Goal: Information Seeking & Learning: Learn about a topic

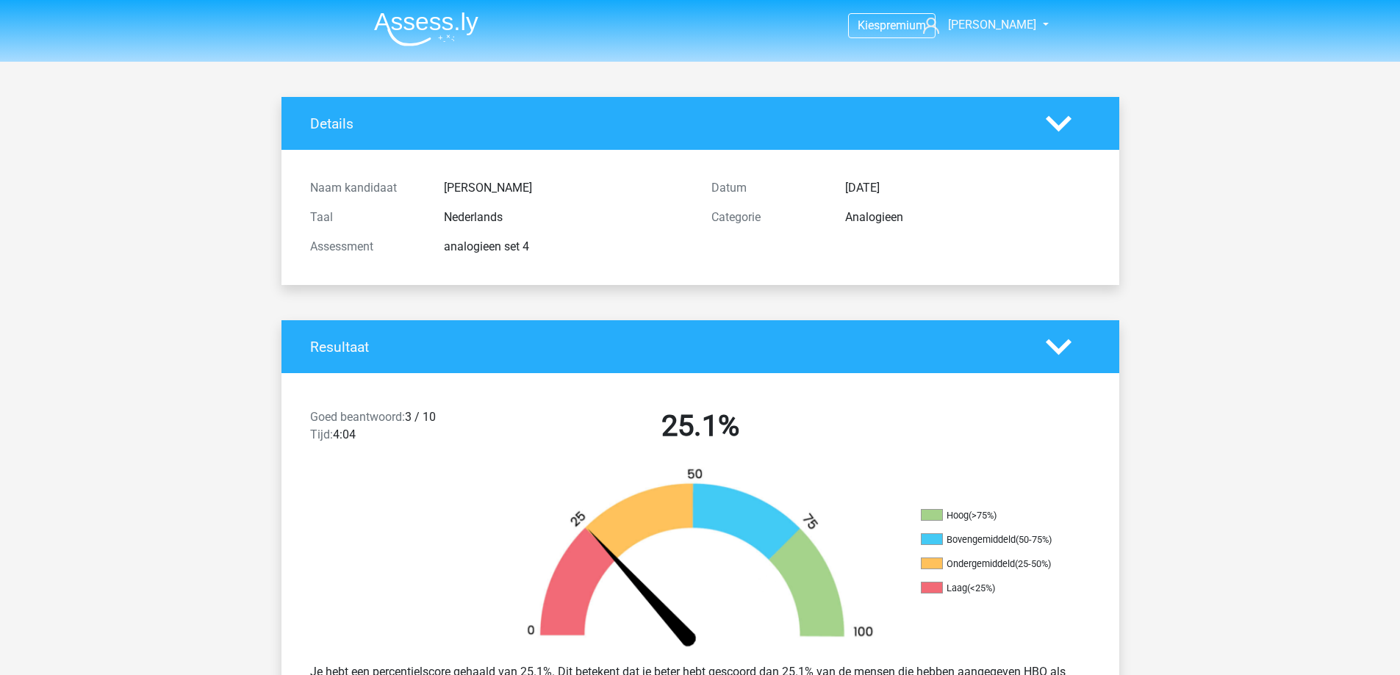
click at [429, 21] on img at bounding box center [426, 29] width 104 height 35
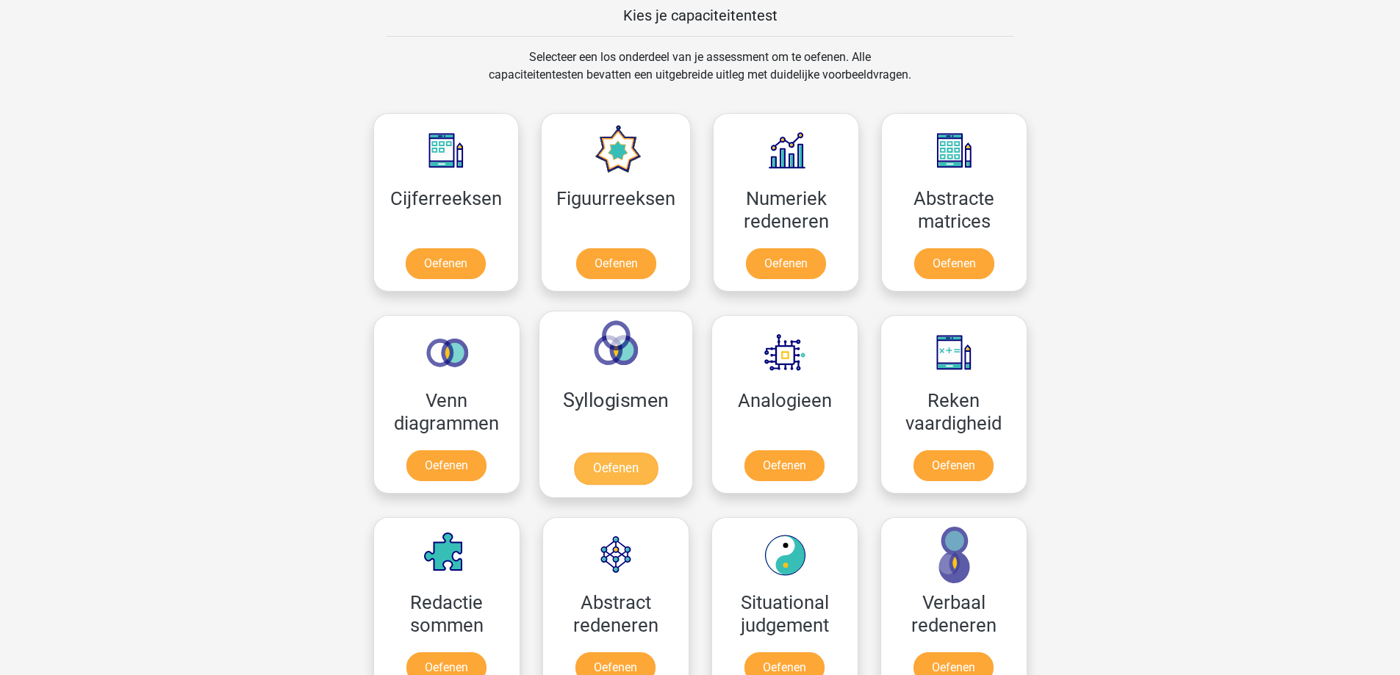
scroll to position [661, 0]
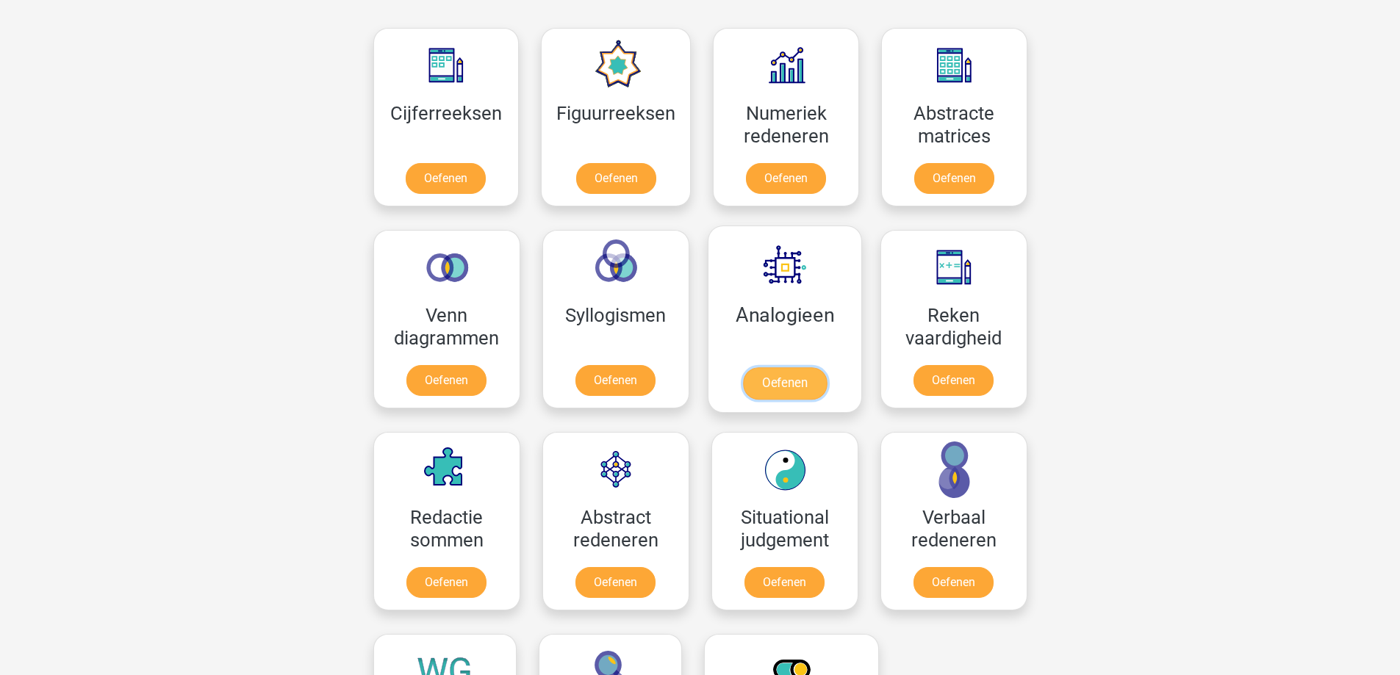
click at [778, 367] on link "Oefenen" at bounding box center [784, 383] width 84 height 32
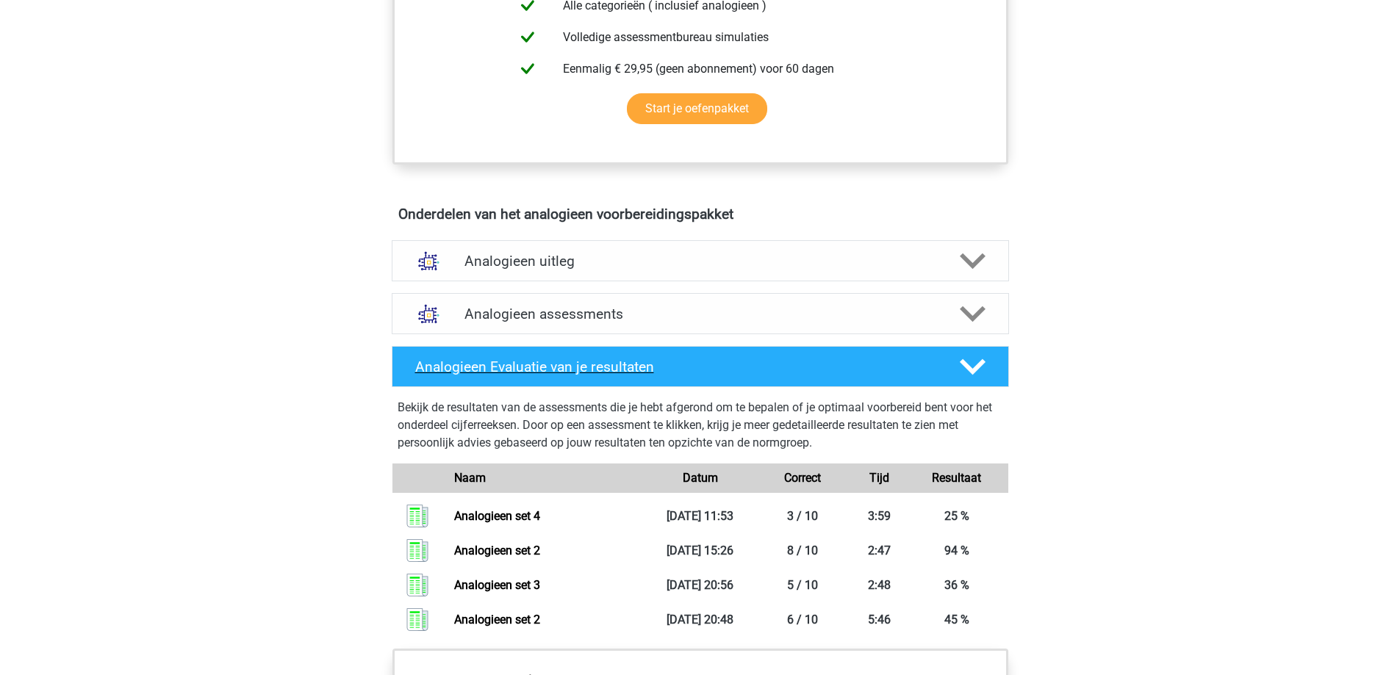
scroll to position [661, 0]
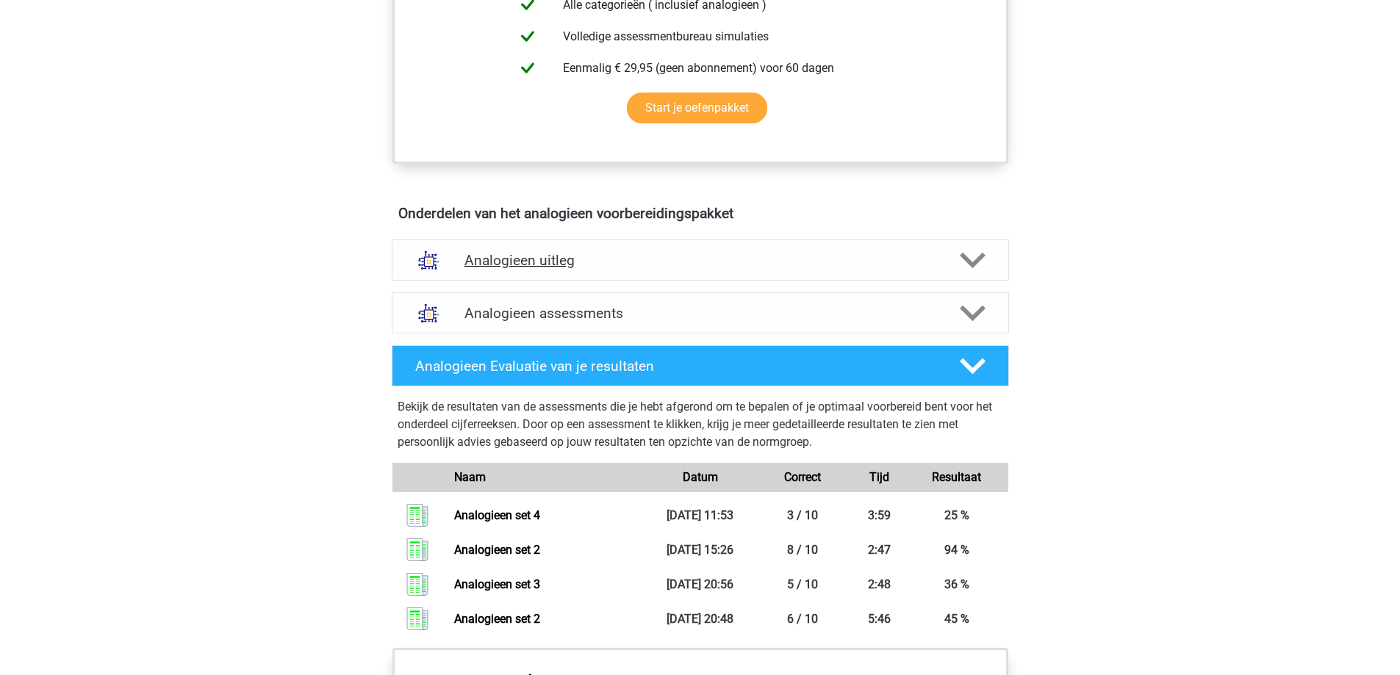
click at [639, 269] on div "Analogieen uitleg" at bounding box center [700, 260] width 617 height 41
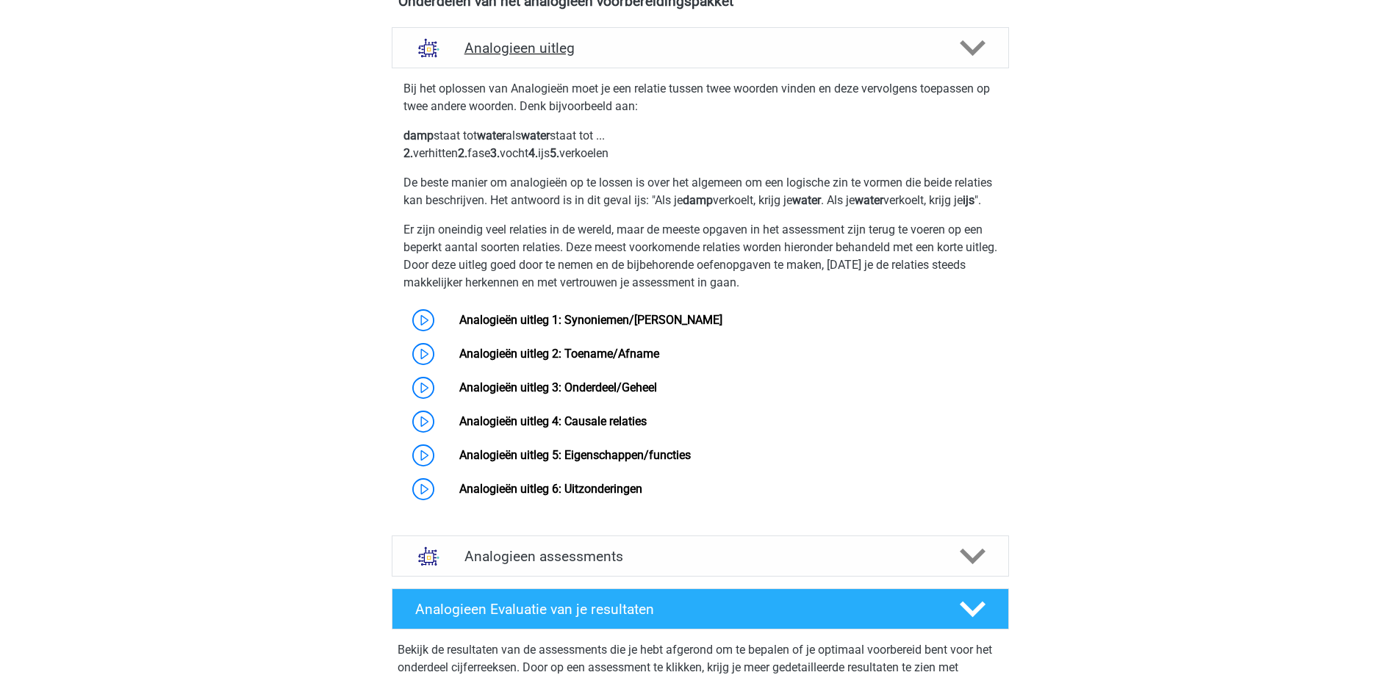
scroll to position [1029, 0]
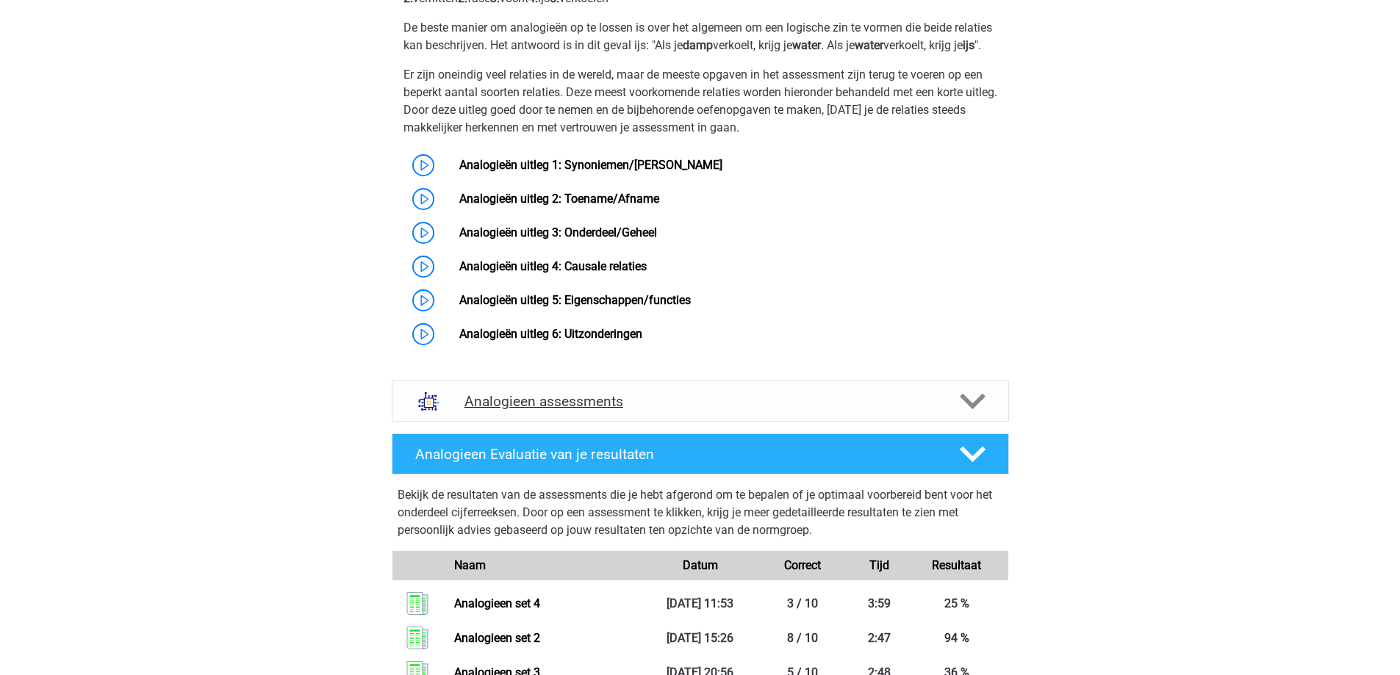
click at [633, 422] on div "Analogieen assessments" at bounding box center [700, 401] width 617 height 41
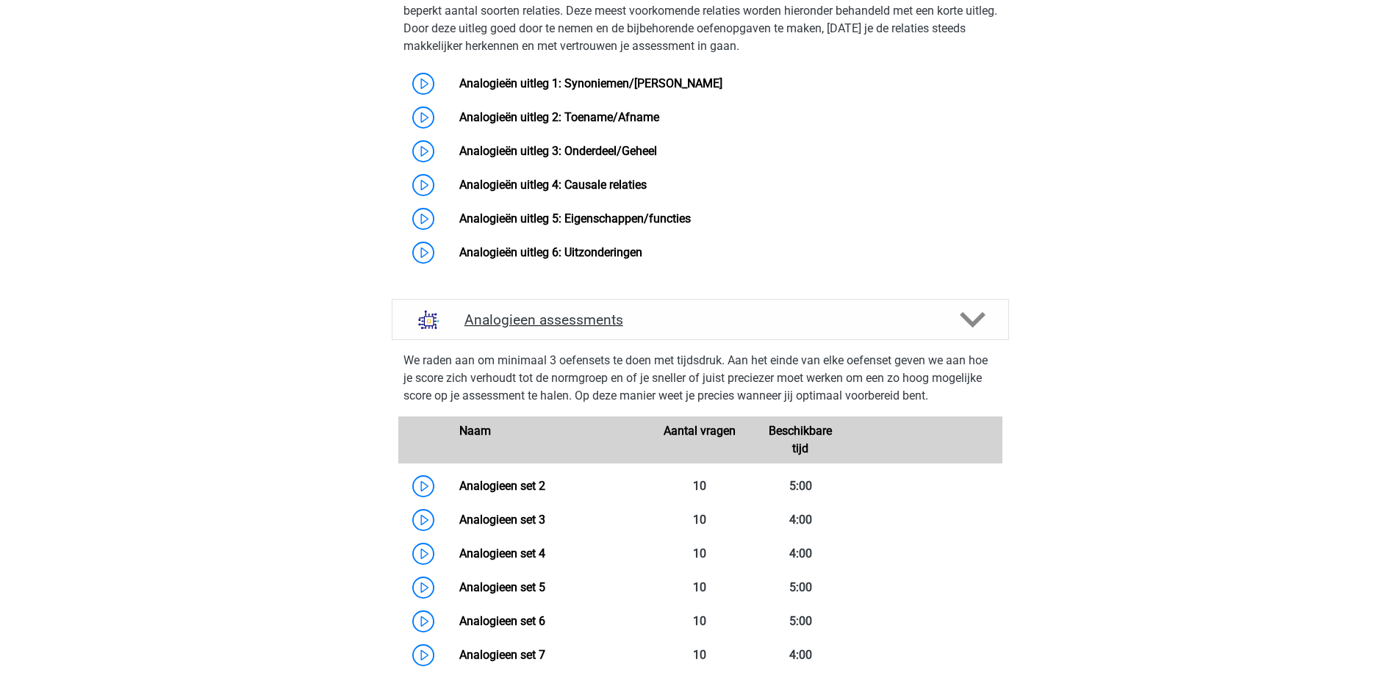
scroll to position [1323, 0]
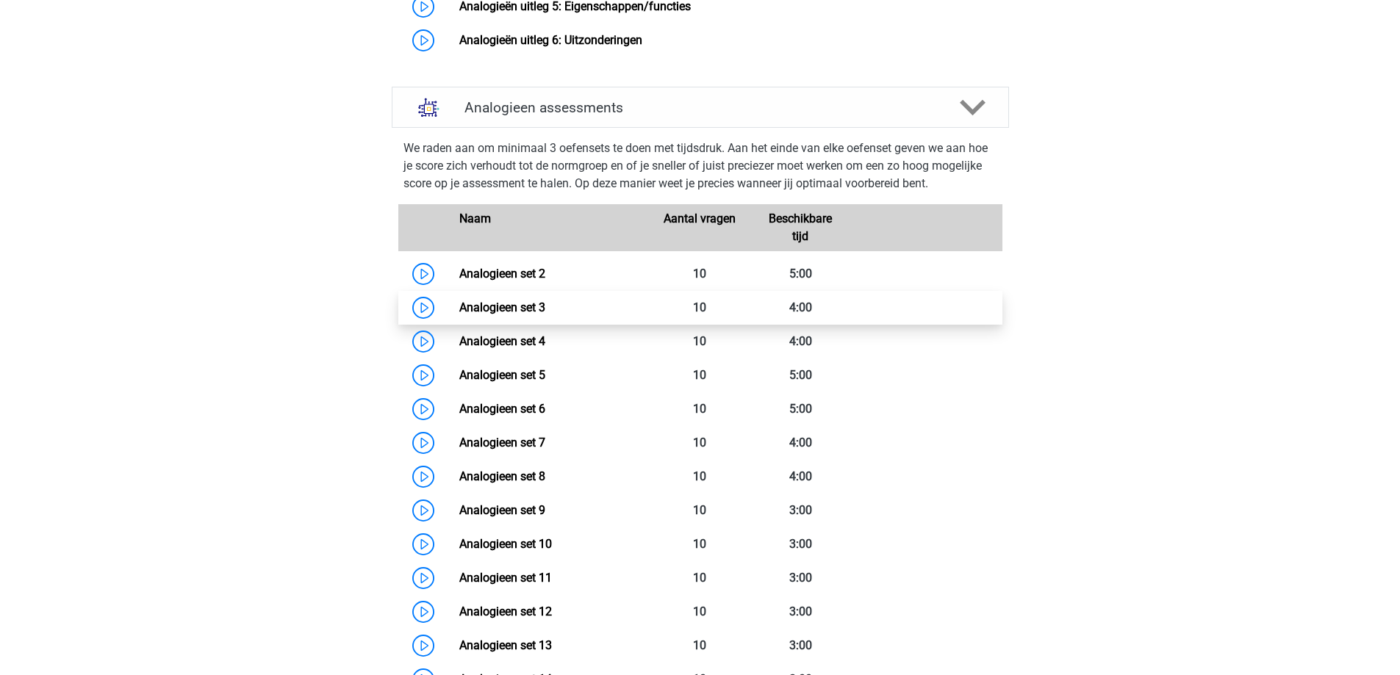
click at [485, 315] on link "Analogieen set 3" at bounding box center [502, 308] width 86 height 14
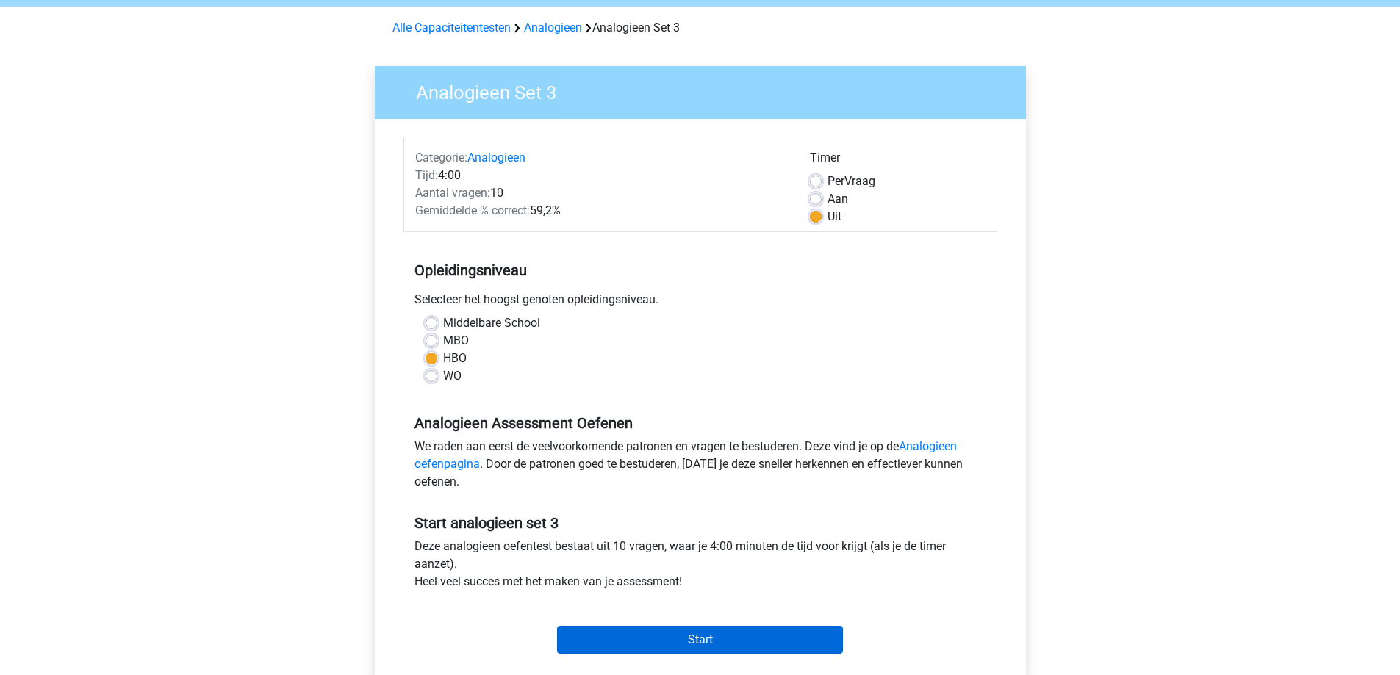
scroll to position [147, 0]
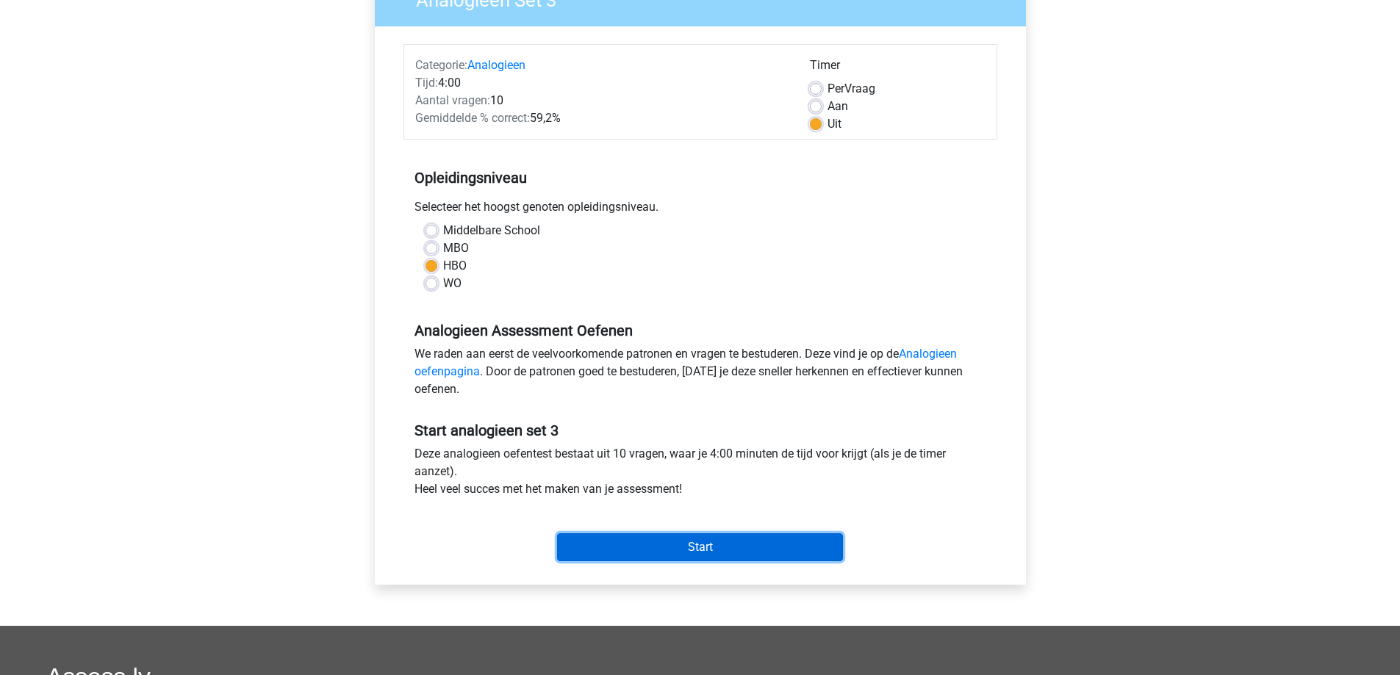
click at [654, 549] on input "Start" at bounding box center [700, 548] width 286 height 28
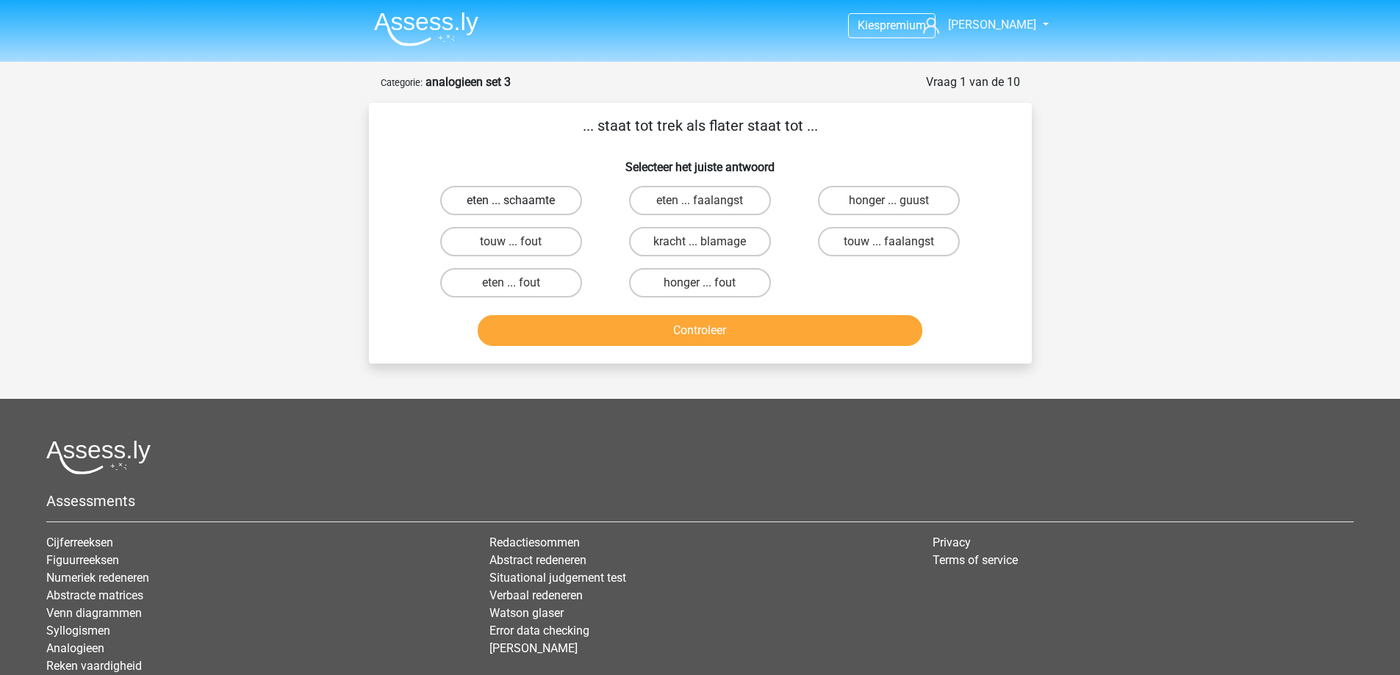
click at [553, 198] on label "eten ... schaamte" at bounding box center [511, 200] width 142 height 29
click at [520, 201] on input "eten ... schaamte" at bounding box center [516, 206] width 10 height 10
radio input "true"
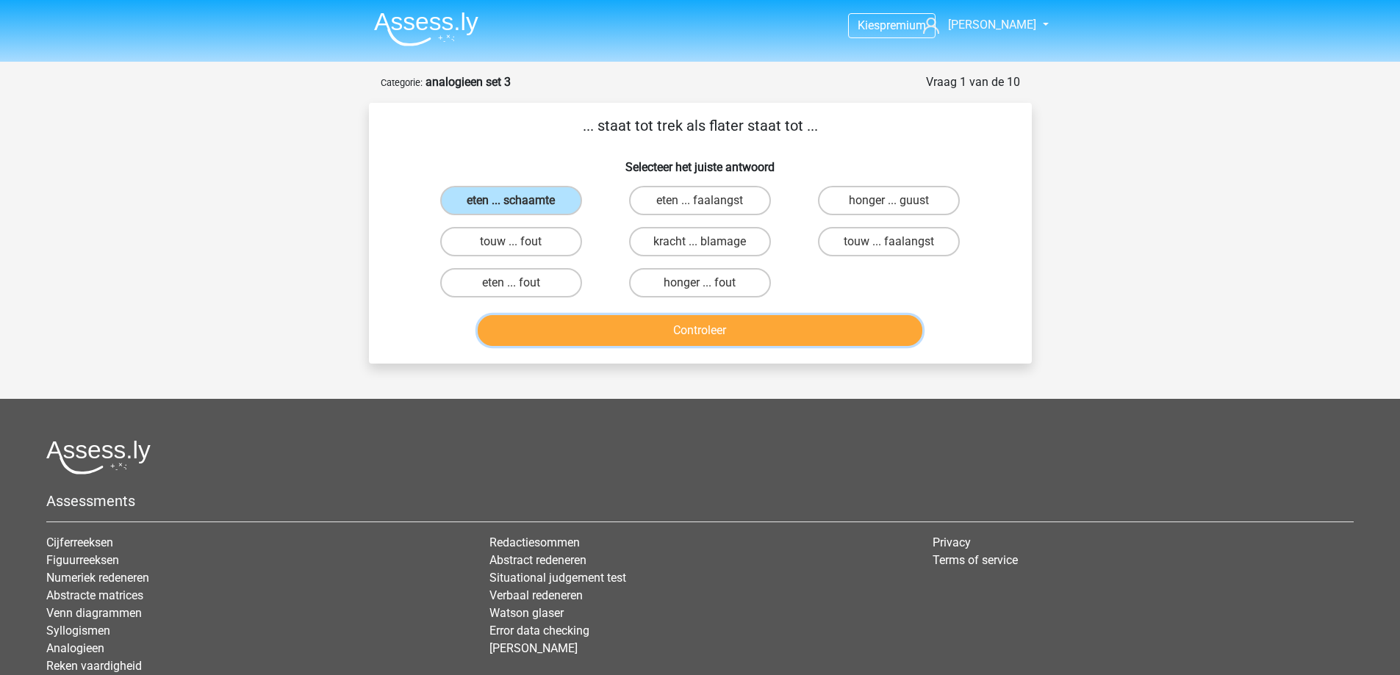
click at [642, 318] on button "Controleer" at bounding box center [700, 330] width 445 height 31
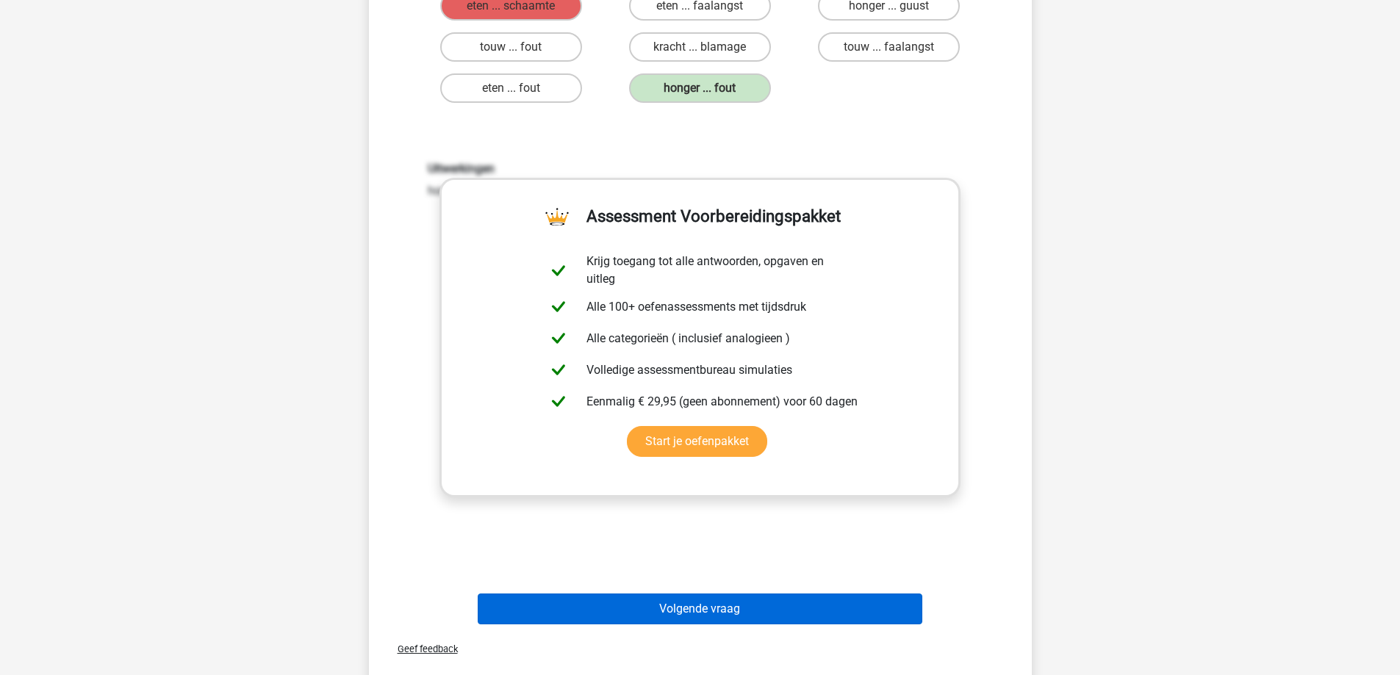
scroll to position [220, 0]
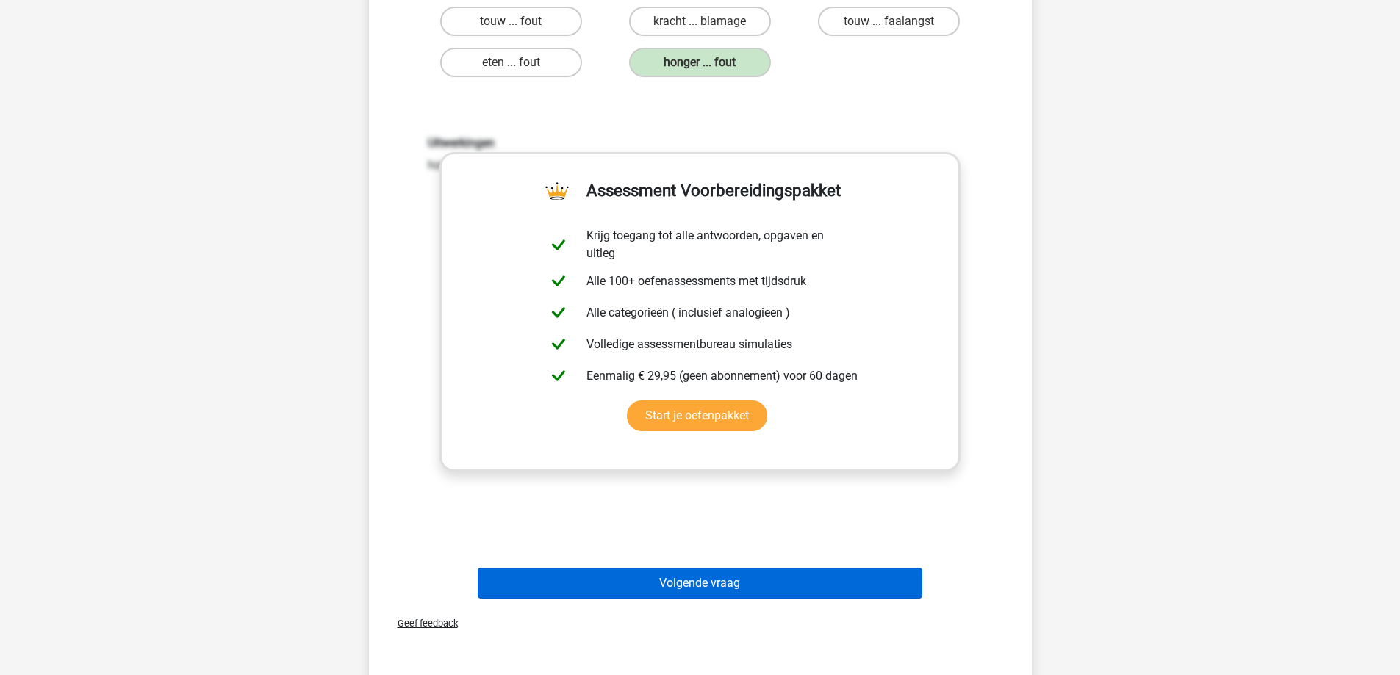
click at [681, 650] on div "... staat tot trek als flater staat tot ... Selecteer het juiste antwoord eten …" at bounding box center [700, 279] width 663 height 795
click at [672, 571] on button "Volgende vraag" at bounding box center [700, 583] width 445 height 31
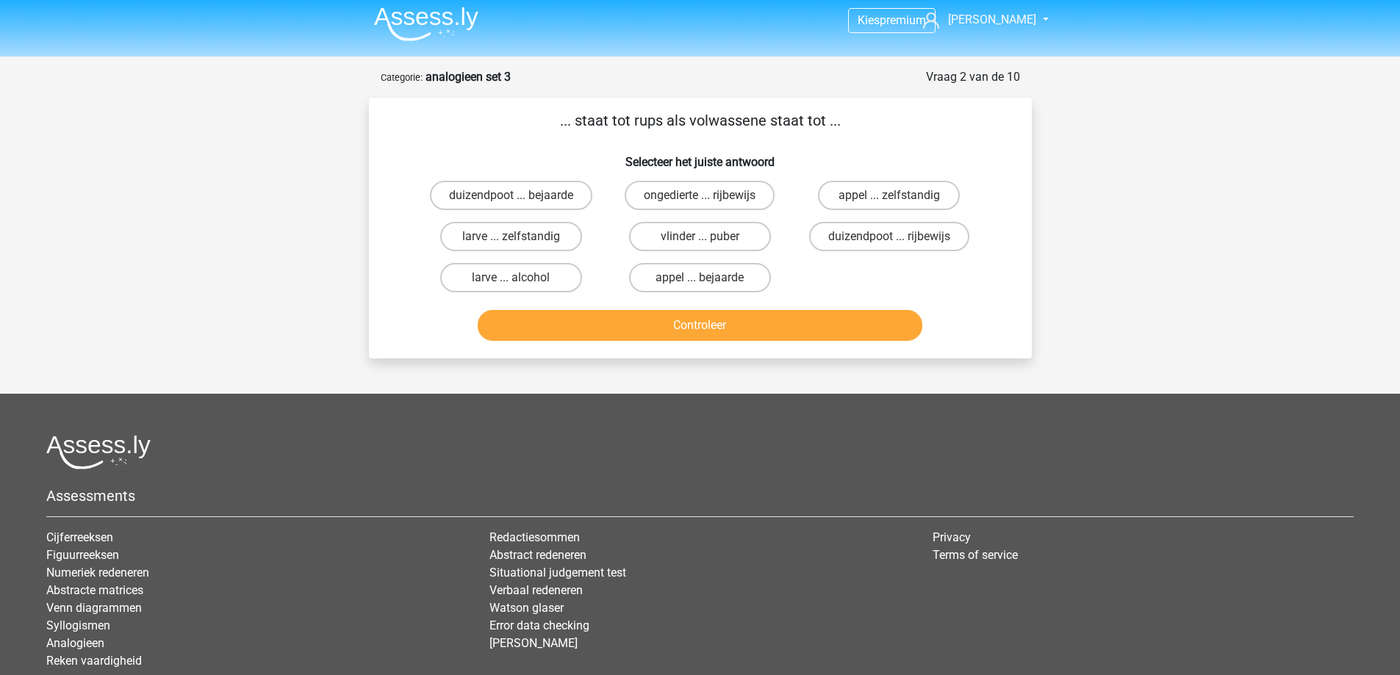
scroll to position [0, 0]
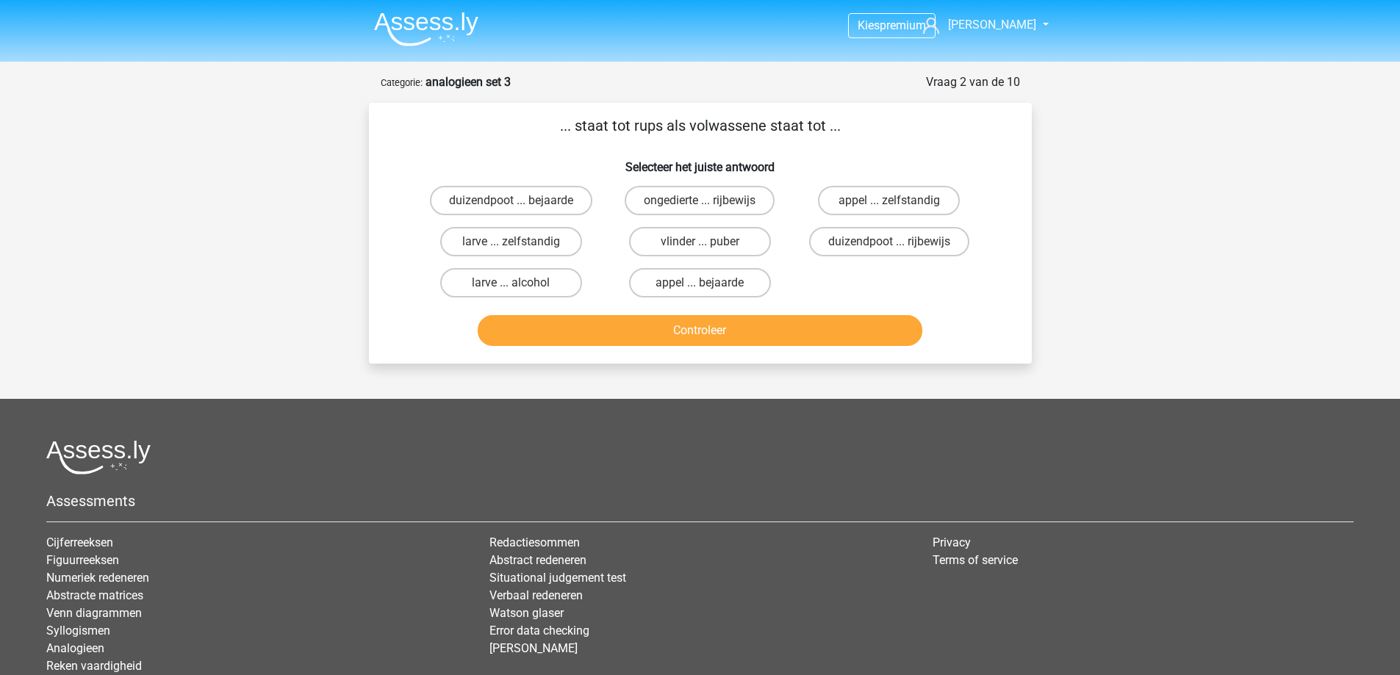
click at [709, 245] on input "vlinder ... puber" at bounding box center [705, 247] width 10 height 10
radio input "true"
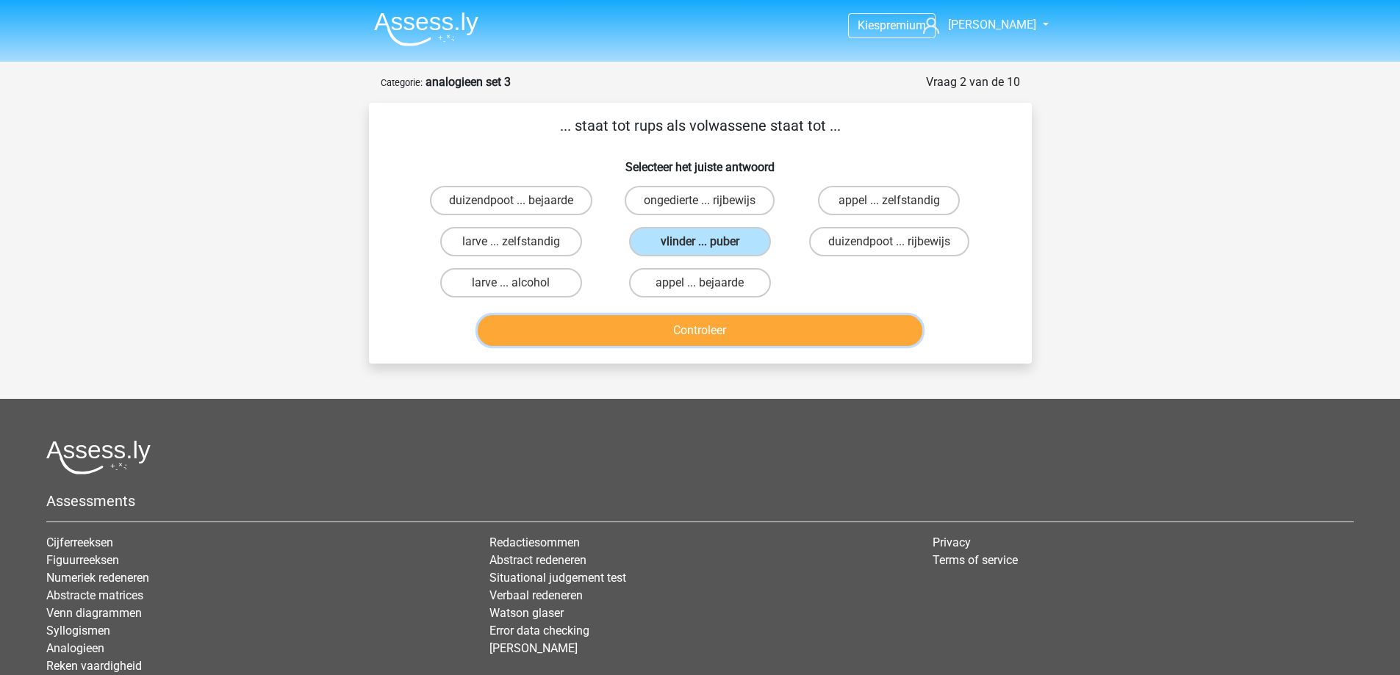
click at [701, 326] on button "Controleer" at bounding box center [700, 330] width 445 height 31
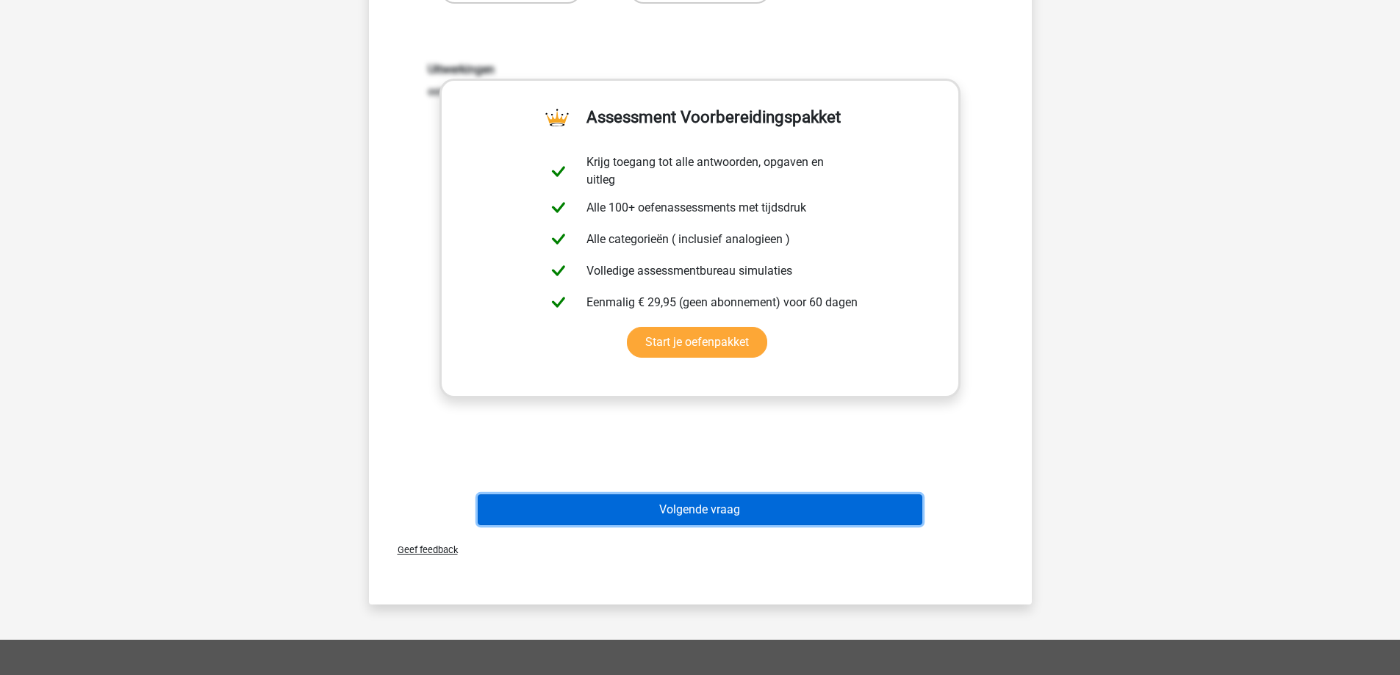
click at [692, 503] on button "Volgende vraag" at bounding box center [700, 510] width 445 height 31
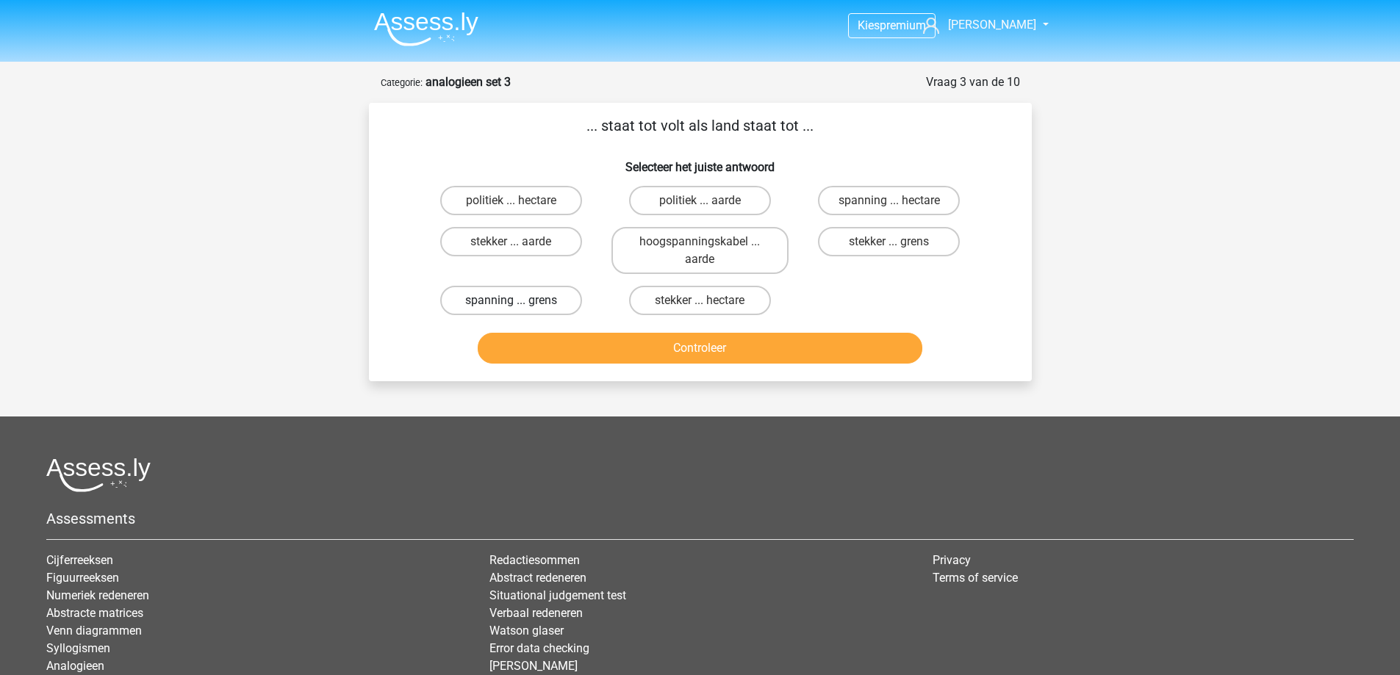
click at [553, 294] on label "spanning ... grens" at bounding box center [511, 300] width 142 height 29
click at [520, 301] on input "spanning ... grens" at bounding box center [516, 306] width 10 height 10
radio input "true"
click at [619, 338] on button "Controleer" at bounding box center [700, 348] width 445 height 31
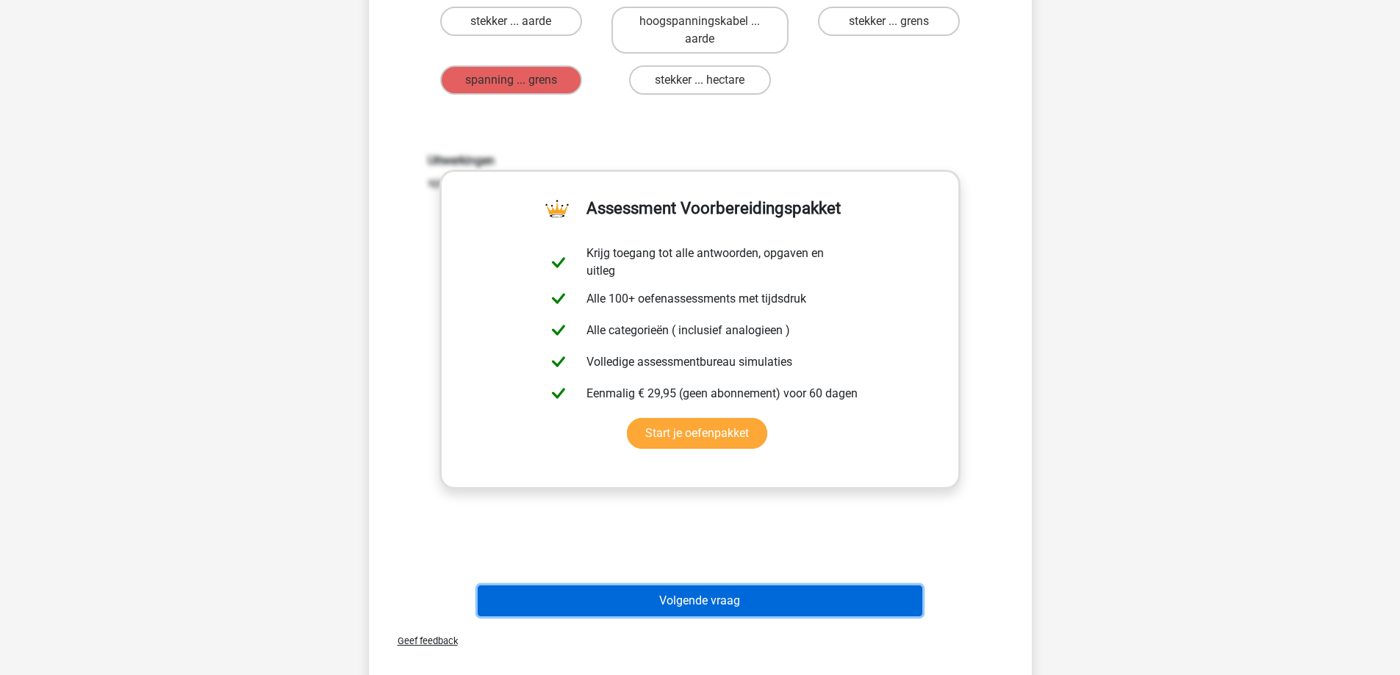
click at [667, 606] on button "Volgende vraag" at bounding box center [700, 601] width 445 height 31
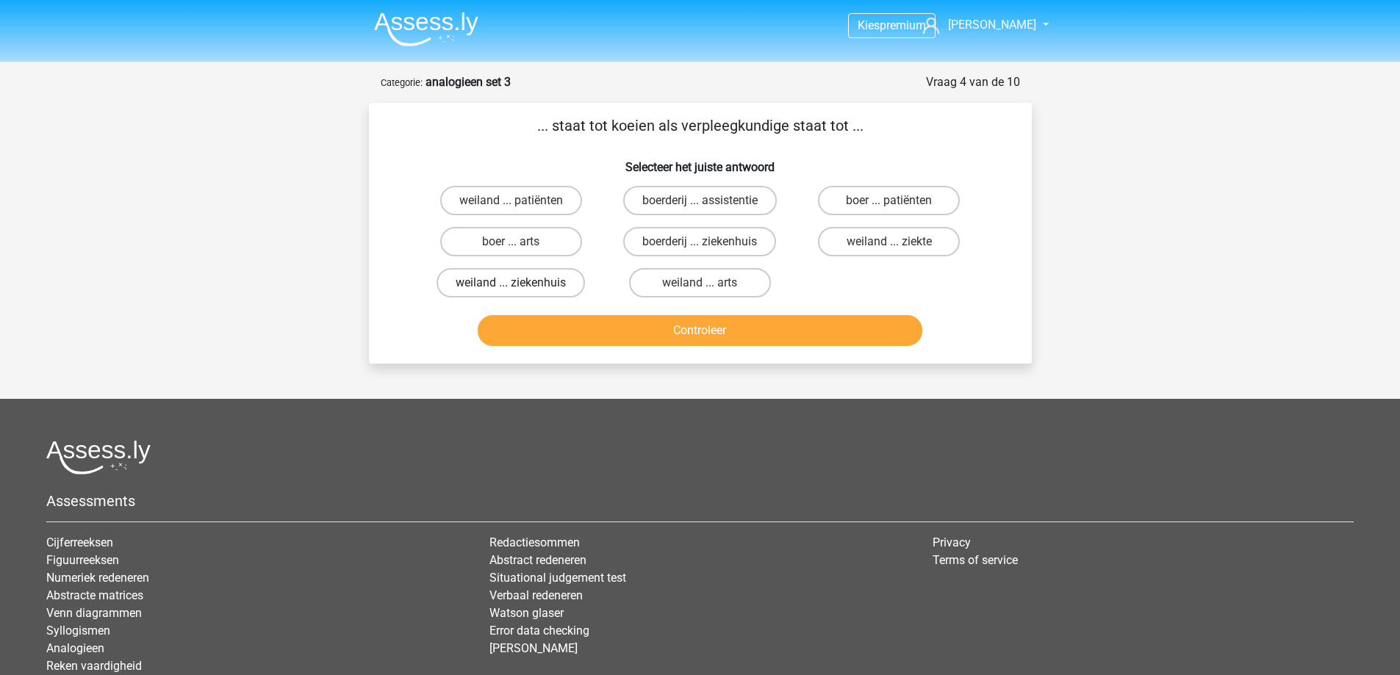
click at [543, 280] on label "weiland ... ziekenhuis" at bounding box center [511, 282] width 148 height 29
click at [520, 283] on input "weiland ... ziekenhuis" at bounding box center [516, 288] width 10 height 10
radio input "true"
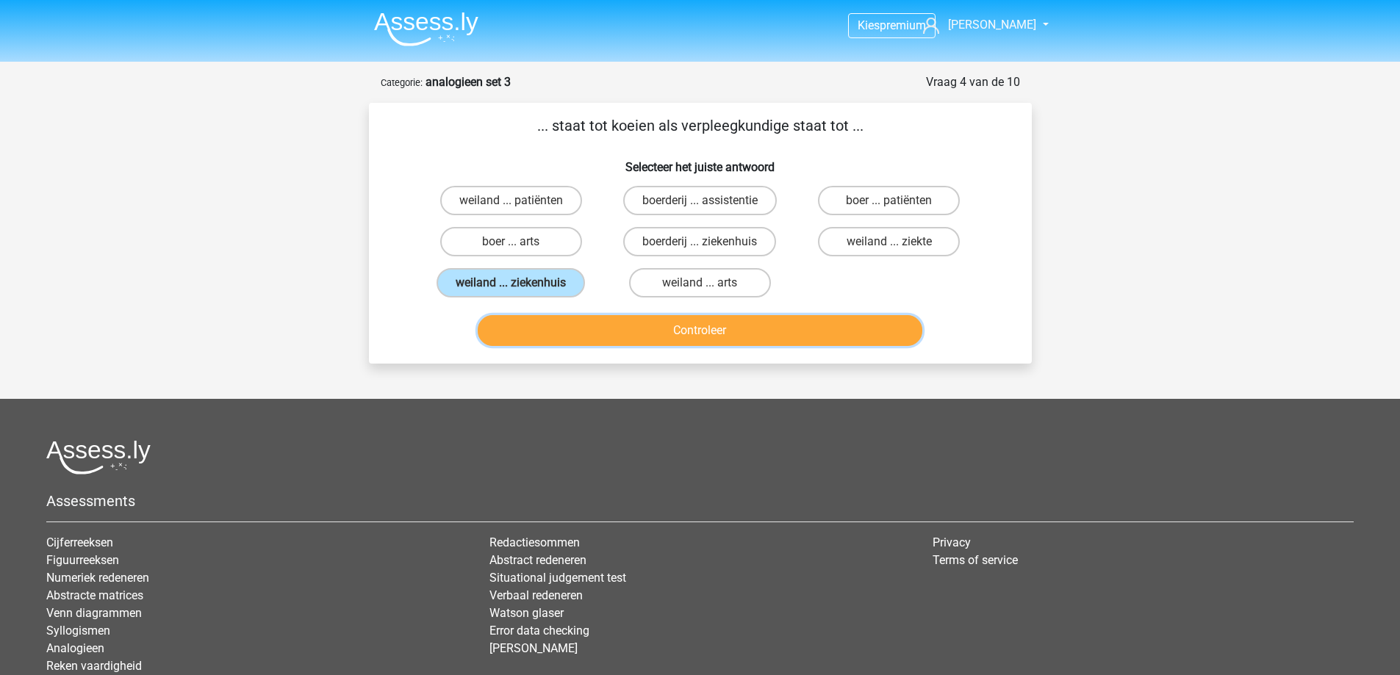
click at [588, 326] on button "Controleer" at bounding box center [700, 330] width 445 height 31
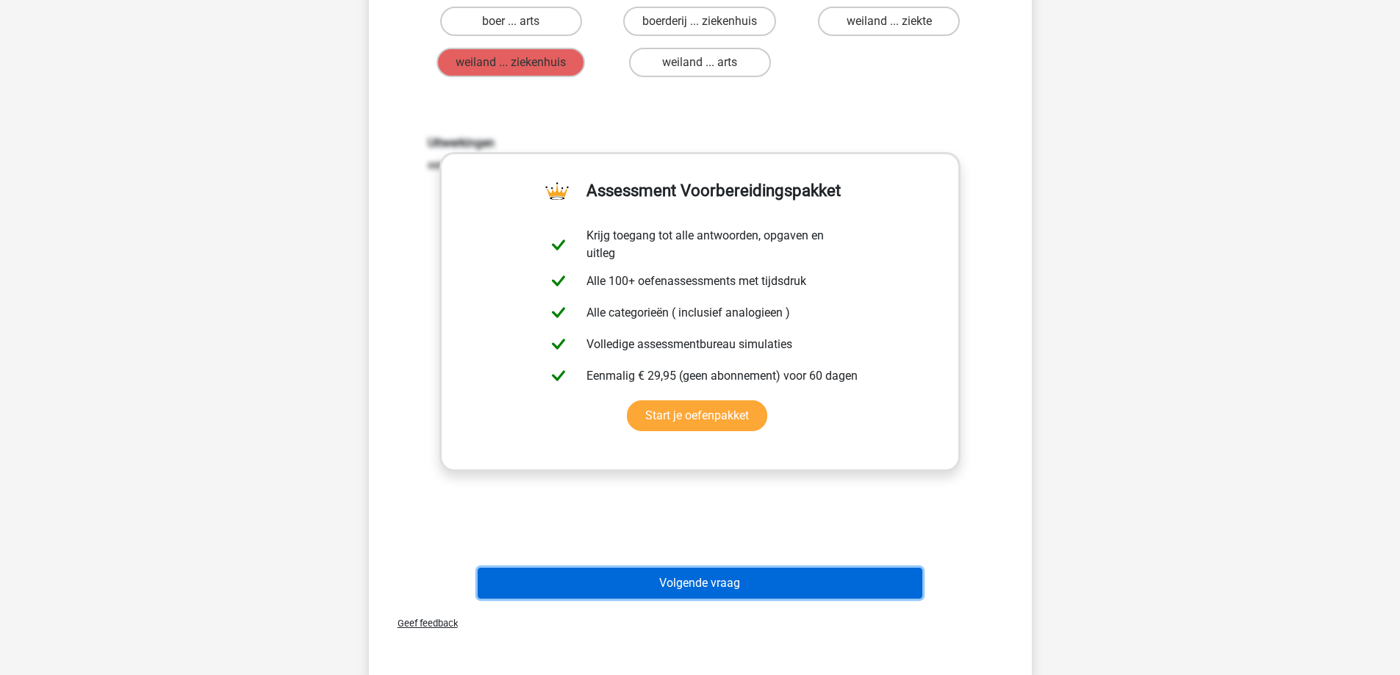
click at [656, 590] on button "Volgende vraag" at bounding box center [700, 583] width 445 height 31
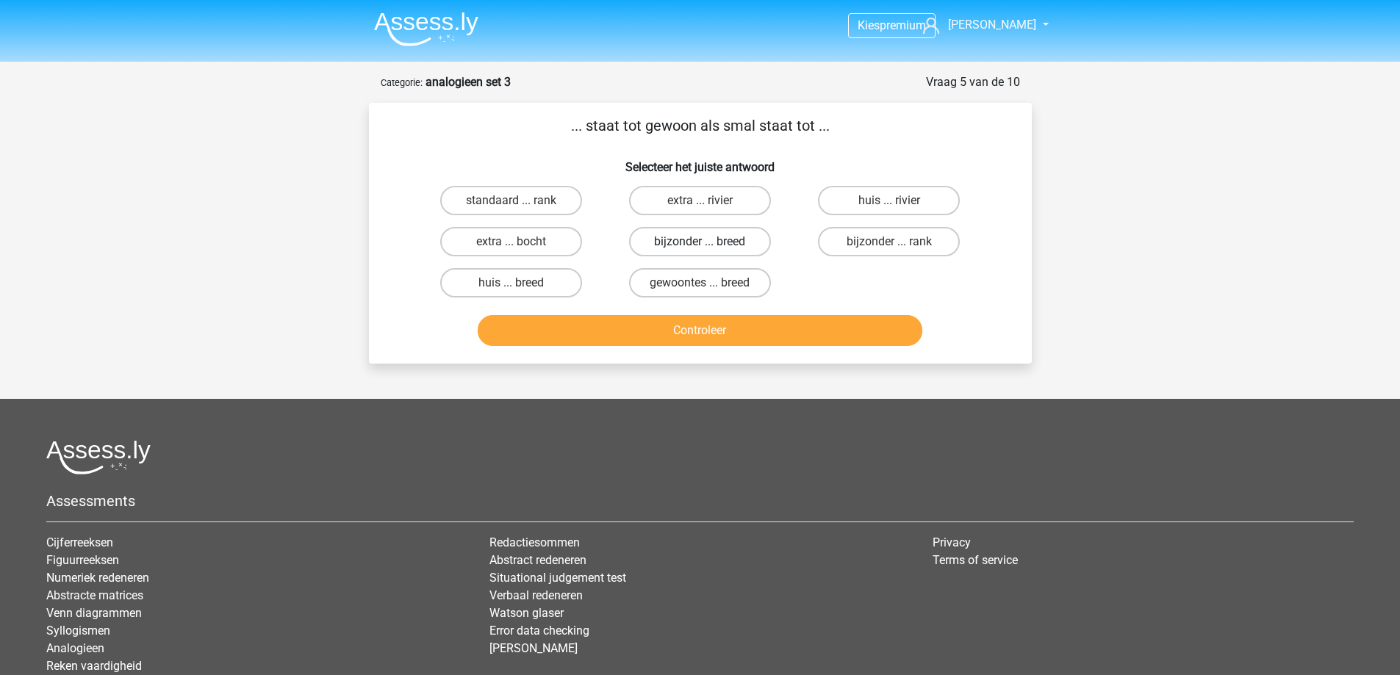
click at [668, 240] on label "bijzonder ... breed" at bounding box center [700, 241] width 142 height 29
click at [700, 242] on input "bijzonder ... breed" at bounding box center [705, 247] width 10 height 10
radio input "true"
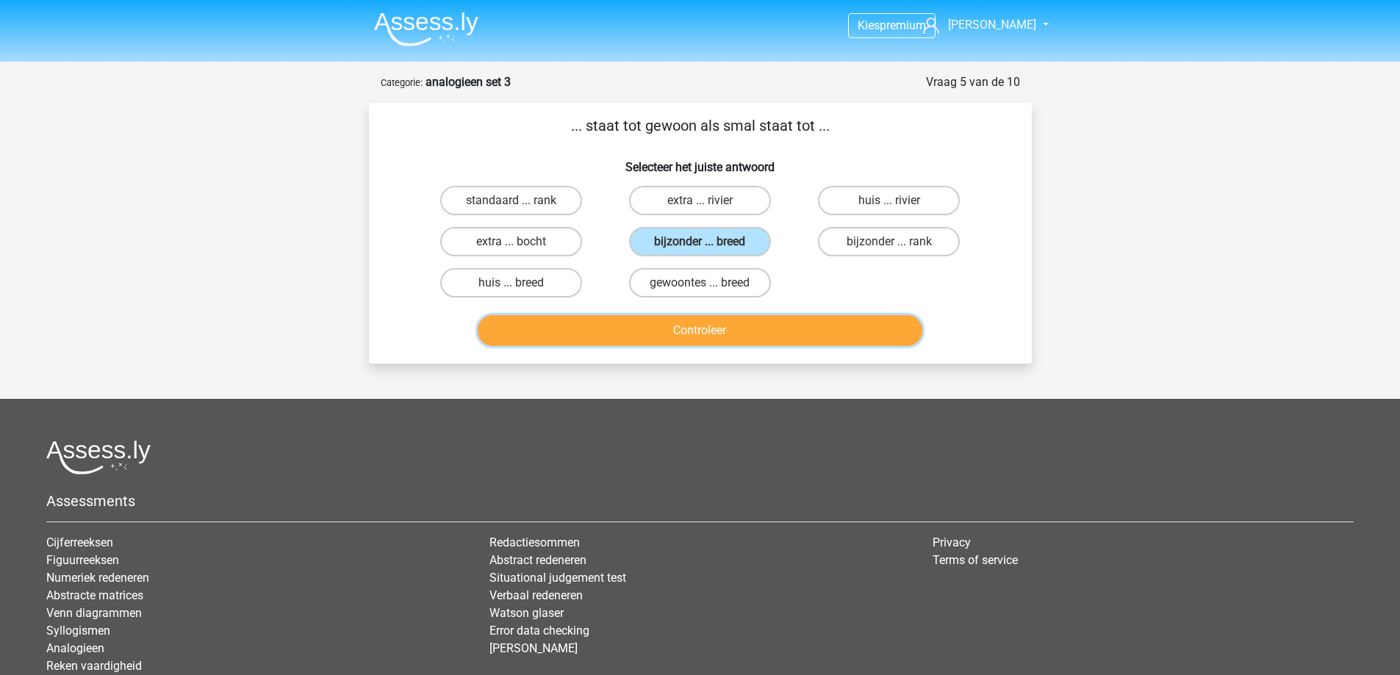
click at [668, 320] on button "Controleer" at bounding box center [700, 330] width 445 height 31
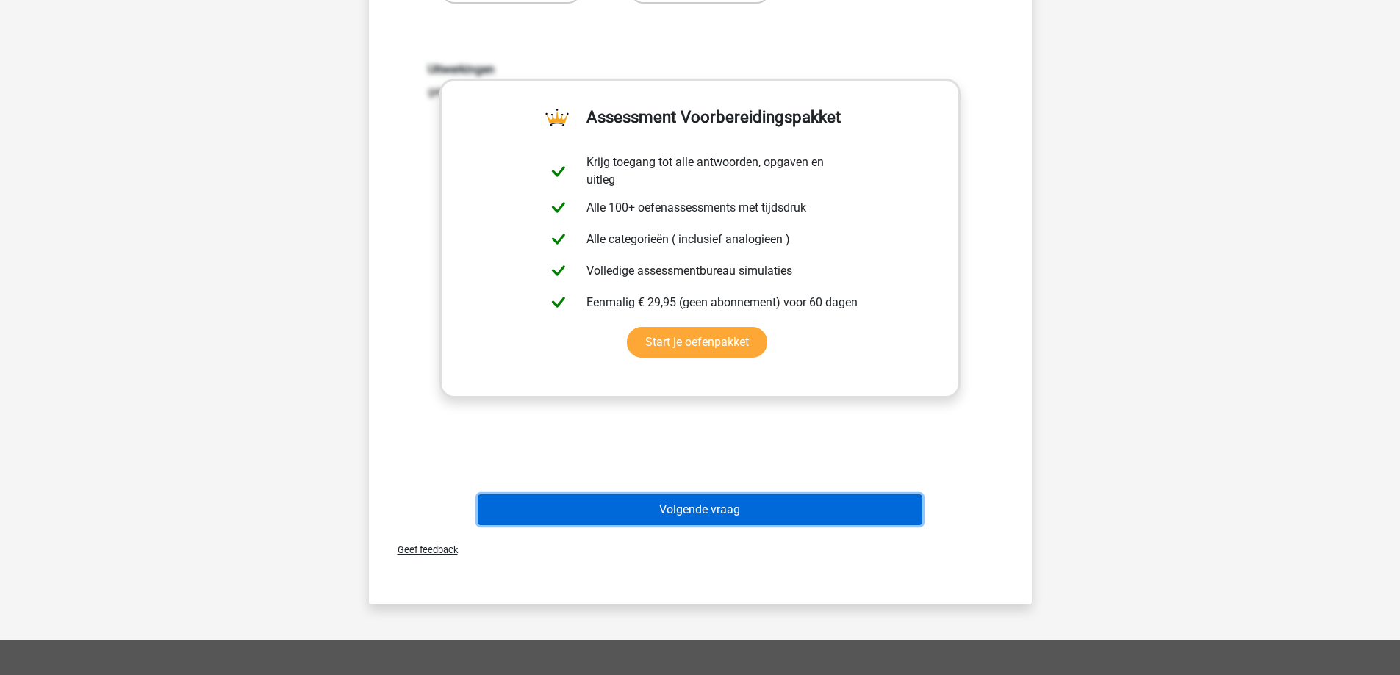
click at [643, 516] on button "Volgende vraag" at bounding box center [700, 510] width 445 height 31
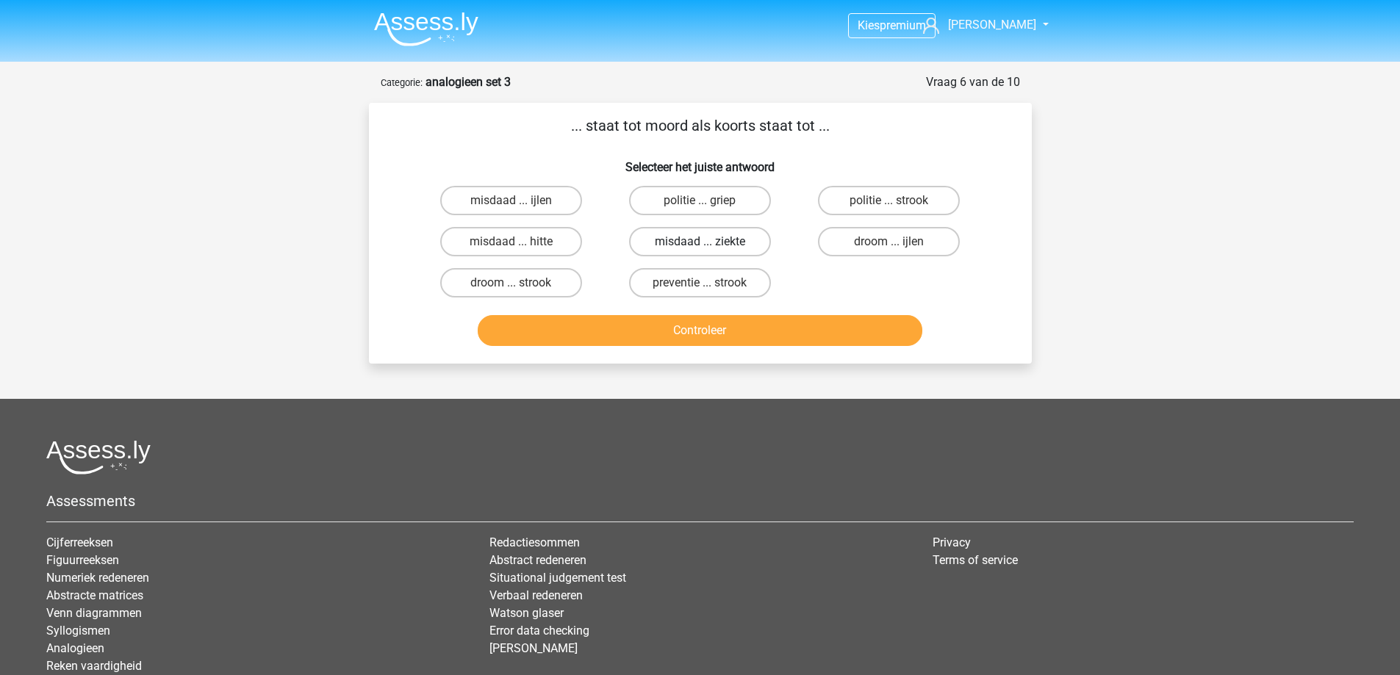
click at [689, 239] on label "misdaad ... ziekte" at bounding box center [700, 241] width 142 height 29
click at [700, 242] on input "misdaad ... ziekte" at bounding box center [705, 247] width 10 height 10
radio input "true"
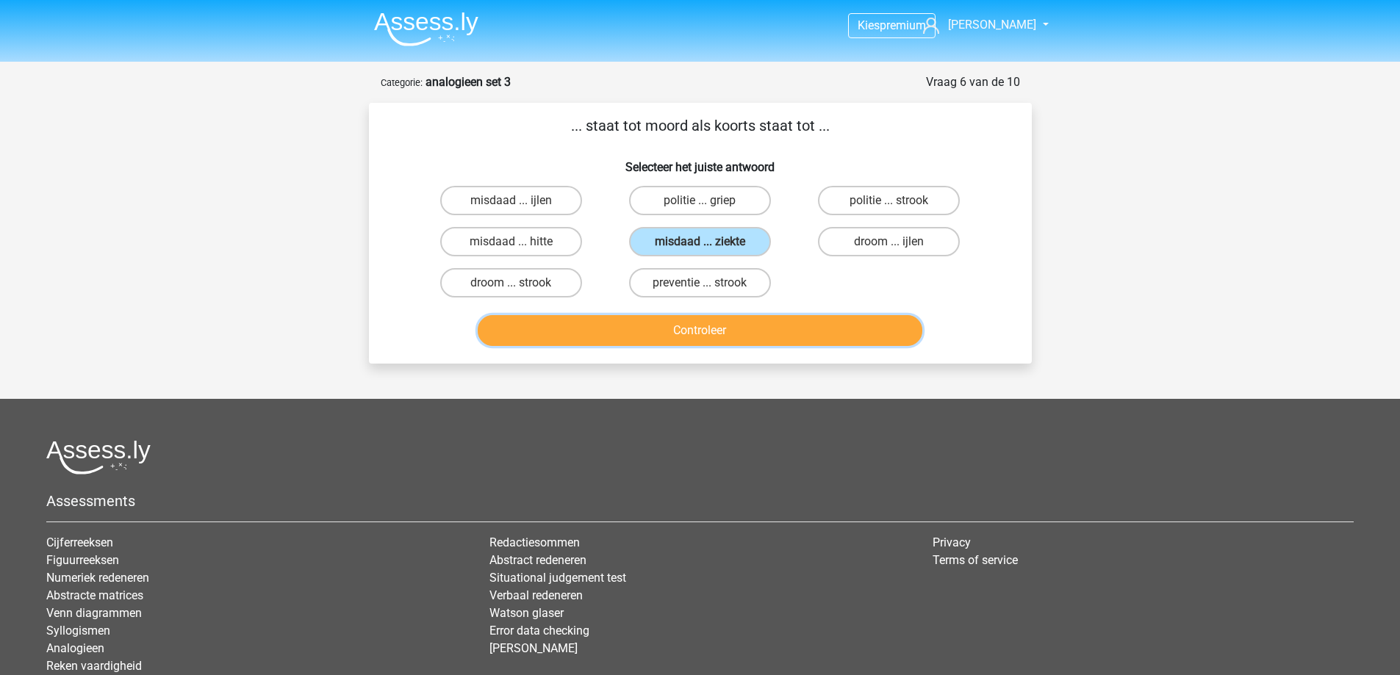
click at [722, 331] on button "Controleer" at bounding box center [700, 330] width 445 height 31
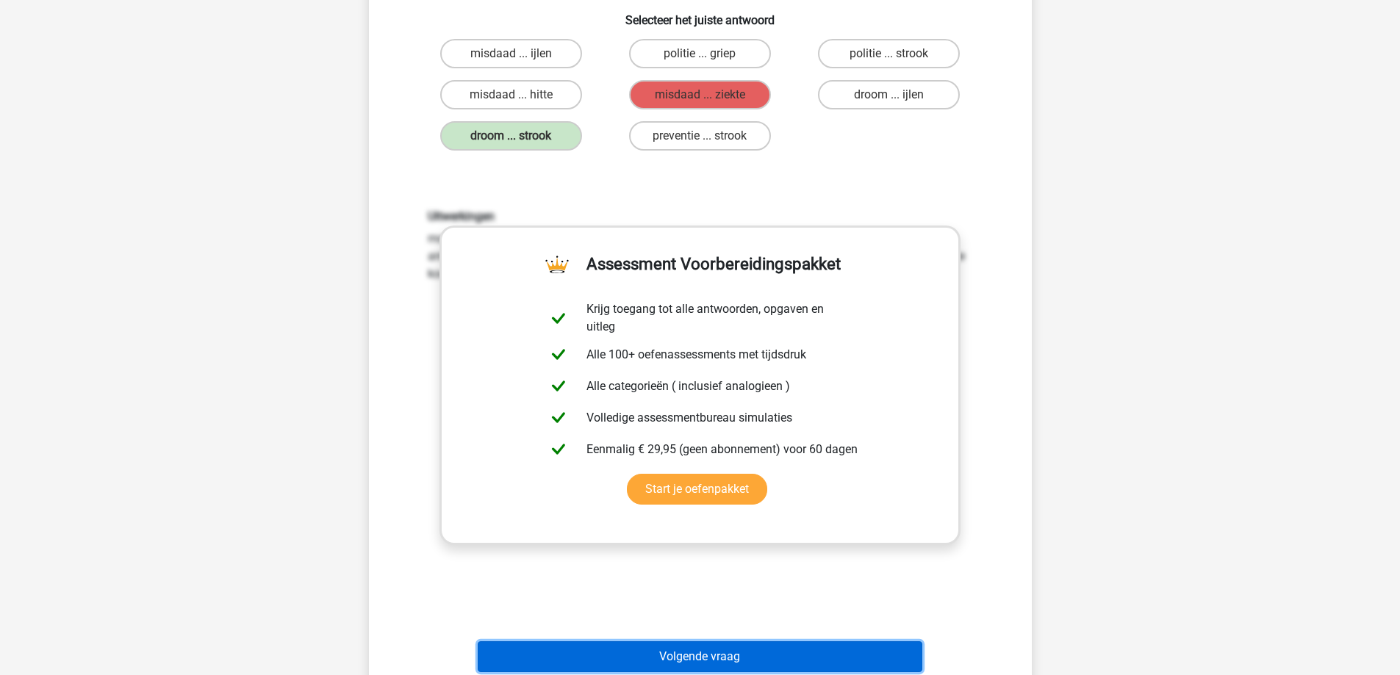
click at [687, 664] on button "Volgende vraag" at bounding box center [700, 657] width 445 height 31
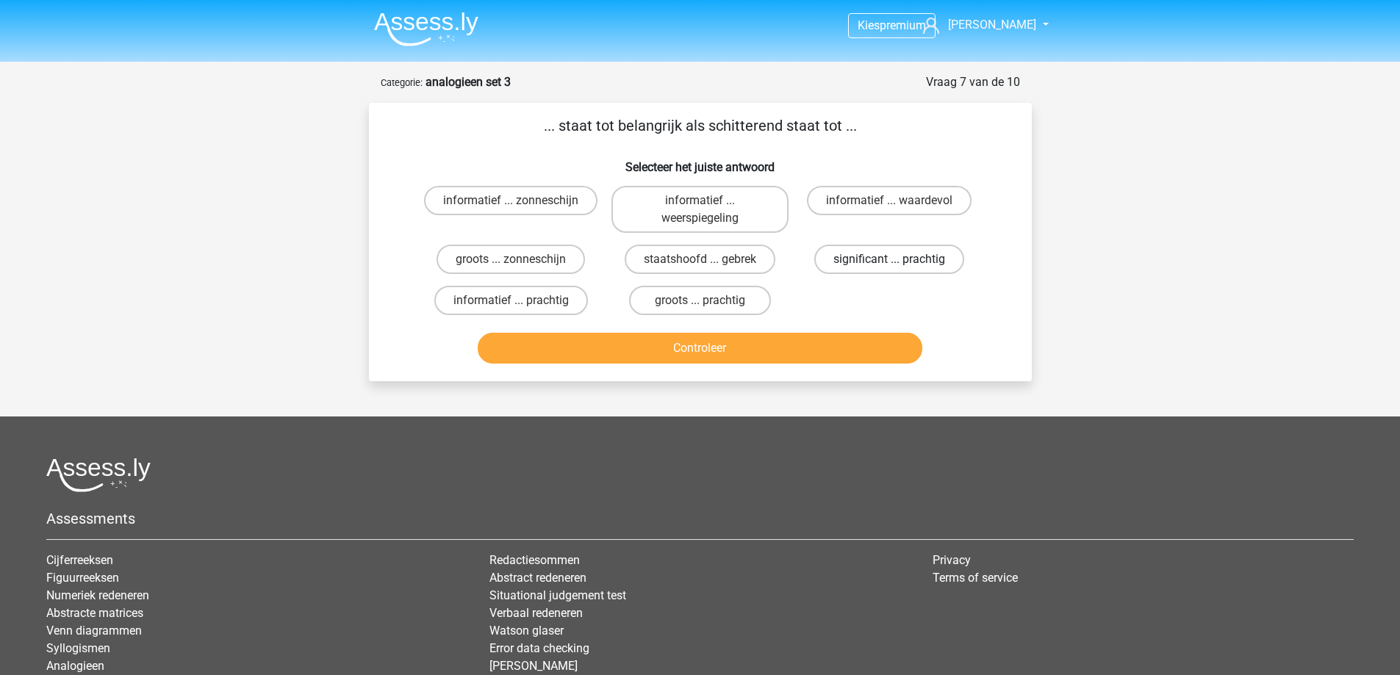
click at [874, 251] on label "significant ... prachtig" at bounding box center [889, 259] width 150 height 29
click at [889, 259] on input "significant ... prachtig" at bounding box center [894, 264] width 10 height 10
radio input "true"
click at [824, 339] on button "Controleer" at bounding box center [700, 348] width 445 height 31
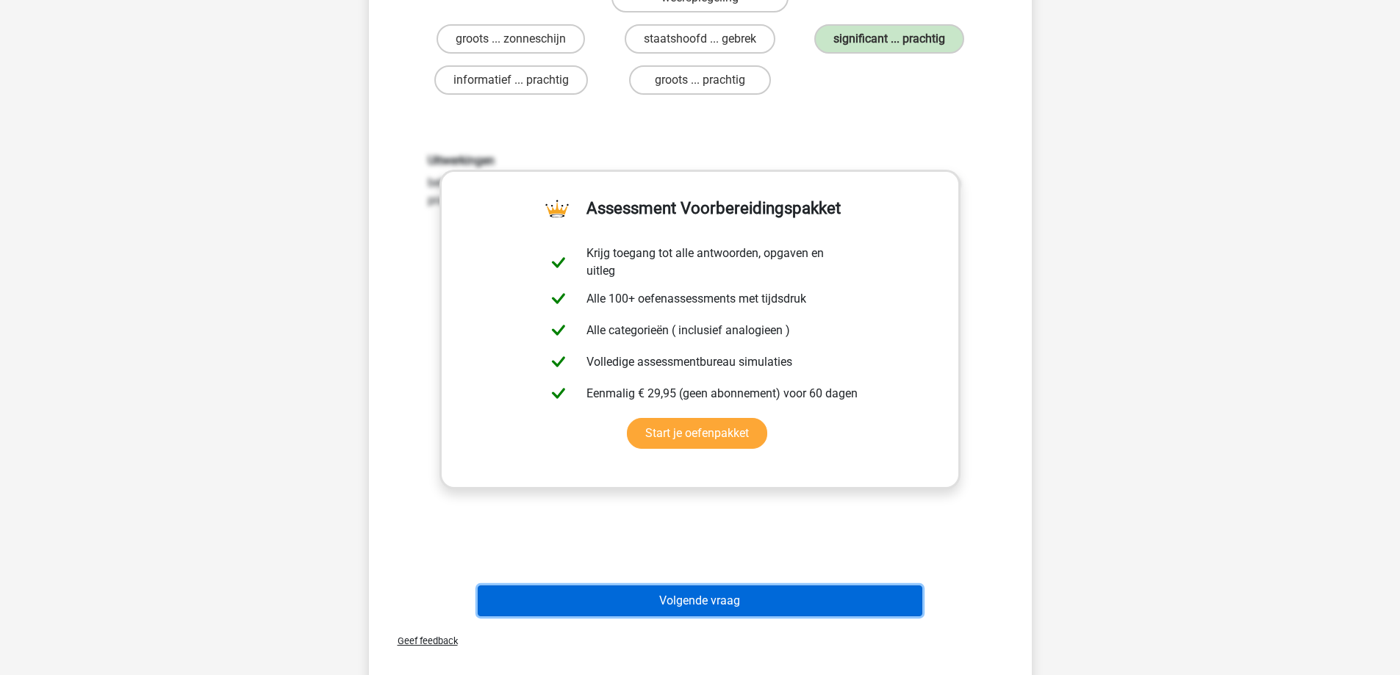
click at [679, 593] on button "Volgende vraag" at bounding box center [700, 601] width 445 height 31
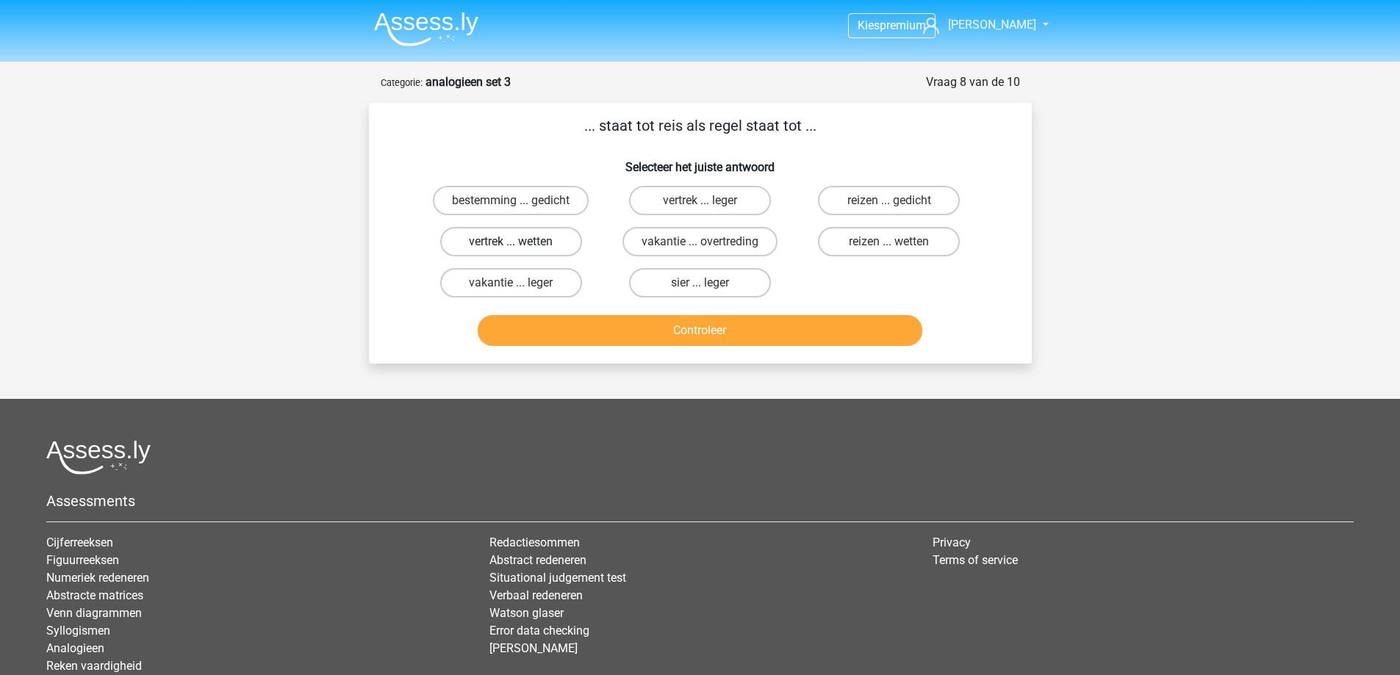
click at [553, 242] on label "vertrek ... wetten" at bounding box center [511, 241] width 142 height 29
click at [520, 242] on input "vertrek ... wetten" at bounding box center [516, 247] width 10 height 10
radio input "true"
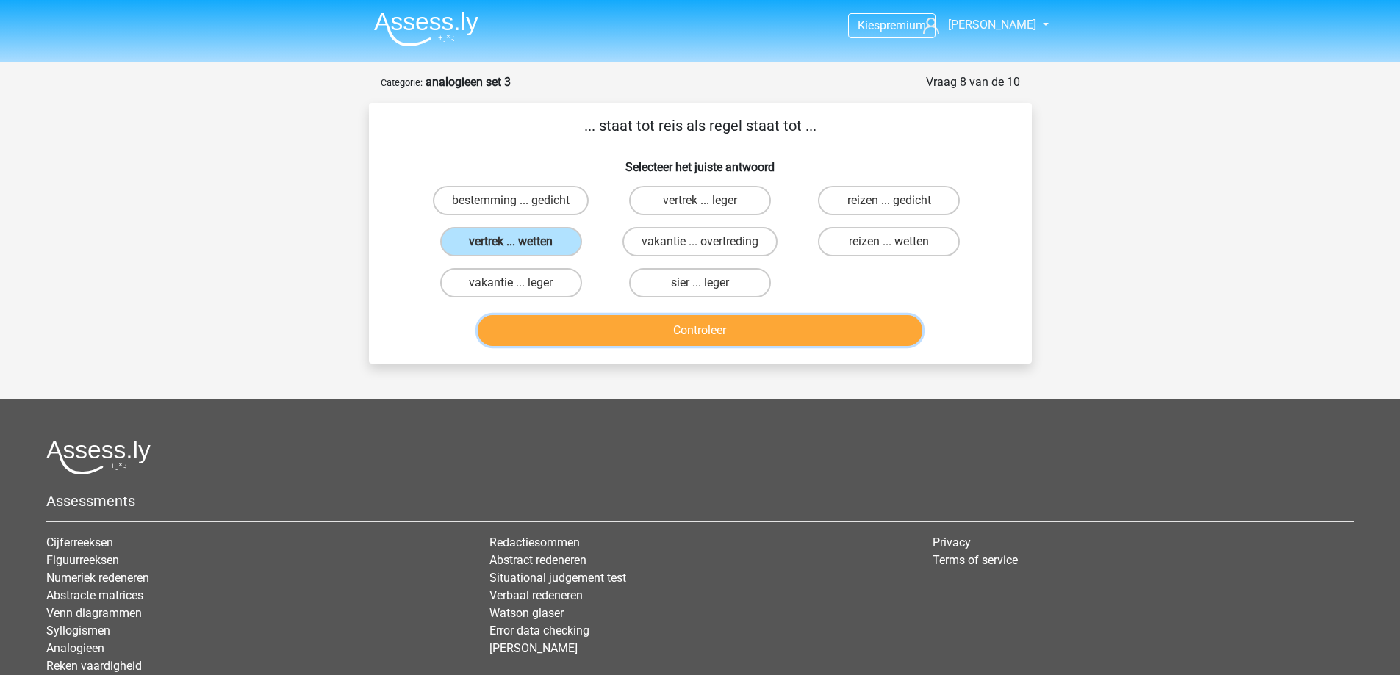
click at [633, 318] on button "Controleer" at bounding box center [700, 330] width 445 height 31
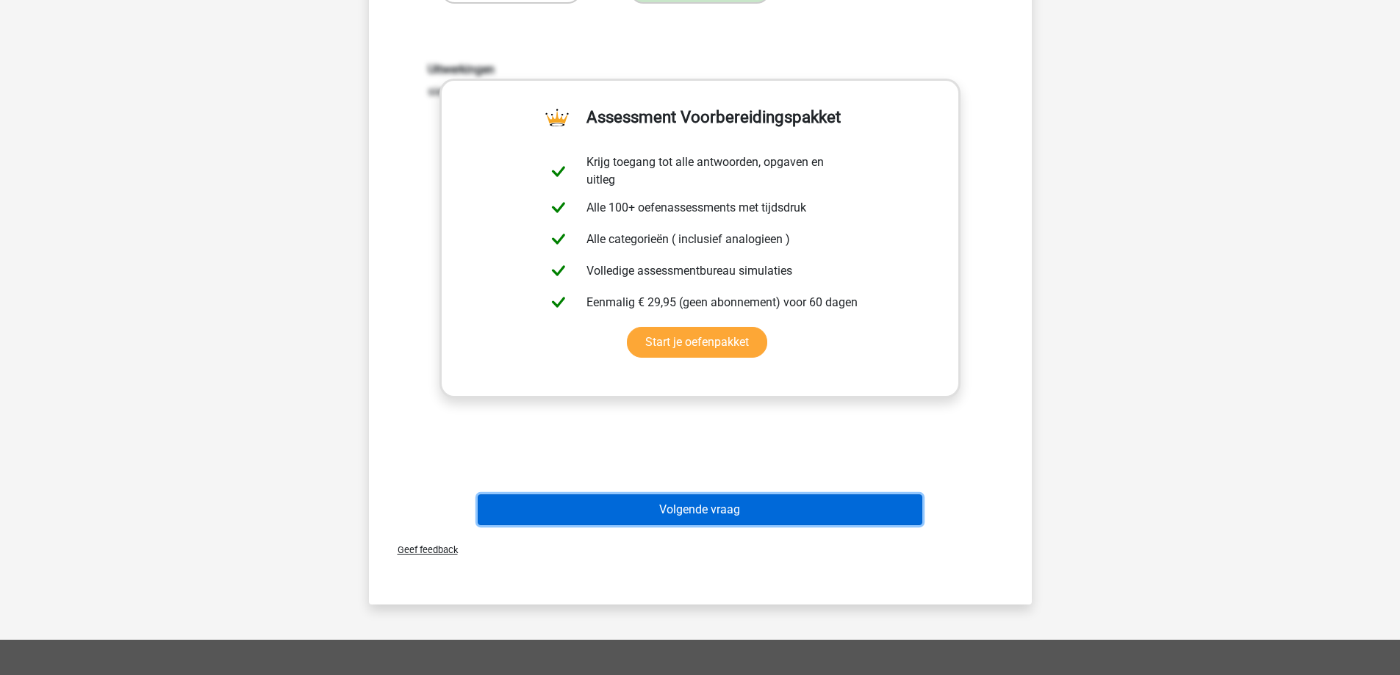
click at [708, 500] on button "Volgende vraag" at bounding box center [700, 510] width 445 height 31
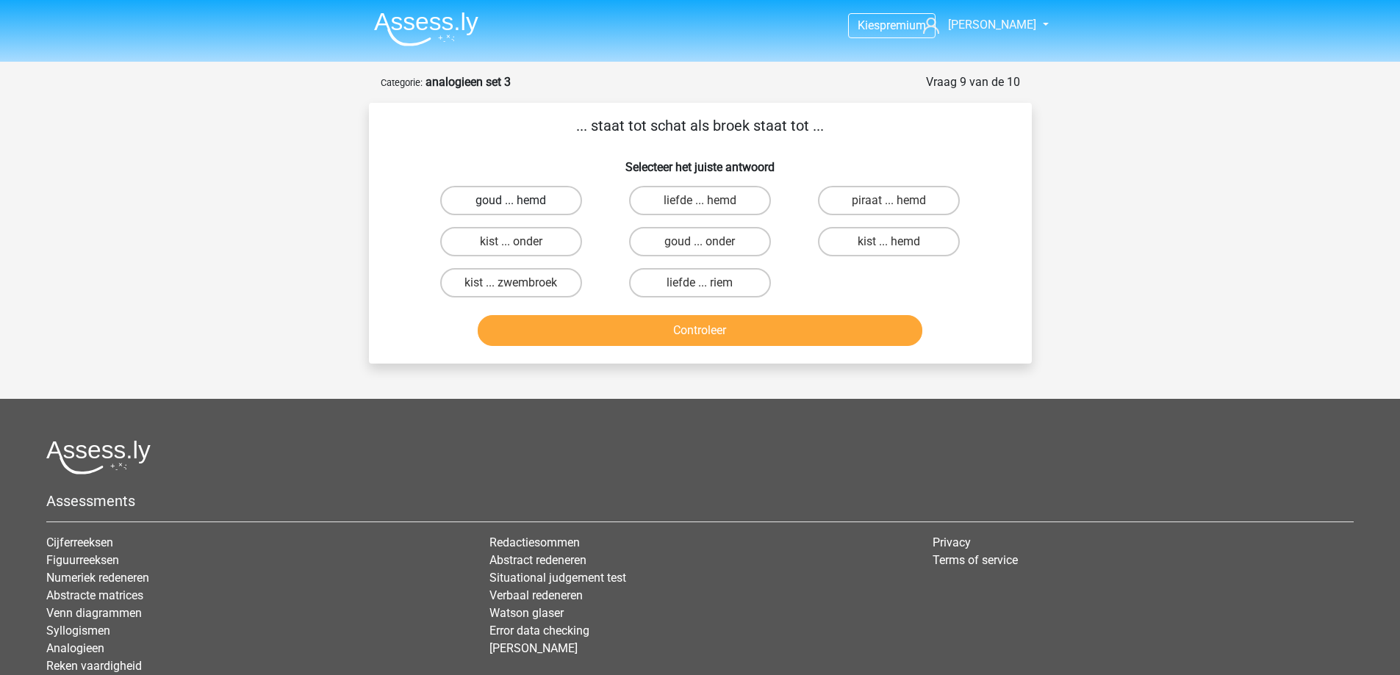
click at [546, 201] on label "goud ... hemd" at bounding box center [511, 200] width 142 height 29
click at [520, 201] on input "goud ... hemd" at bounding box center [516, 206] width 10 height 10
radio input "true"
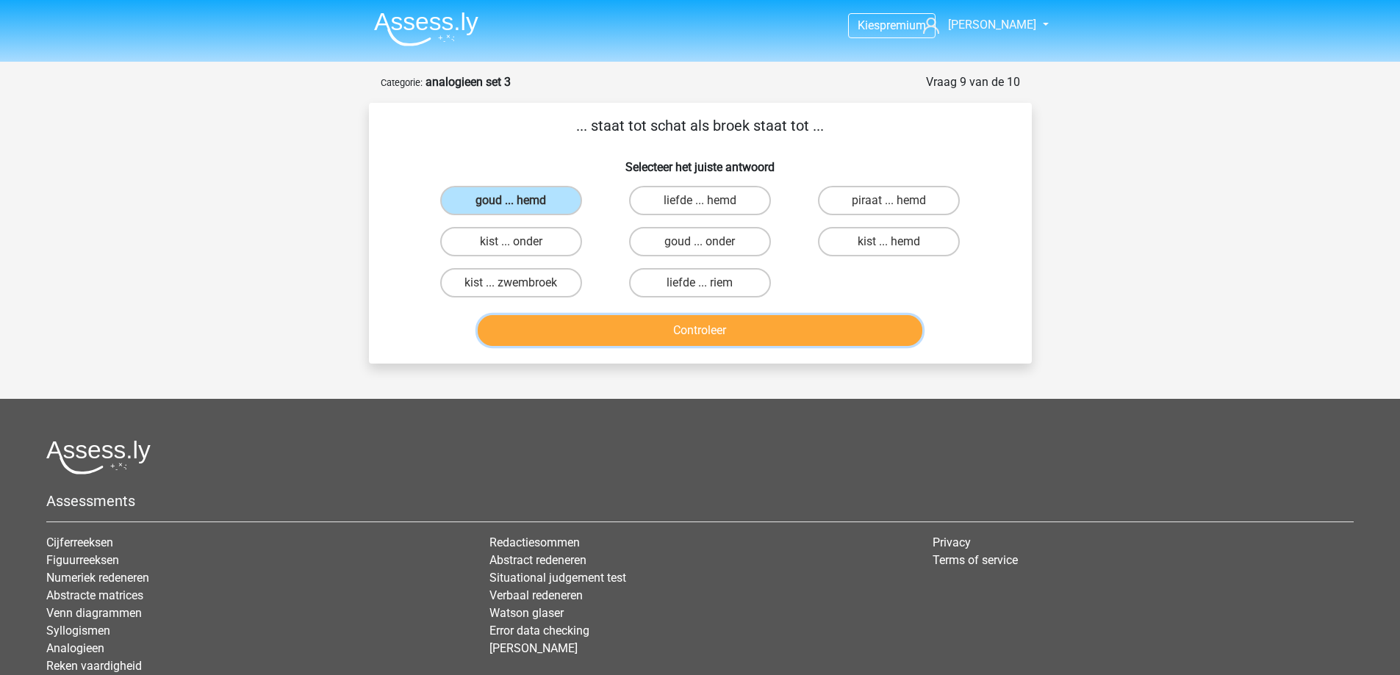
click at [654, 328] on button "Controleer" at bounding box center [700, 330] width 445 height 31
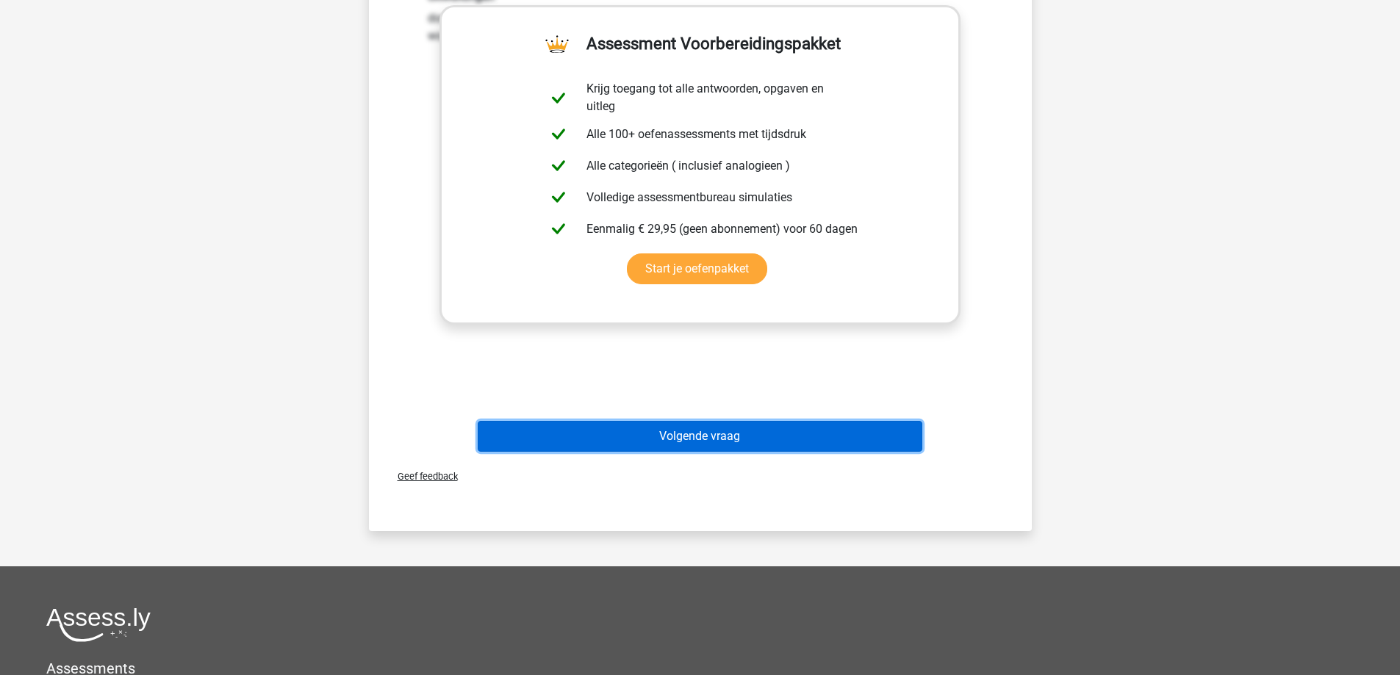
click at [689, 435] on button "Volgende vraag" at bounding box center [700, 436] width 445 height 31
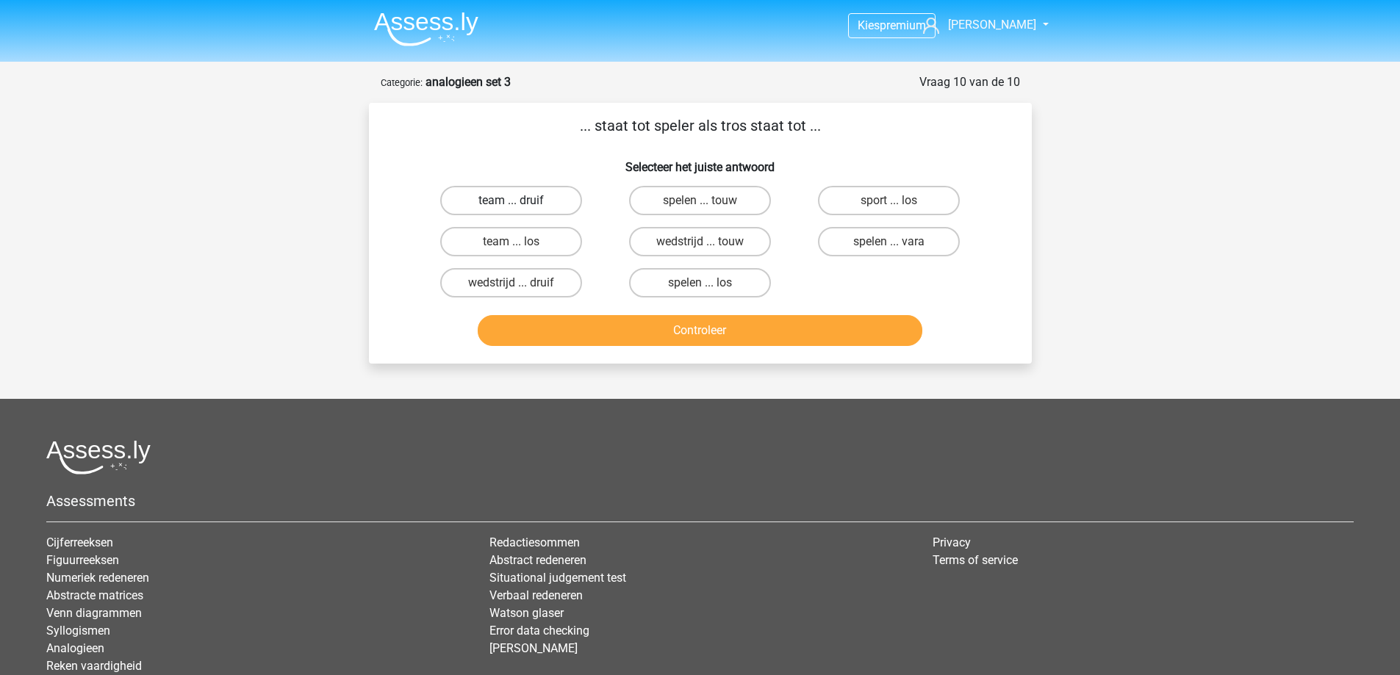
click at [528, 198] on label "team ... druif" at bounding box center [511, 200] width 142 height 29
click at [520, 201] on input "team ... druif" at bounding box center [516, 206] width 10 height 10
radio input "true"
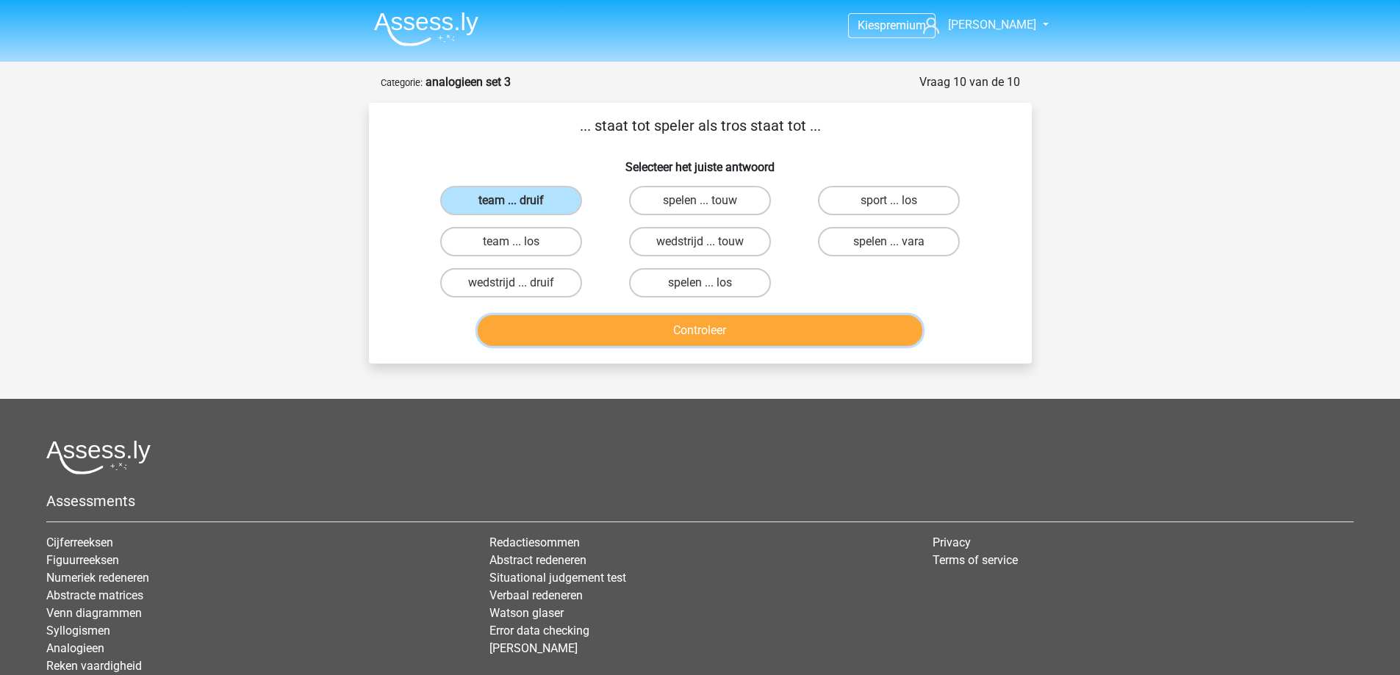
click at [623, 320] on button "Controleer" at bounding box center [700, 330] width 445 height 31
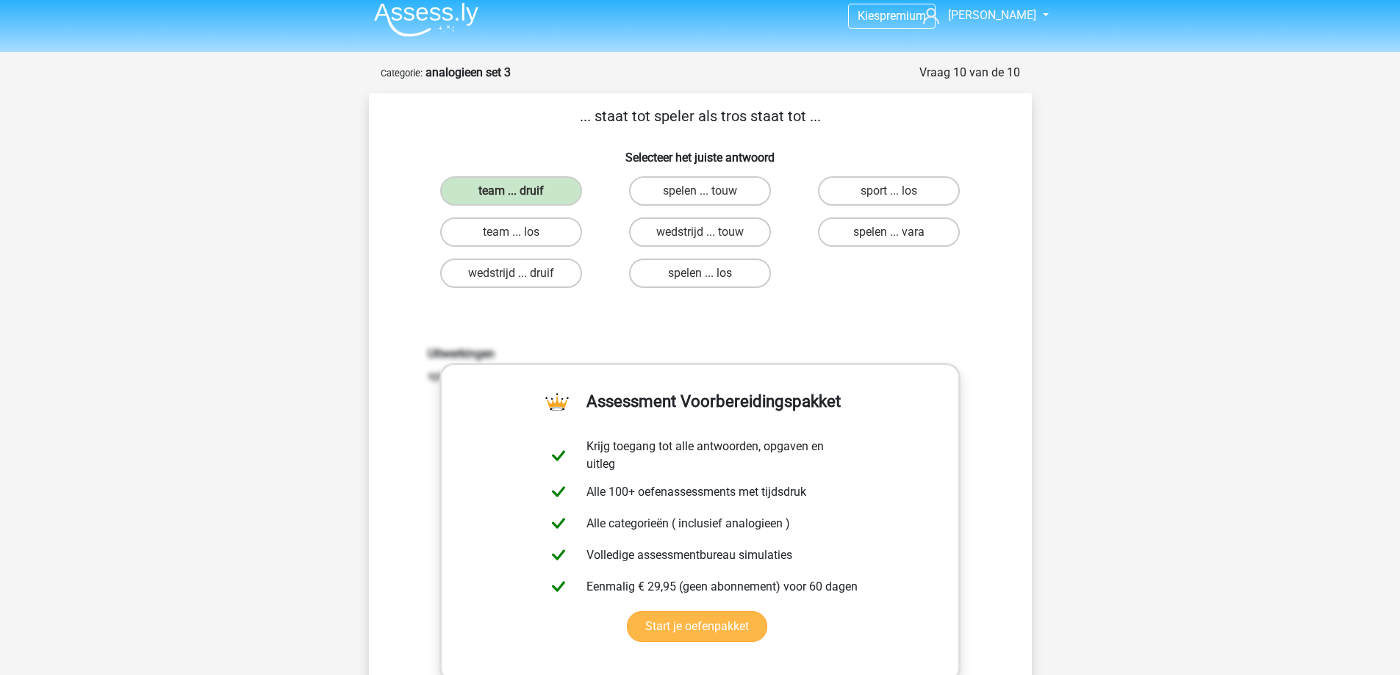
scroll to position [294, 0]
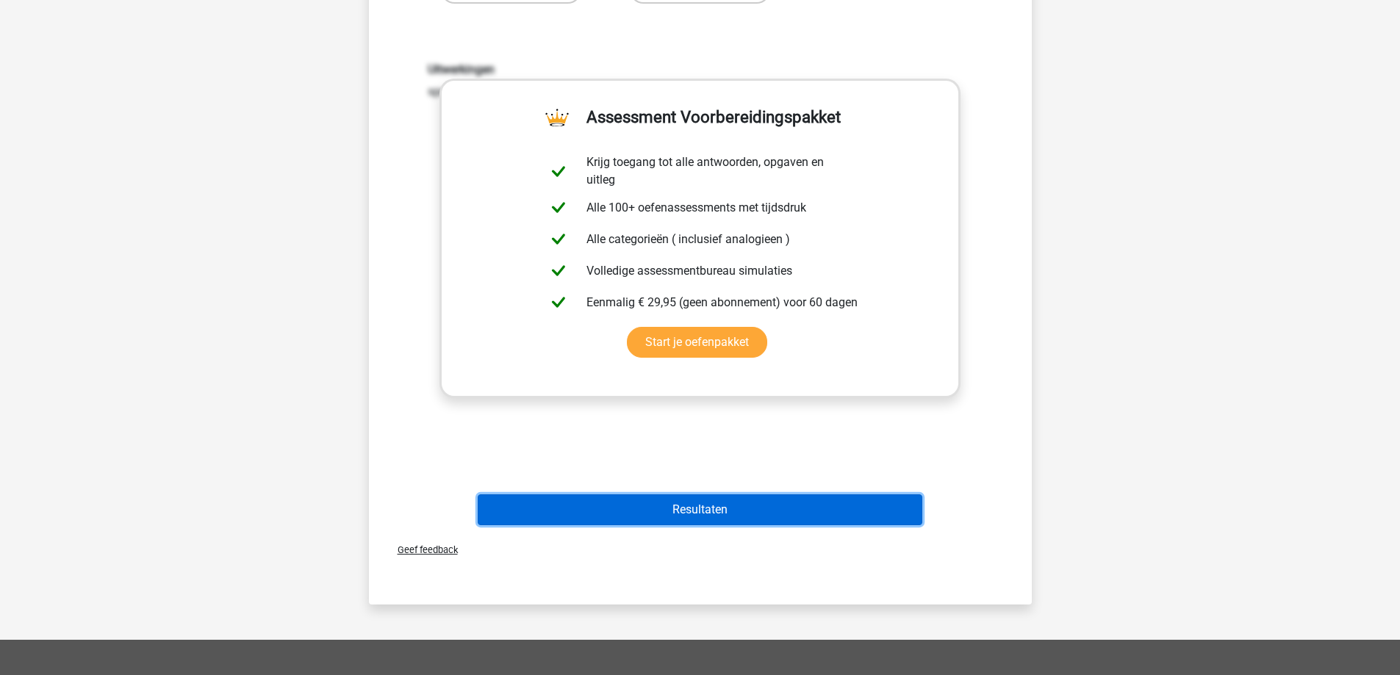
click at [676, 509] on button "Resultaten" at bounding box center [700, 510] width 445 height 31
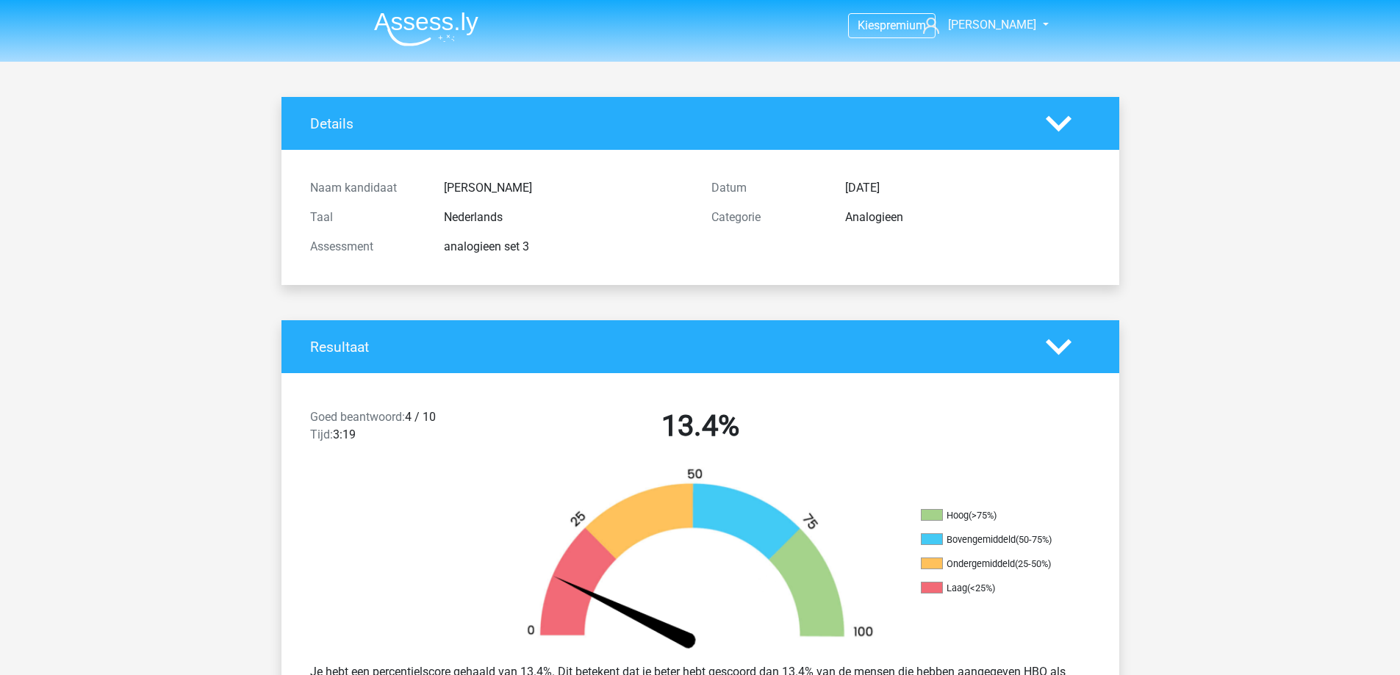
click at [398, 22] on img at bounding box center [426, 29] width 104 height 35
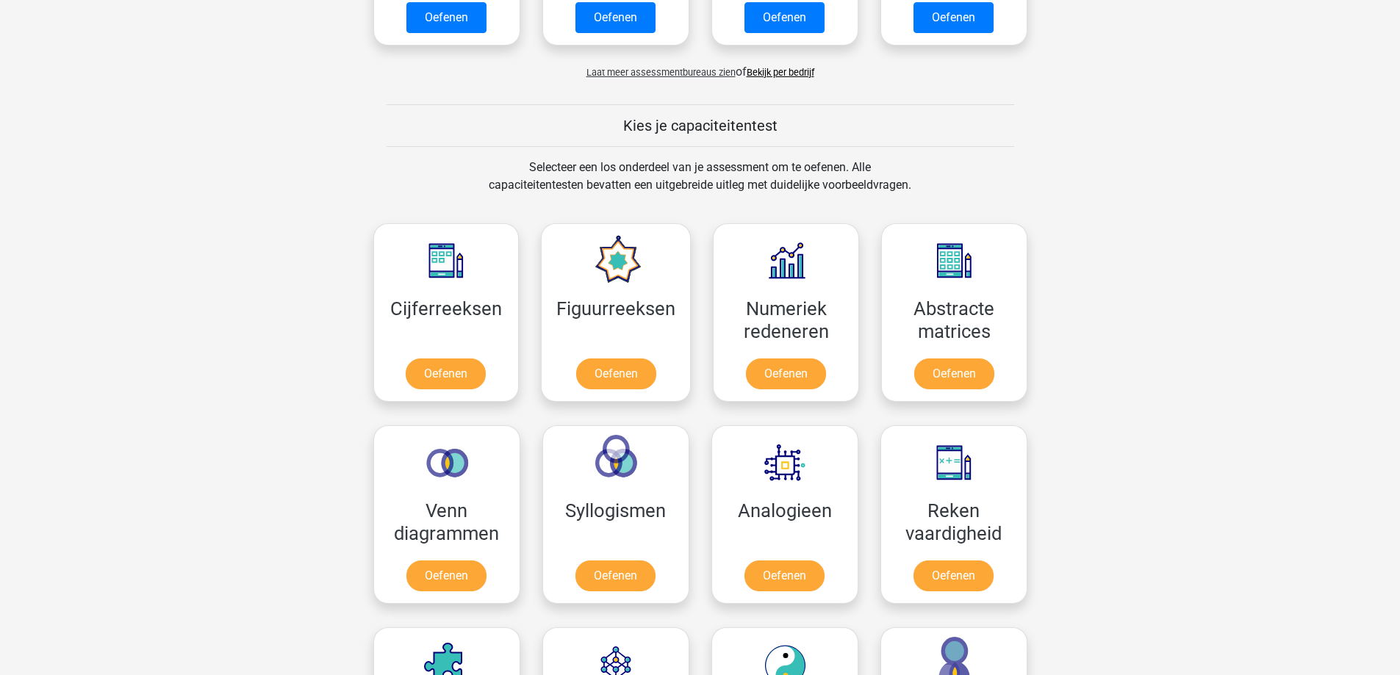
scroll to position [588, 0]
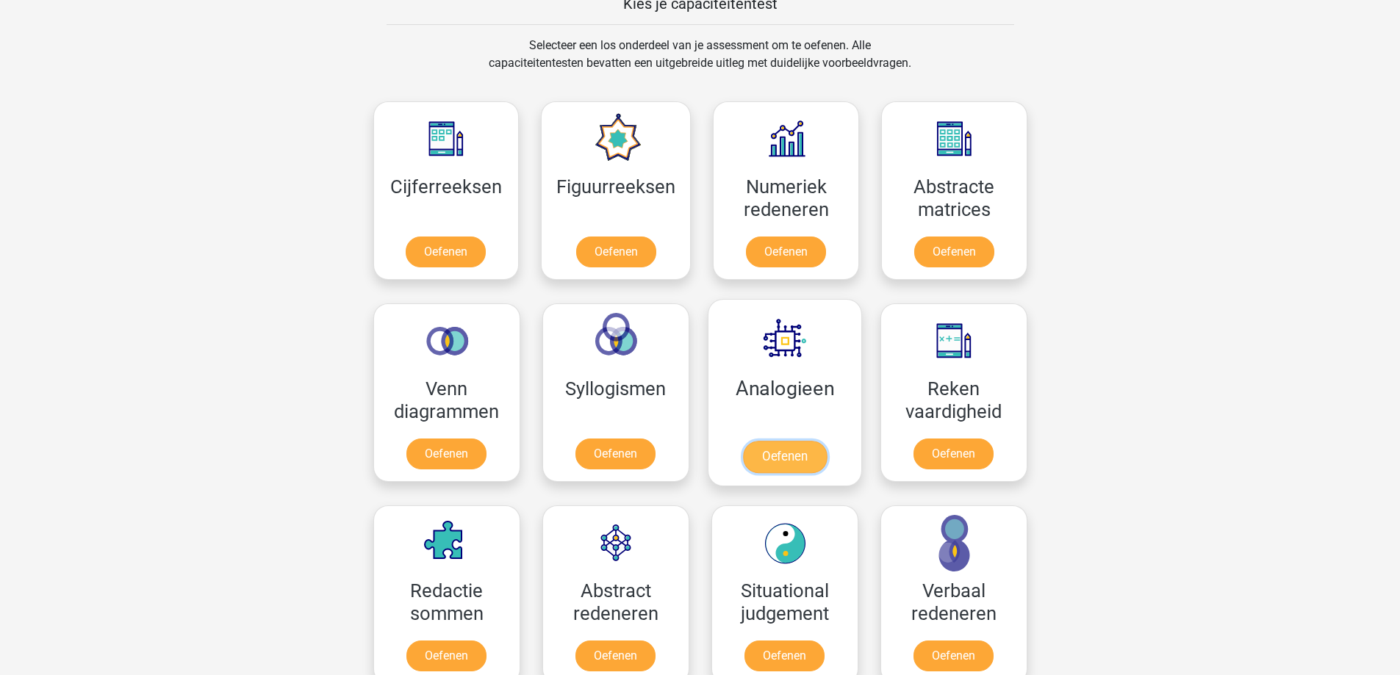
click at [782, 441] on link "Oefenen" at bounding box center [784, 457] width 84 height 32
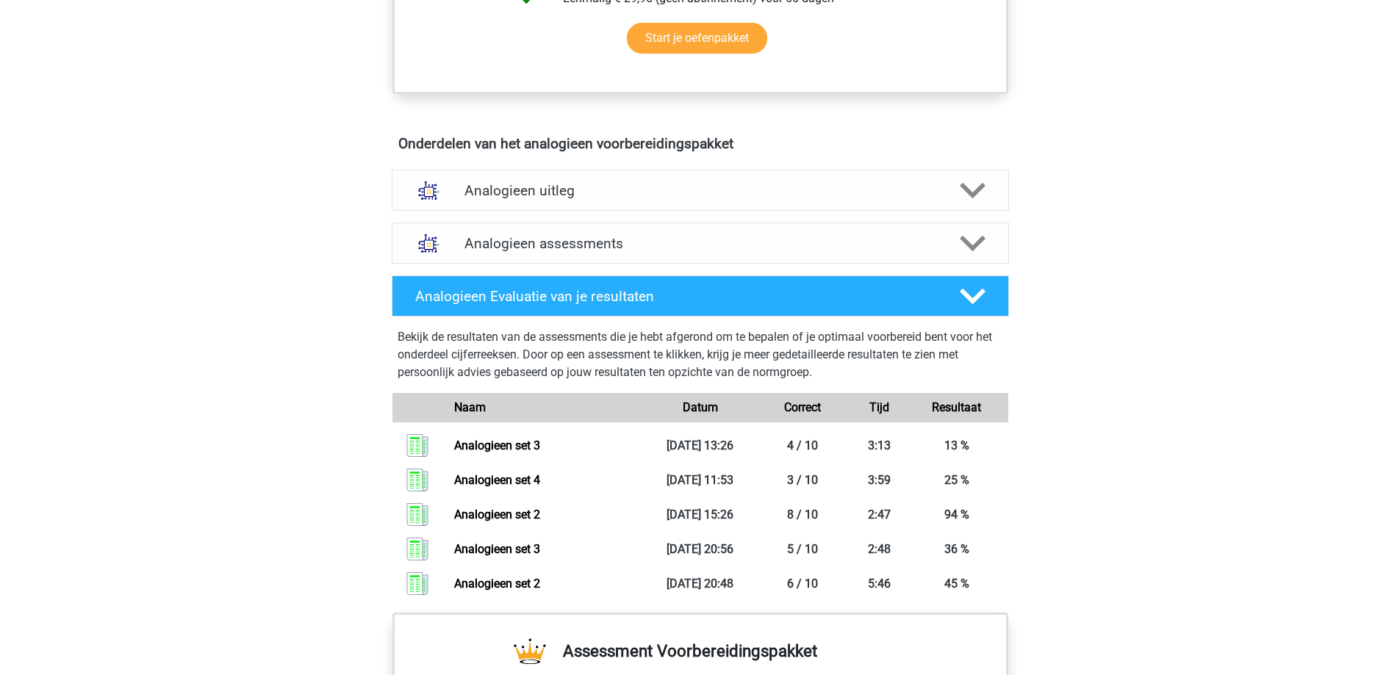
scroll to position [735, 0]
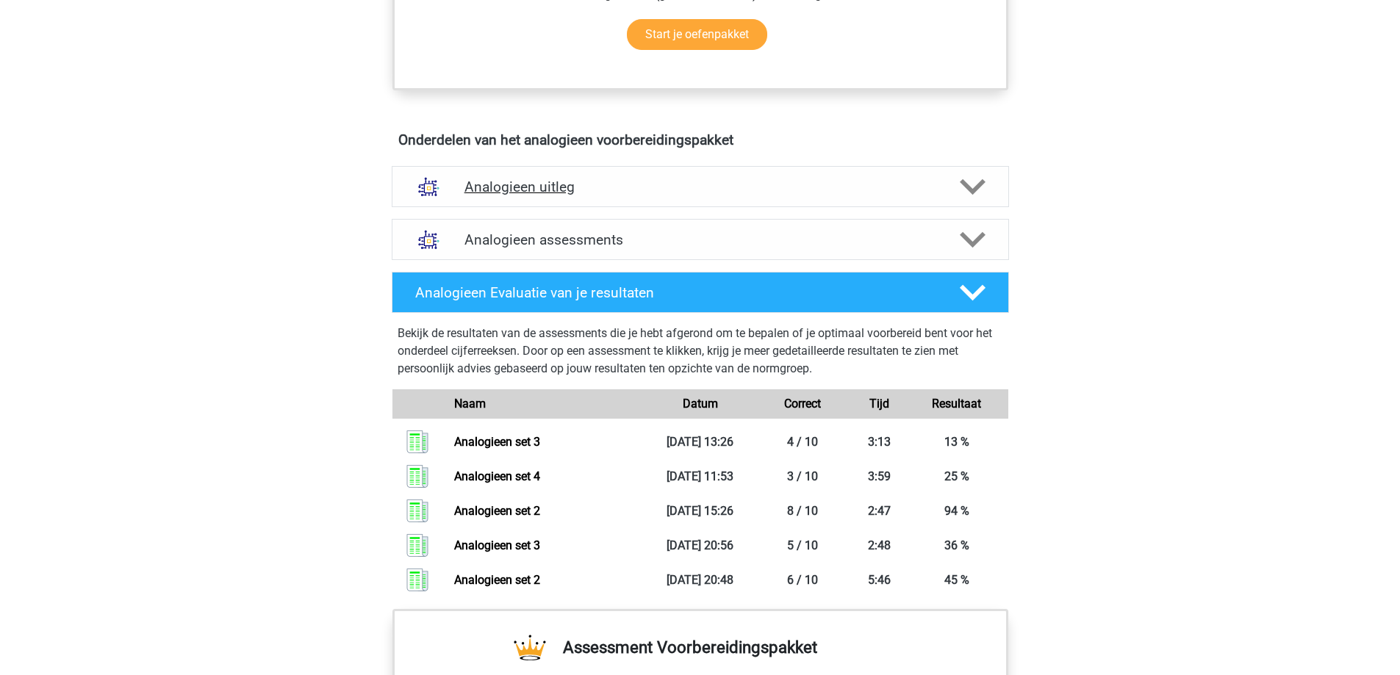
click at [605, 186] on h4 "Analogieen uitleg" at bounding box center [700, 187] width 472 height 17
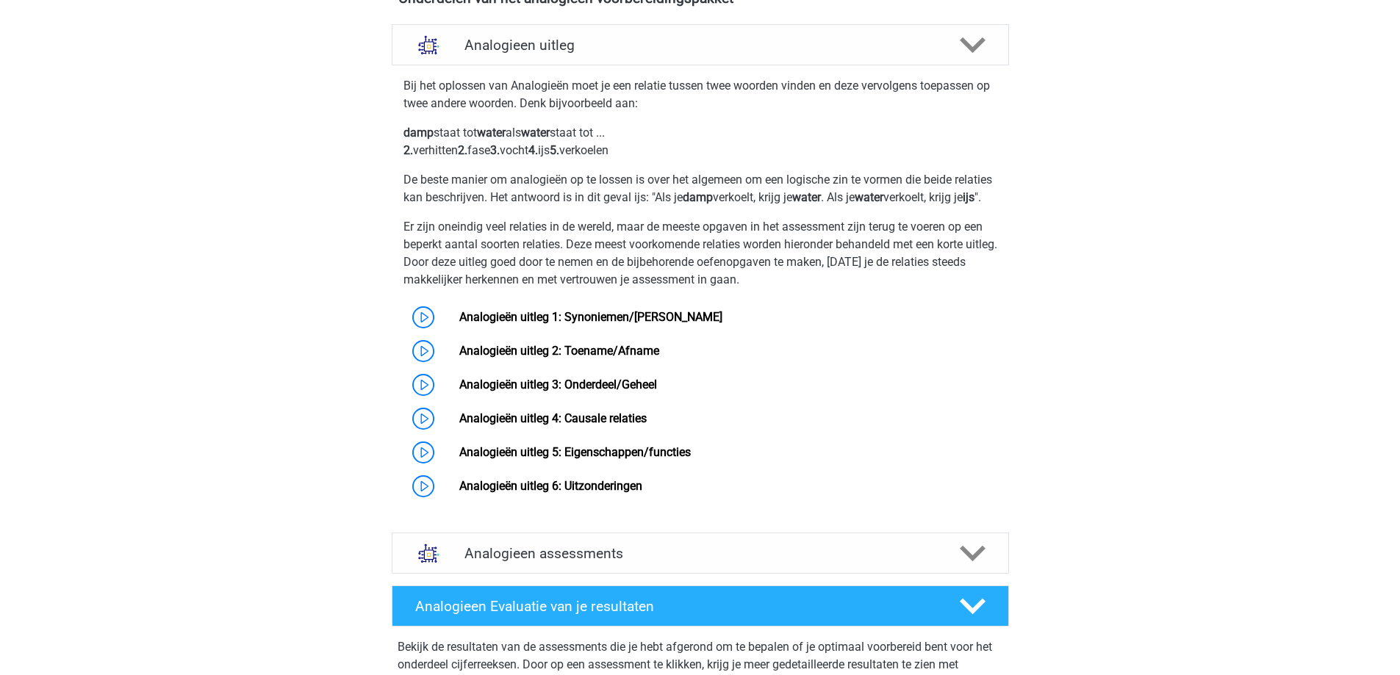
scroll to position [882, 0]
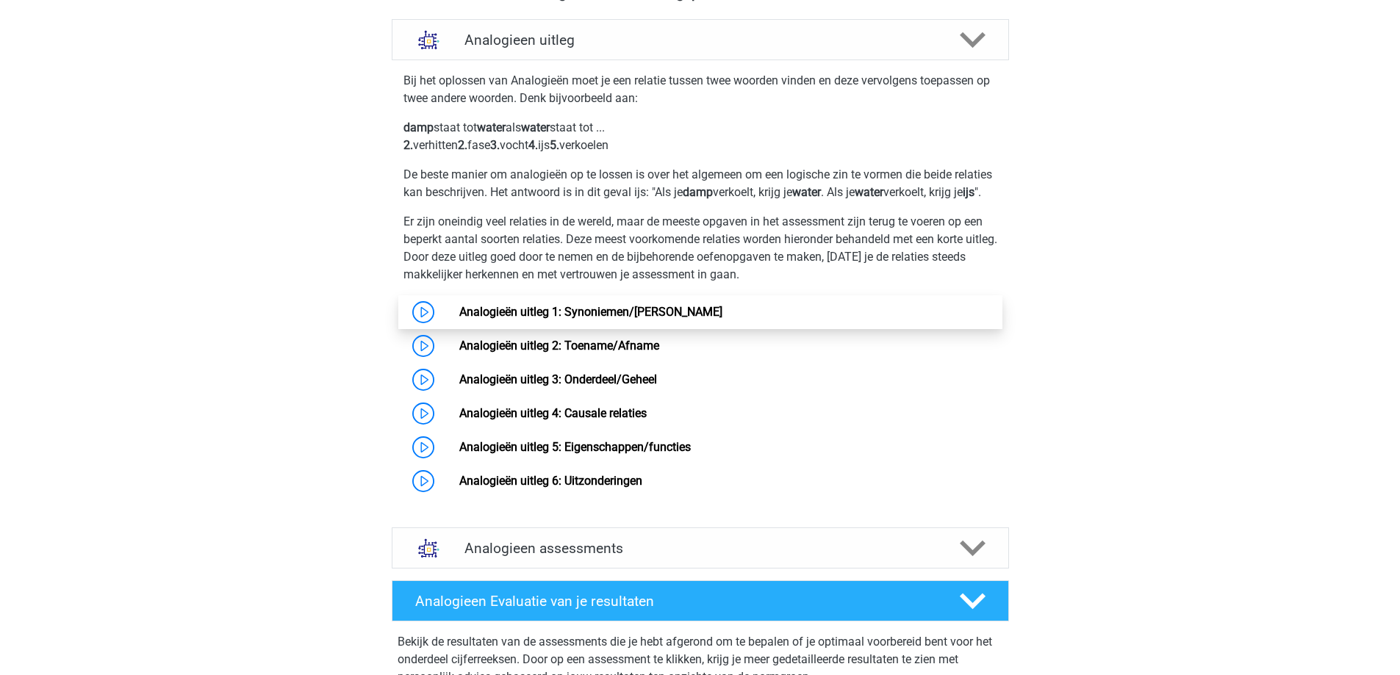
click at [617, 319] on link "Analogieën uitleg 1: Synoniemen/Antoniemen" at bounding box center [590, 312] width 263 height 14
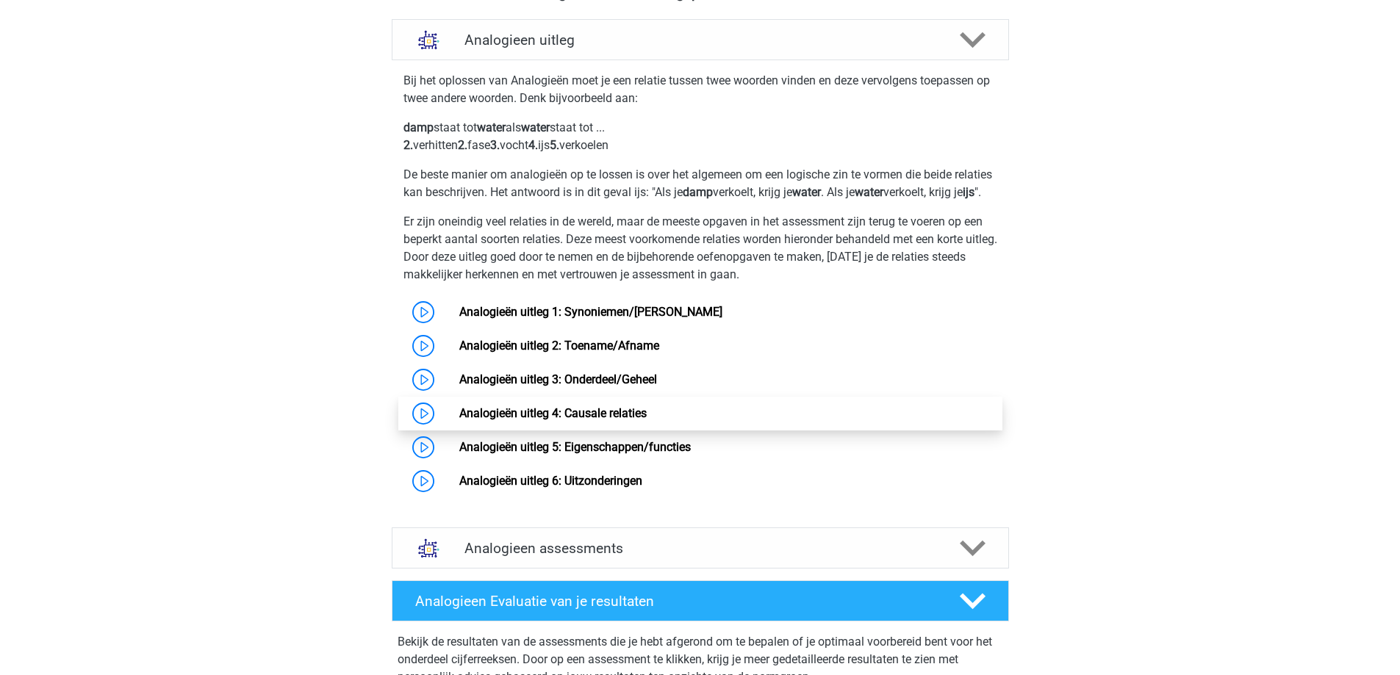
click at [647, 420] on link "Analogieën uitleg 4: Causale relaties" at bounding box center [552, 413] width 187 height 14
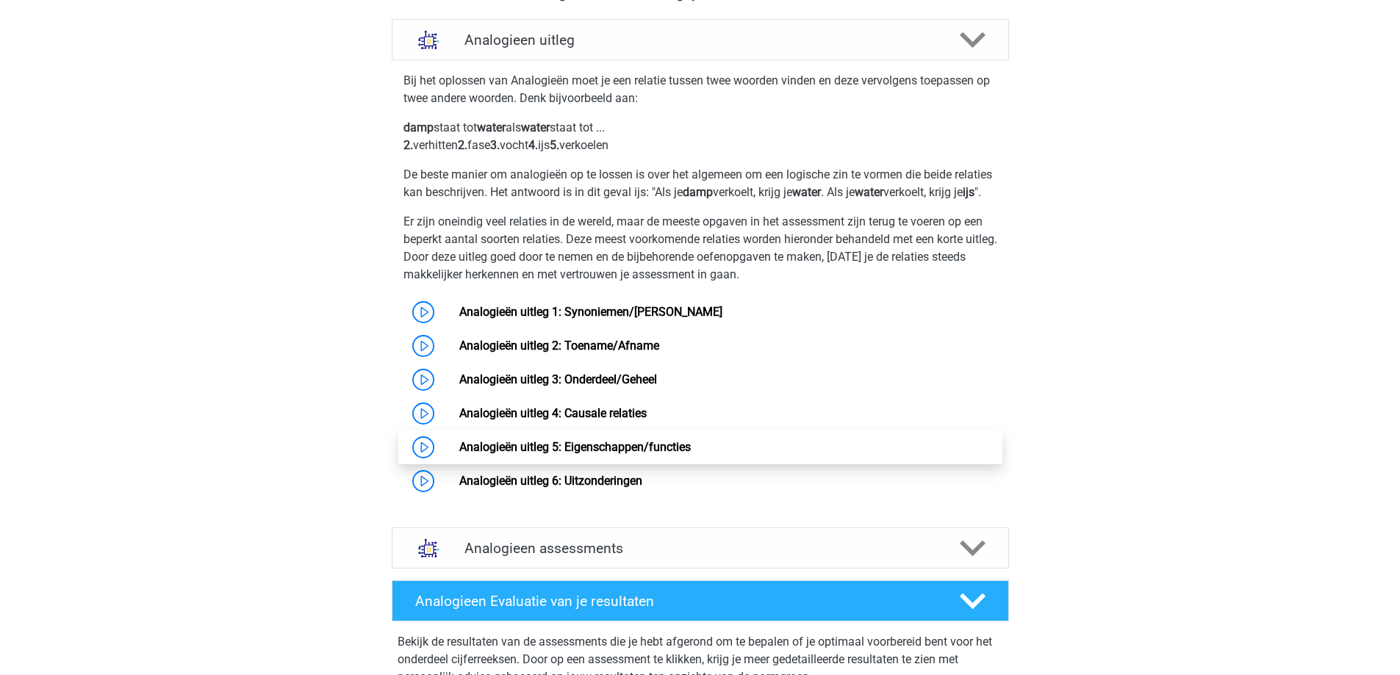
click at [581, 454] on link "Analogieën uitleg 5: Eigenschappen/functies" at bounding box center [574, 447] width 231 height 14
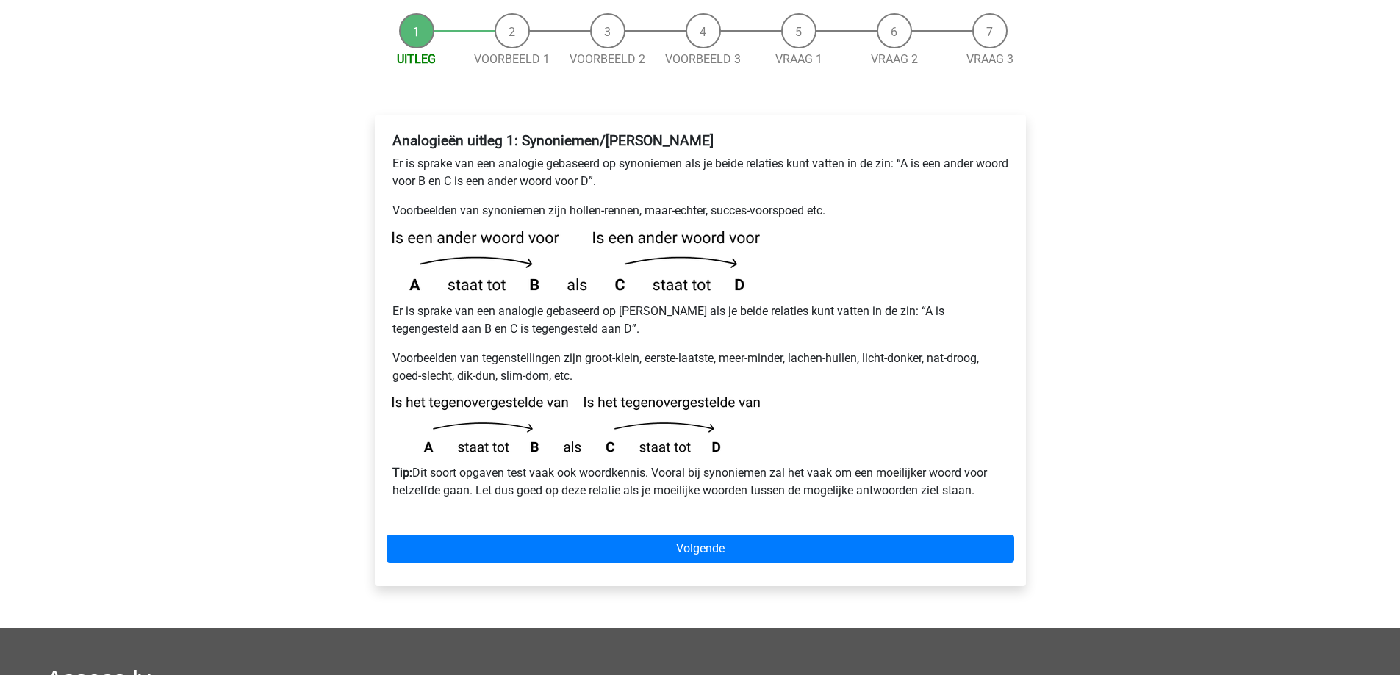
scroll to position [220, 0]
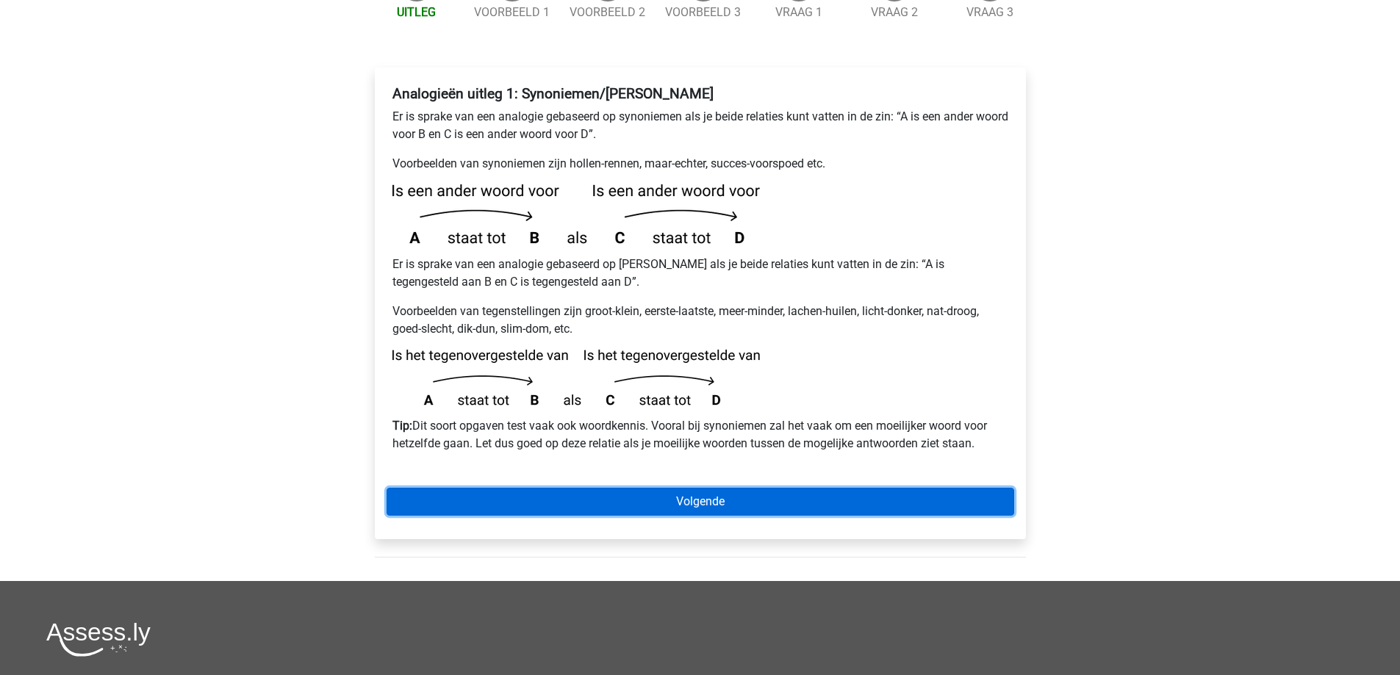
click at [659, 488] on link "Volgende" at bounding box center [701, 502] width 628 height 28
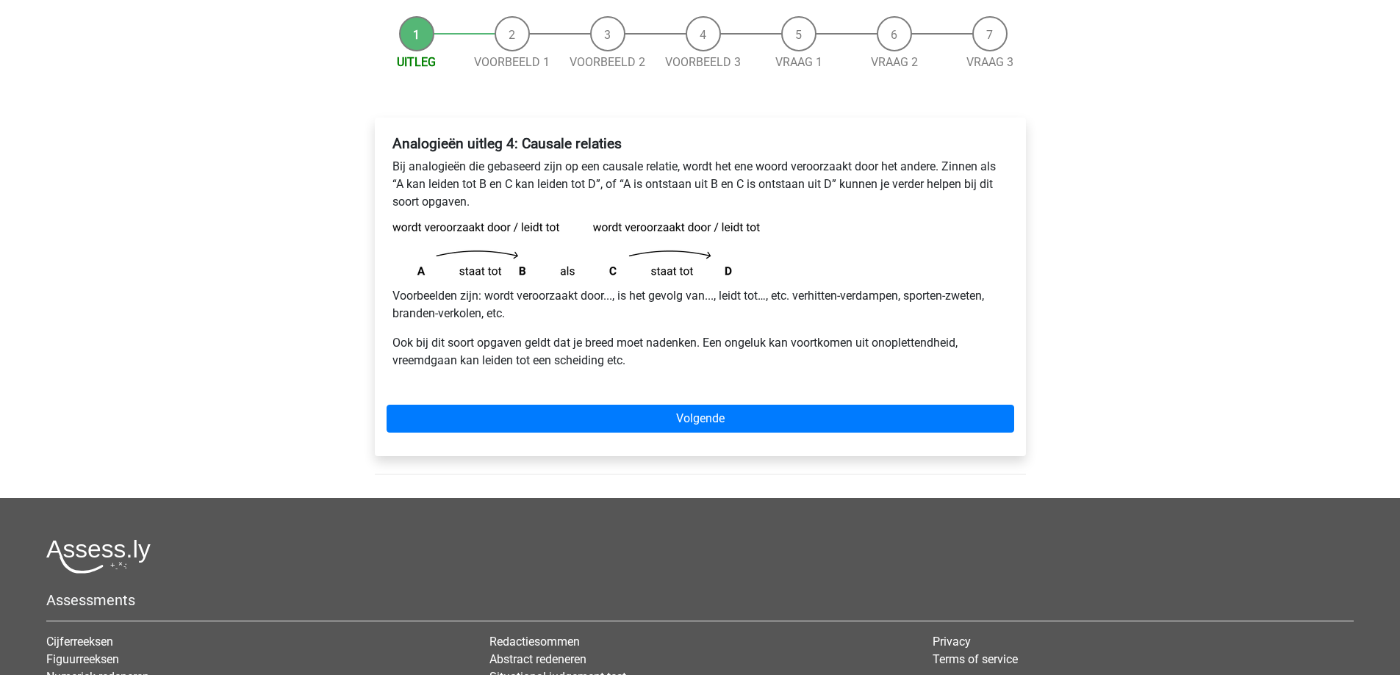
scroll to position [147, 0]
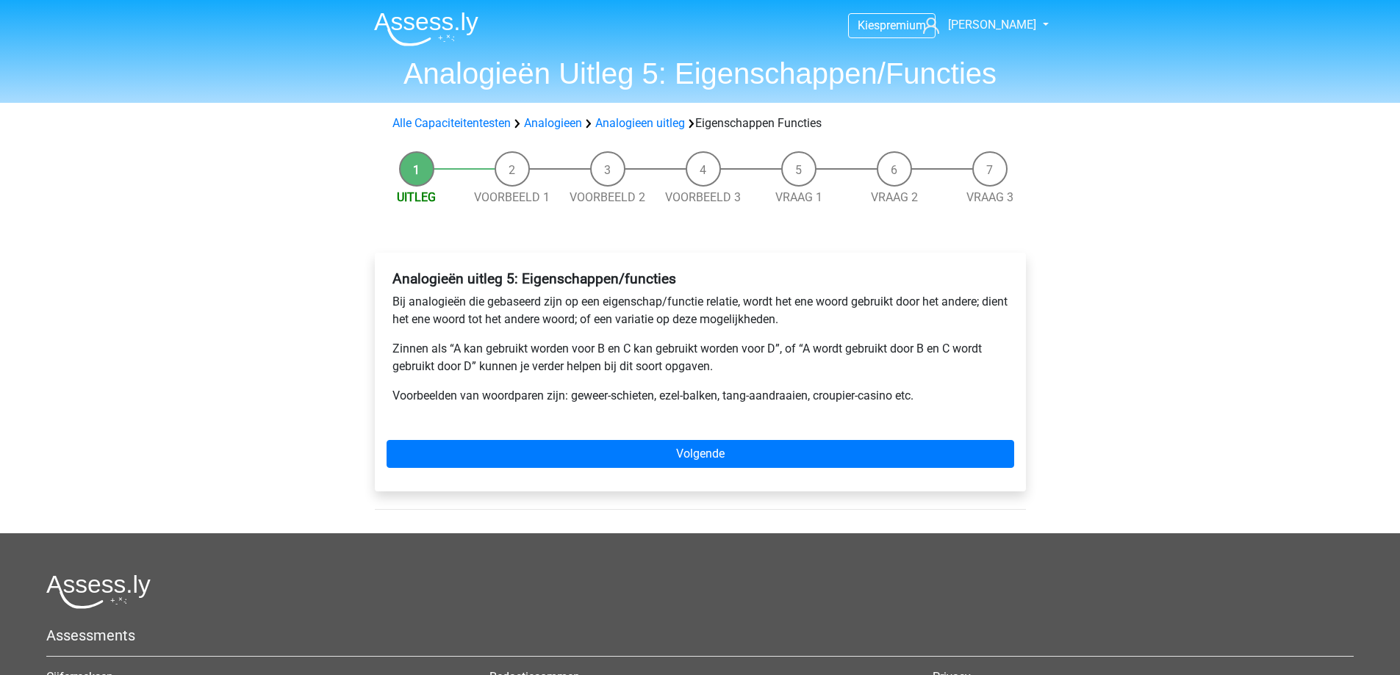
click at [417, 26] on img at bounding box center [426, 29] width 104 height 35
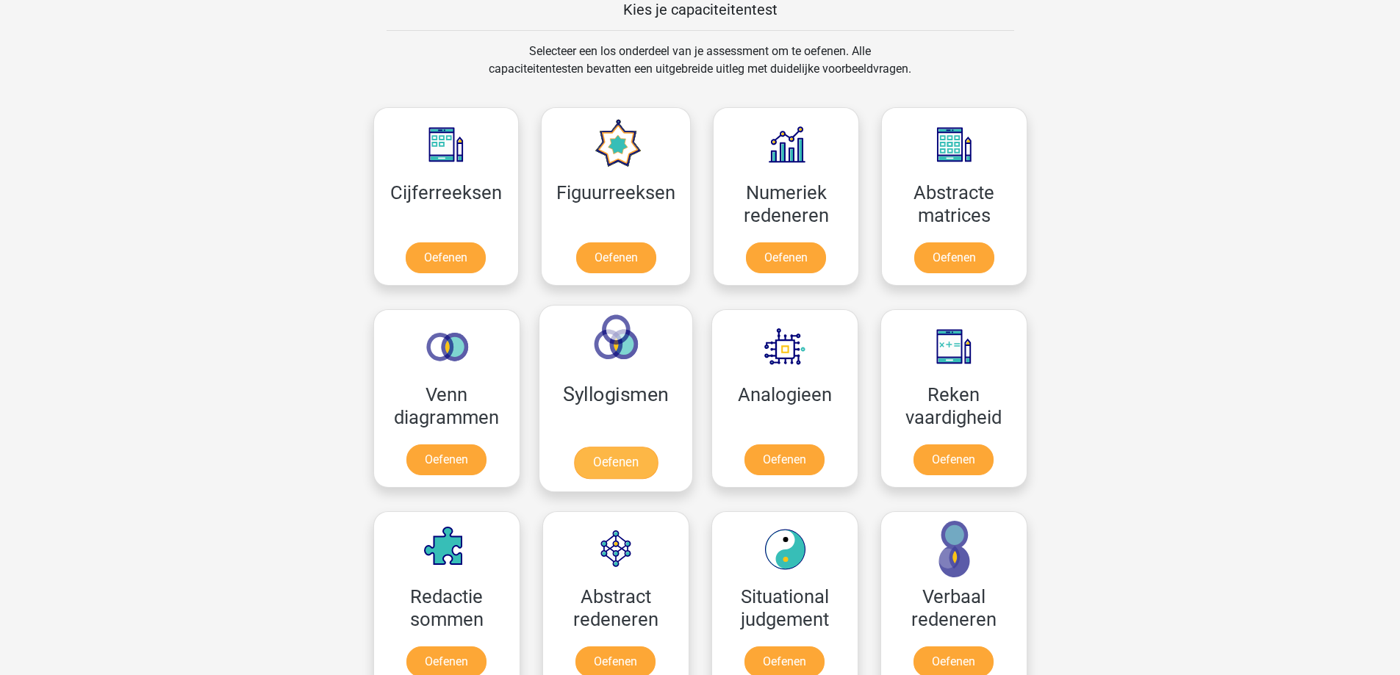
scroll to position [588, 0]
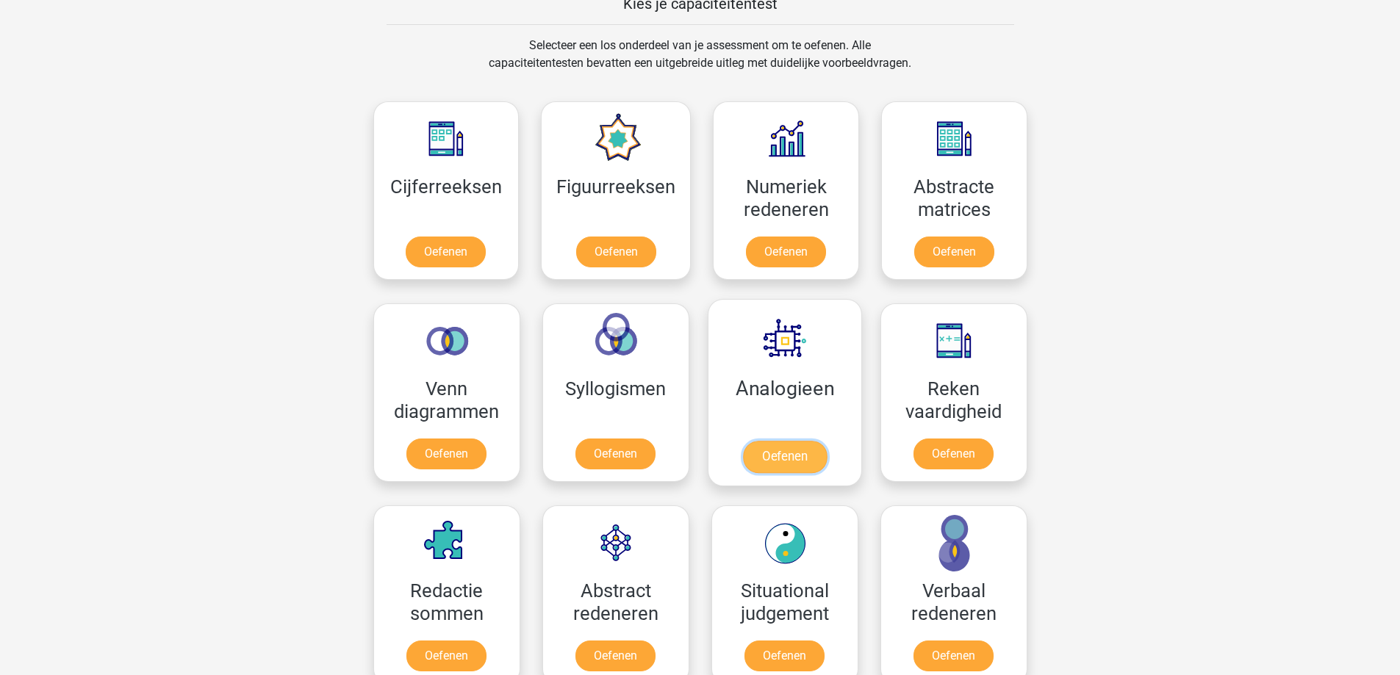
click at [766, 448] on link "Oefenen" at bounding box center [784, 457] width 84 height 32
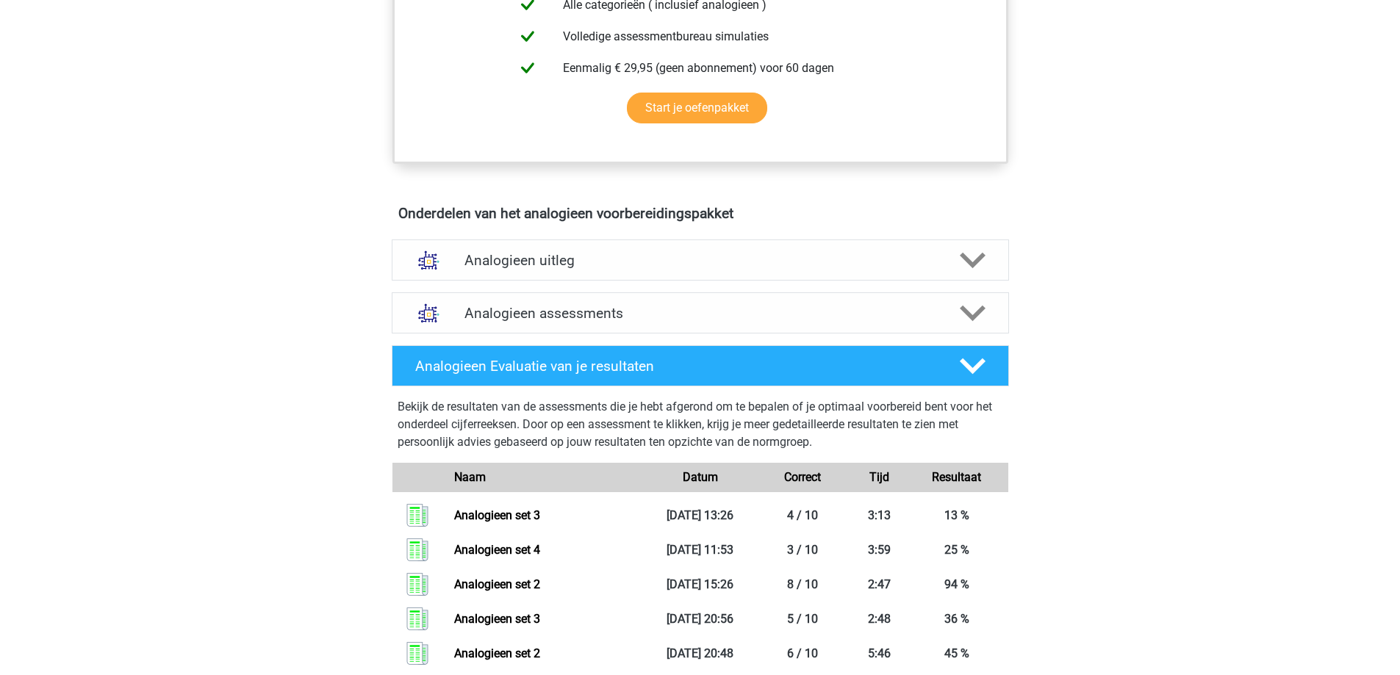
scroll to position [735, 0]
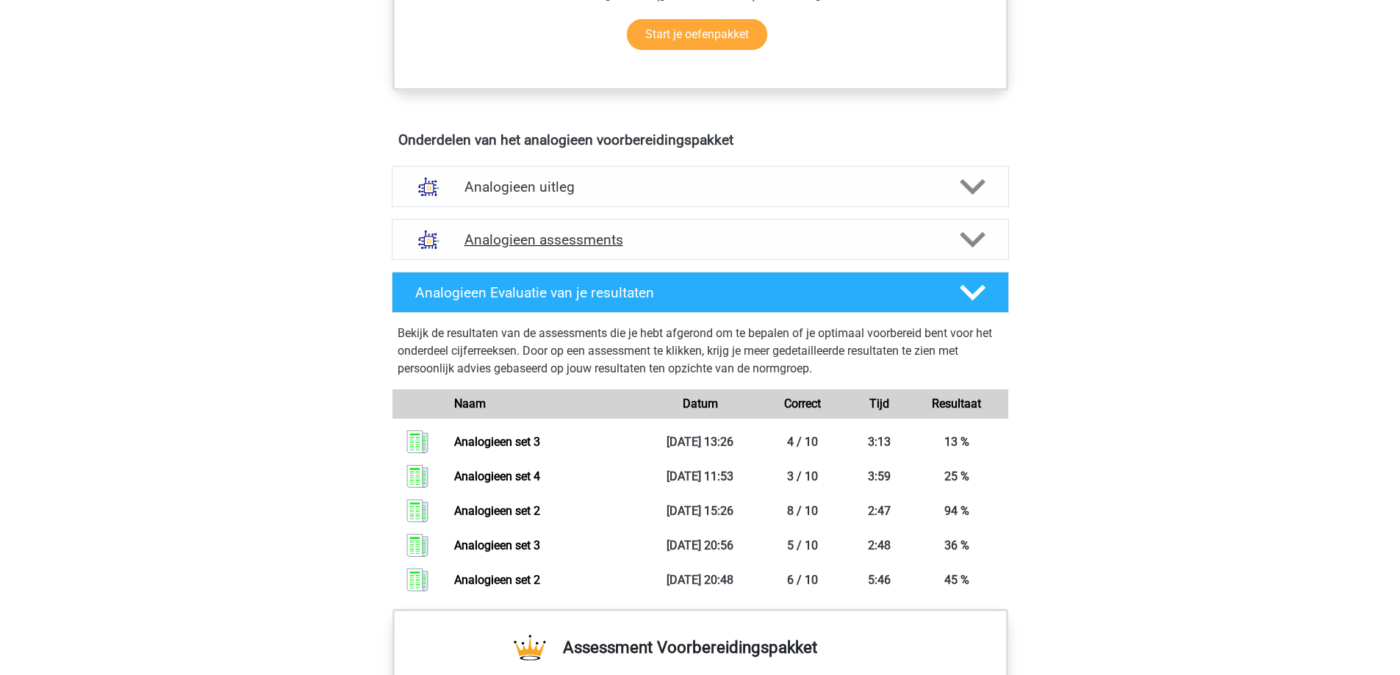
click at [841, 254] on div "Analogieen assessments" at bounding box center [700, 239] width 617 height 41
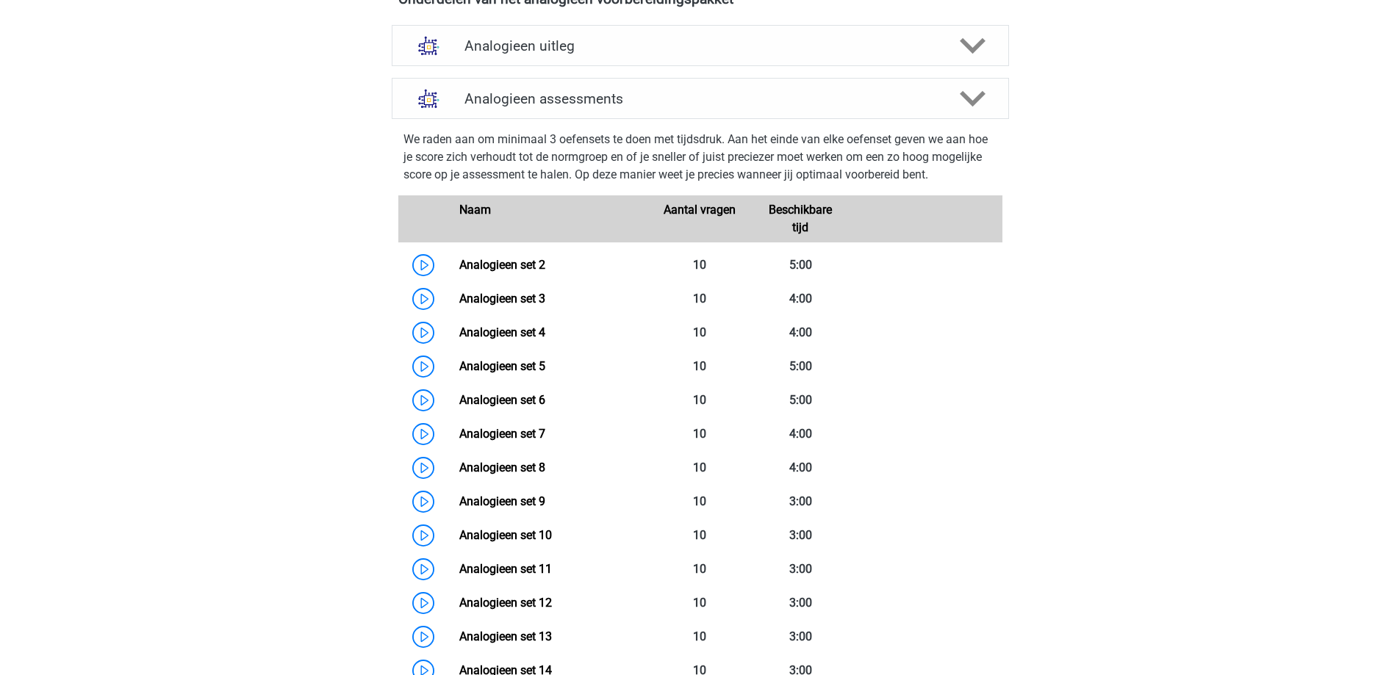
scroll to position [882, 0]
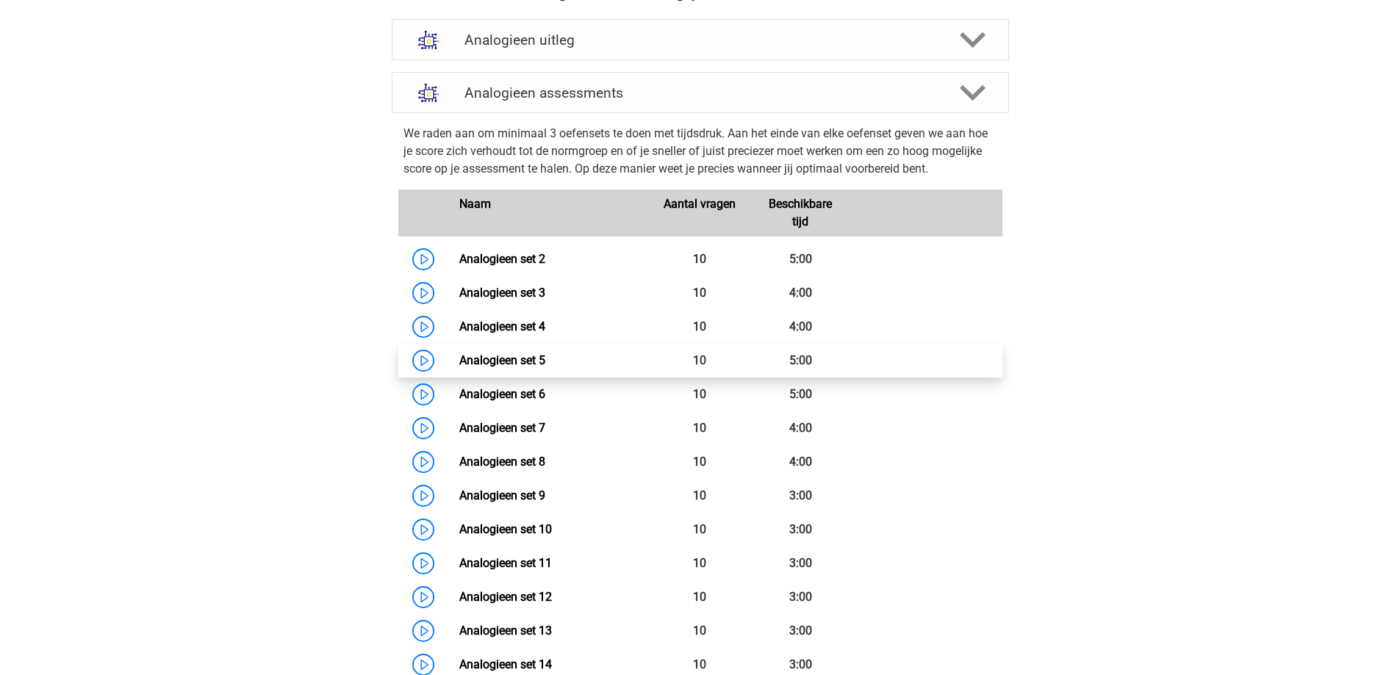
click at [520, 354] on link "Analogieen set 5" at bounding box center [502, 360] width 86 height 14
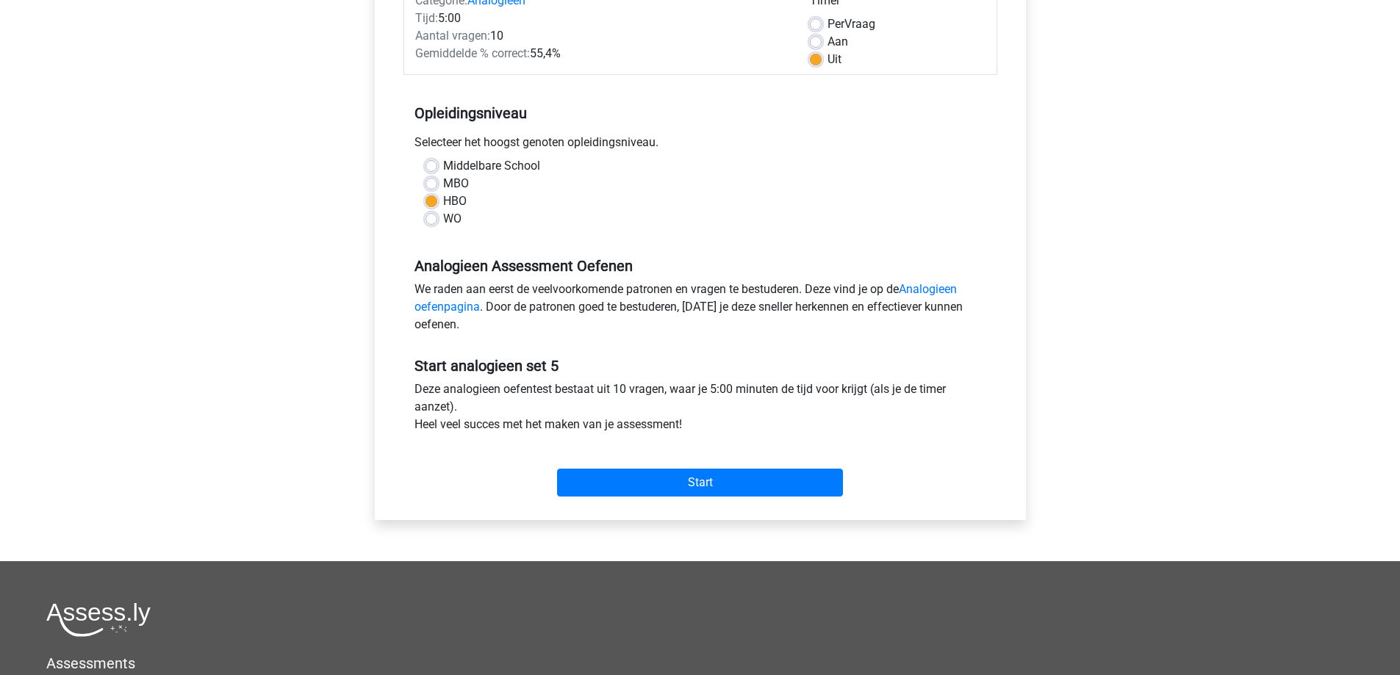
scroll to position [220, 0]
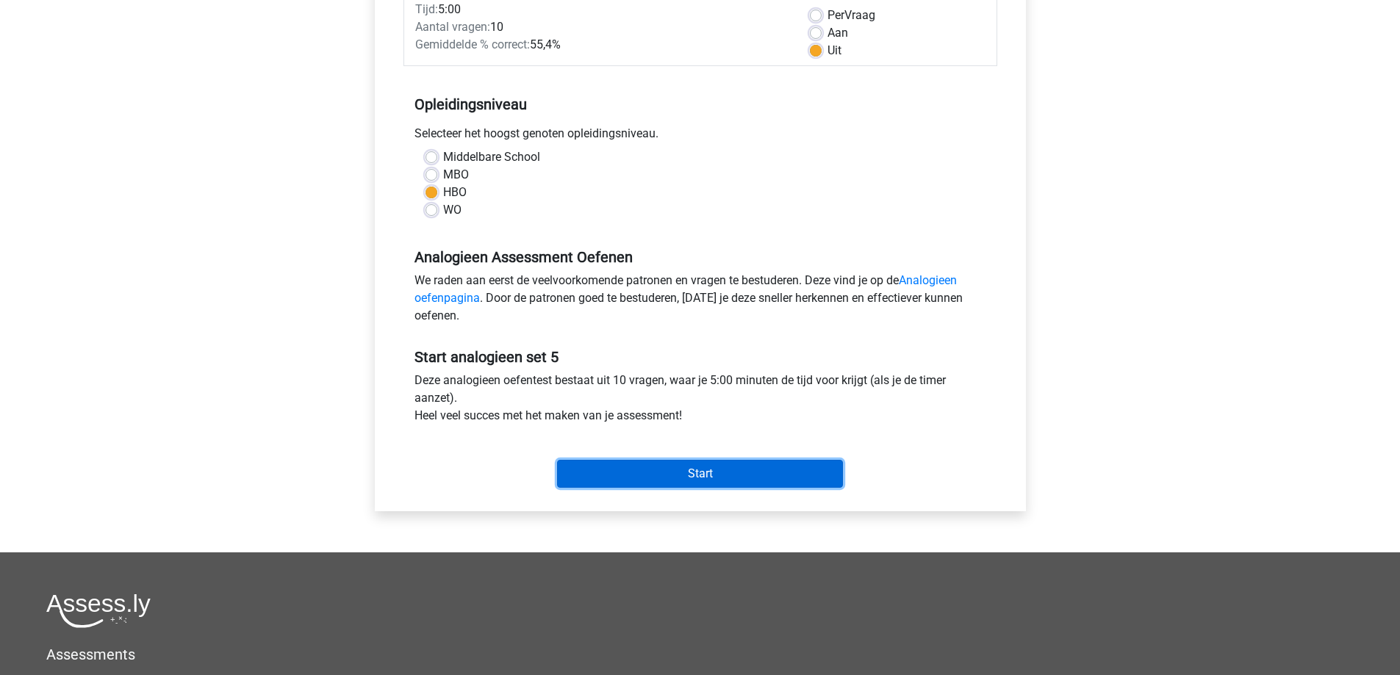
click at [675, 467] on input "Start" at bounding box center [700, 474] width 286 height 28
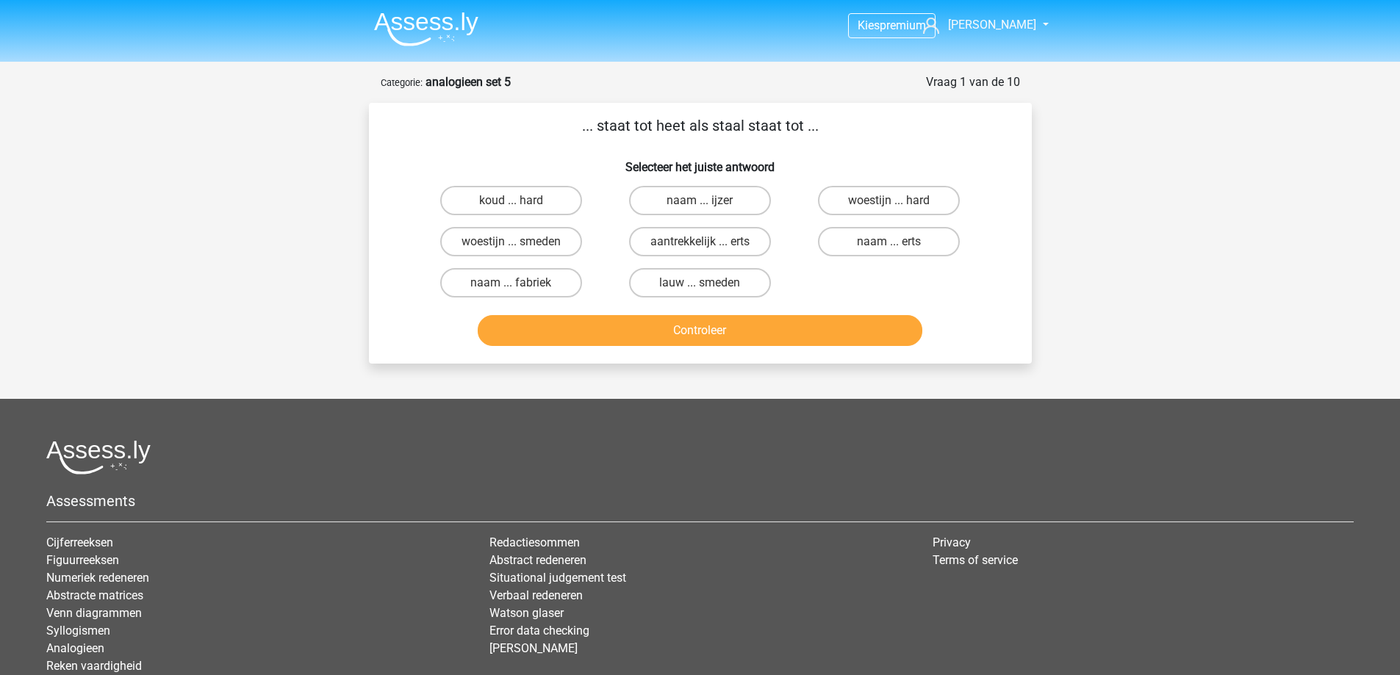
click at [889, 205] on input "woestijn ... hard" at bounding box center [894, 206] width 10 height 10
radio input "true"
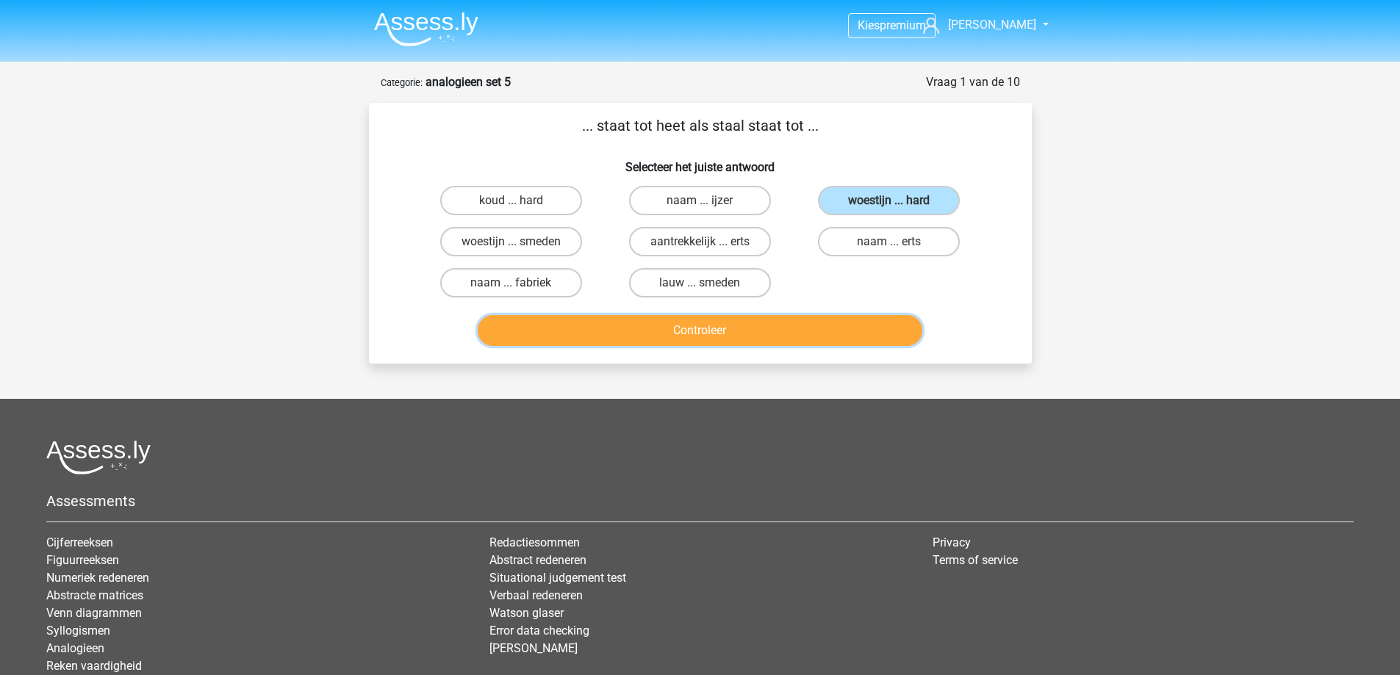
click at [771, 333] on button "Controleer" at bounding box center [700, 330] width 445 height 31
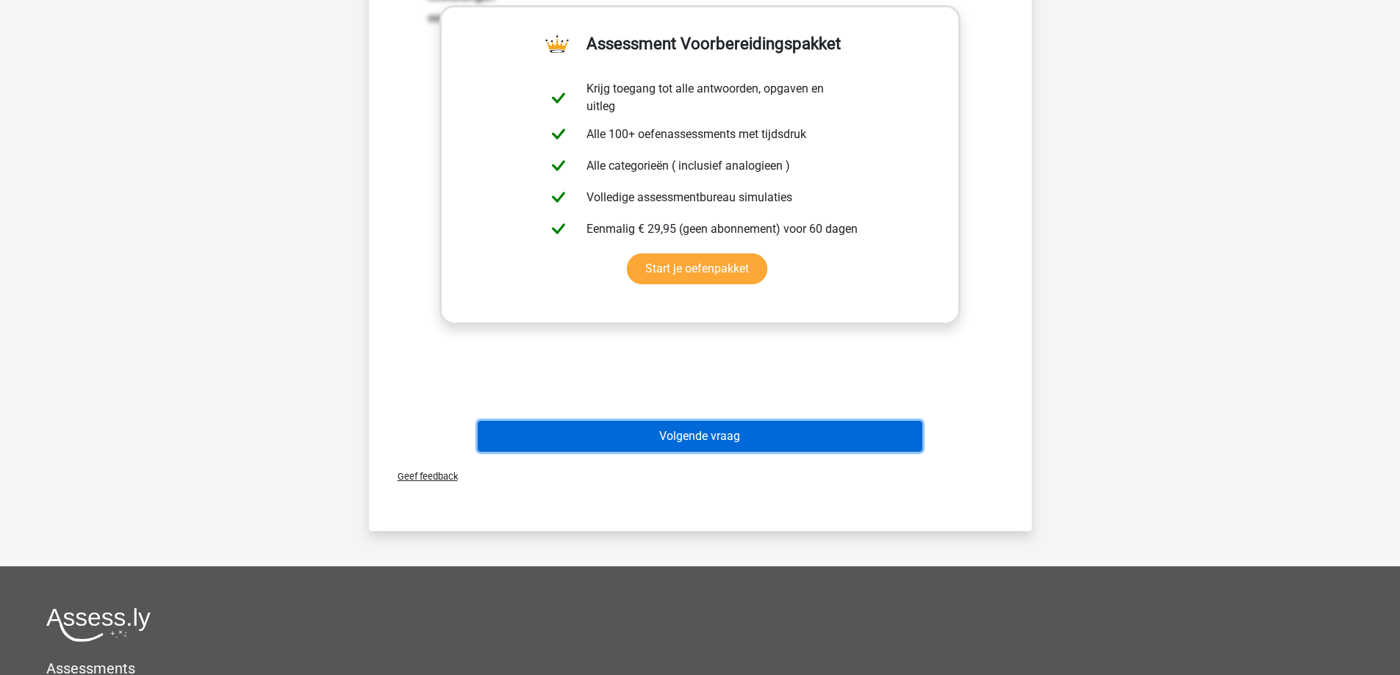
click at [693, 434] on button "Volgende vraag" at bounding box center [700, 436] width 445 height 31
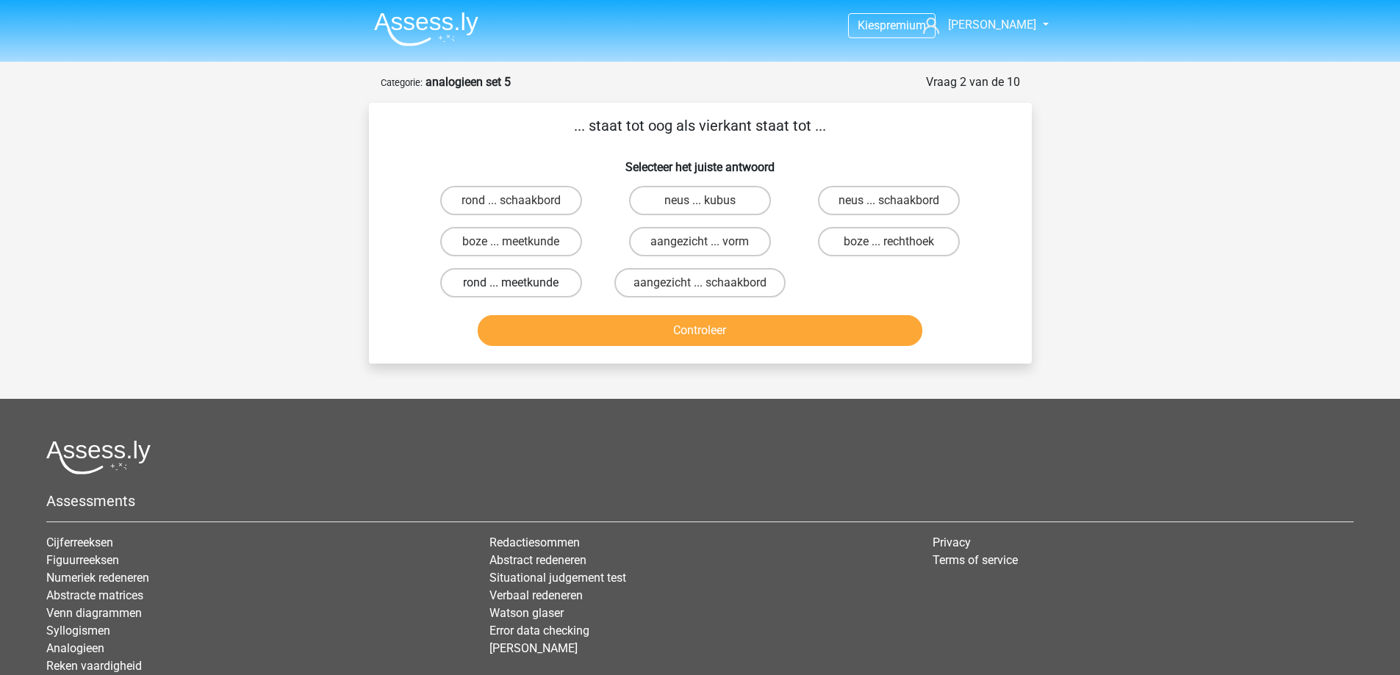
click at [536, 287] on label "rond ... meetkunde" at bounding box center [511, 282] width 142 height 29
click at [520, 287] on input "rond ... meetkunde" at bounding box center [516, 288] width 10 height 10
radio input "true"
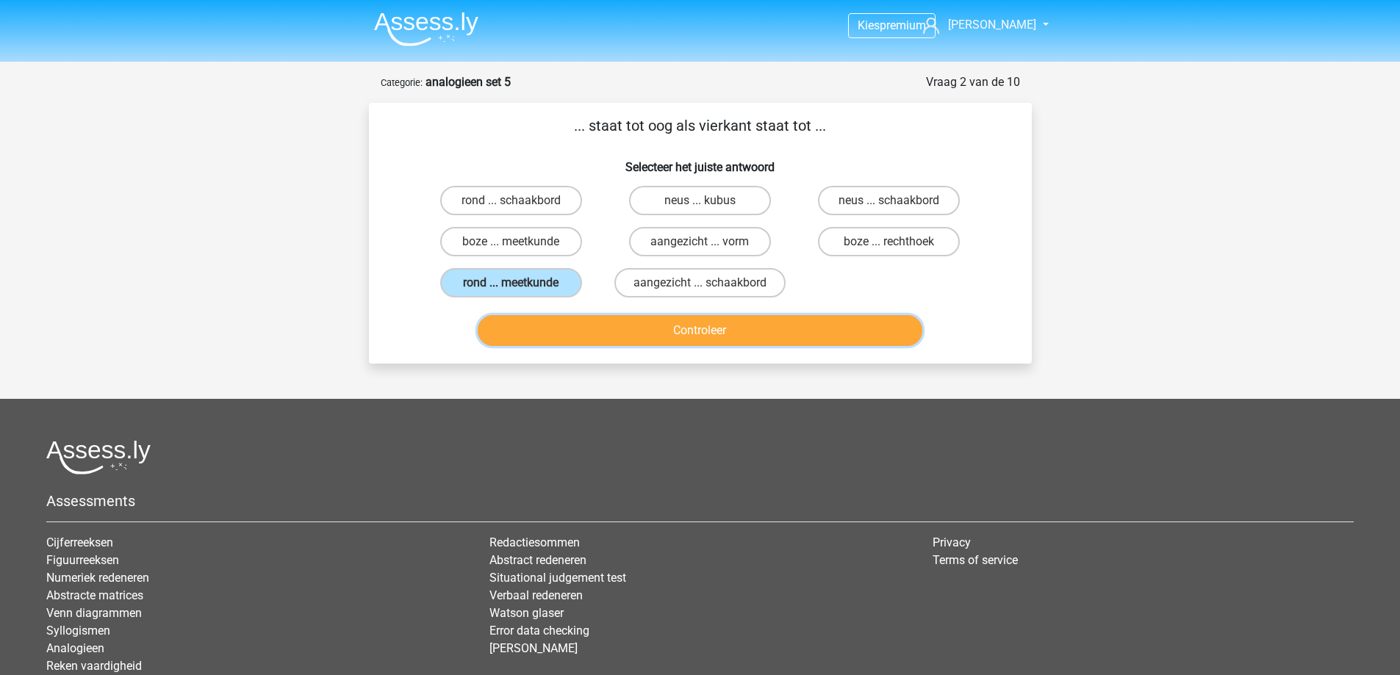
click at [590, 333] on button "Controleer" at bounding box center [700, 330] width 445 height 31
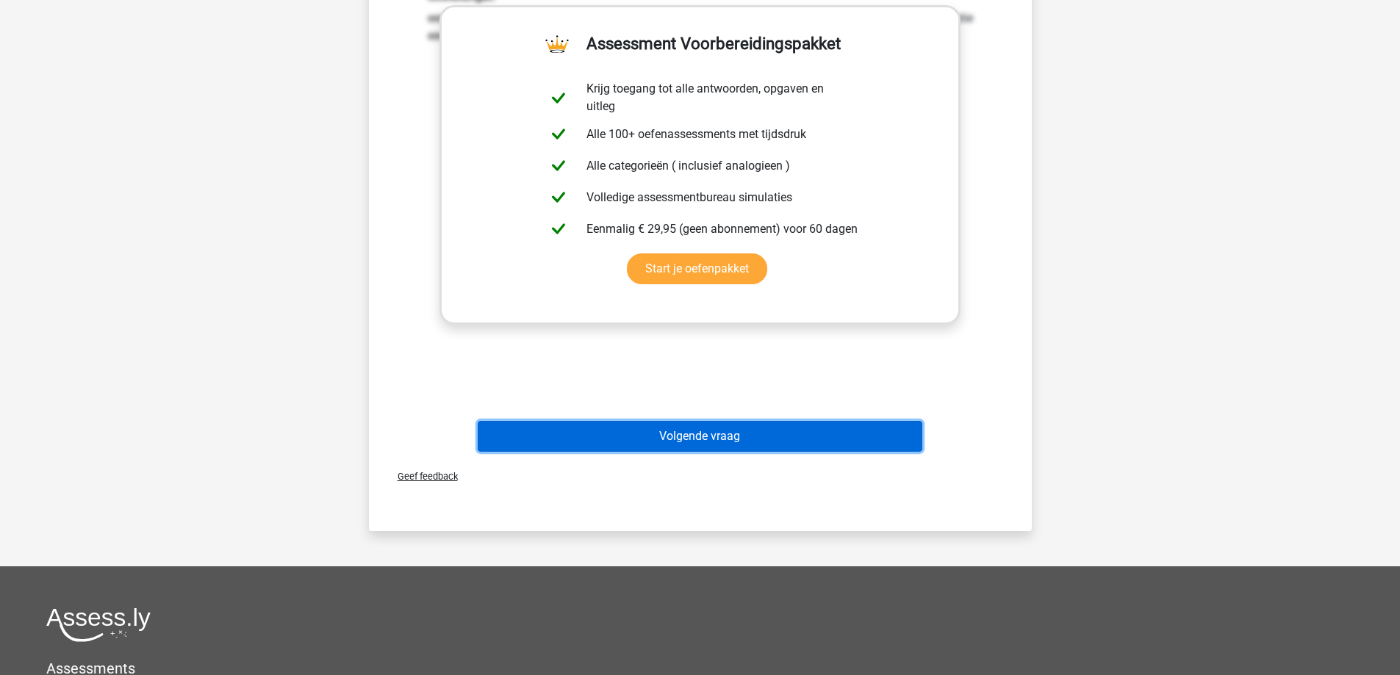
click at [691, 432] on button "Volgende vraag" at bounding box center [700, 436] width 445 height 31
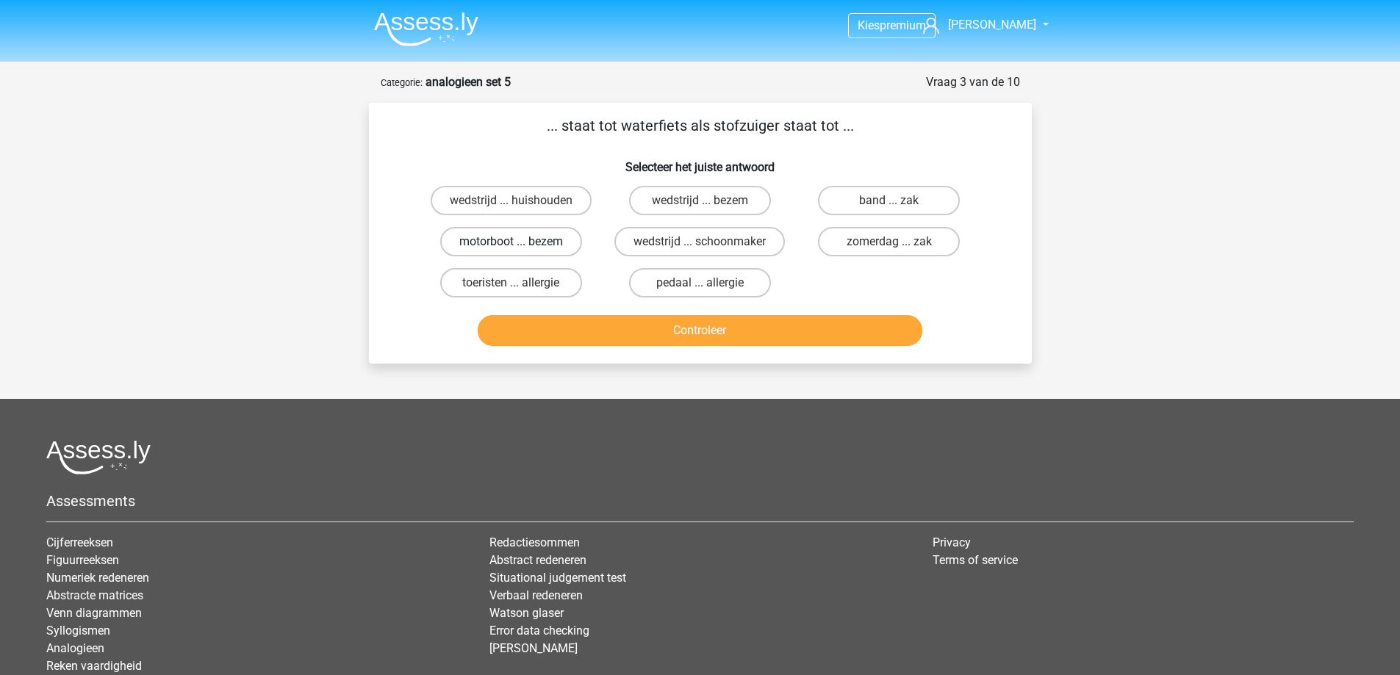
click at [547, 240] on label "motorboot ... bezem" at bounding box center [511, 241] width 142 height 29
click at [520, 242] on input "motorboot ... bezem" at bounding box center [516, 247] width 10 height 10
radio input "true"
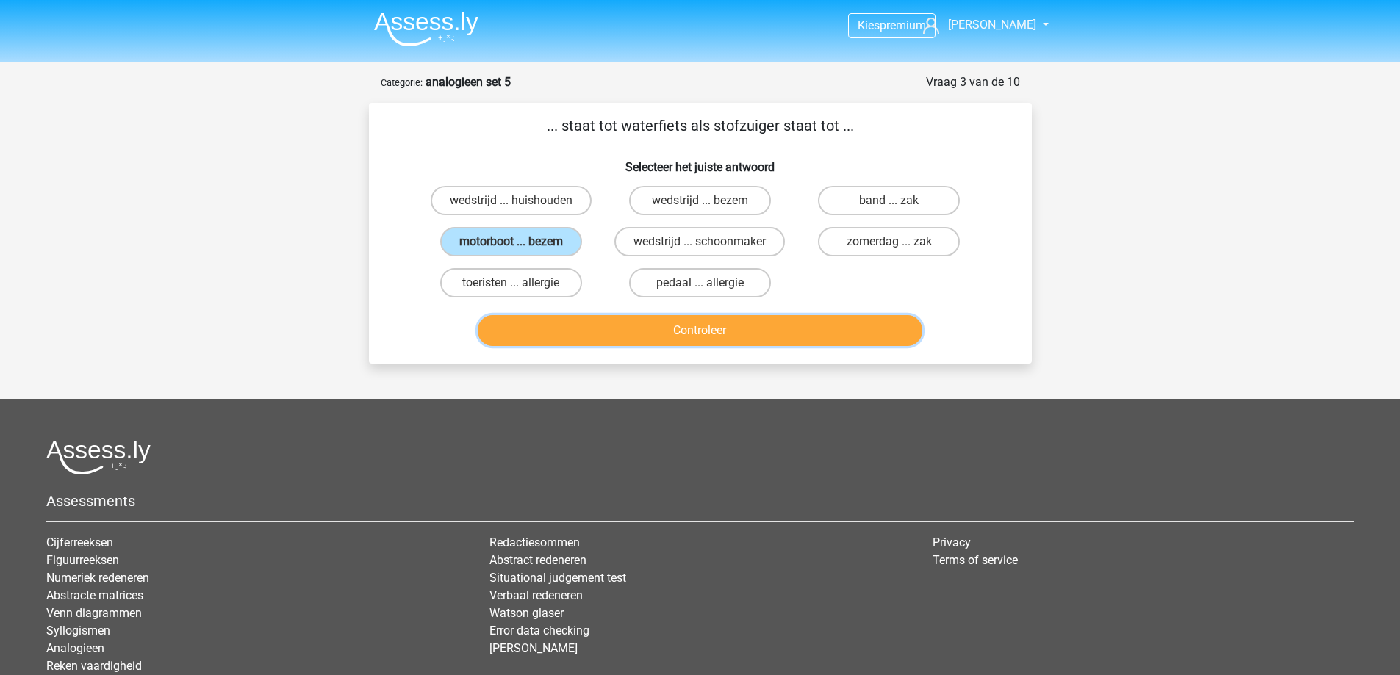
click at [626, 328] on button "Controleer" at bounding box center [700, 330] width 445 height 31
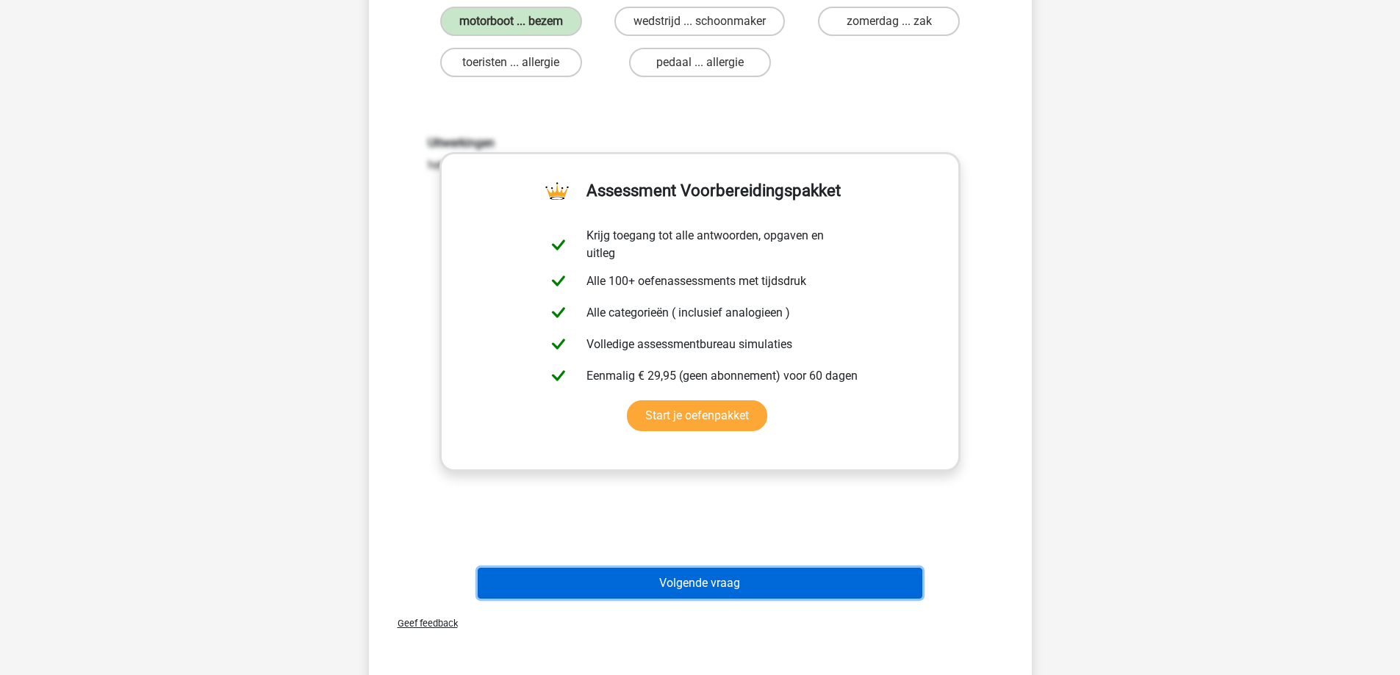
click at [666, 581] on button "Volgende vraag" at bounding box center [700, 583] width 445 height 31
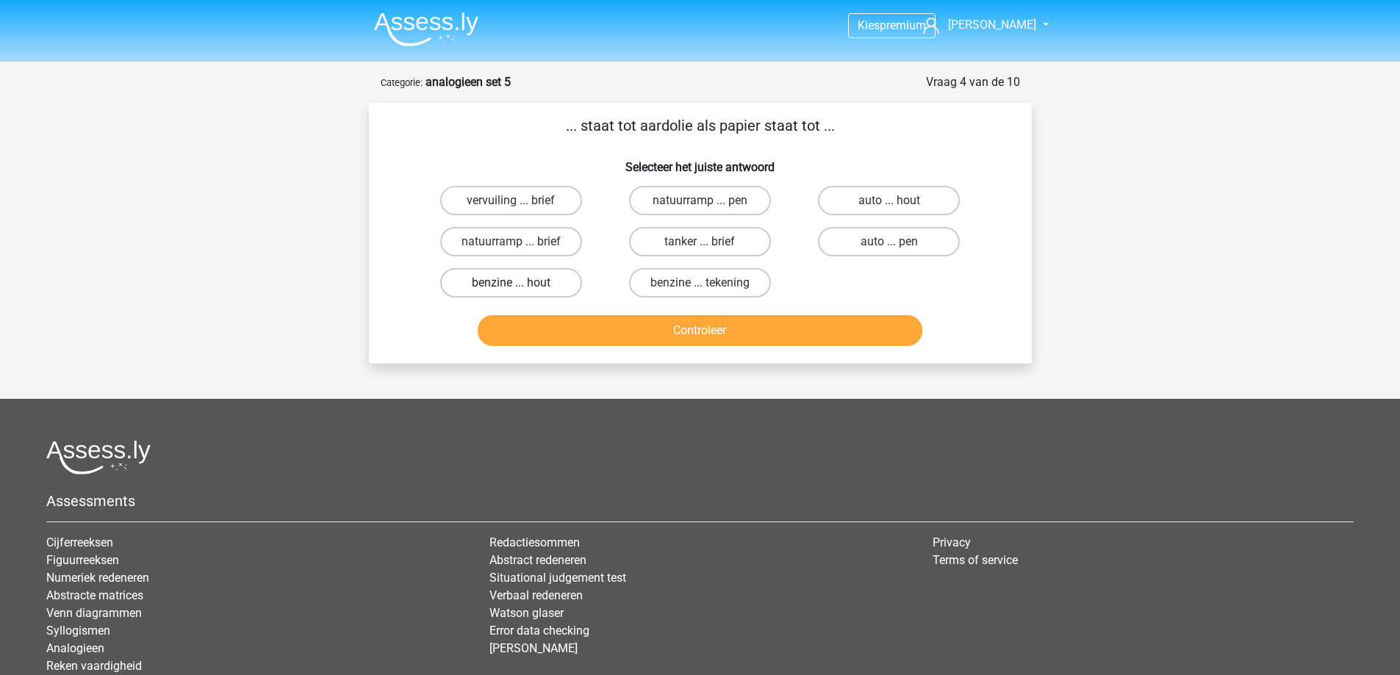
click at [536, 285] on label "benzine ... hout" at bounding box center [511, 282] width 142 height 29
click at [520, 285] on input "benzine ... hout" at bounding box center [516, 288] width 10 height 10
radio input "true"
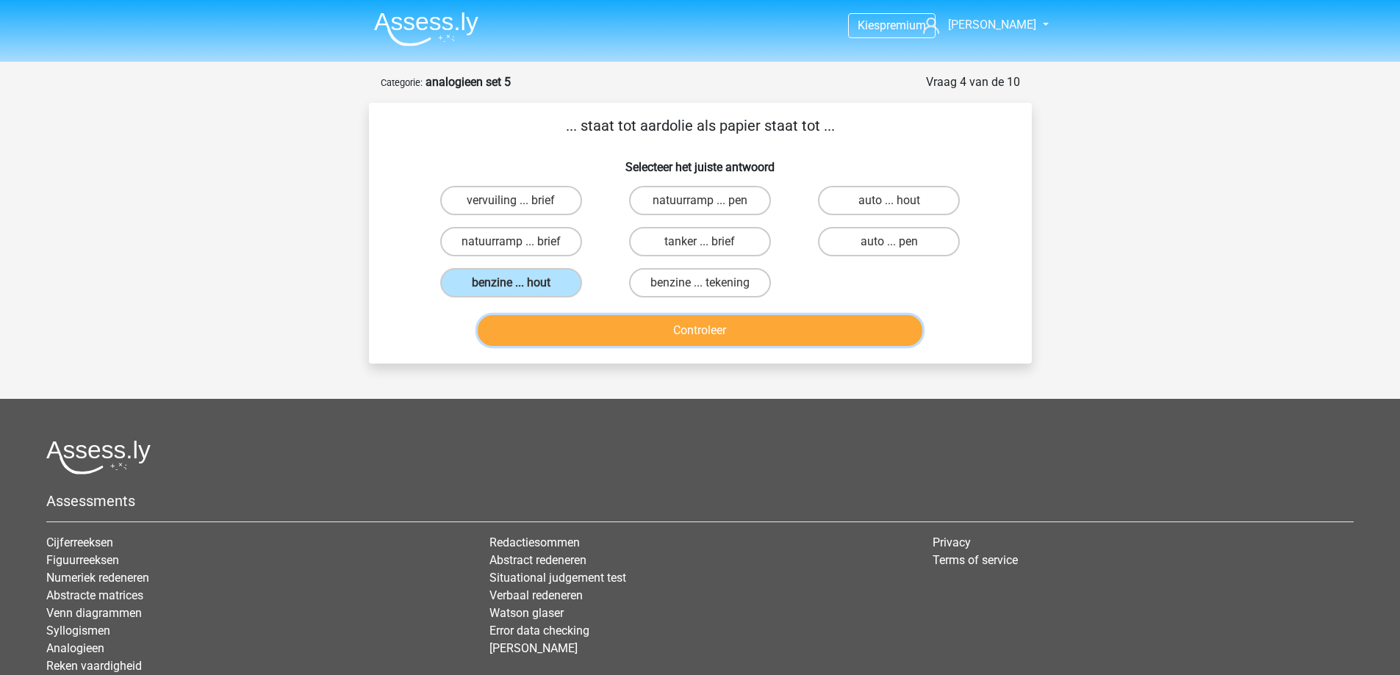
click at [586, 330] on button "Controleer" at bounding box center [700, 330] width 445 height 31
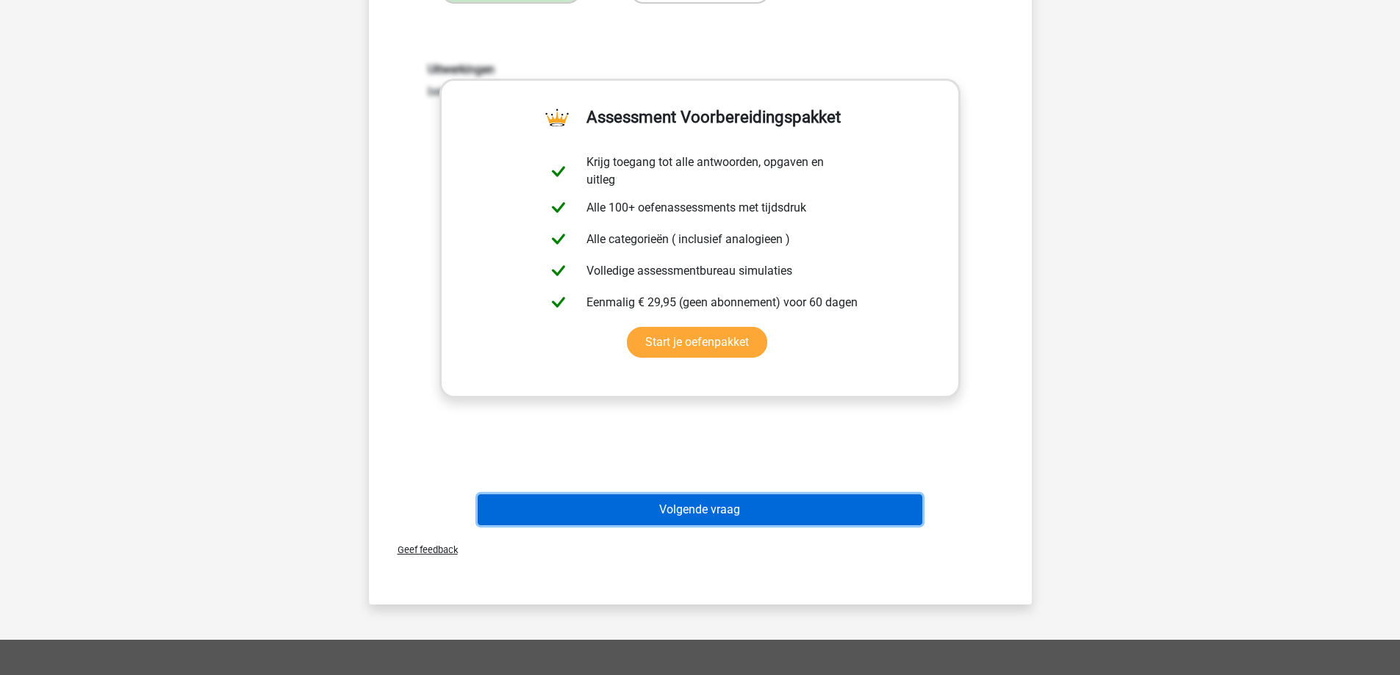
click at [675, 518] on button "Volgende vraag" at bounding box center [700, 510] width 445 height 31
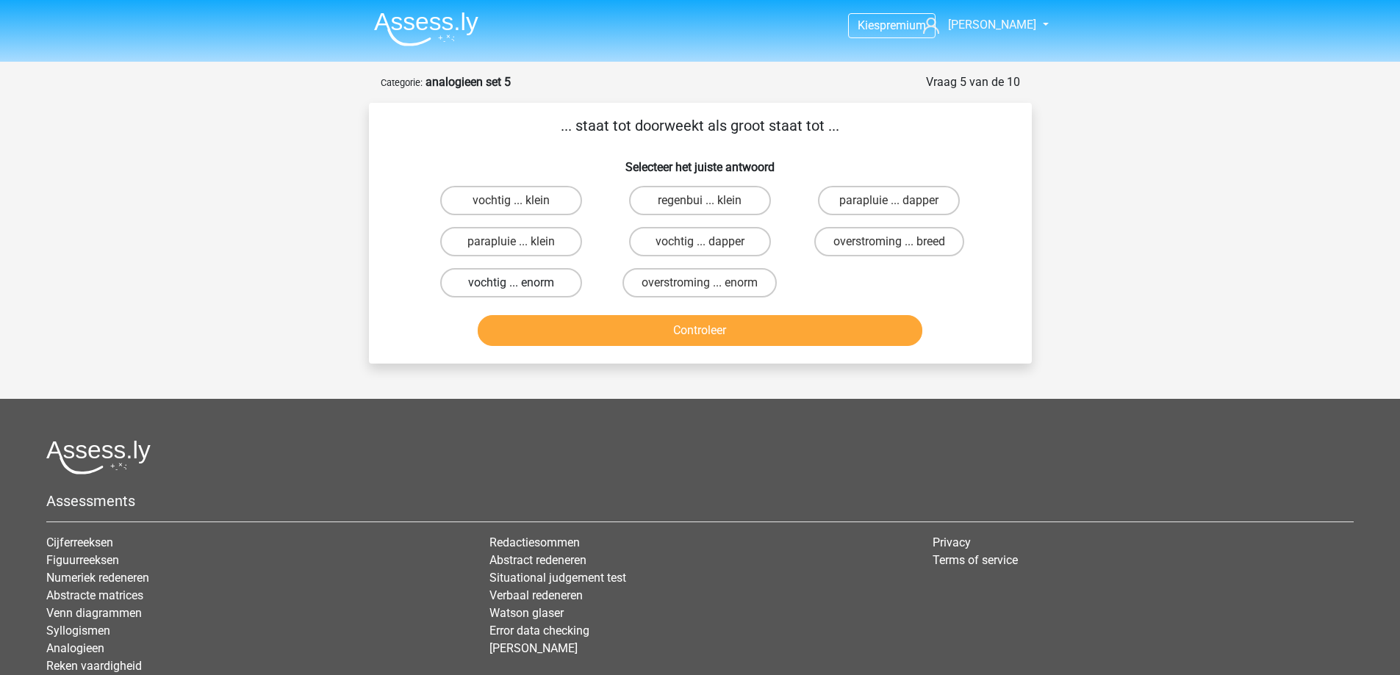
click at [537, 281] on label "vochtig ... enorm" at bounding box center [511, 282] width 142 height 29
click at [520, 283] on input "vochtig ... enorm" at bounding box center [516, 288] width 10 height 10
radio input "true"
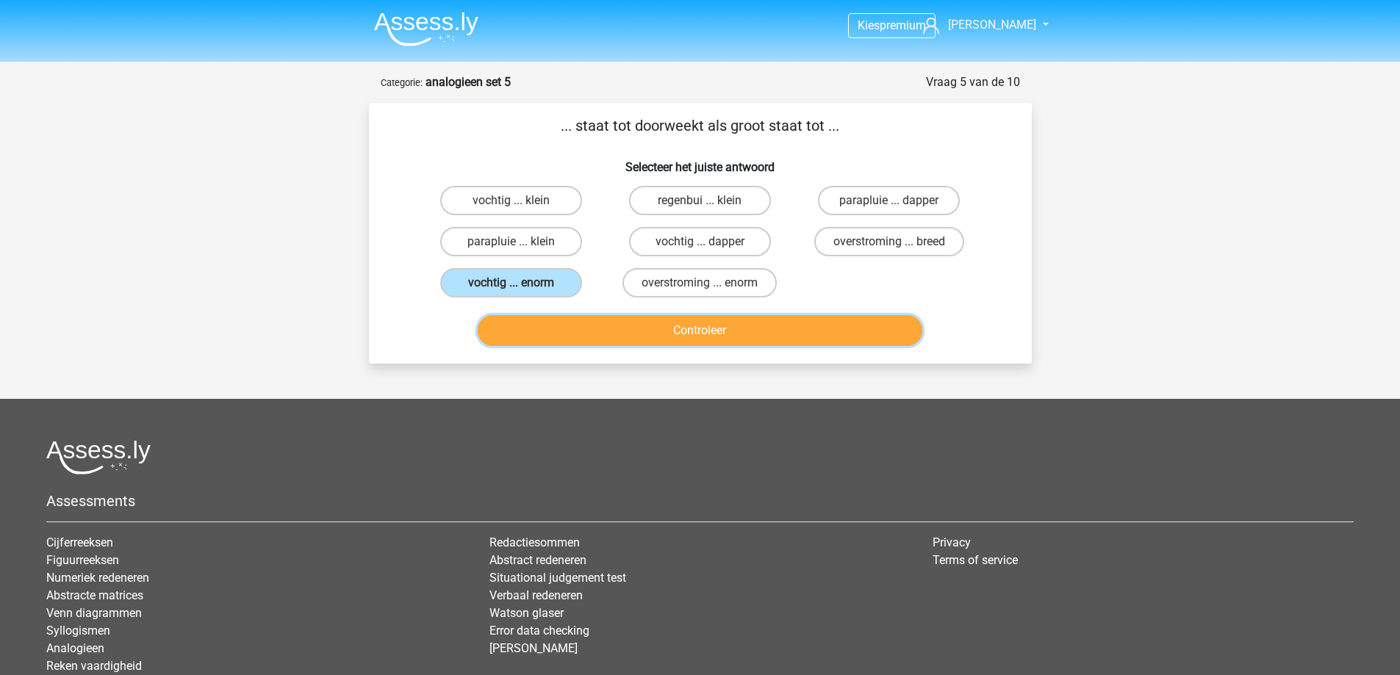
click at [666, 320] on button "Controleer" at bounding box center [700, 330] width 445 height 31
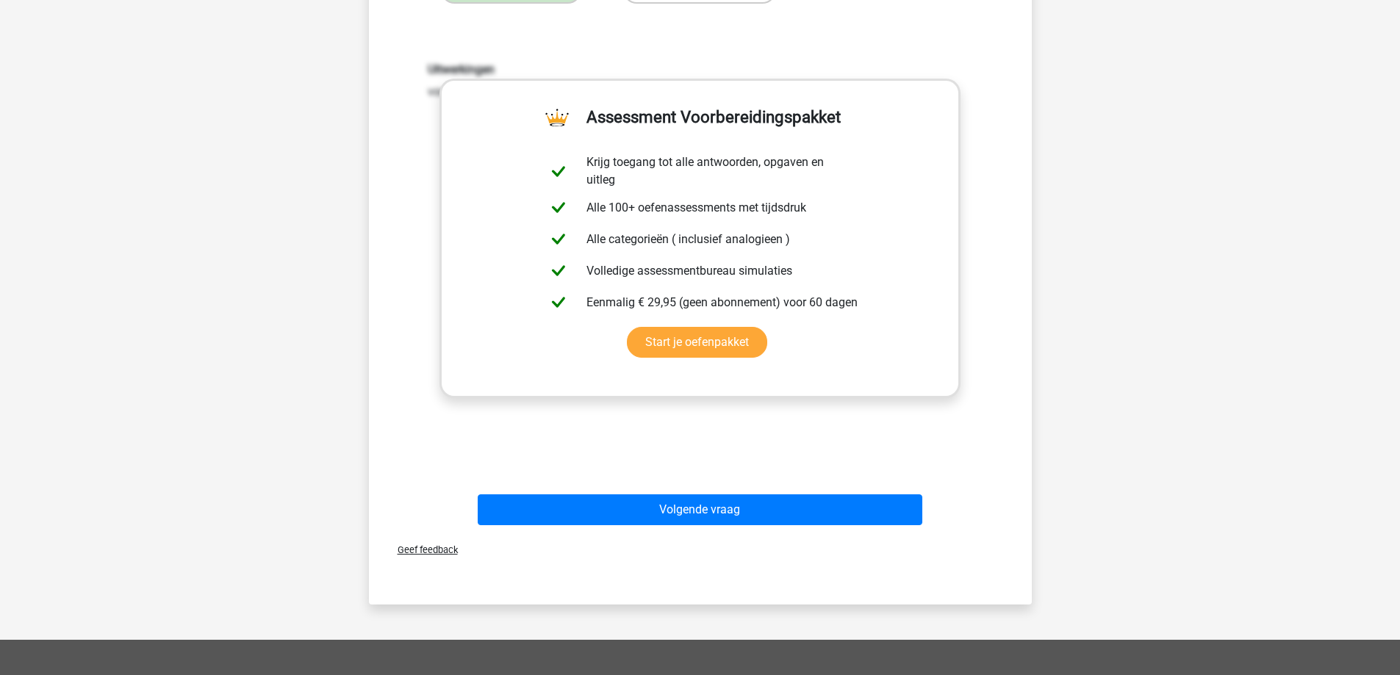
click at [691, 484] on div "Volgende vraag" at bounding box center [700, 507] width 616 height 49
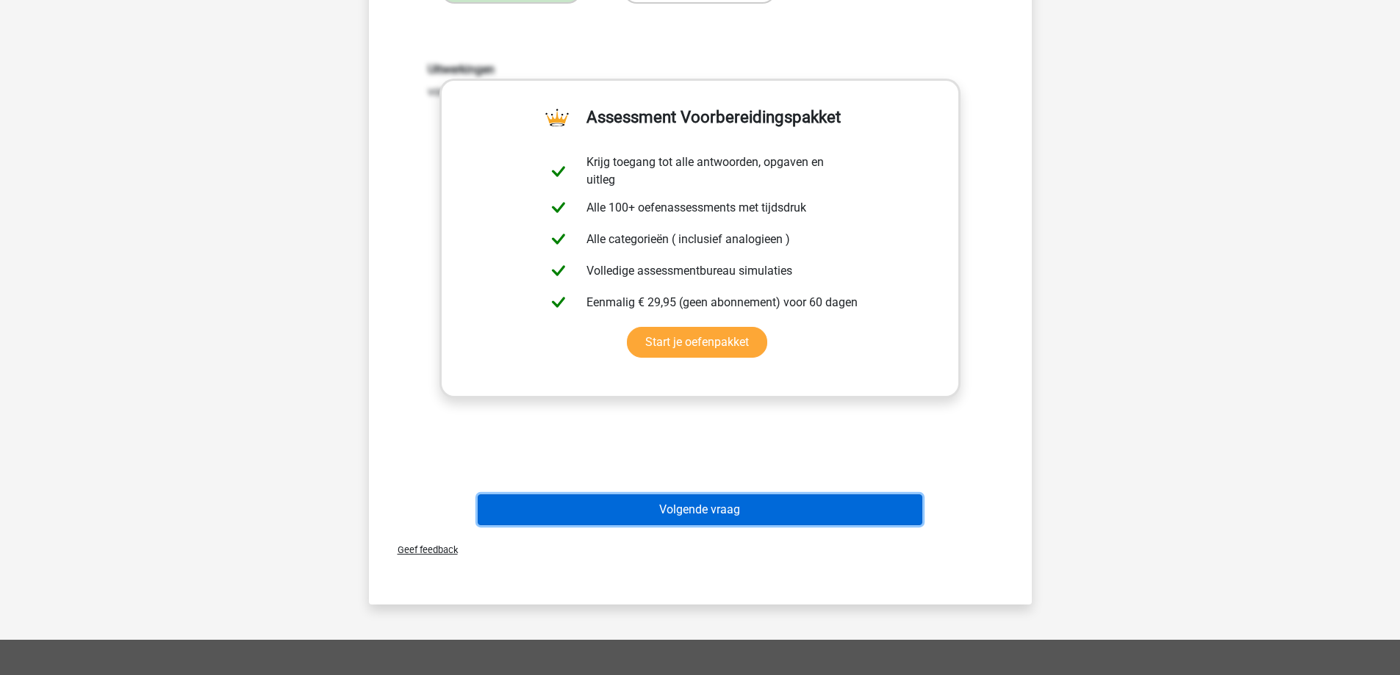
click at [689, 509] on button "Volgende vraag" at bounding box center [700, 510] width 445 height 31
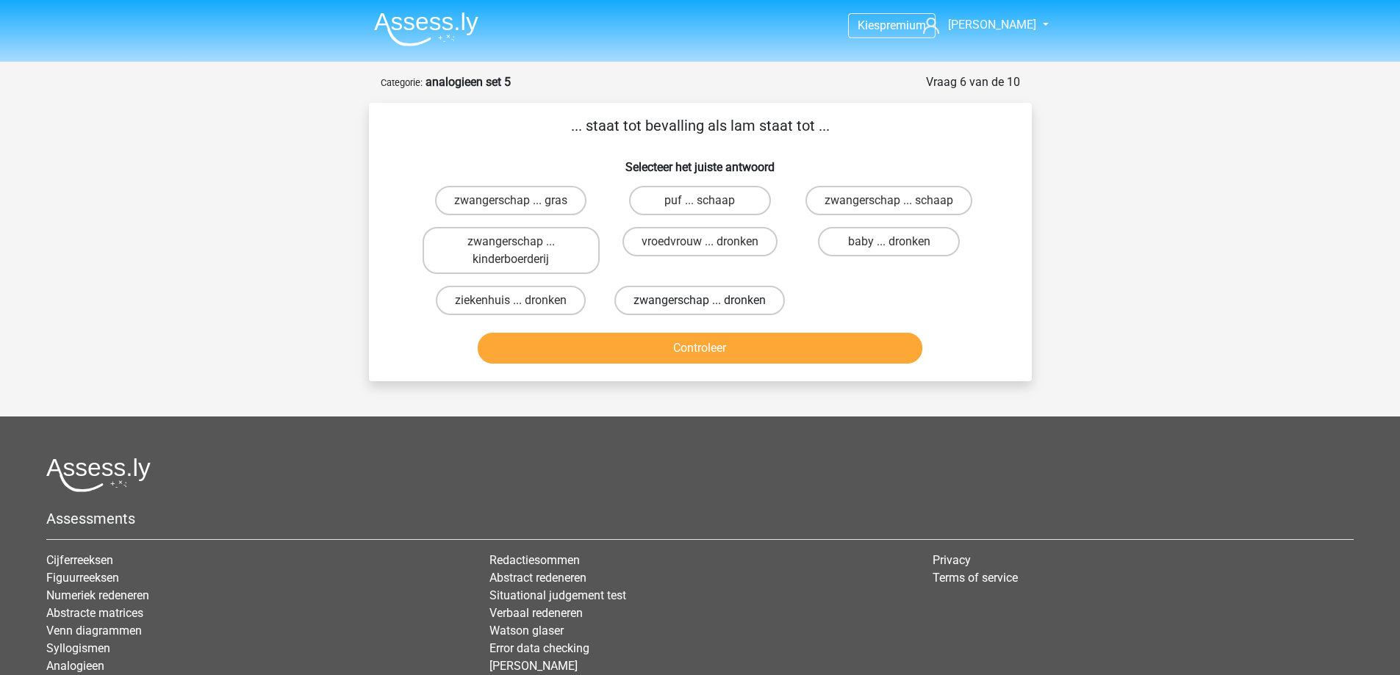
click at [686, 301] on label "zwangerschap ... dronken" at bounding box center [699, 300] width 170 height 29
click at [700, 301] on input "zwangerschap ... dronken" at bounding box center [705, 306] width 10 height 10
radio input "true"
click at [687, 346] on button "Controleer" at bounding box center [700, 348] width 445 height 31
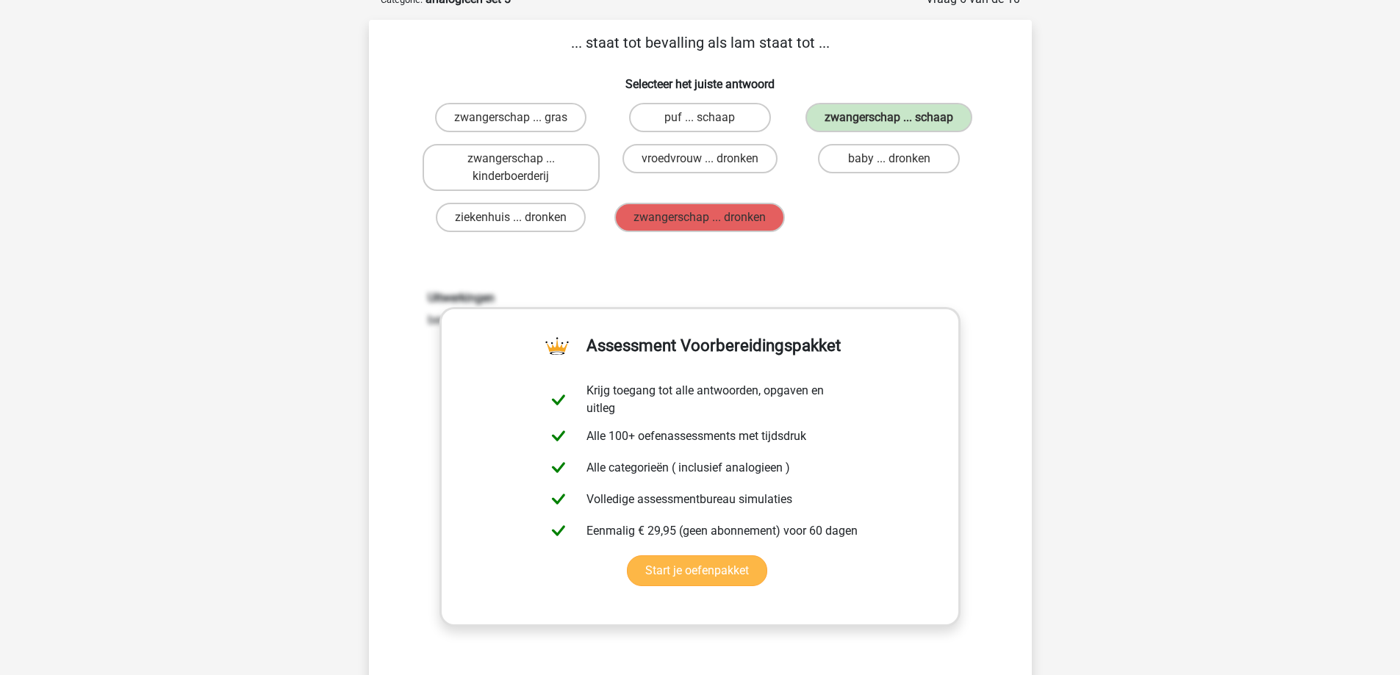
scroll to position [73, 0]
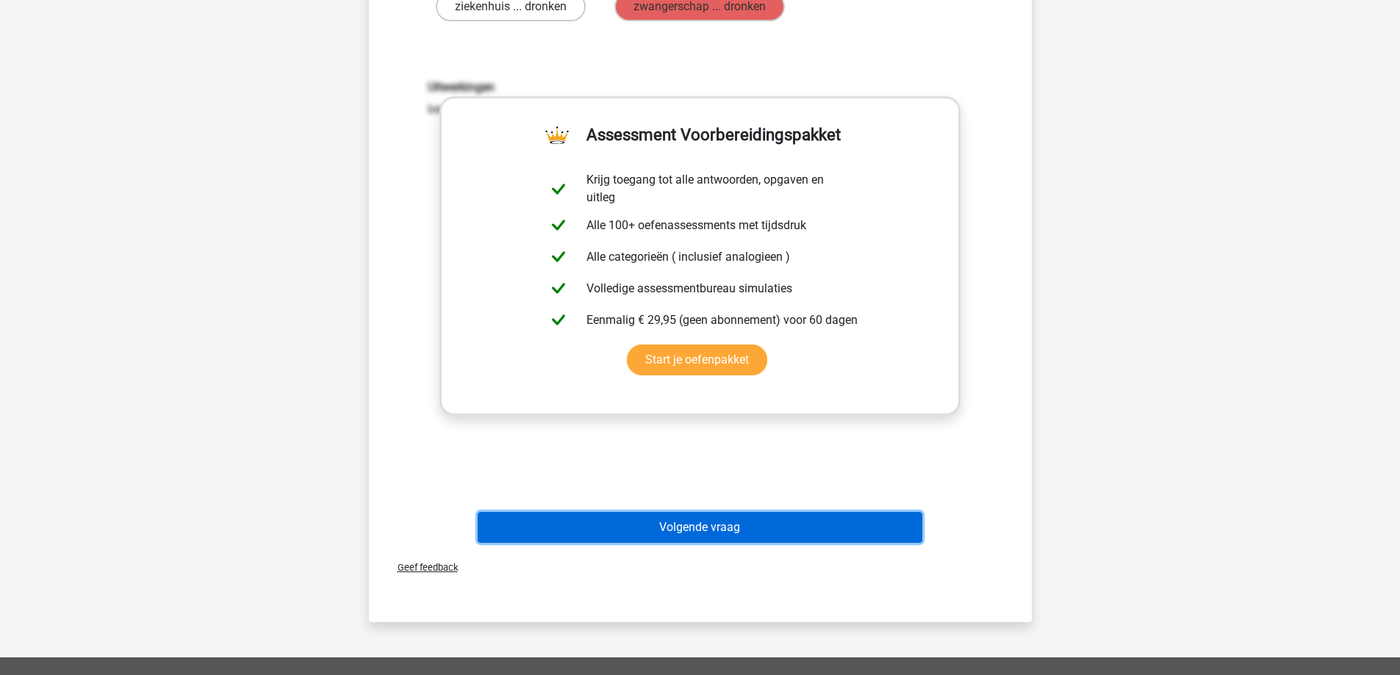
click at [707, 528] on button "Volgende vraag" at bounding box center [700, 527] width 445 height 31
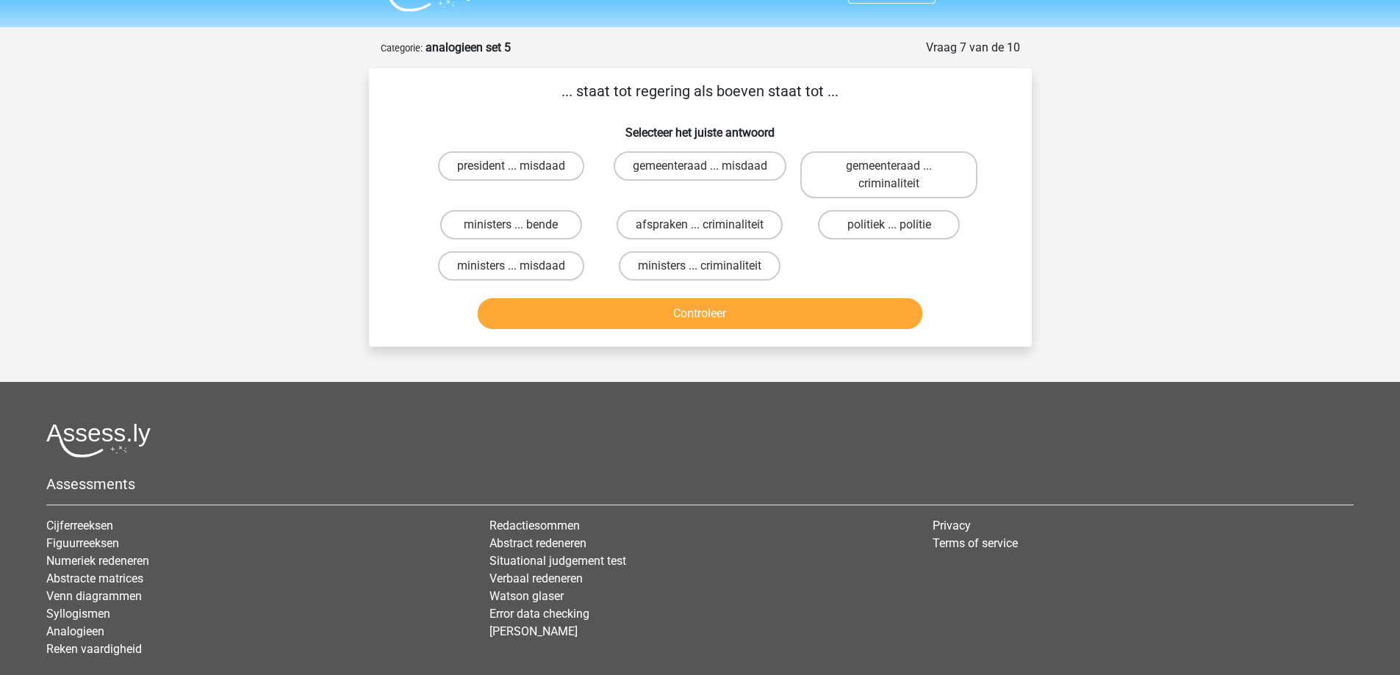
scroll to position [0, 0]
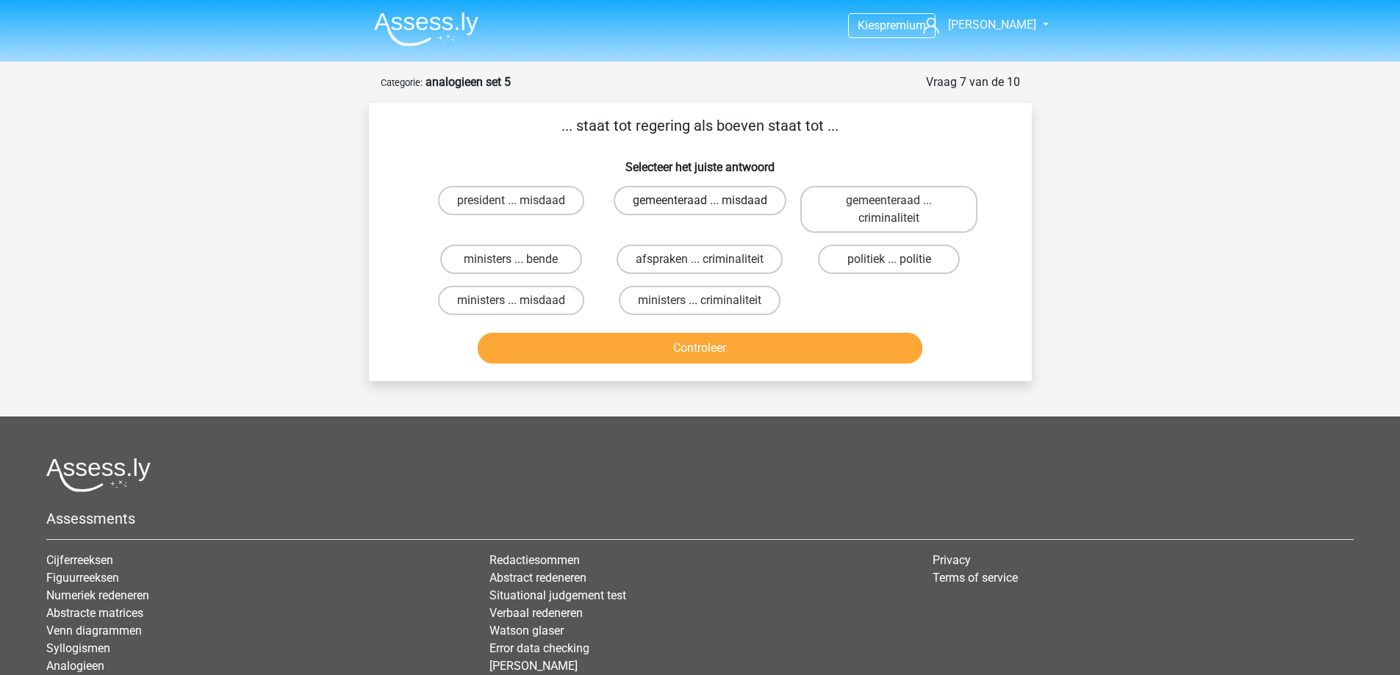
click at [671, 196] on label "gemeenteraad ... misdaad" at bounding box center [700, 200] width 173 height 29
click at [700, 201] on input "gemeenteraad ... misdaad" at bounding box center [705, 206] width 10 height 10
radio input "true"
click at [664, 351] on button "Controleer" at bounding box center [700, 348] width 445 height 31
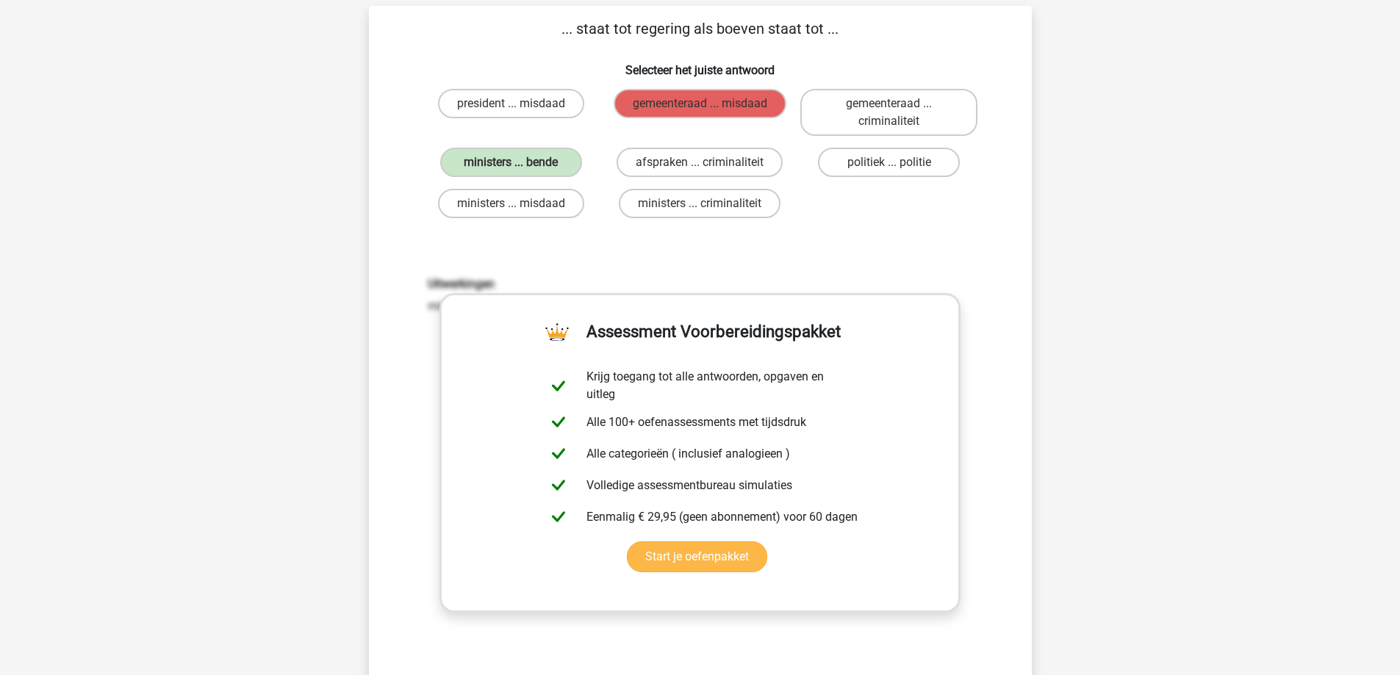
scroll to position [73, 0]
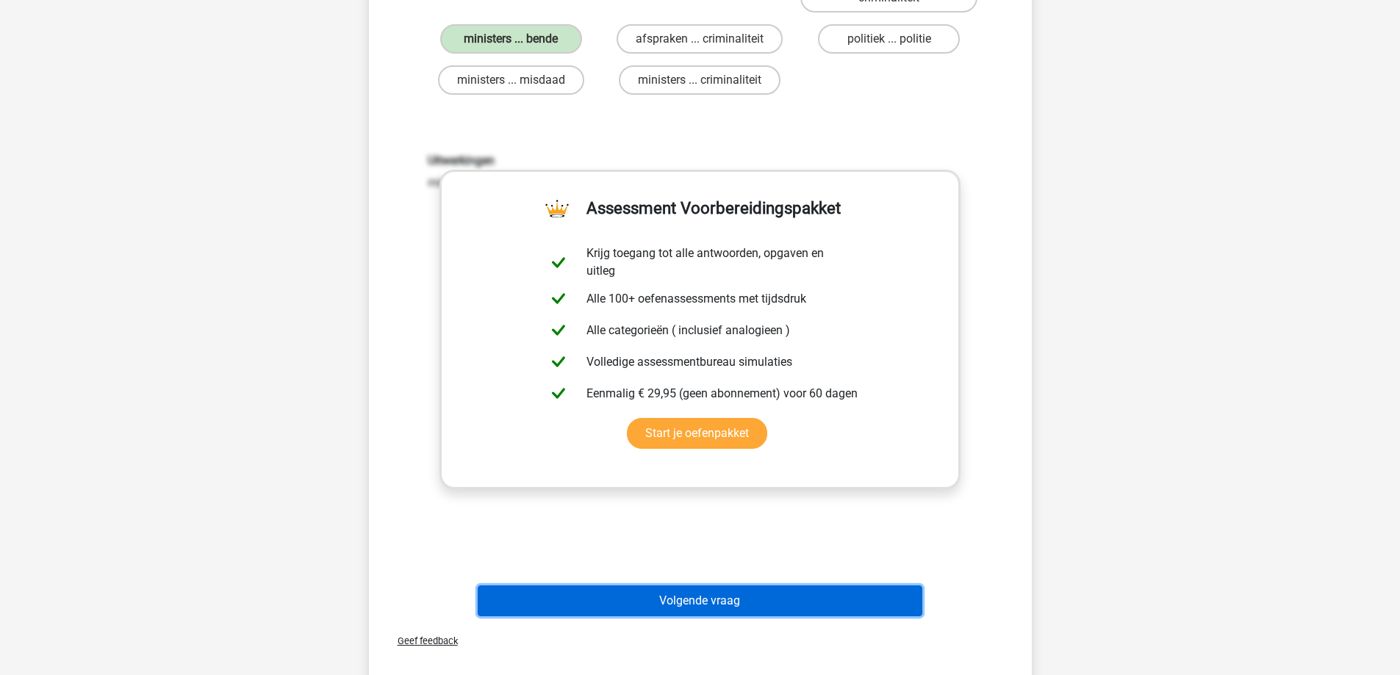
click at [675, 599] on button "Volgende vraag" at bounding box center [700, 601] width 445 height 31
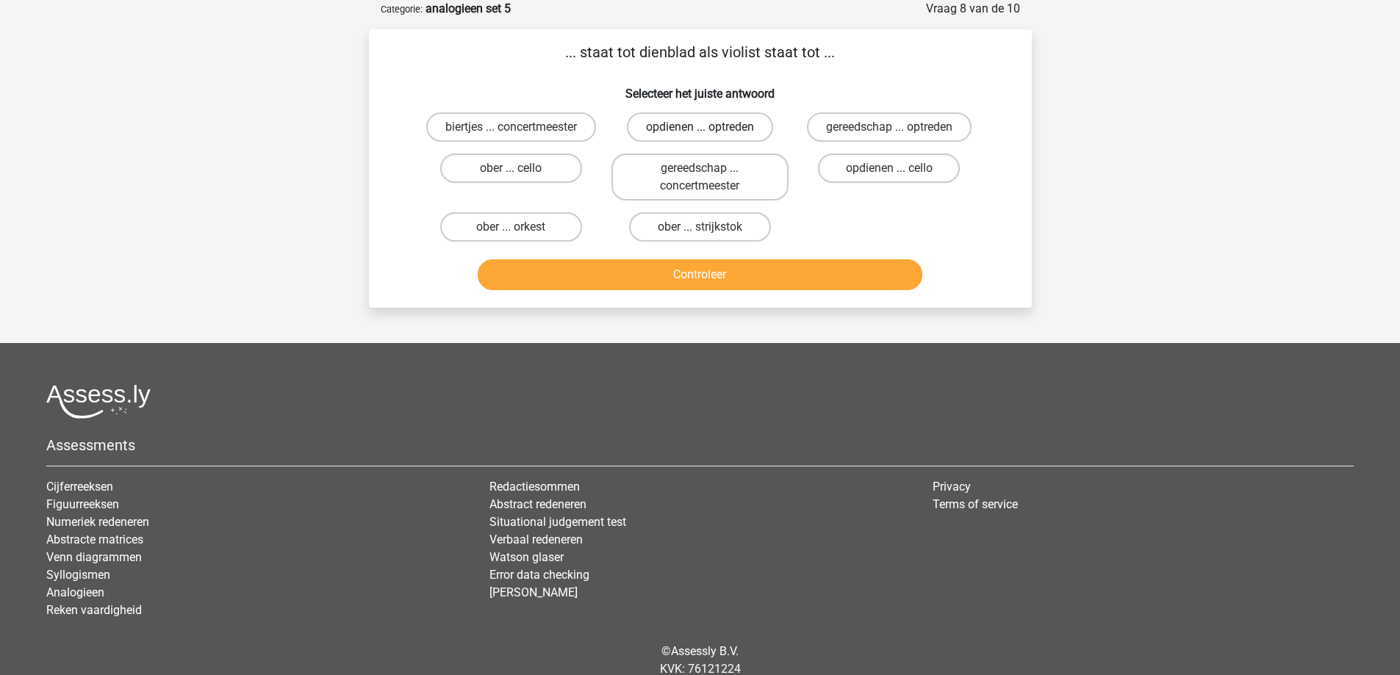
click at [687, 126] on label "opdienen ... optreden" at bounding box center [700, 126] width 146 height 29
click at [700, 127] on input "opdienen ... optreden" at bounding box center [705, 132] width 10 height 10
radio input "true"
click at [681, 283] on button "Controleer" at bounding box center [700, 274] width 445 height 31
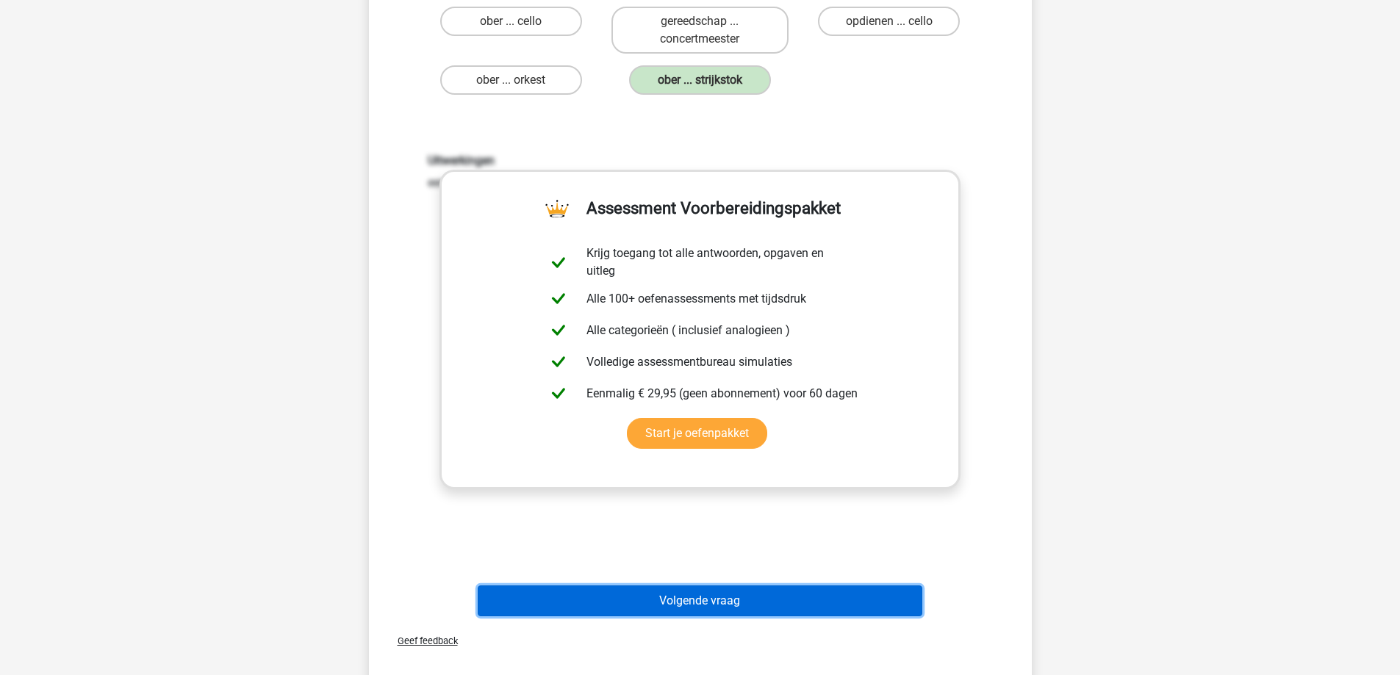
click at [666, 603] on button "Volgende vraag" at bounding box center [700, 601] width 445 height 31
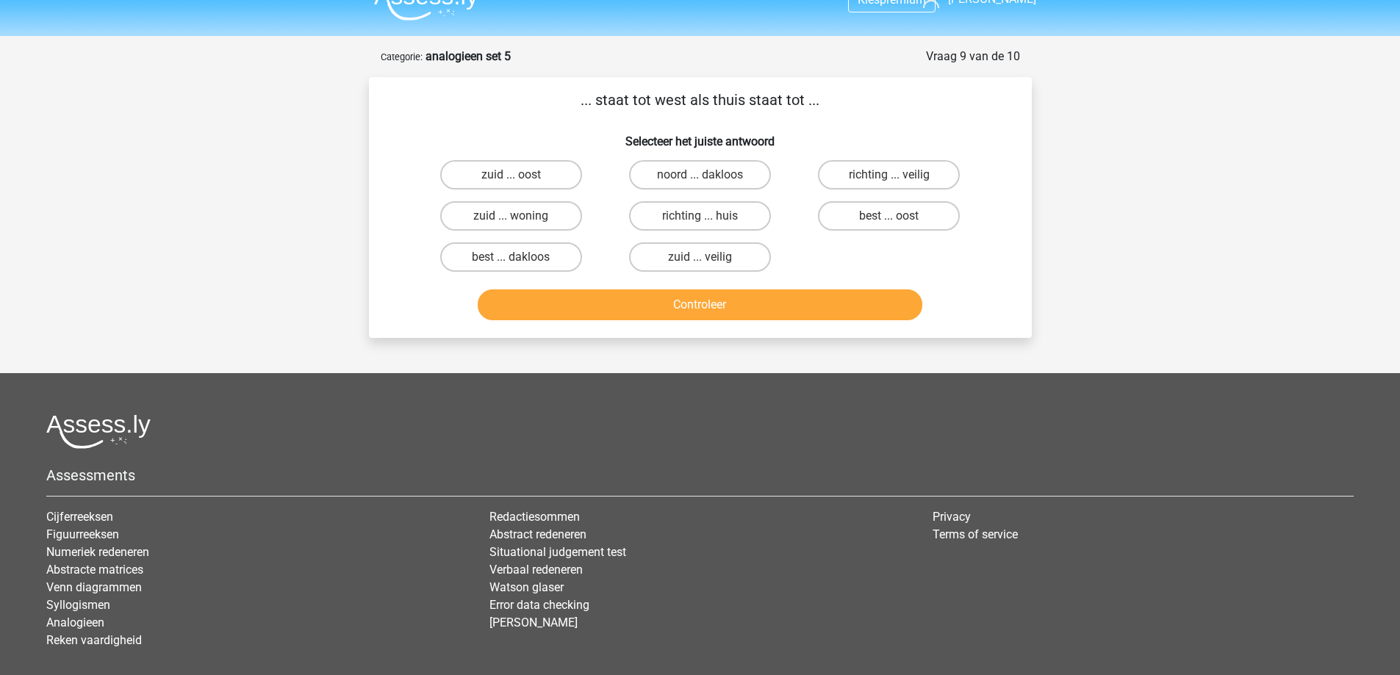
scroll to position [0, 0]
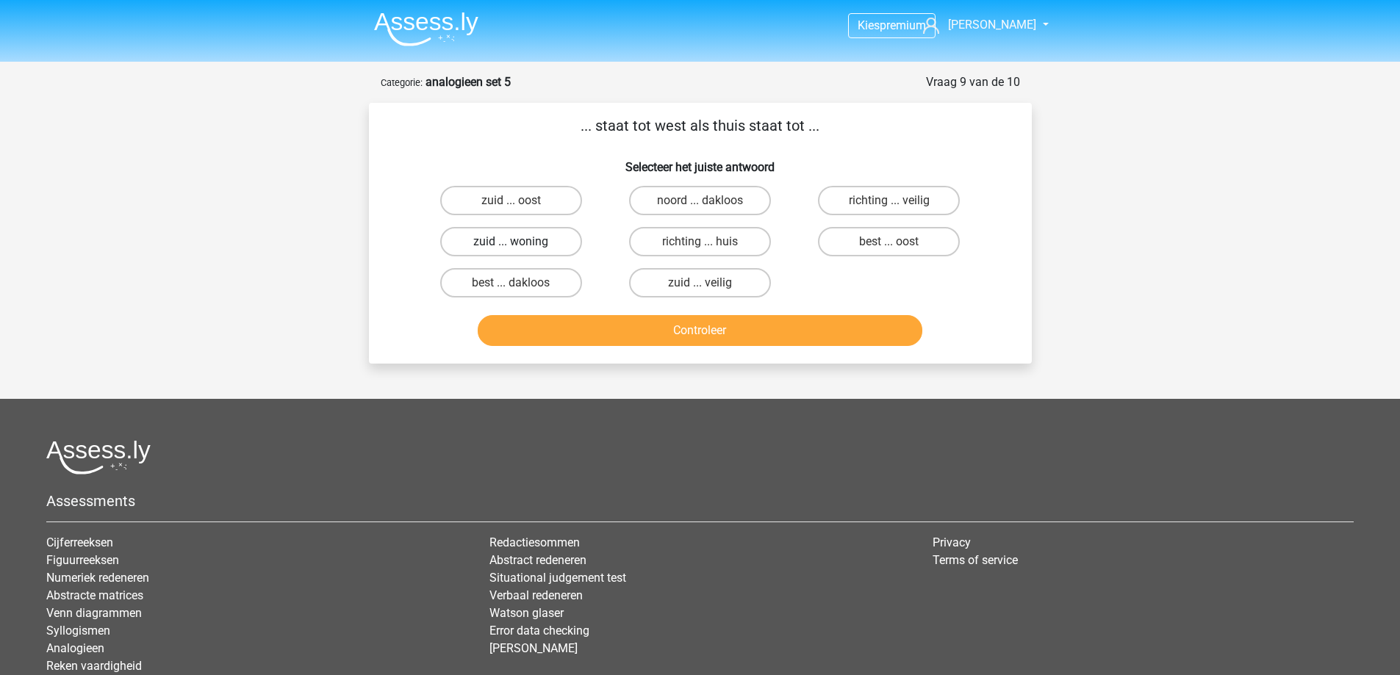
click at [534, 238] on label "zuid ... woning" at bounding box center [511, 241] width 142 height 29
click at [520, 242] on input "zuid ... woning" at bounding box center [516, 247] width 10 height 10
radio input "true"
click at [556, 193] on label "zuid ... oost" at bounding box center [511, 200] width 142 height 29
click at [520, 201] on input "zuid ... oost" at bounding box center [516, 206] width 10 height 10
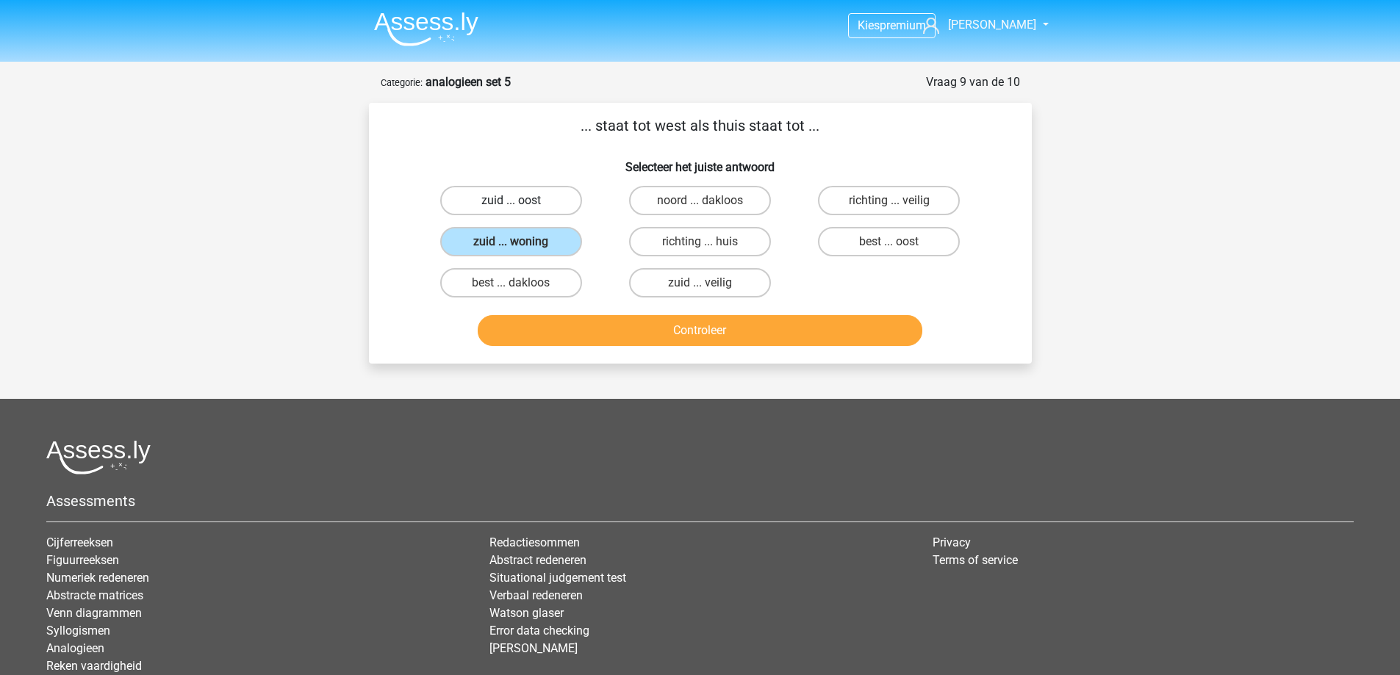
radio input "true"
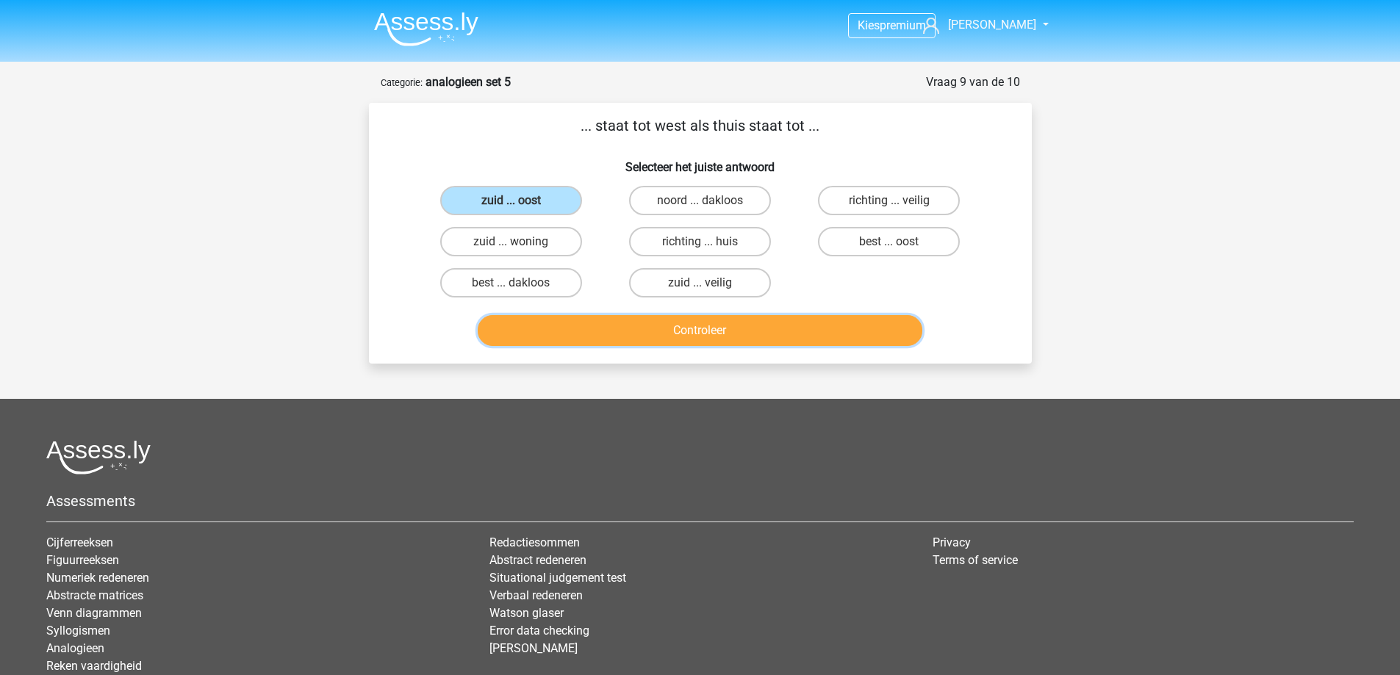
click at [621, 327] on button "Controleer" at bounding box center [700, 330] width 445 height 31
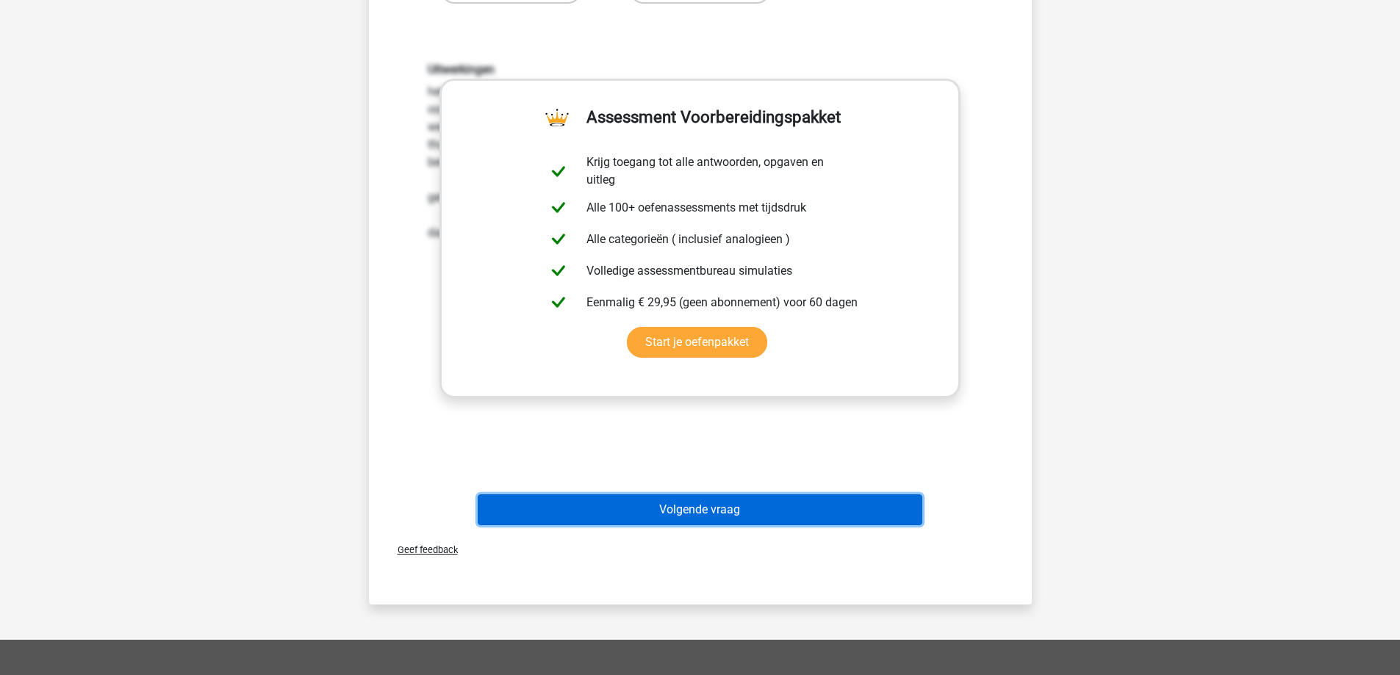
click at [721, 515] on button "Volgende vraag" at bounding box center [700, 510] width 445 height 31
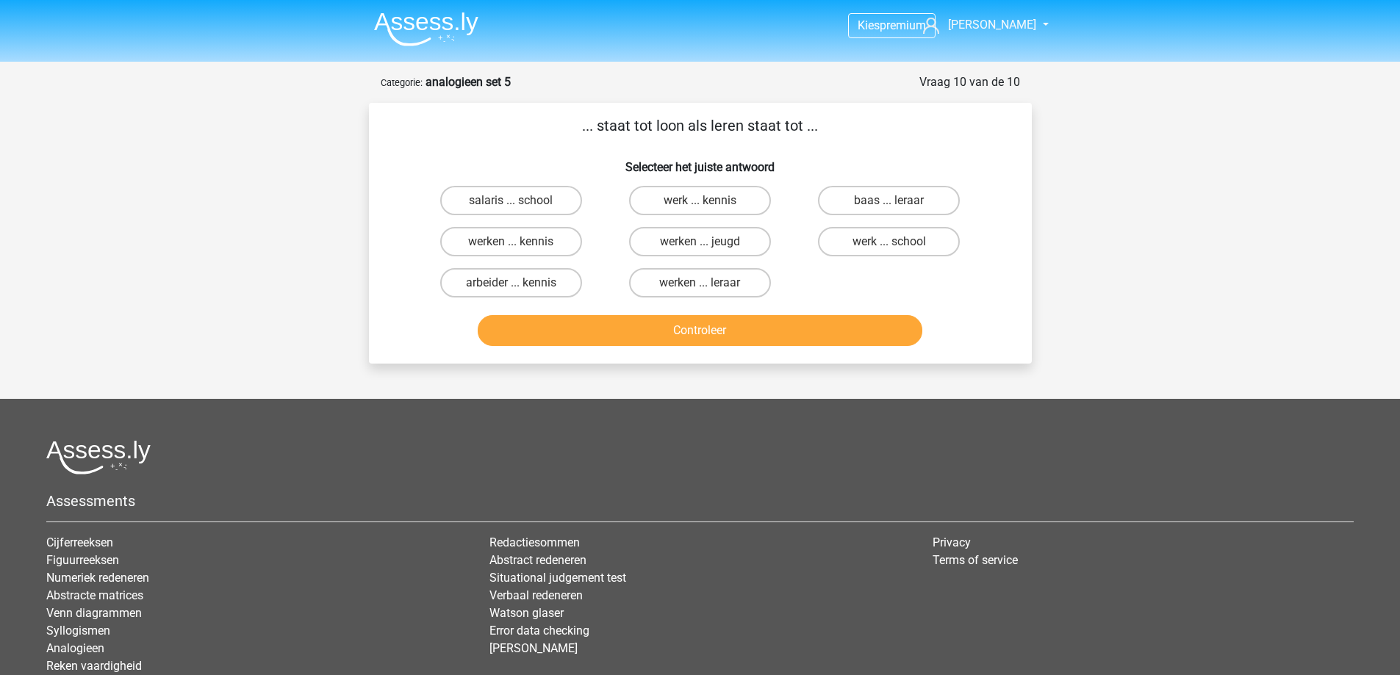
click at [893, 245] on input "werk ... school" at bounding box center [894, 247] width 10 height 10
radio input "true"
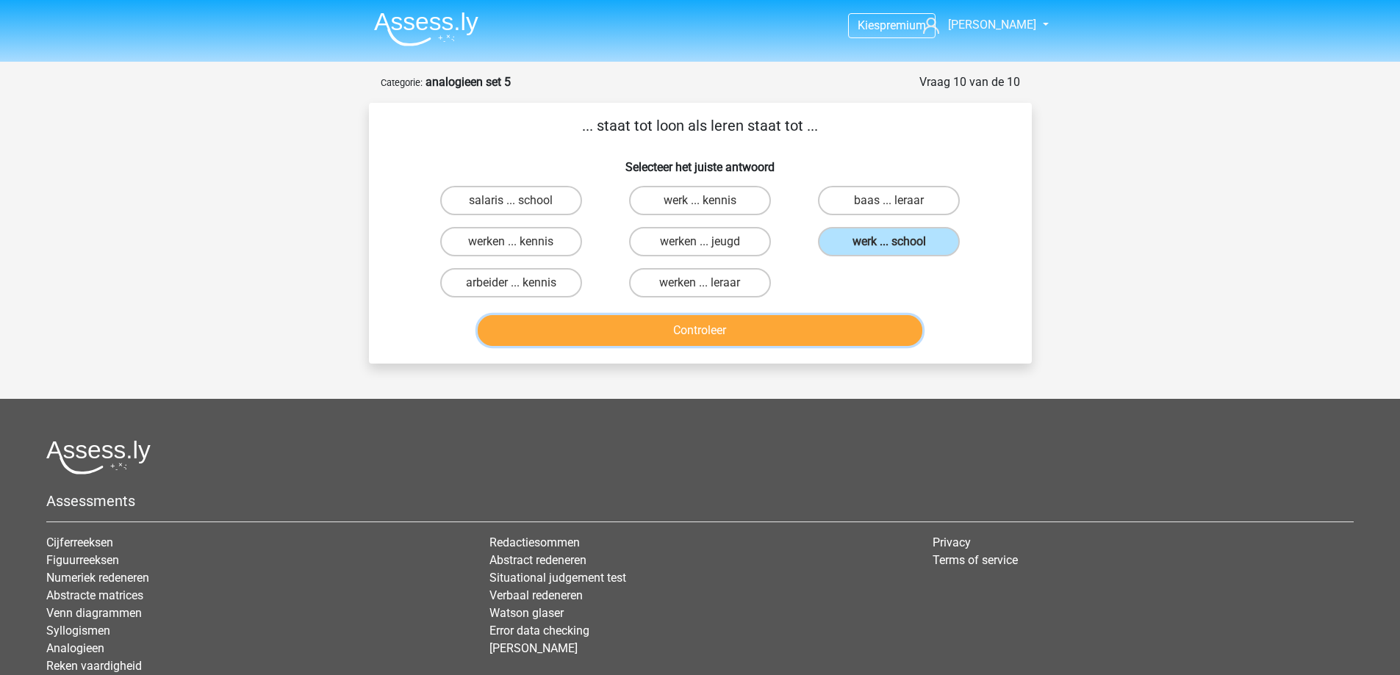
click at [810, 344] on button "Controleer" at bounding box center [700, 330] width 445 height 31
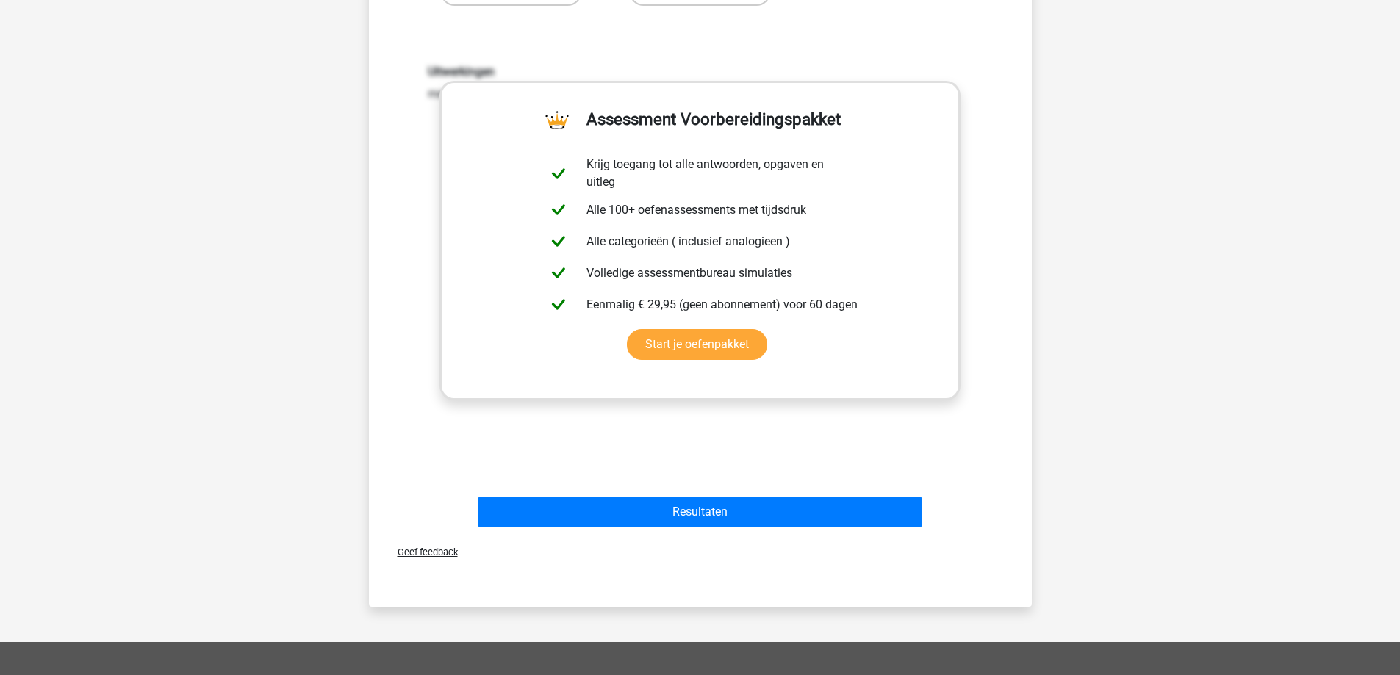
scroll to position [294, 0]
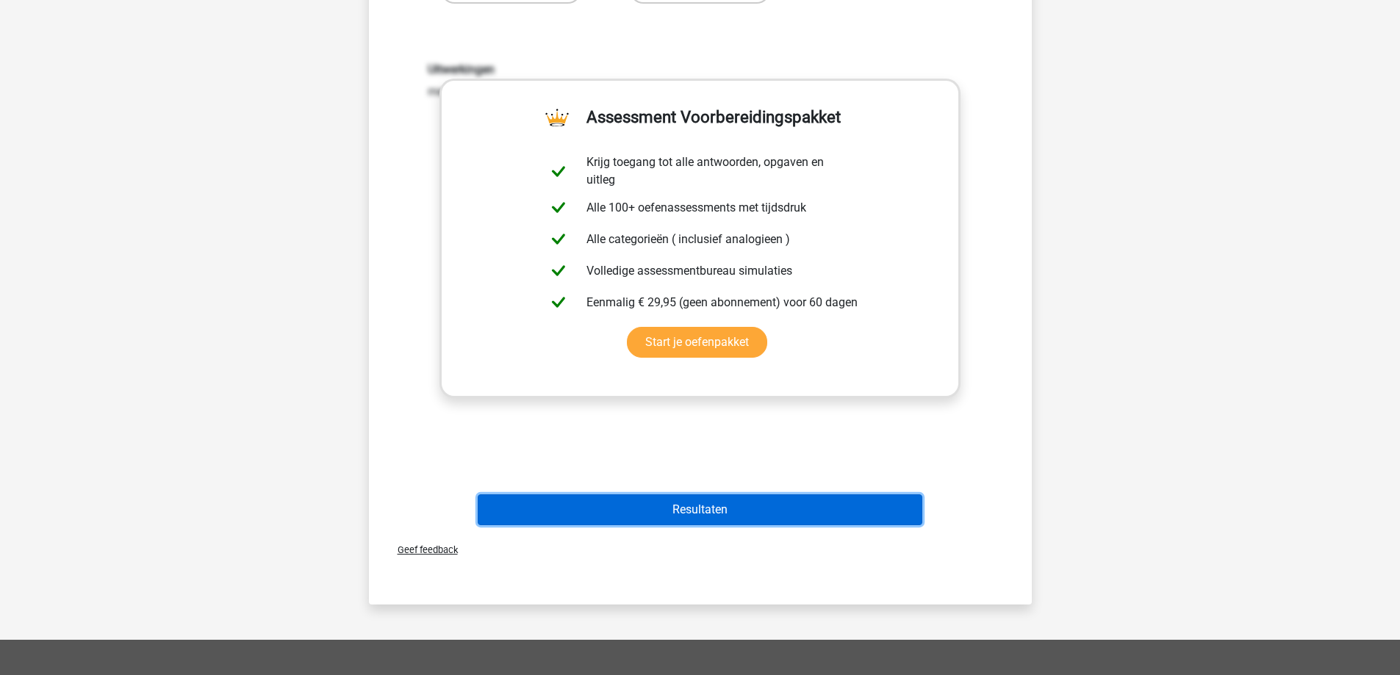
click at [691, 516] on button "Resultaten" at bounding box center [700, 510] width 445 height 31
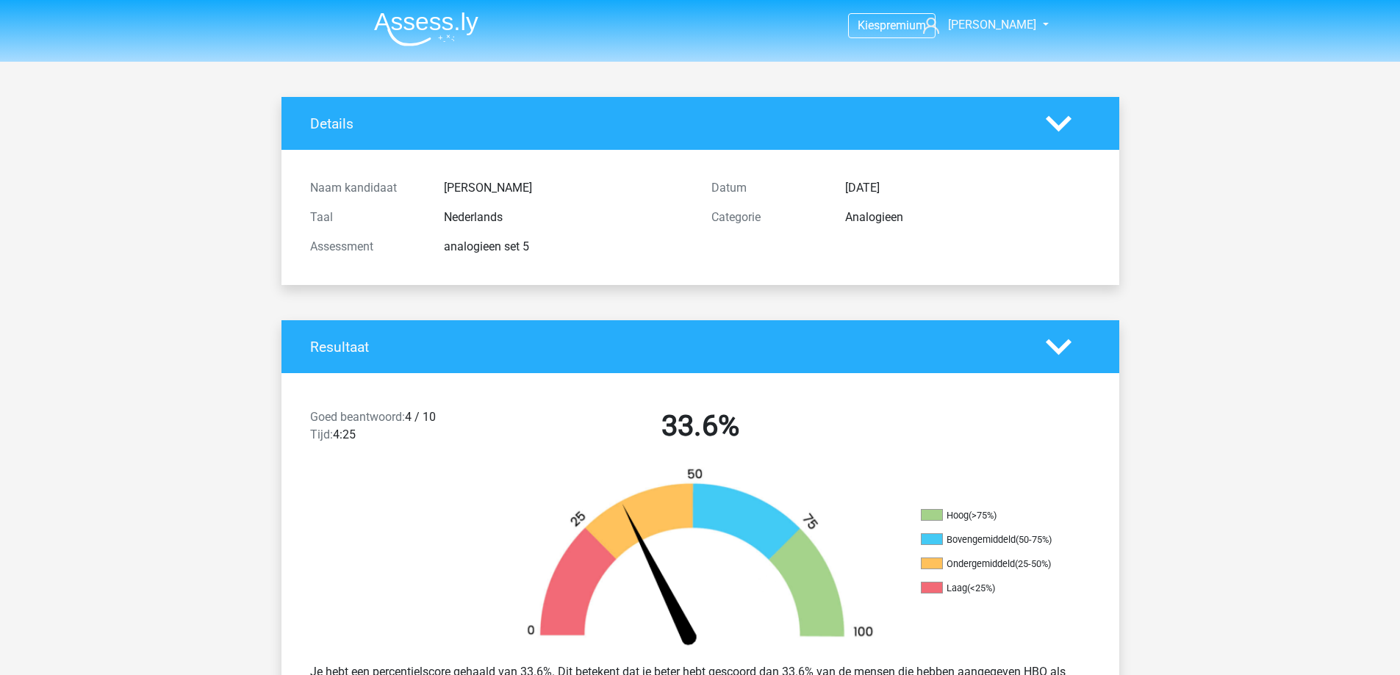
click at [448, 18] on img at bounding box center [426, 29] width 104 height 35
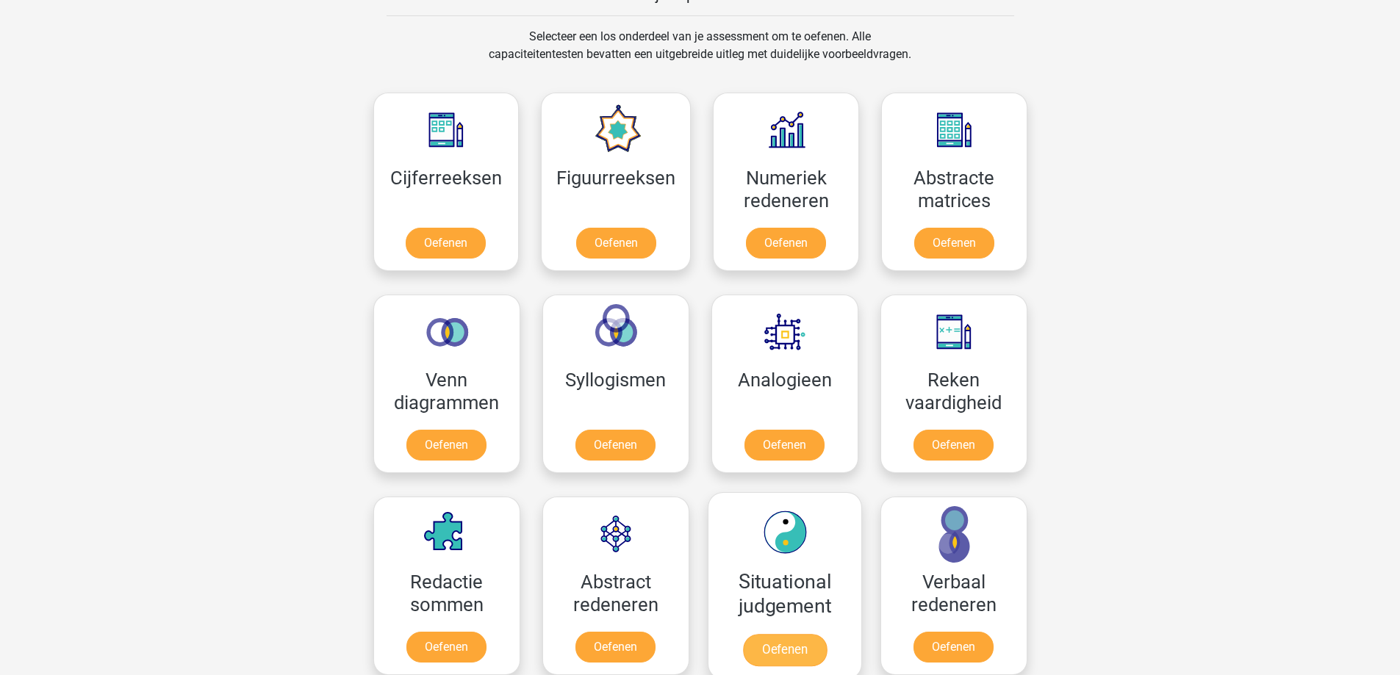
scroll to position [661, 0]
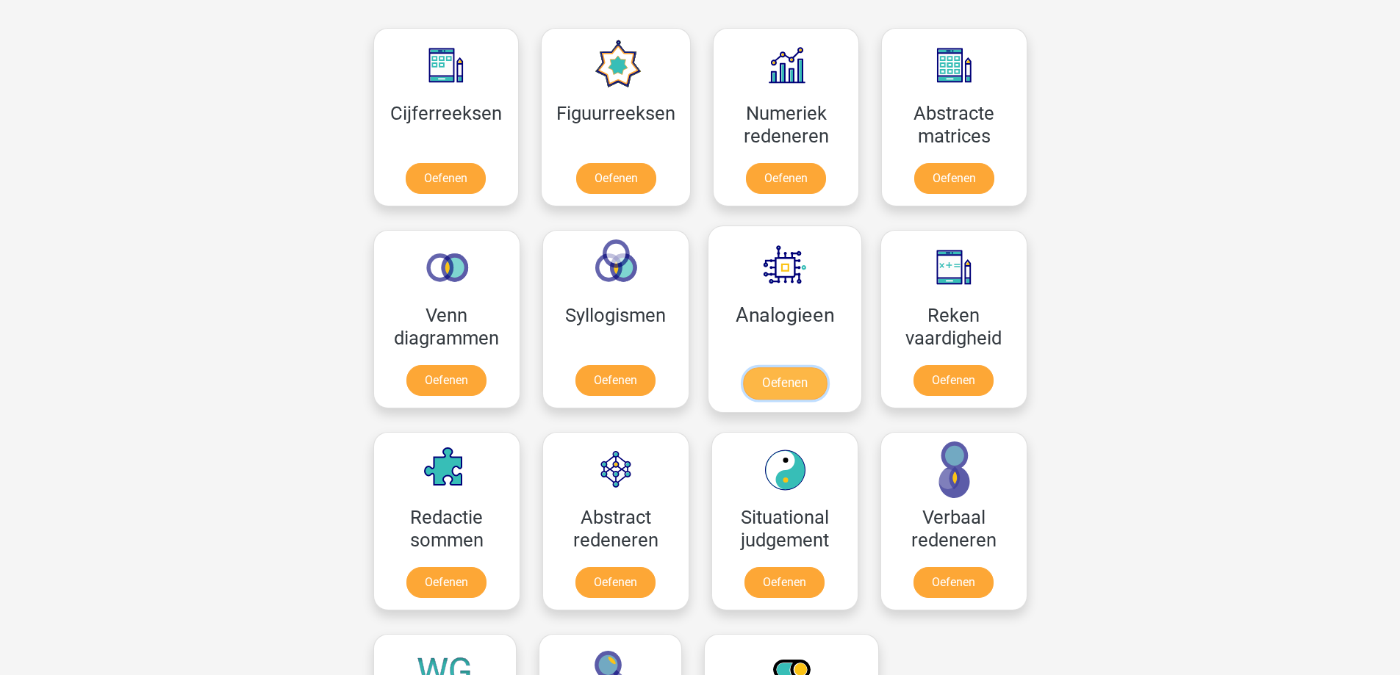
click at [790, 371] on link "Oefenen" at bounding box center [784, 383] width 84 height 32
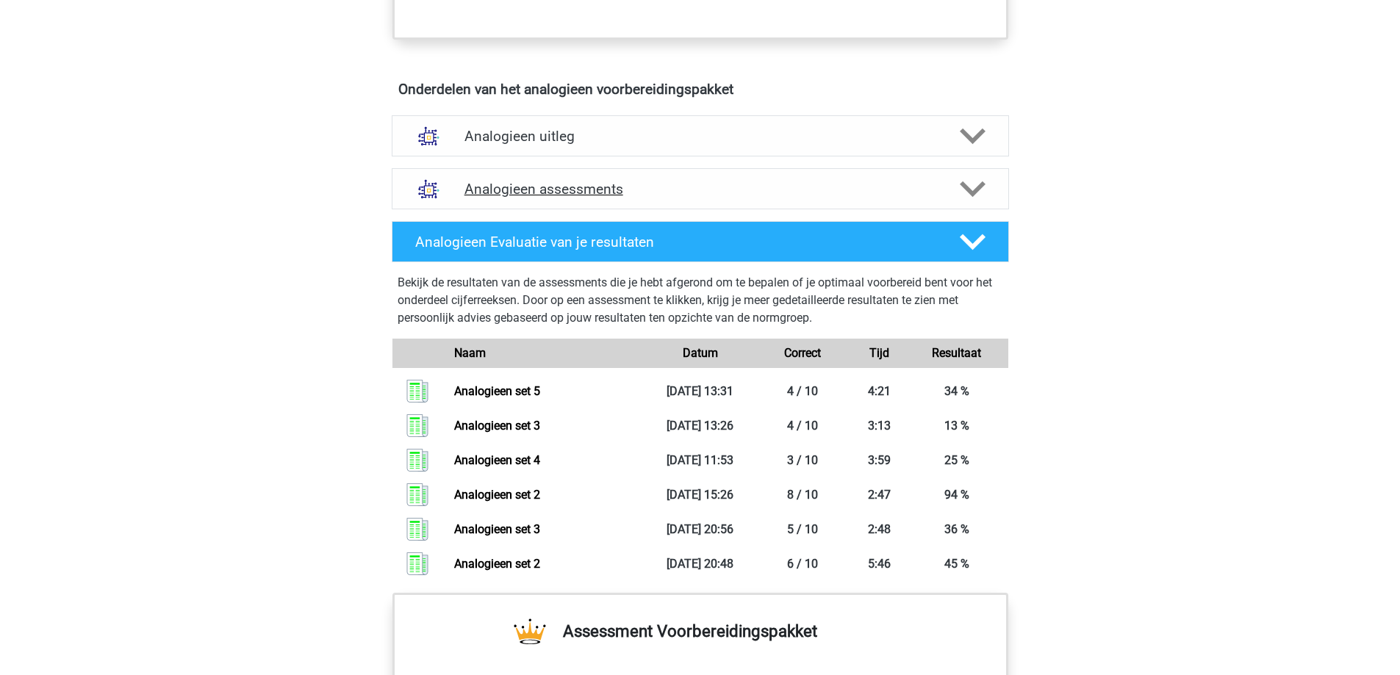
scroll to position [808, 0]
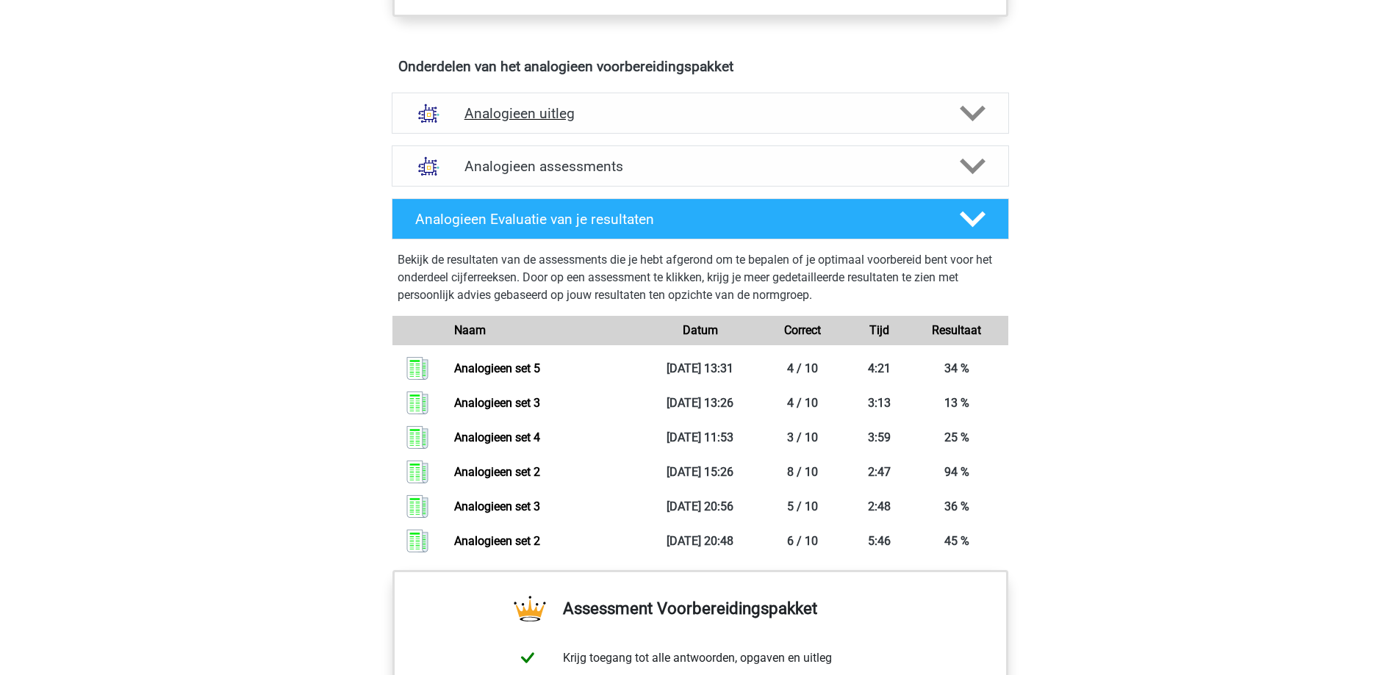
click at [597, 119] on h4 "Analogieen uitleg" at bounding box center [700, 113] width 472 height 17
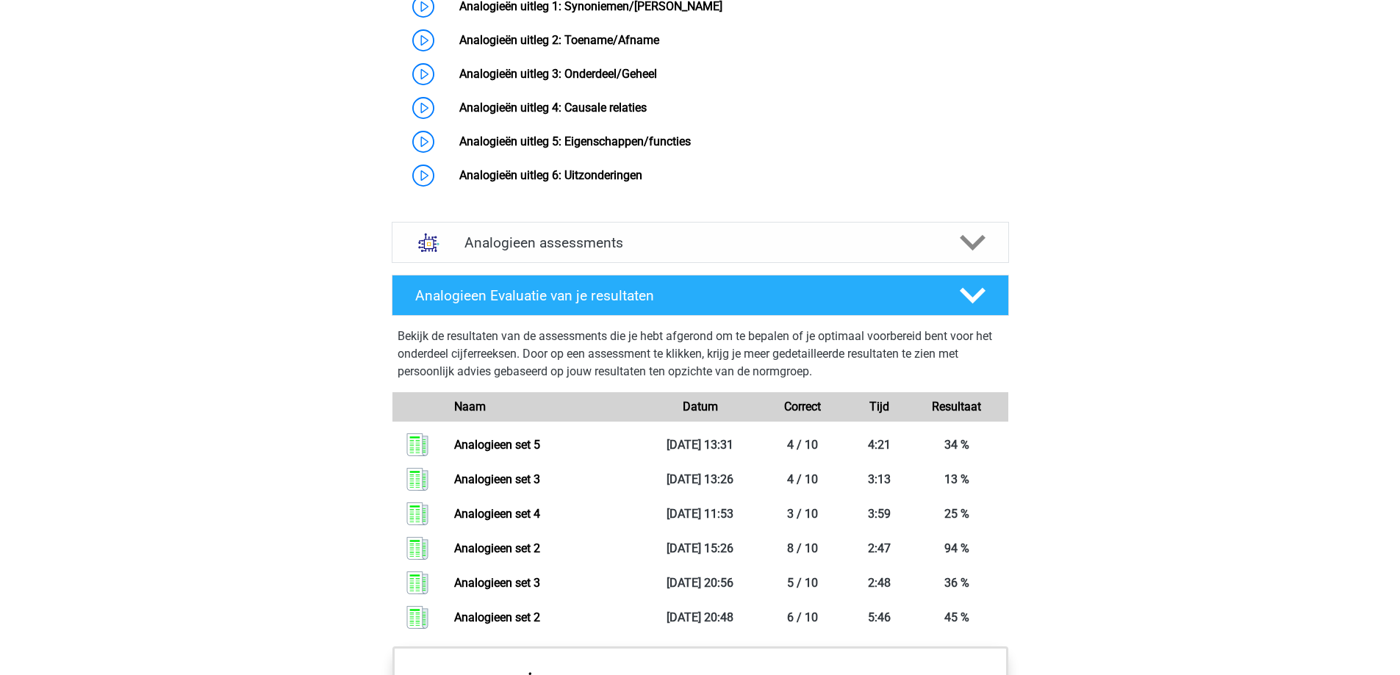
scroll to position [1249, 0]
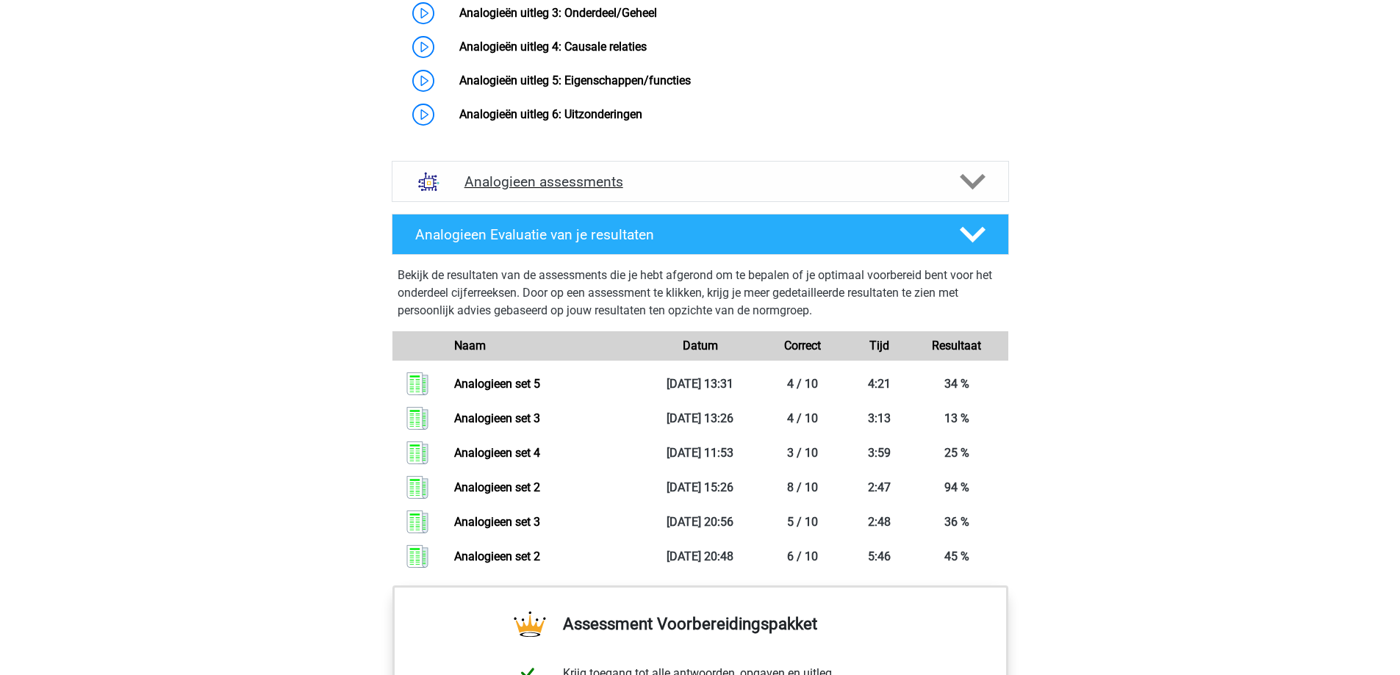
click at [971, 195] on icon at bounding box center [973, 182] width 26 height 26
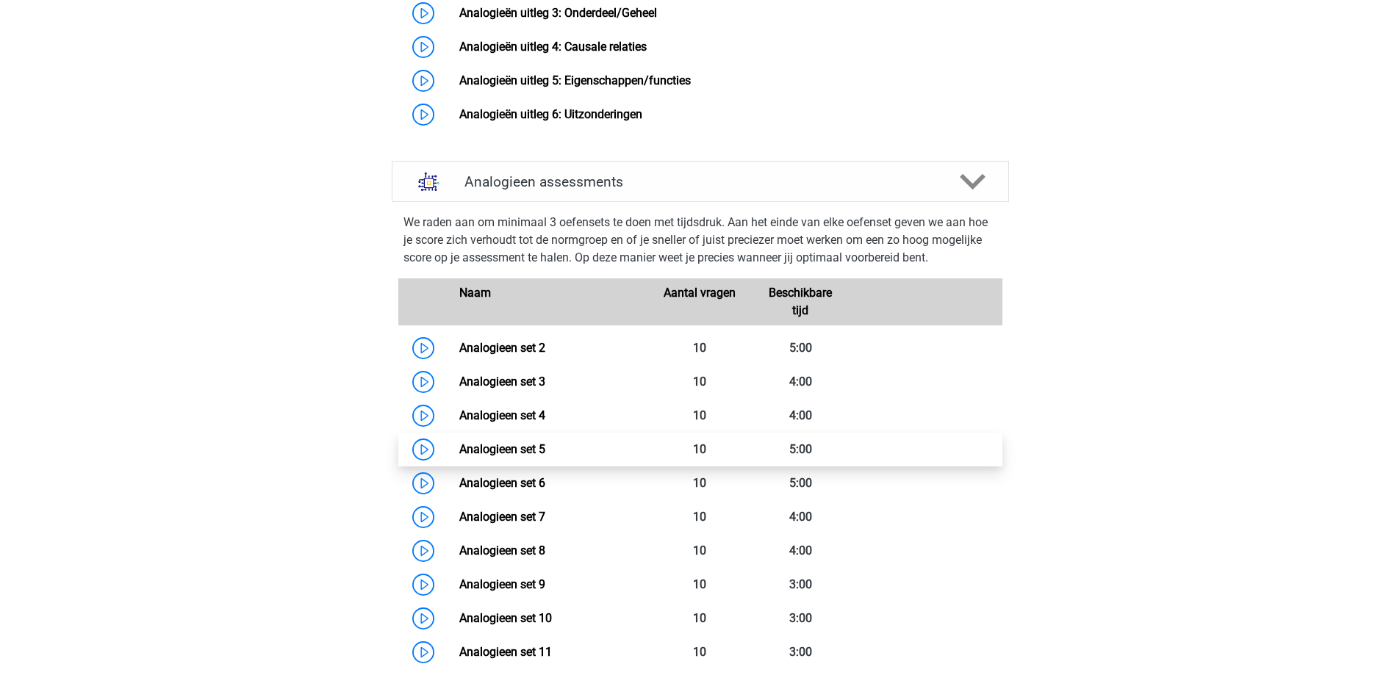
click at [459, 456] on link "Analogieen set 5" at bounding box center [502, 449] width 86 height 14
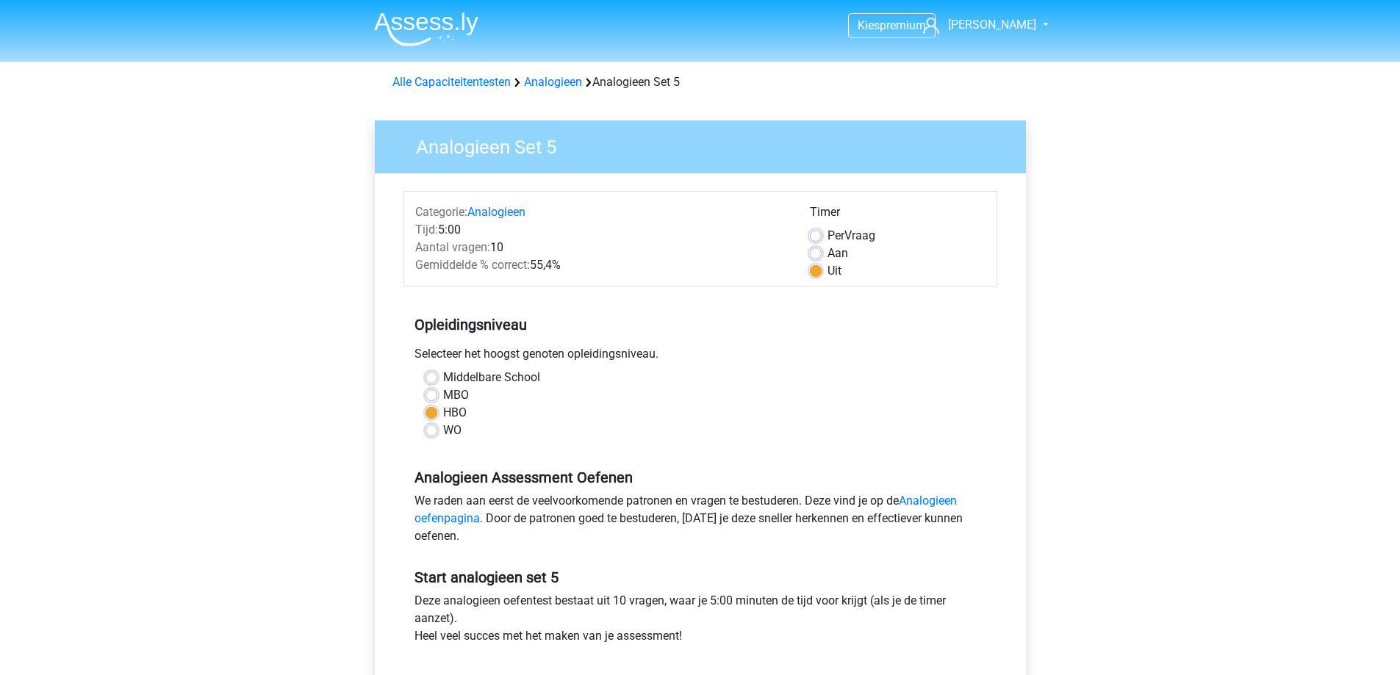
scroll to position [441, 0]
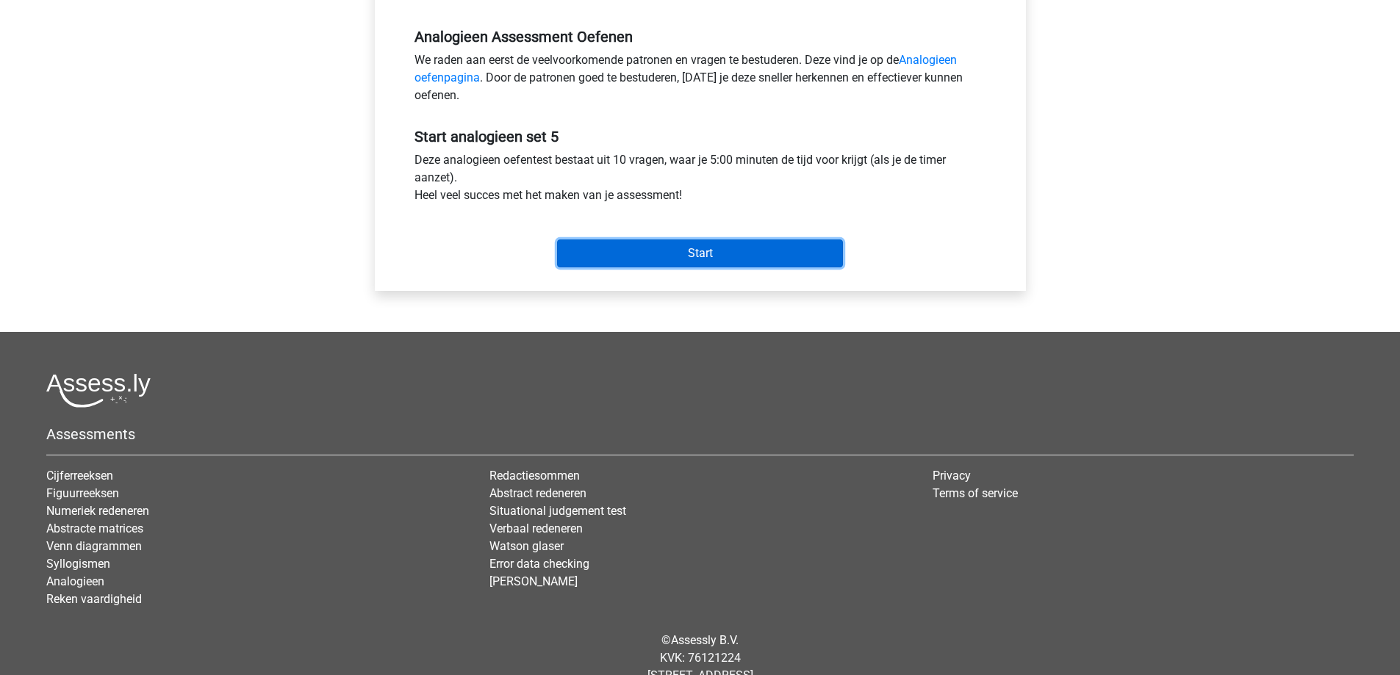
click at [714, 254] on input "Start" at bounding box center [700, 254] width 286 height 28
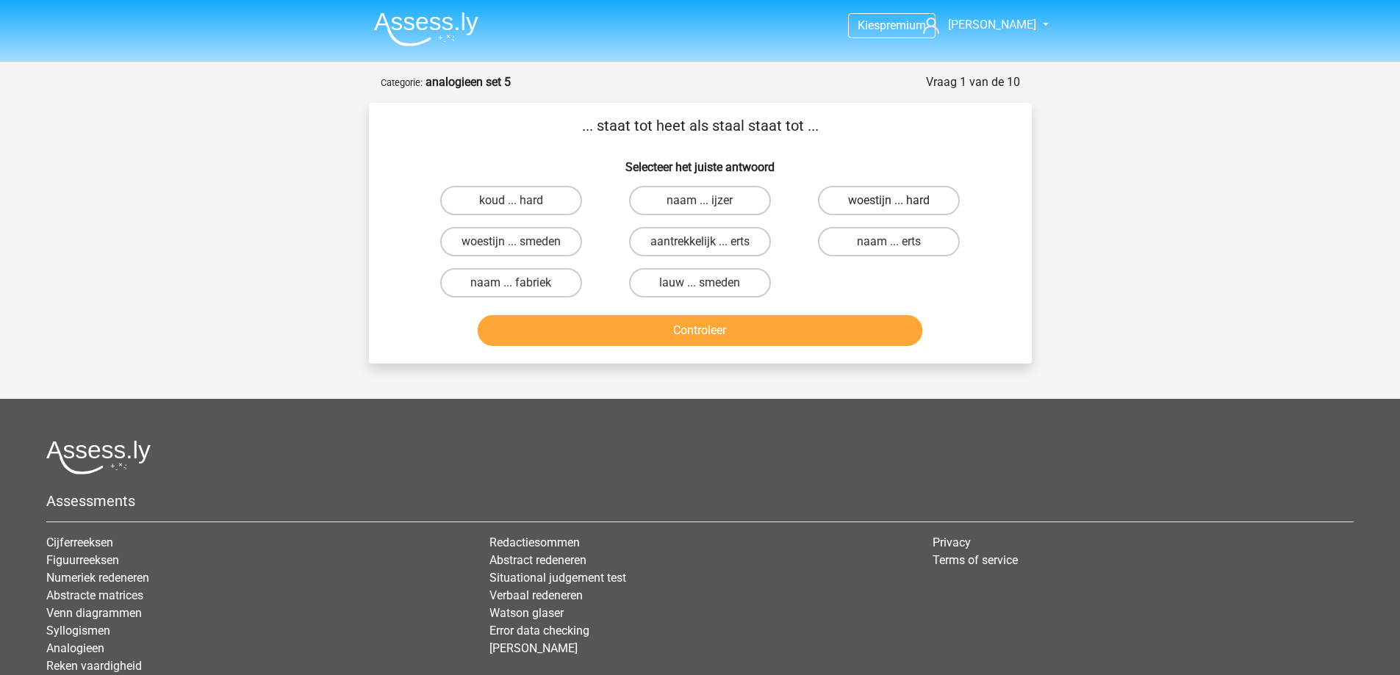
click at [868, 190] on label "woestijn ... hard" at bounding box center [889, 200] width 142 height 29
click at [889, 201] on input "woestijn ... hard" at bounding box center [894, 206] width 10 height 10
radio input "true"
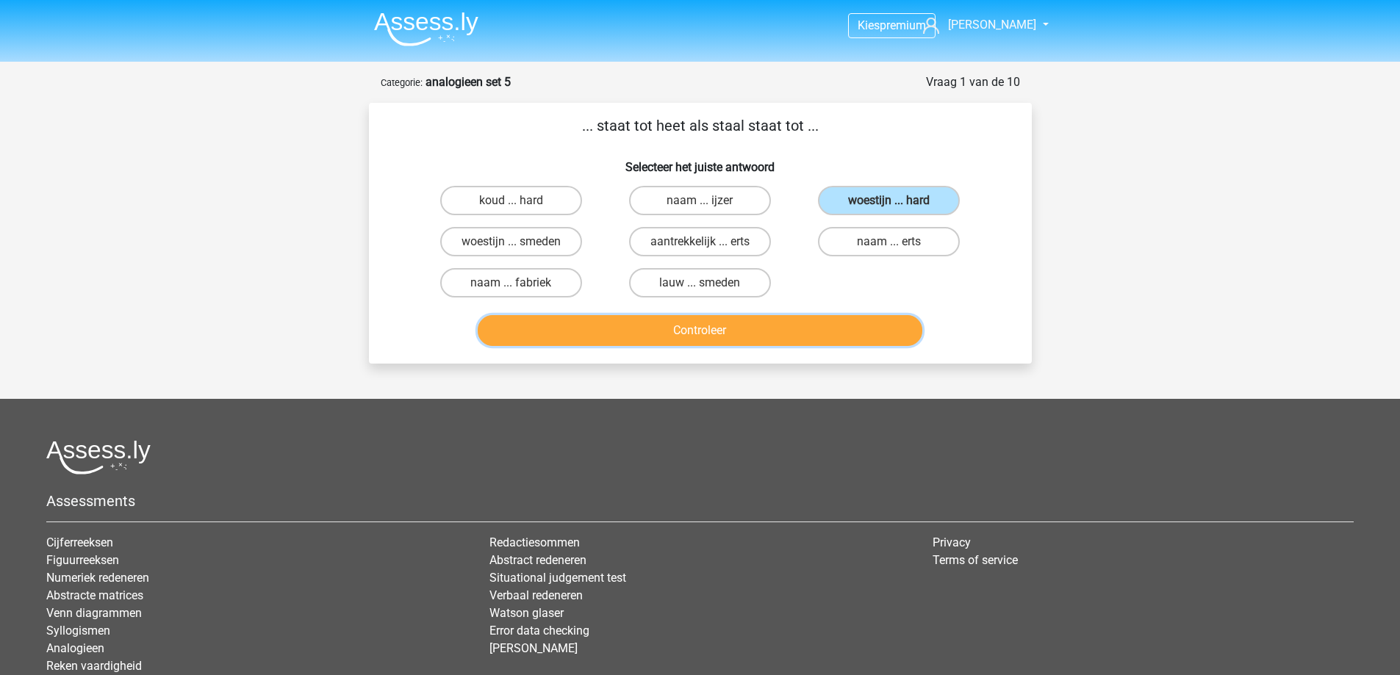
click at [760, 329] on button "Controleer" at bounding box center [700, 330] width 445 height 31
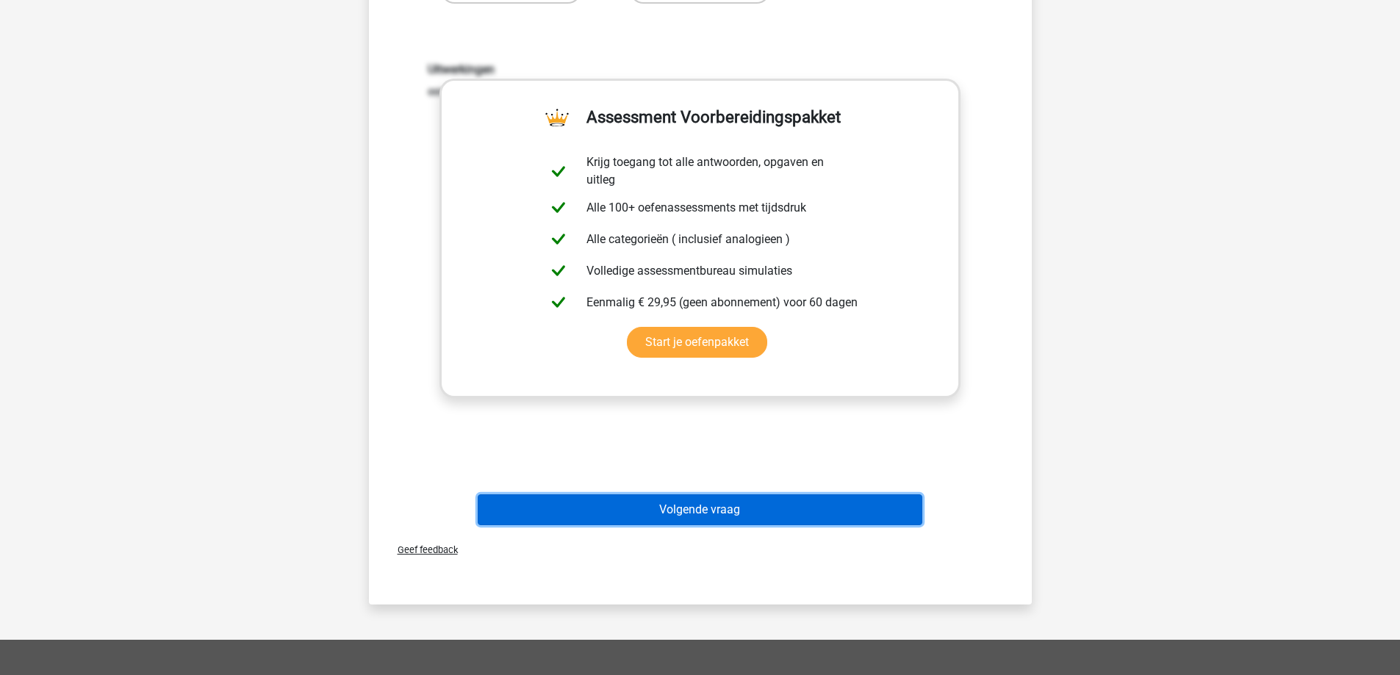
click at [677, 504] on button "Volgende vraag" at bounding box center [700, 510] width 445 height 31
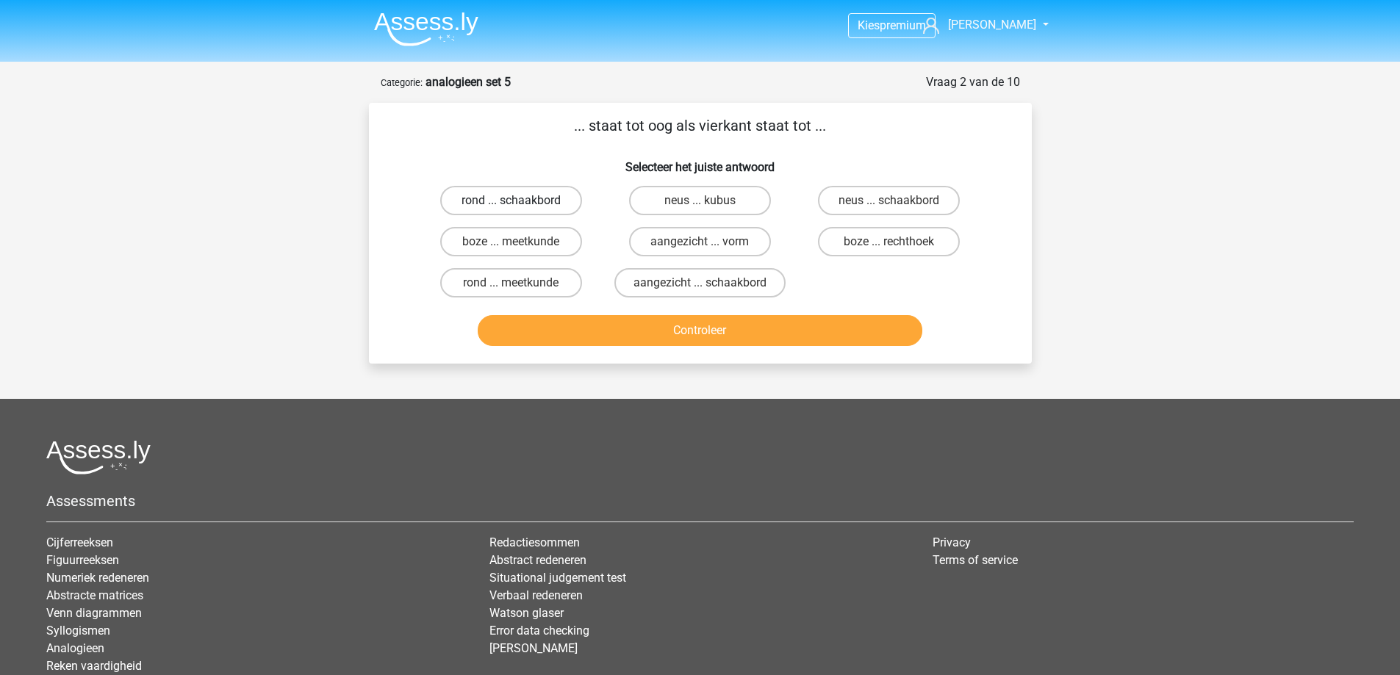
click at [537, 201] on label "rond ... schaakbord" at bounding box center [511, 200] width 142 height 29
click at [520, 201] on input "rond ... schaakbord" at bounding box center [516, 206] width 10 height 10
radio input "true"
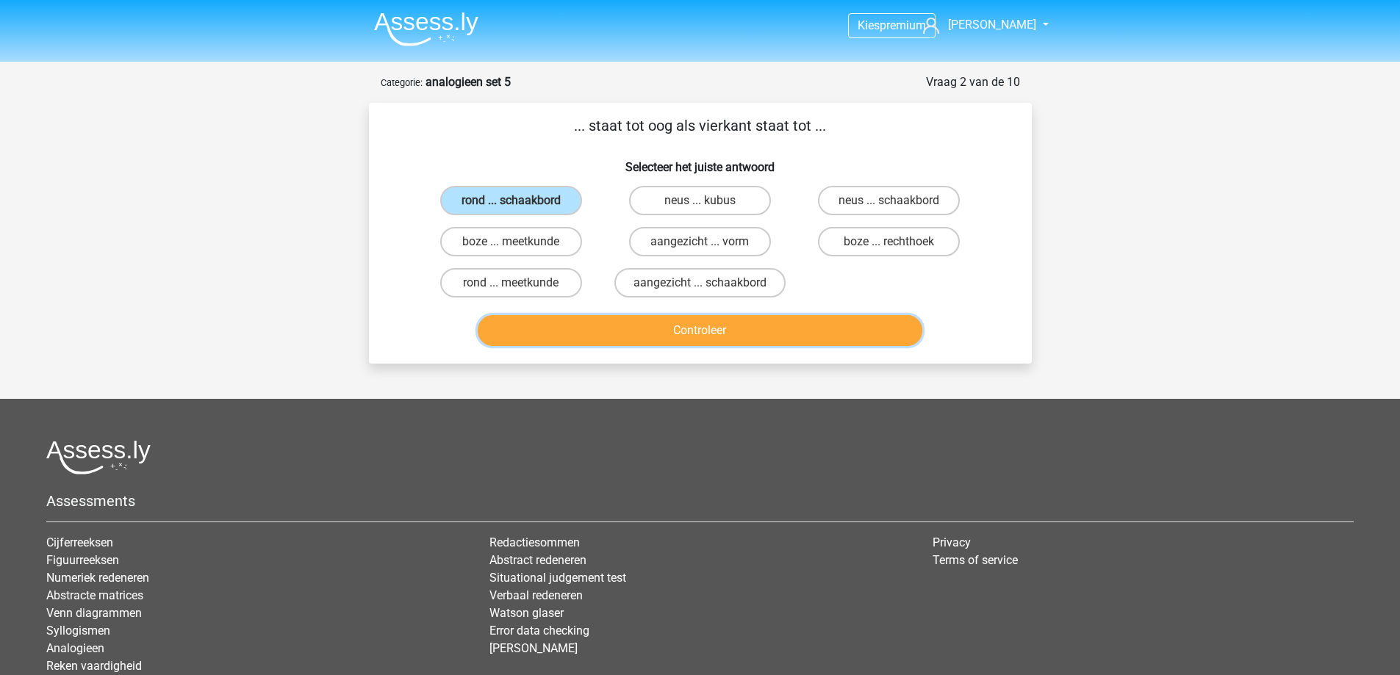
click at [588, 335] on button "Controleer" at bounding box center [700, 330] width 445 height 31
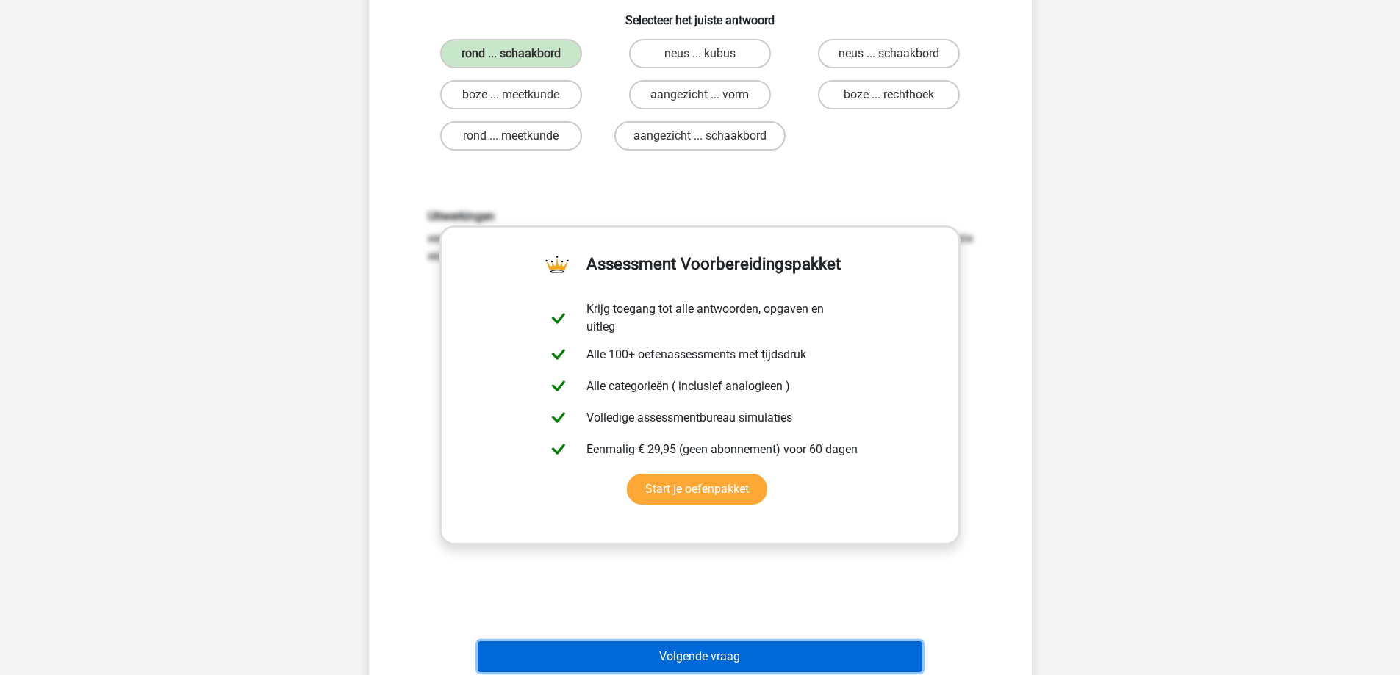
click at [623, 663] on button "Volgende vraag" at bounding box center [700, 657] width 445 height 31
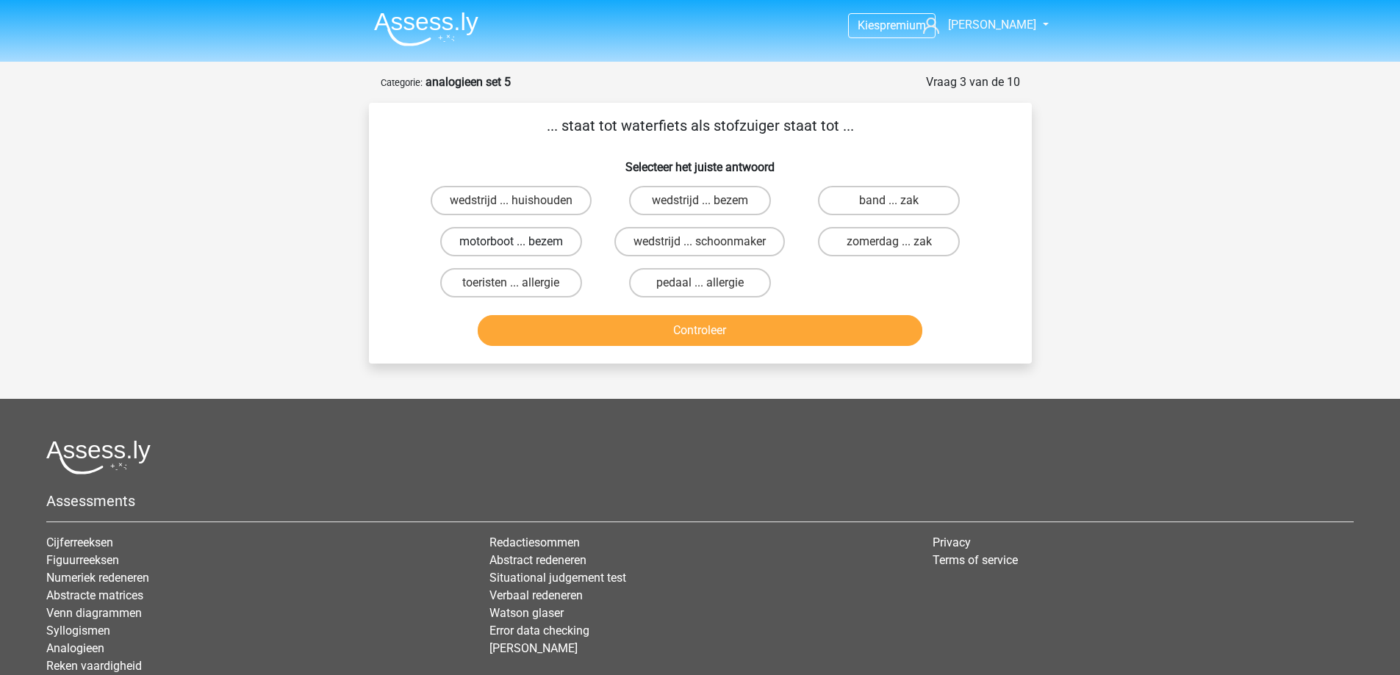
click at [525, 245] on label "motorboot ... bezem" at bounding box center [511, 241] width 142 height 29
click at [520, 245] on input "motorboot ... bezem" at bounding box center [516, 247] width 10 height 10
radio input "true"
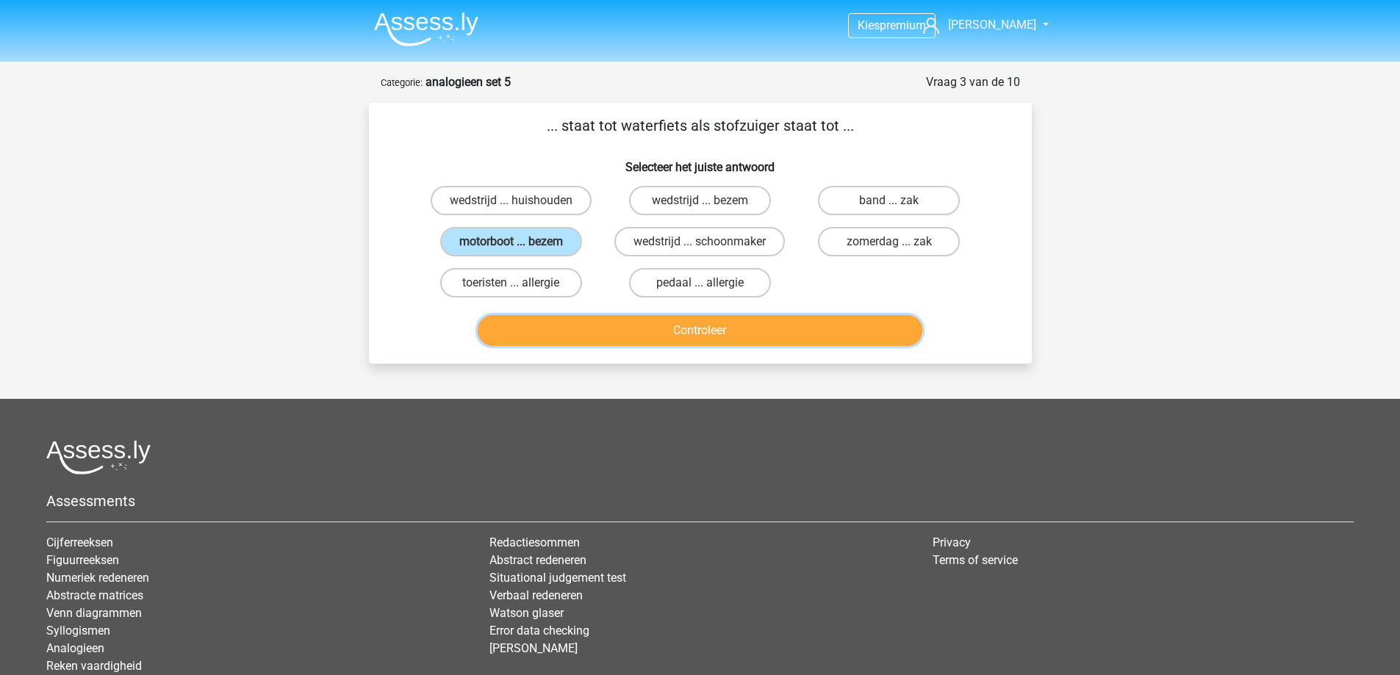
click at [565, 317] on button "Controleer" at bounding box center [700, 330] width 445 height 31
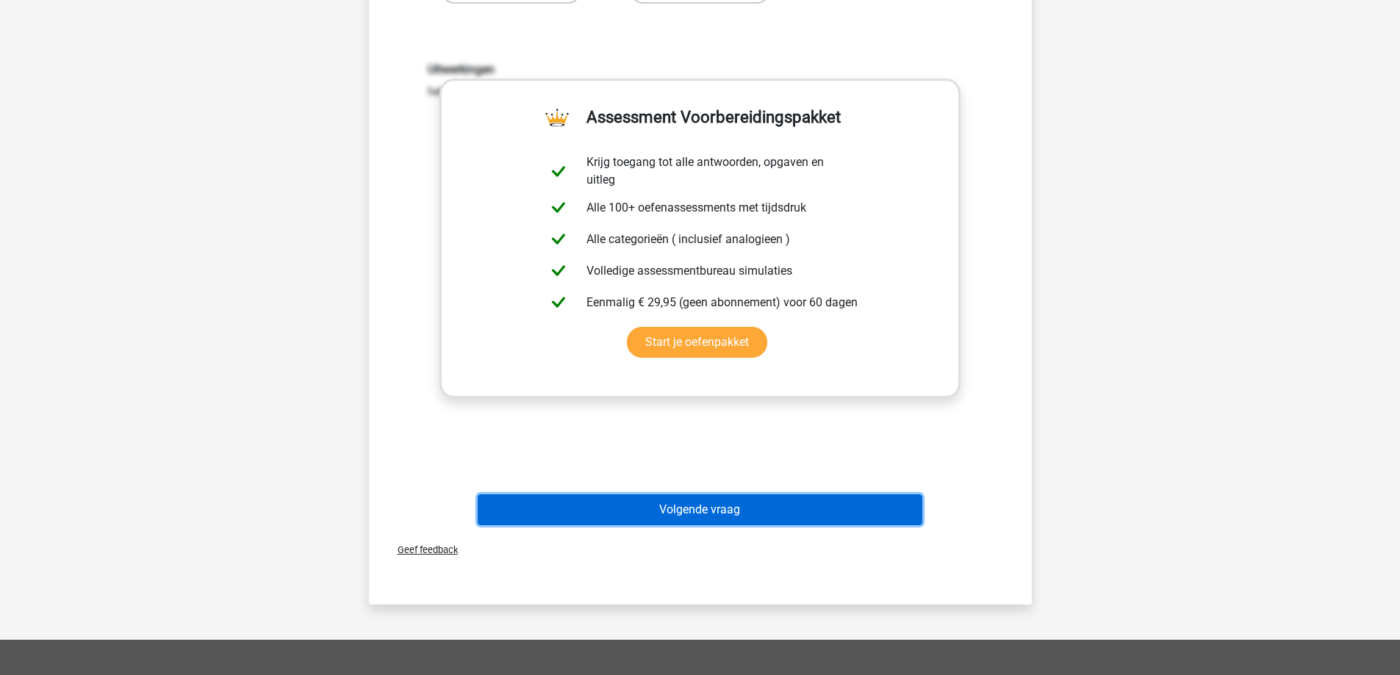
click at [633, 516] on button "Volgende vraag" at bounding box center [700, 510] width 445 height 31
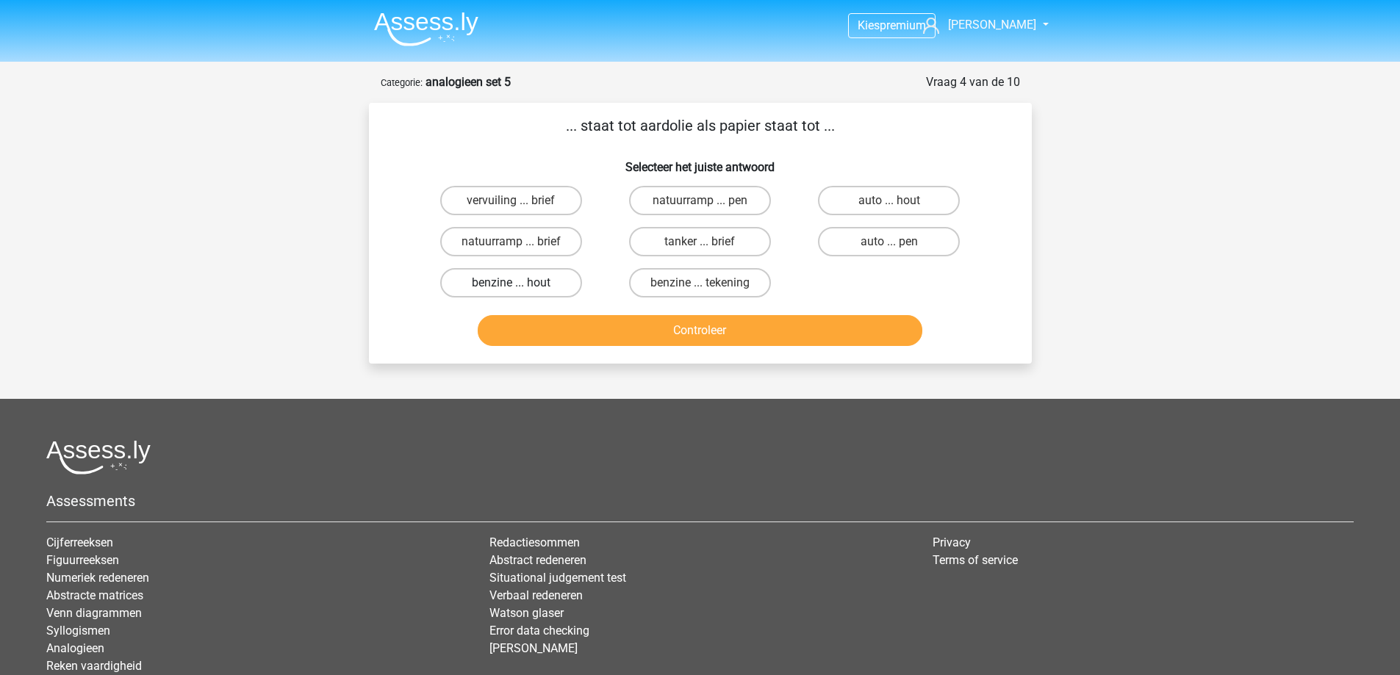
drag, startPoint x: 526, startPoint y: 281, endPoint x: 553, endPoint y: 309, distance: 39.0
click at [526, 281] on label "benzine ... hout" at bounding box center [511, 282] width 142 height 29
click at [520, 283] on input "benzine ... hout" at bounding box center [516, 288] width 10 height 10
radio input "true"
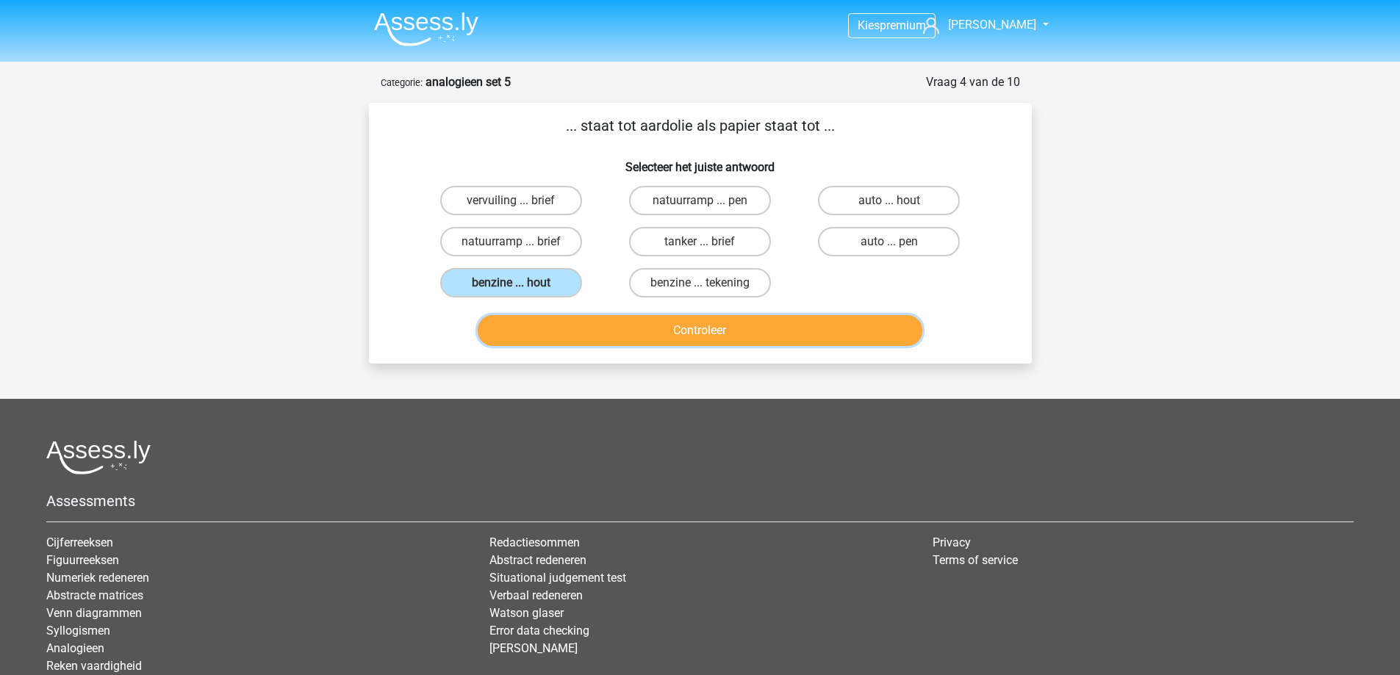
click at [577, 344] on button "Controleer" at bounding box center [700, 330] width 445 height 31
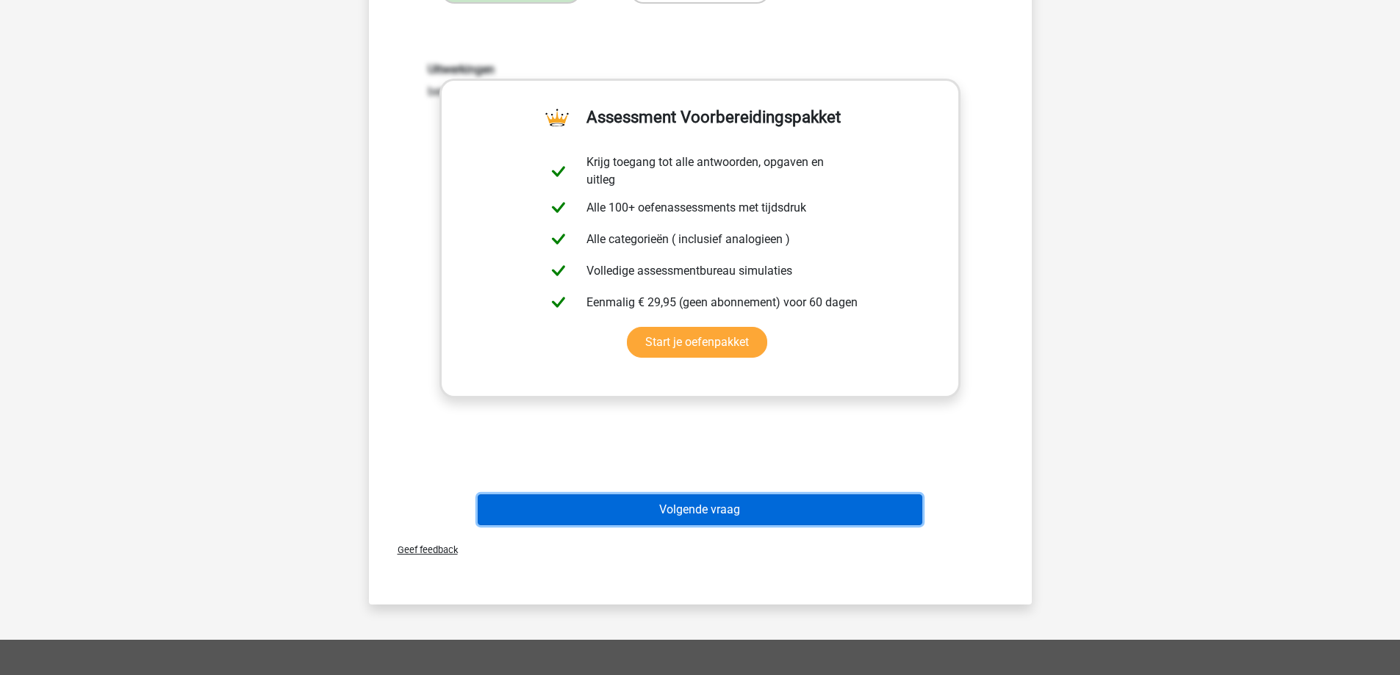
click at [626, 510] on button "Volgende vraag" at bounding box center [700, 510] width 445 height 31
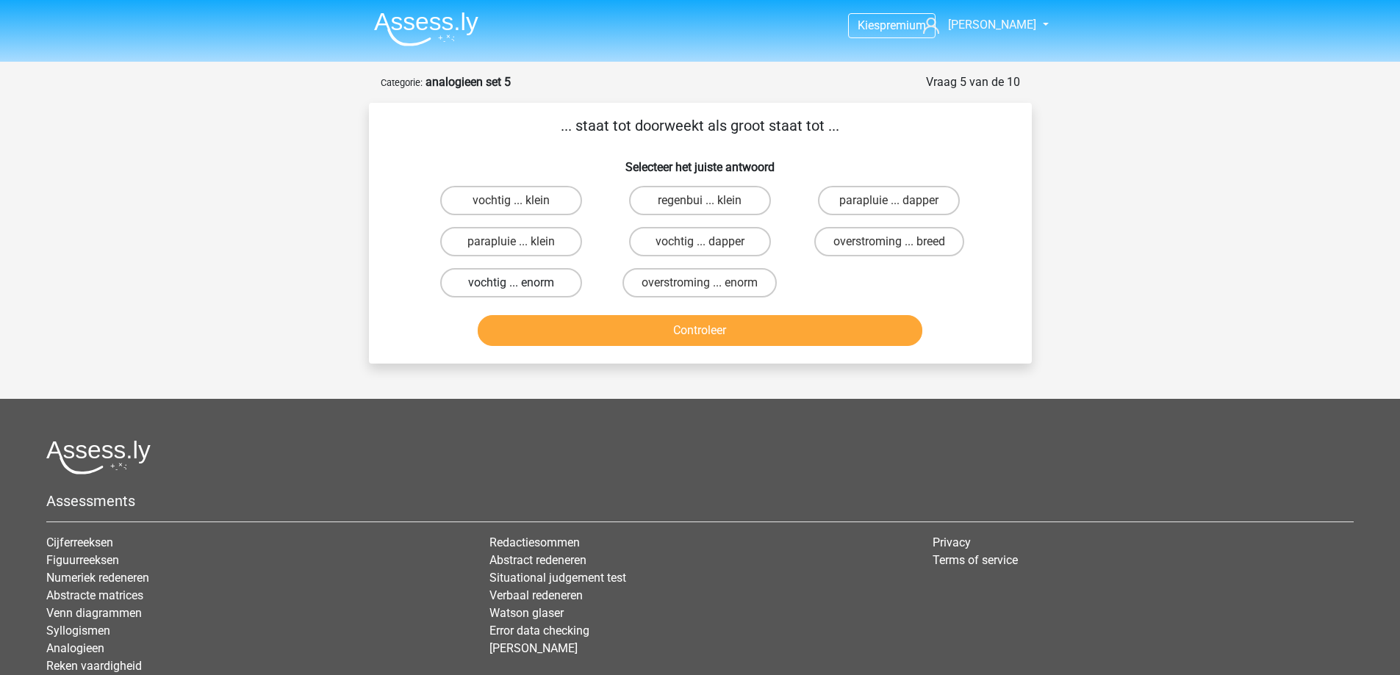
click at [529, 282] on label "vochtig ... enorm" at bounding box center [511, 282] width 142 height 29
click at [520, 283] on input "vochtig ... enorm" at bounding box center [516, 288] width 10 height 10
radio input "true"
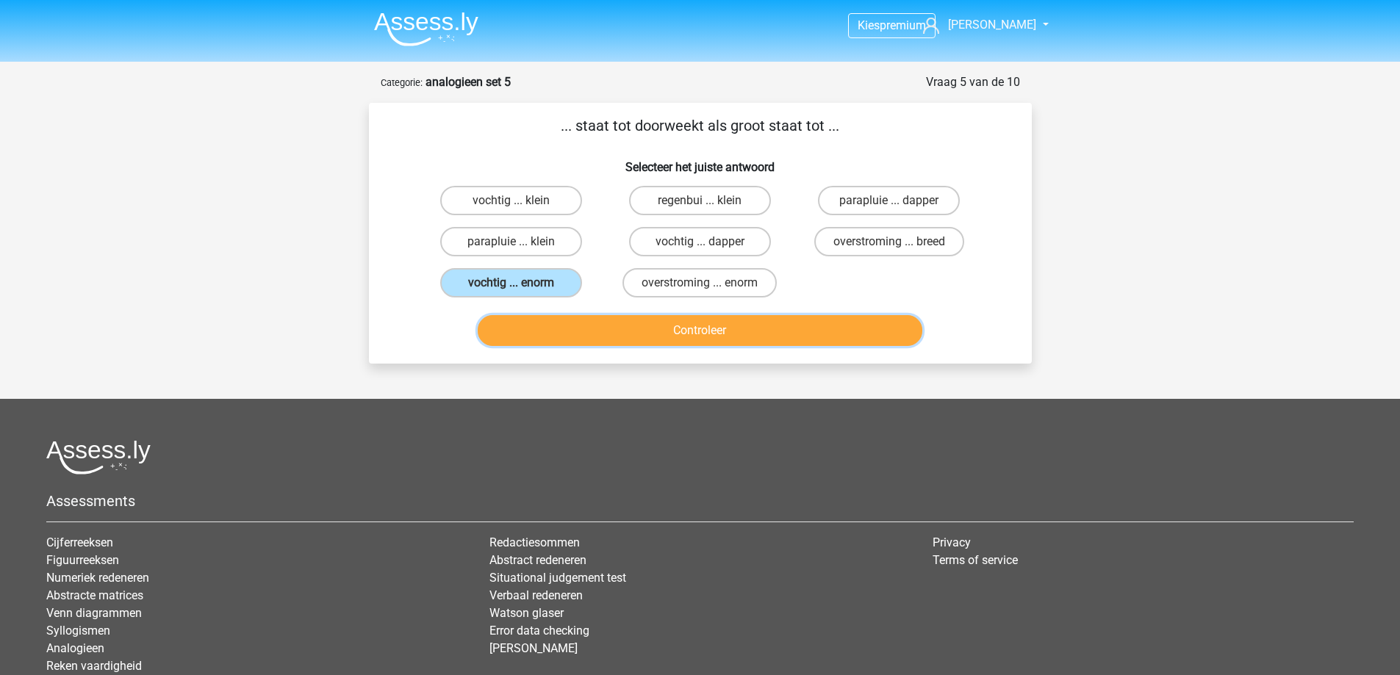
click at [563, 319] on button "Controleer" at bounding box center [700, 330] width 445 height 31
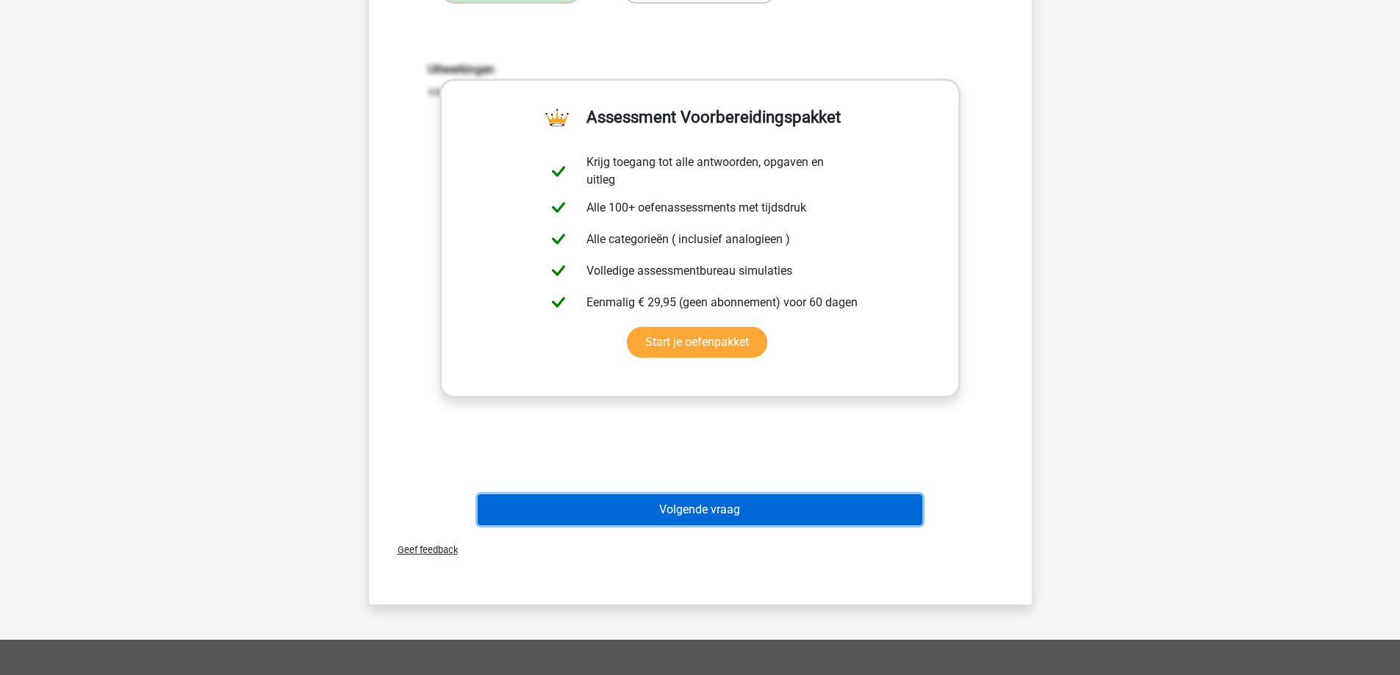
click at [611, 511] on button "Volgende vraag" at bounding box center [700, 510] width 445 height 31
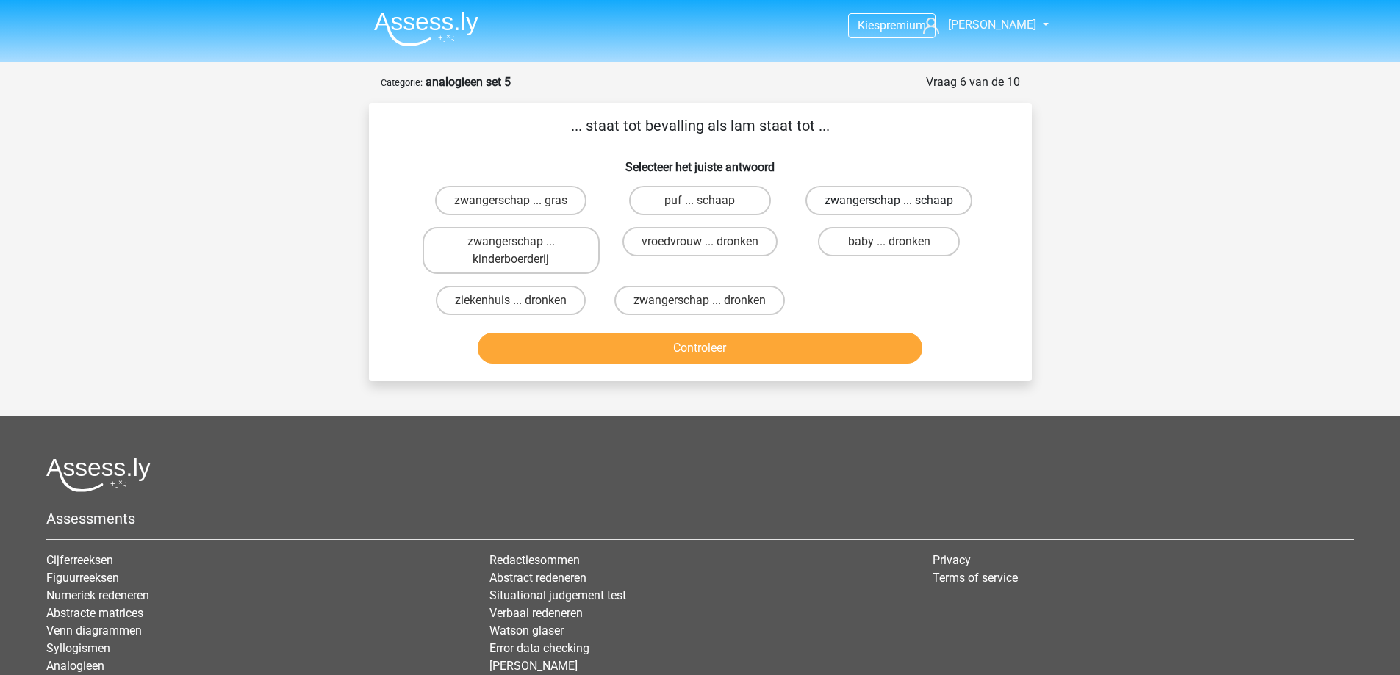
click at [875, 198] on label "zwangerschap ... schaap" at bounding box center [888, 200] width 167 height 29
click at [889, 201] on input "zwangerschap ... schaap" at bounding box center [894, 206] width 10 height 10
radio input "true"
click at [782, 351] on button "Controleer" at bounding box center [700, 348] width 445 height 31
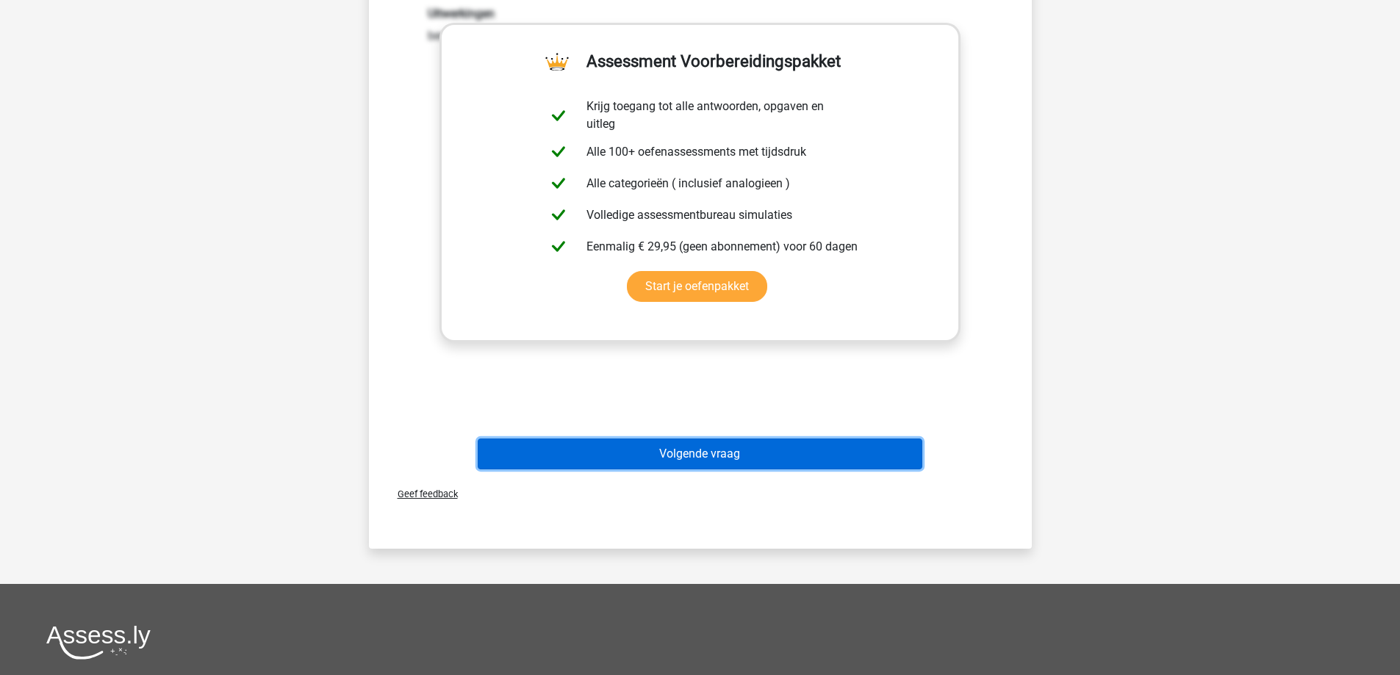
click at [671, 444] on button "Volgende vraag" at bounding box center [700, 454] width 445 height 31
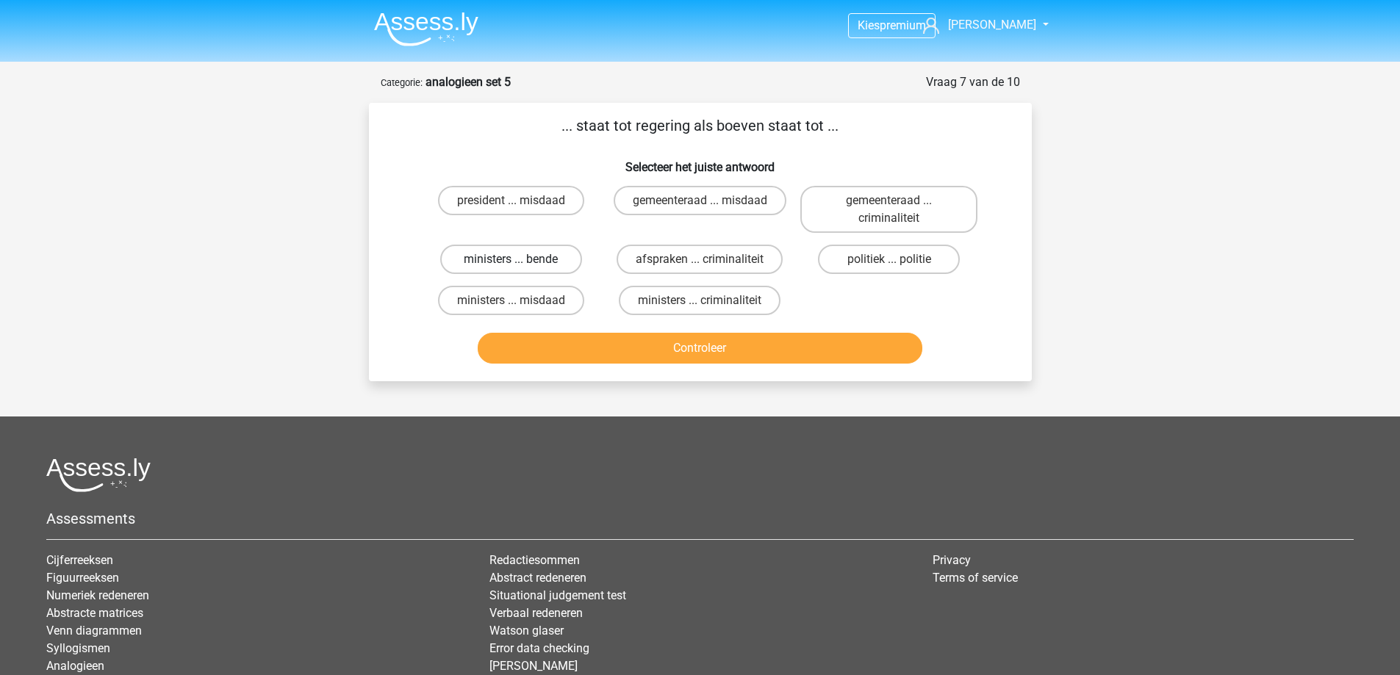
click at [556, 249] on label "ministers ... bende" at bounding box center [511, 259] width 142 height 29
click at [520, 259] on input "ministers ... bende" at bounding box center [516, 264] width 10 height 10
radio input "true"
click at [591, 331] on div "Controleer" at bounding box center [700, 345] width 616 height 49
click at [592, 349] on button "Controleer" at bounding box center [700, 348] width 445 height 31
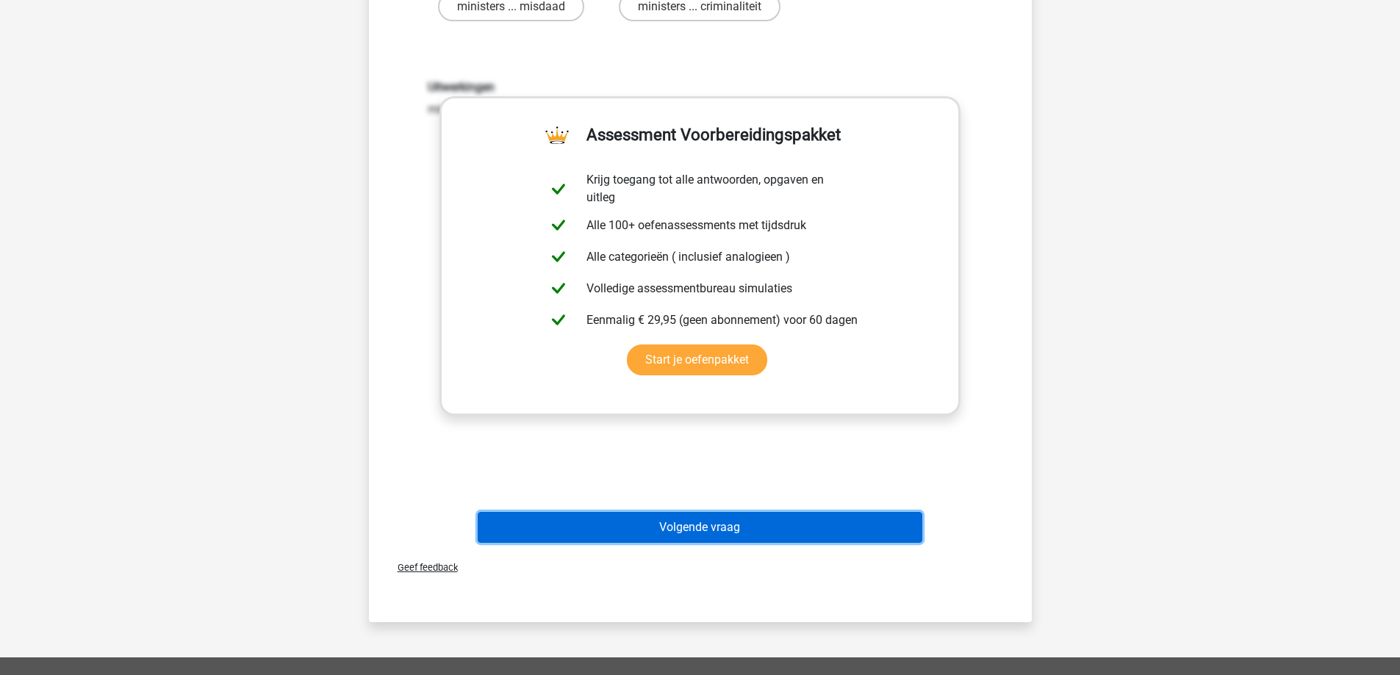
click at [635, 517] on button "Volgende vraag" at bounding box center [700, 527] width 445 height 31
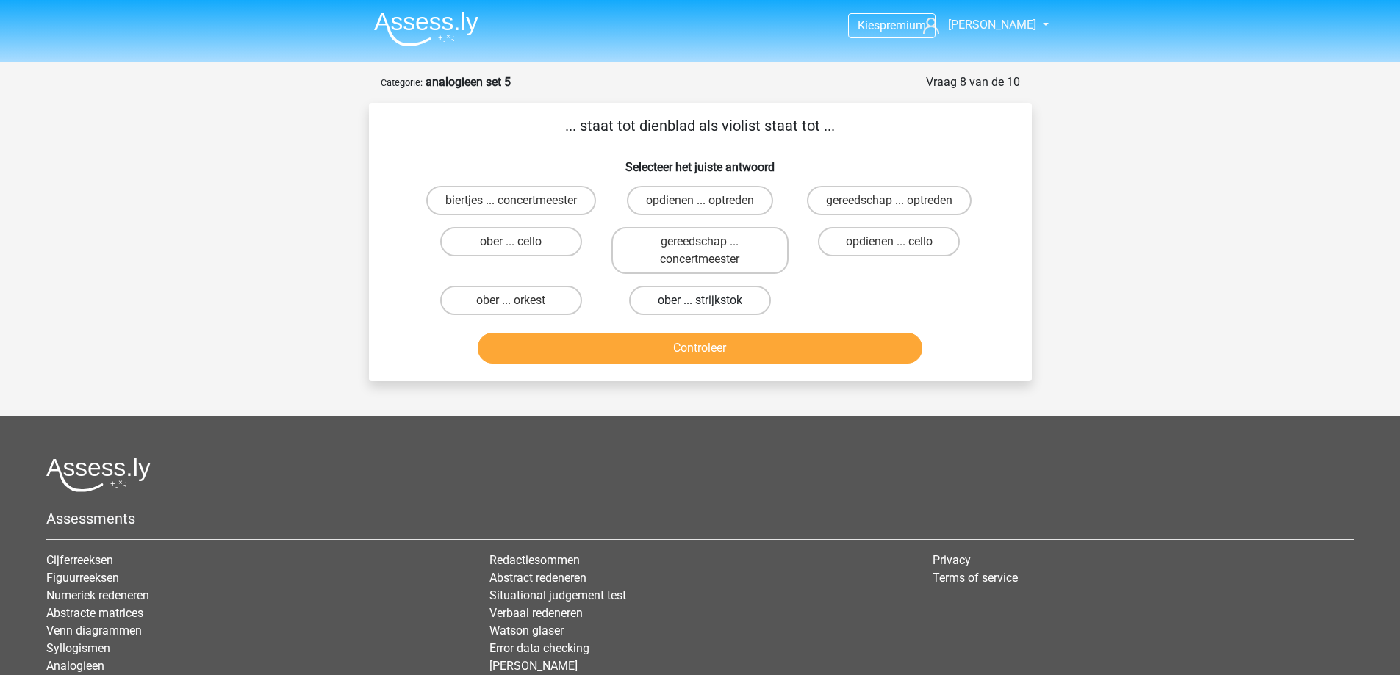
click at [670, 303] on label "ober ... strijkstok" at bounding box center [700, 300] width 142 height 29
click at [700, 303] on input "ober ... strijkstok" at bounding box center [705, 306] width 10 height 10
radio input "true"
click at [666, 350] on button "Controleer" at bounding box center [700, 348] width 445 height 31
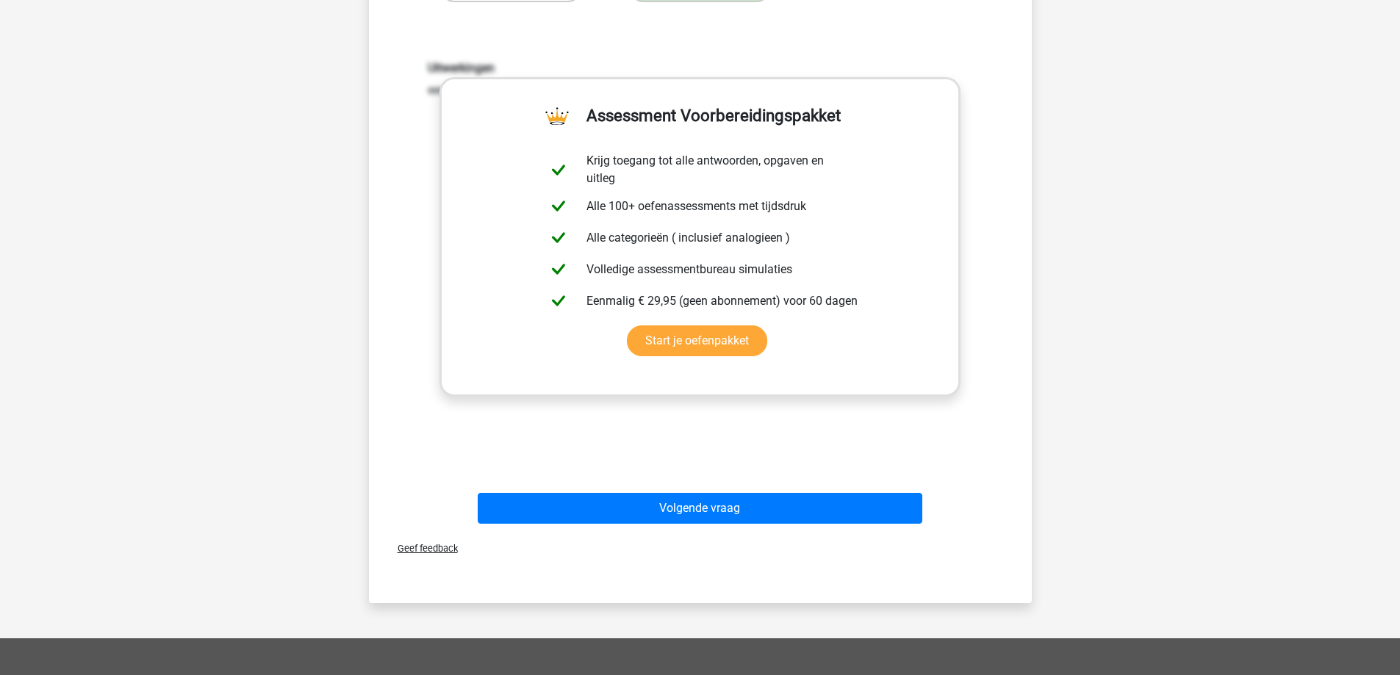
scroll to position [367, 0]
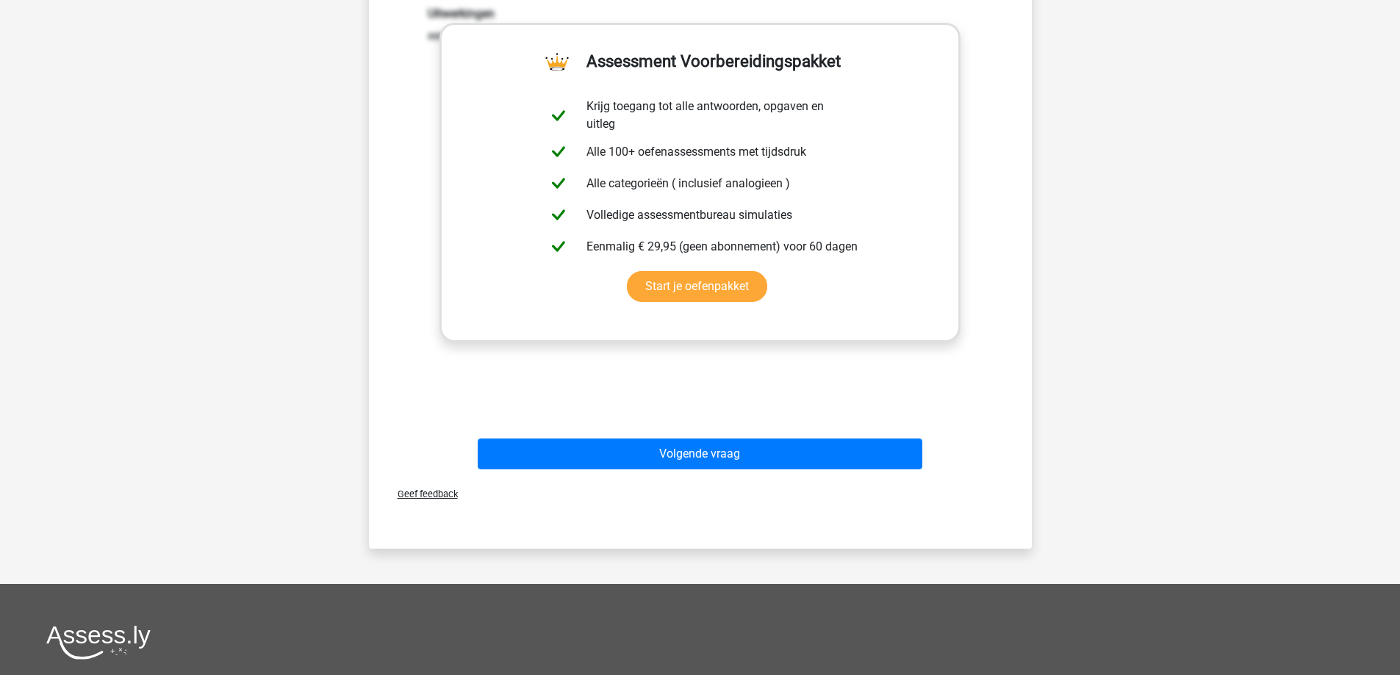
click at [639, 437] on div "Volgende vraag" at bounding box center [700, 451] width 616 height 49
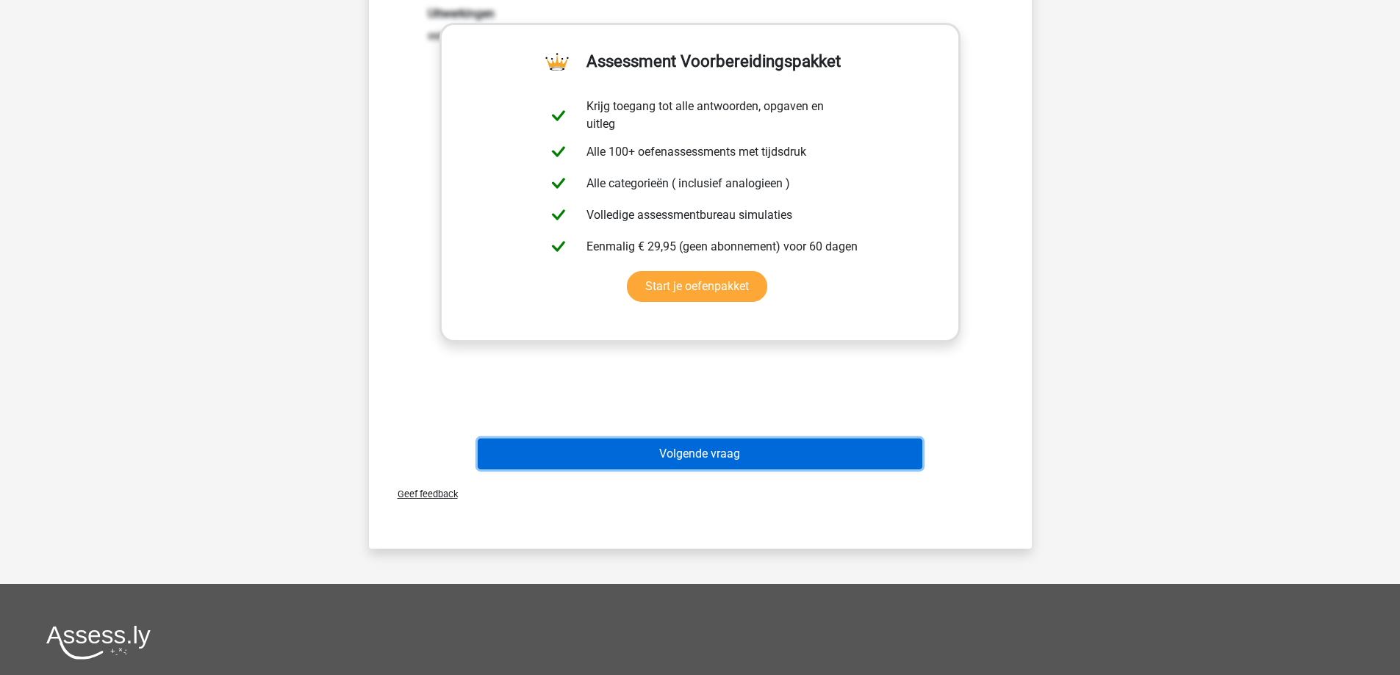
click at [639, 456] on button "Volgende vraag" at bounding box center [700, 454] width 445 height 31
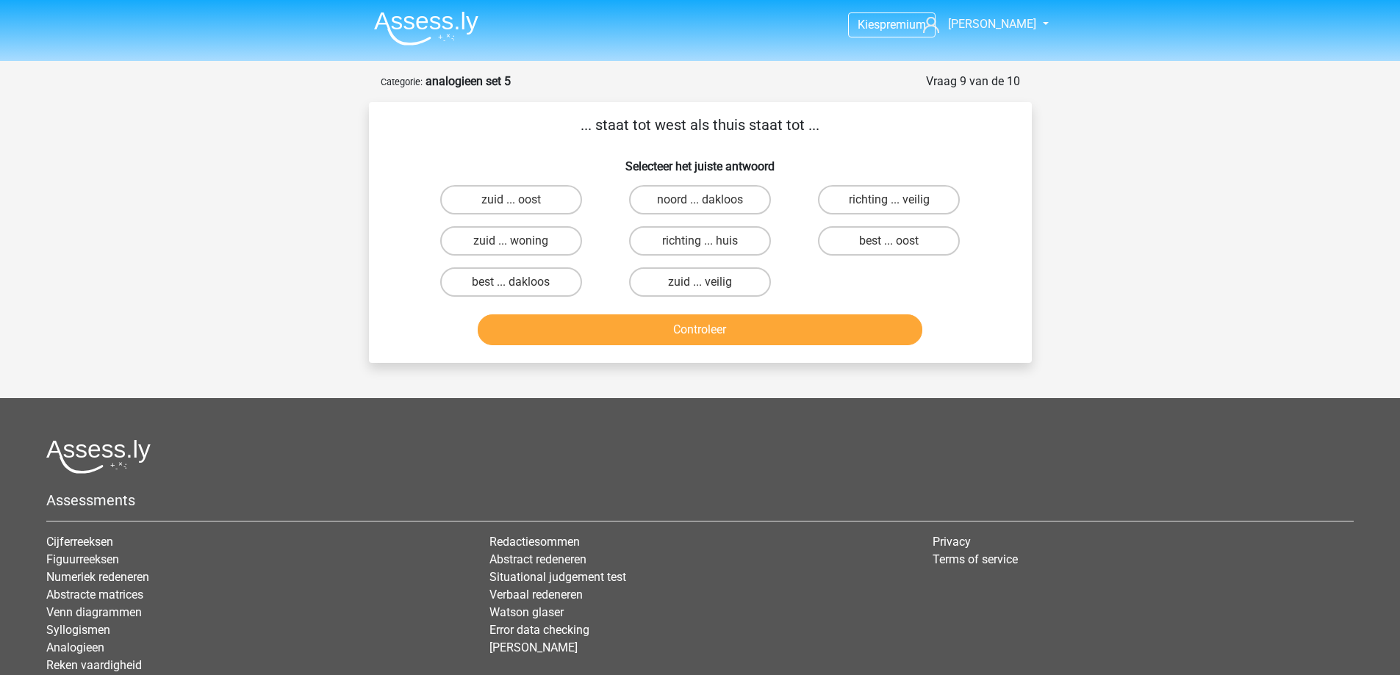
scroll to position [0, 0]
click at [905, 245] on label "best ... oost" at bounding box center [889, 241] width 142 height 29
click at [899, 245] on input "best ... oost" at bounding box center [894, 247] width 10 height 10
radio input "true"
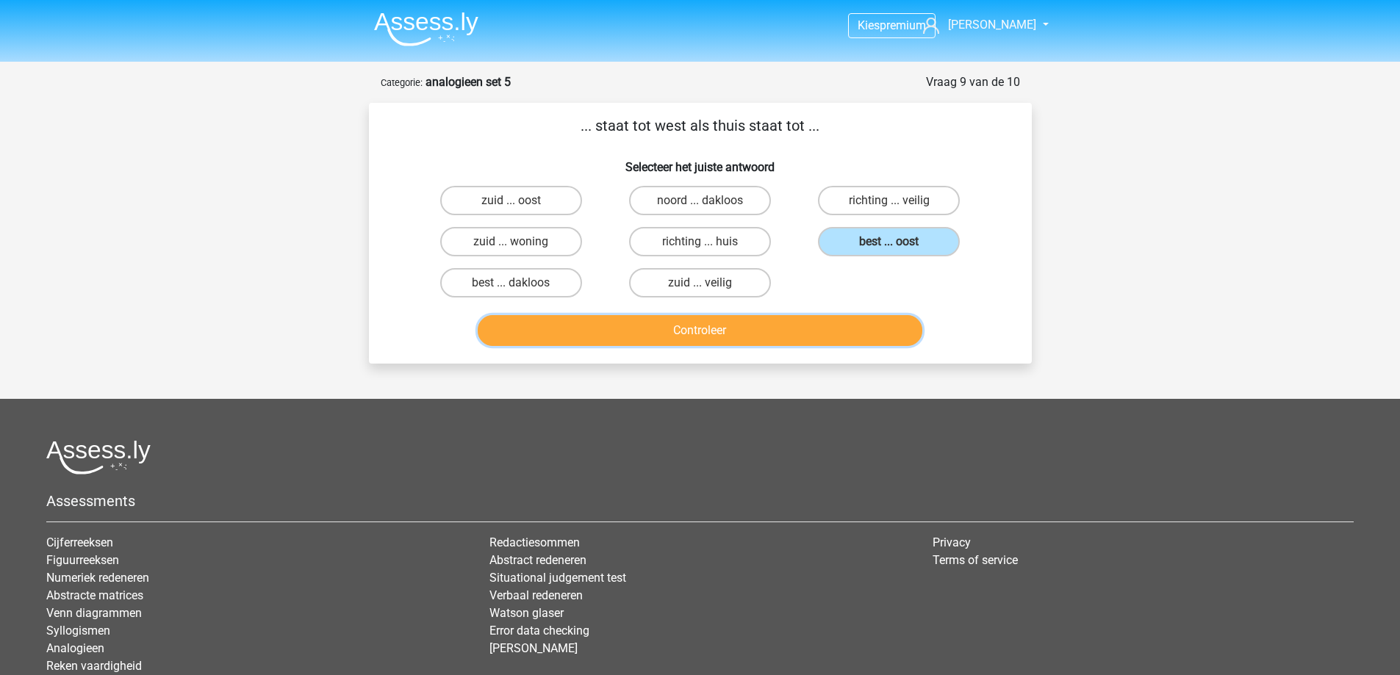
click at [805, 334] on button "Controleer" at bounding box center [700, 330] width 445 height 31
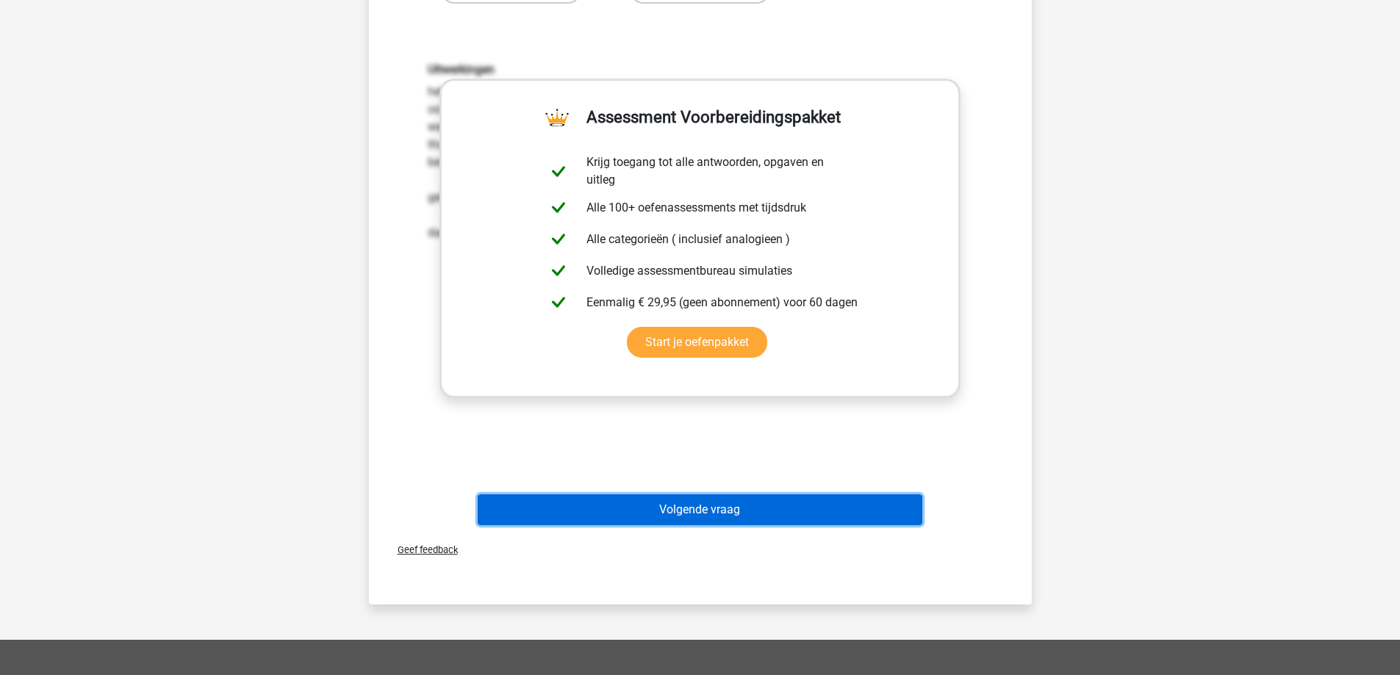
click at [705, 511] on button "Volgende vraag" at bounding box center [700, 510] width 445 height 31
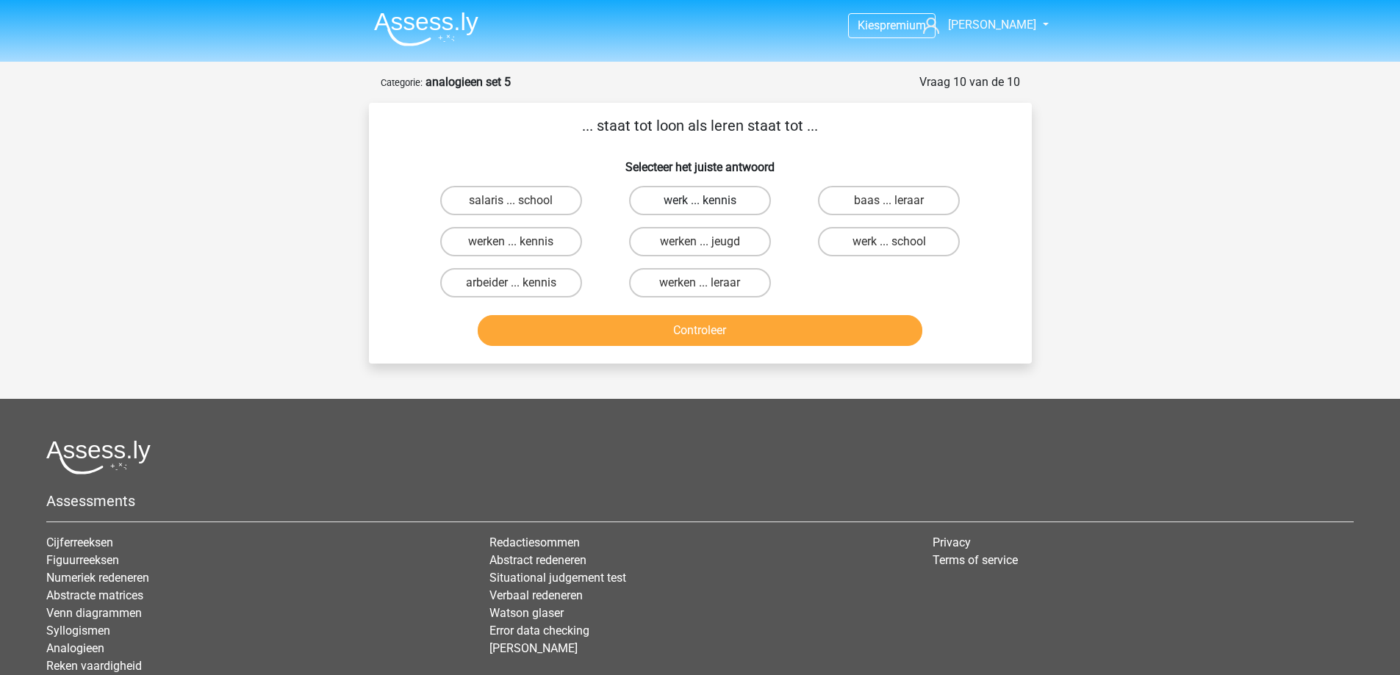
click at [722, 200] on label "werk ... kennis" at bounding box center [700, 200] width 142 height 29
click at [709, 201] on input "werk ... kennis" at bounding box center [705, 206] width 10 height 10
radio input "true"
click at [548, 245] on label "werken ... kennis" at bounding box center [511, 241] width 142 height 29
click at [520, 245] on input "werken ... kennis" at bounding box center [516, 247] width 10 height 10
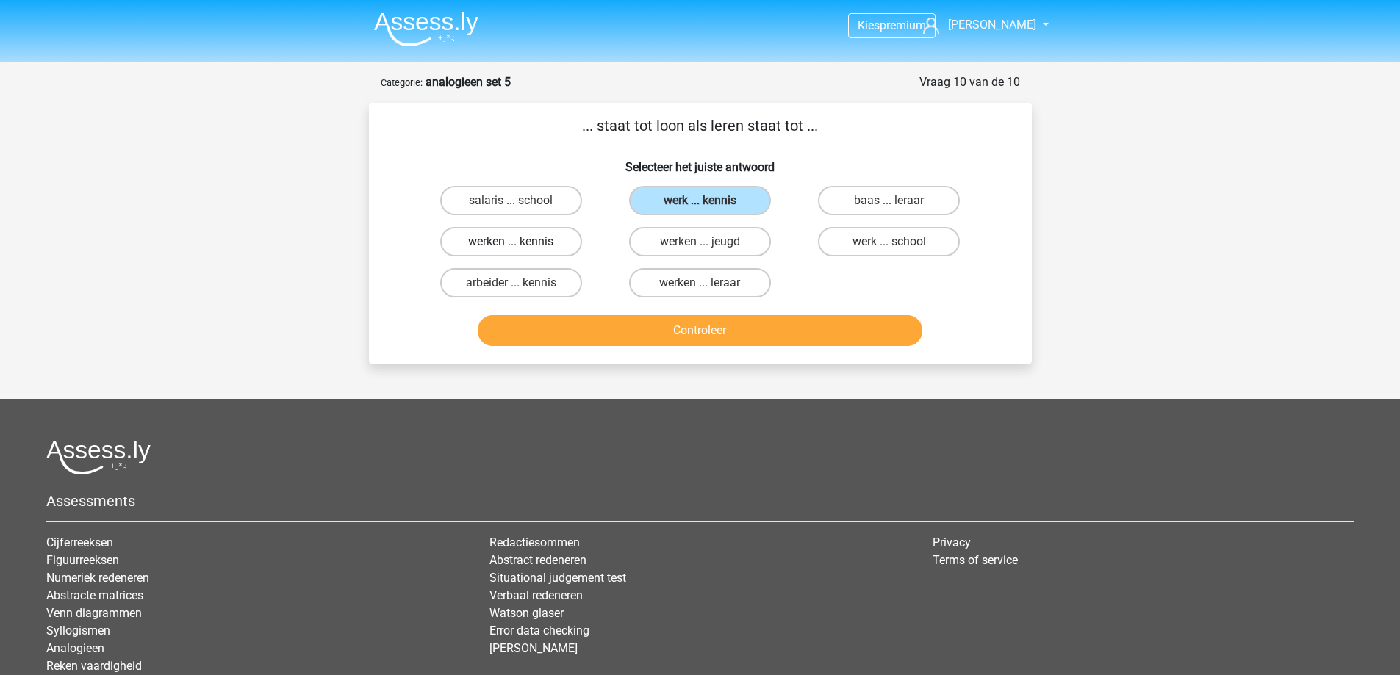
radio input "true"
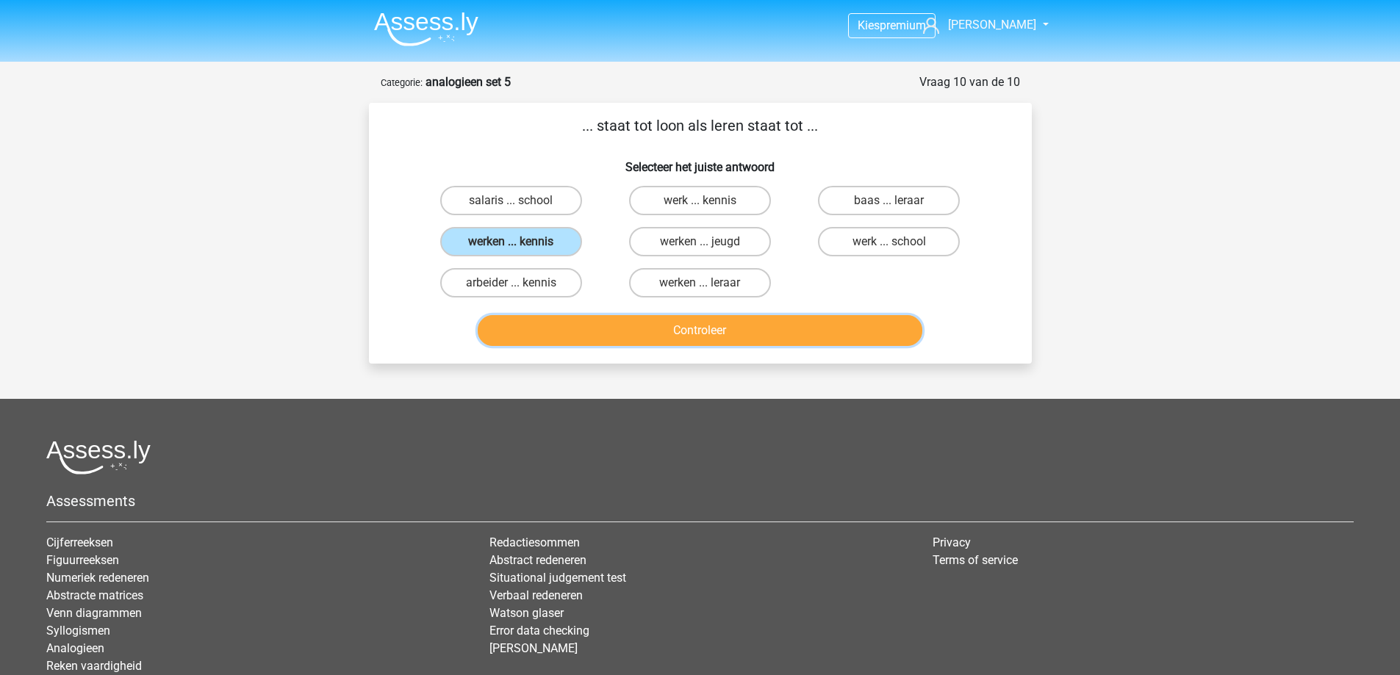
click at [594, 328] on button "Controleer" at bounding box center [700, 330] width 445 height 31
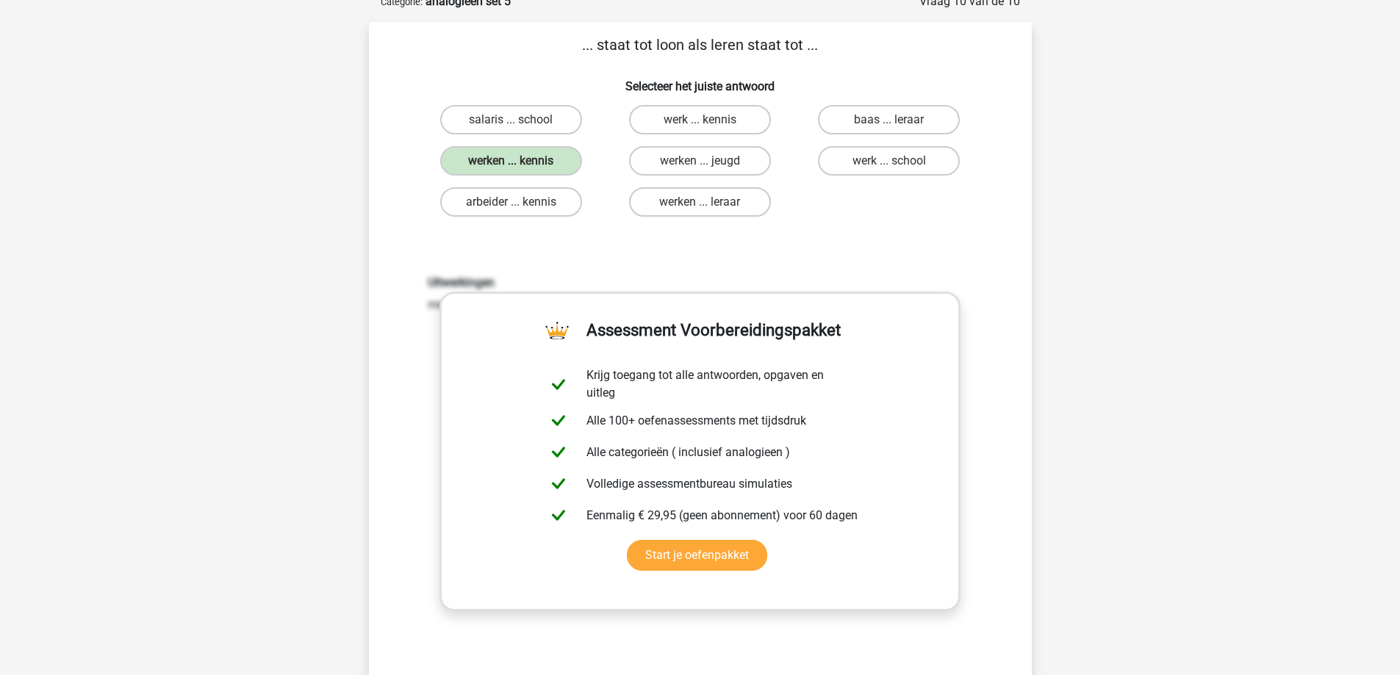
scroll to position [294, 0]
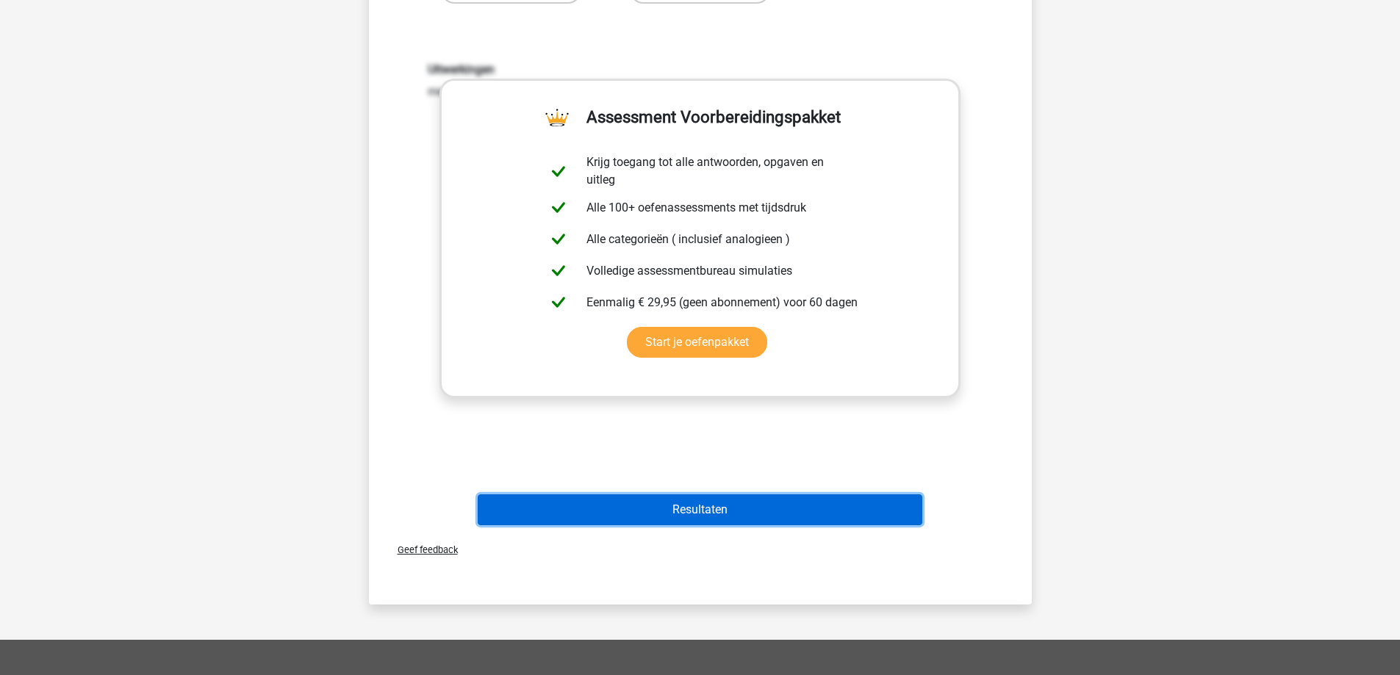
click at [616, 504] on button "Resultaten" at bounding box center [700, 510] width 445 height 31
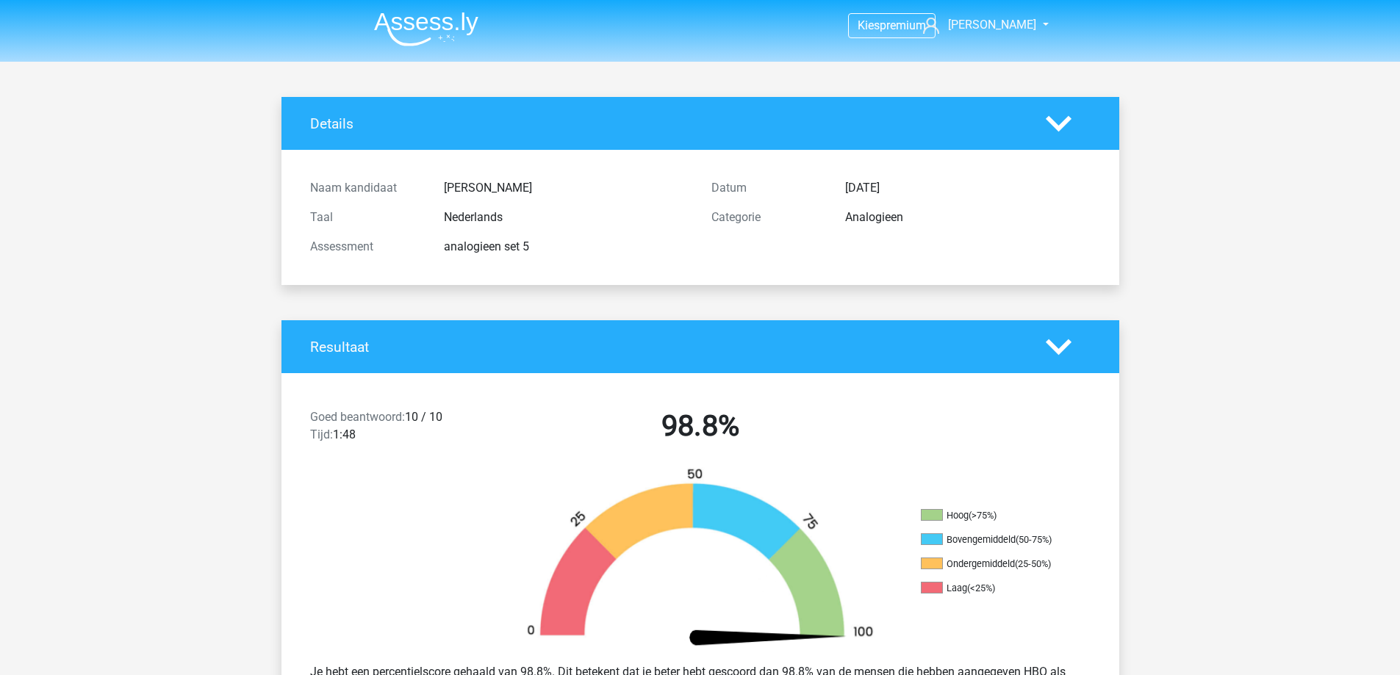
click at [451, 12] on img at bounding box center [426, 29] width 104 height 35
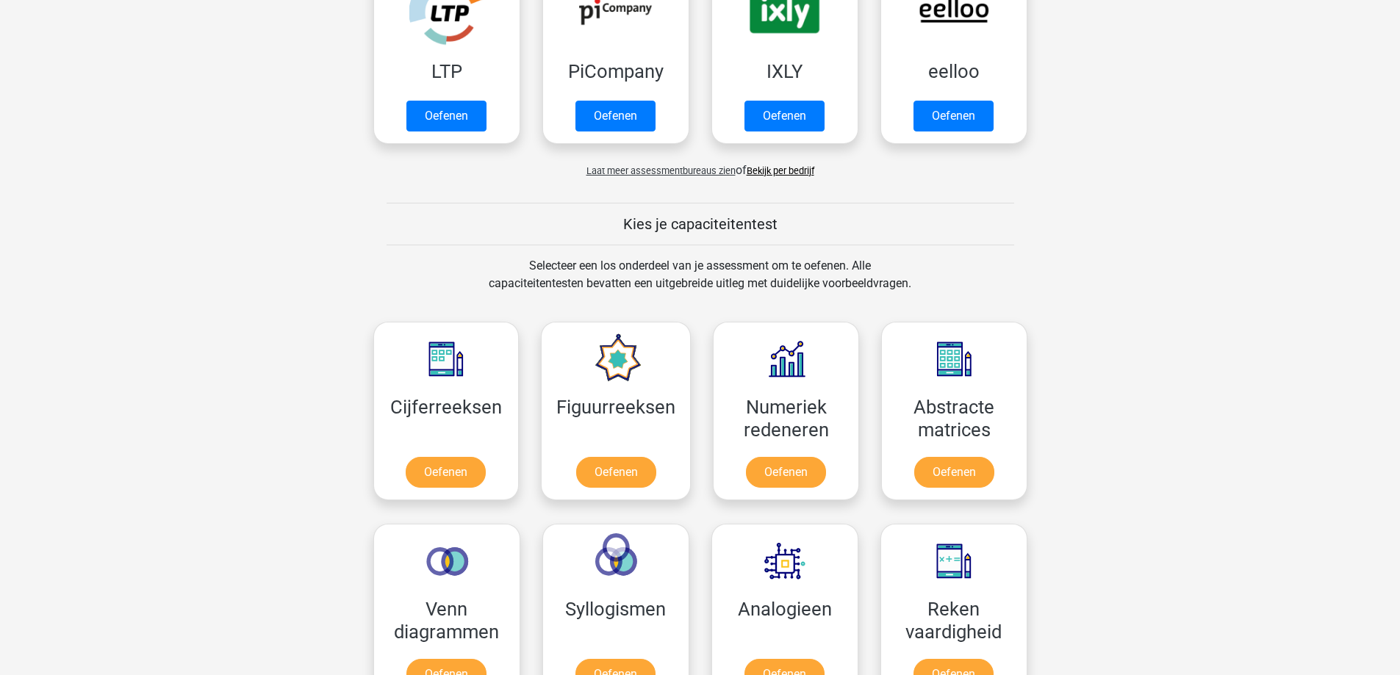
scroll to position [661, 0]
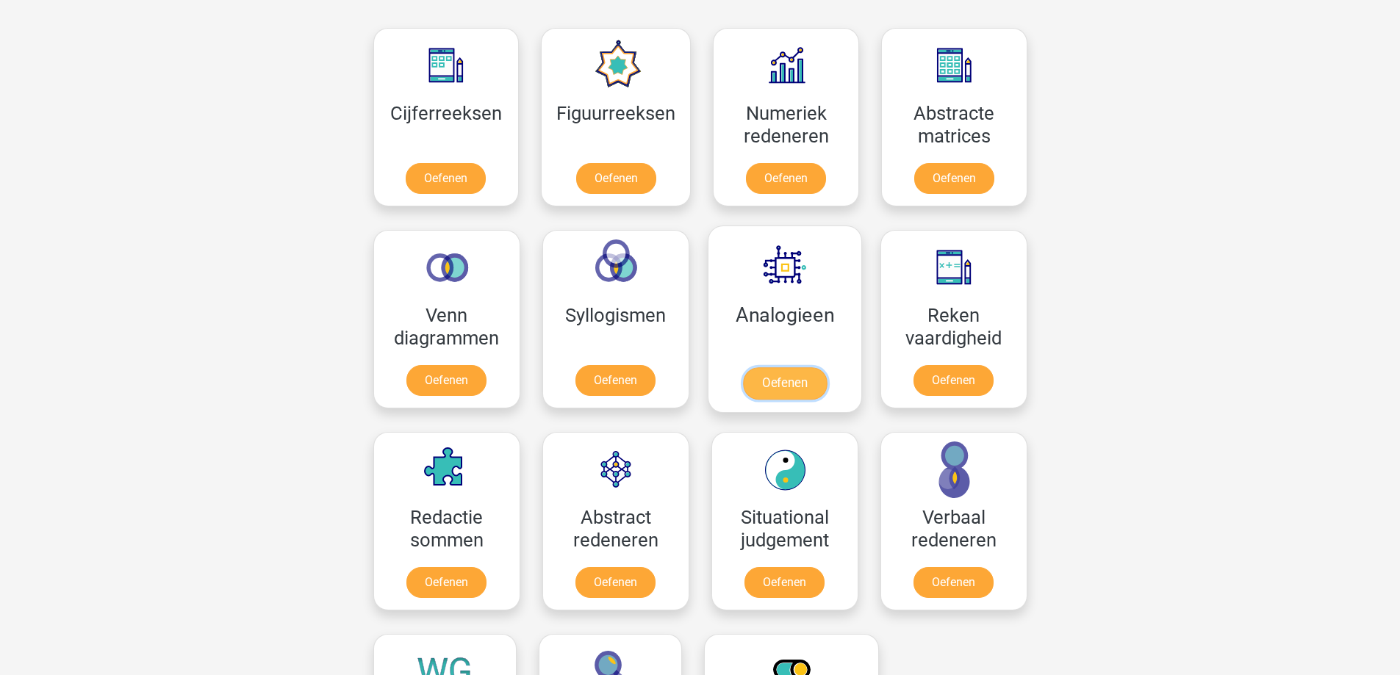
click at [771, 381] on link "Oefenen" at bounding box center [784, 383] width 84 height 32
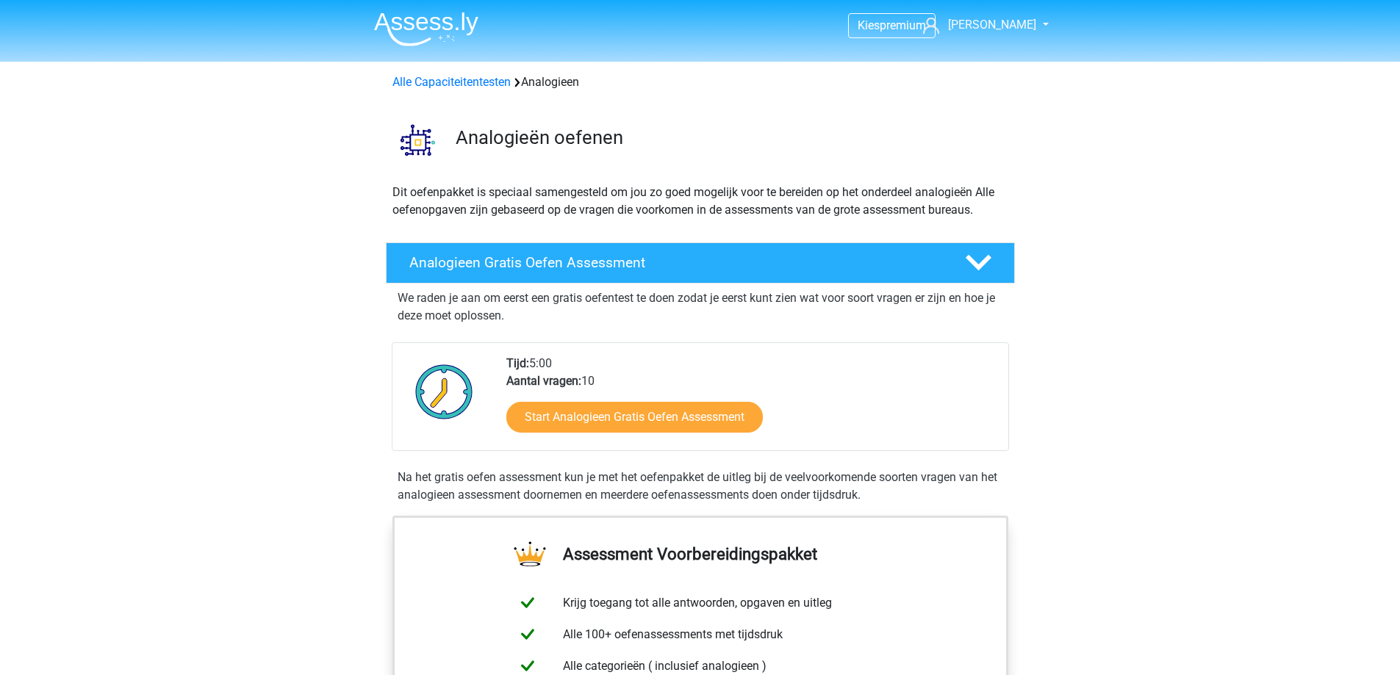
scroll to position [588, 0]
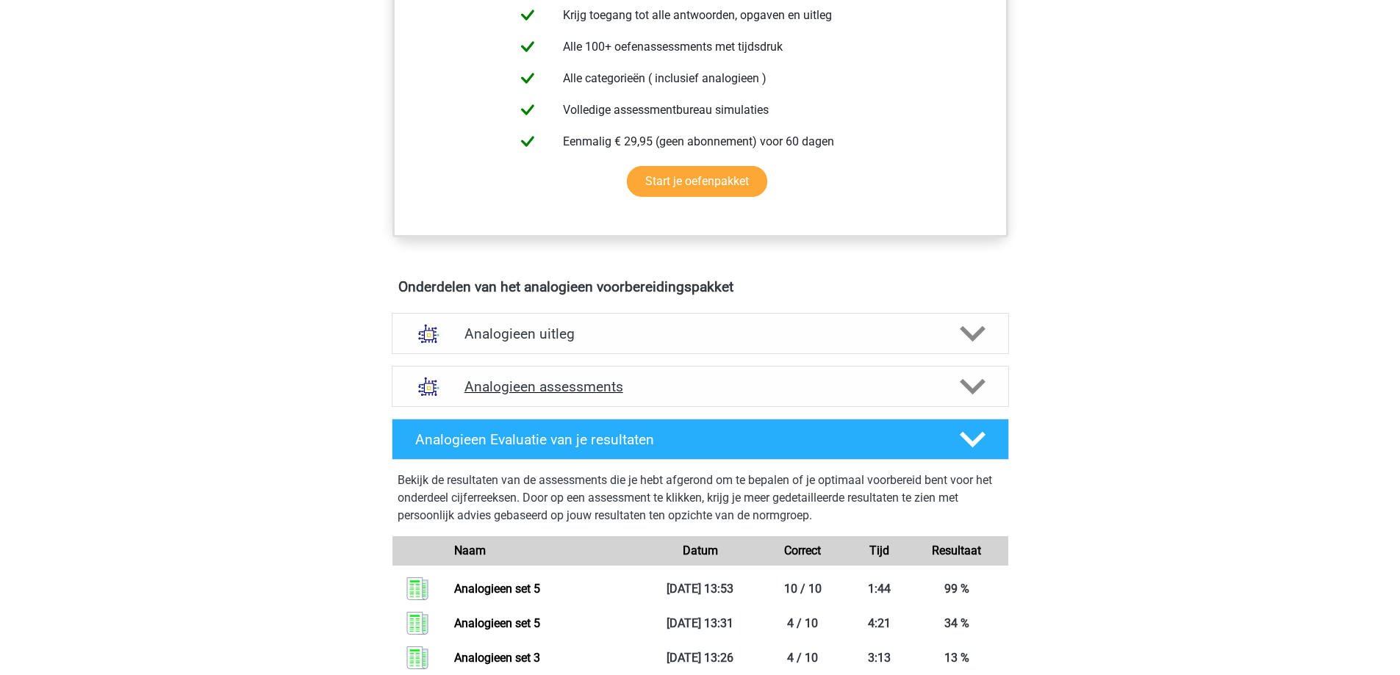
click at [978, 385] on polygon at bounding box center [973, 386] width 26 height 16
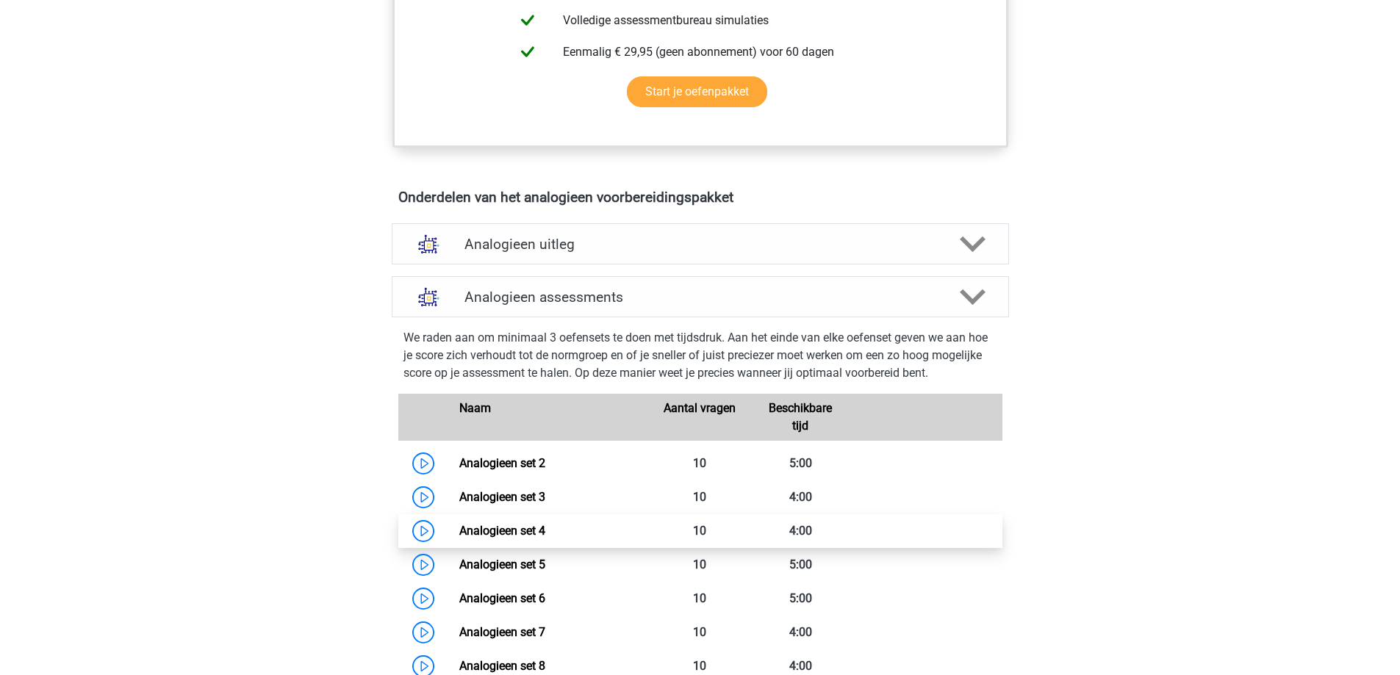
scroll to position [808, 0]
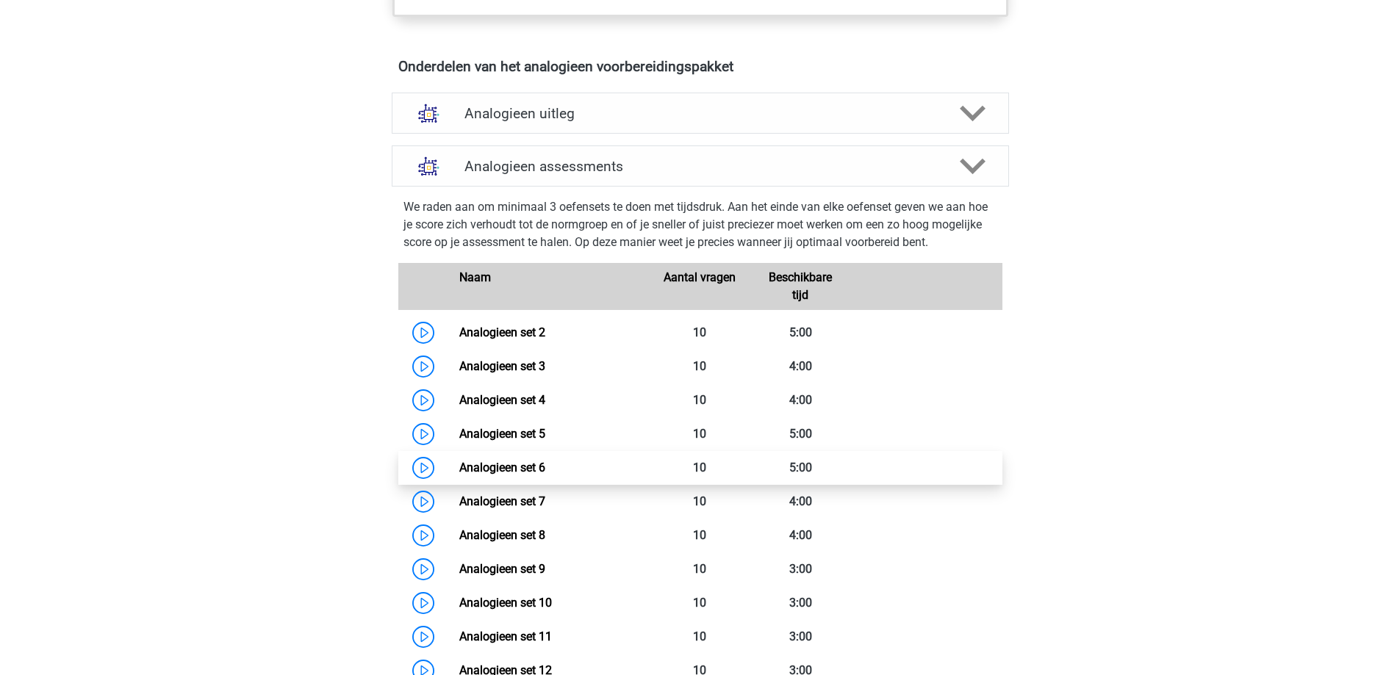
click at [513, 471] on link "Analogieen set 6" at bounding box center [502, 468] width 86 height 14
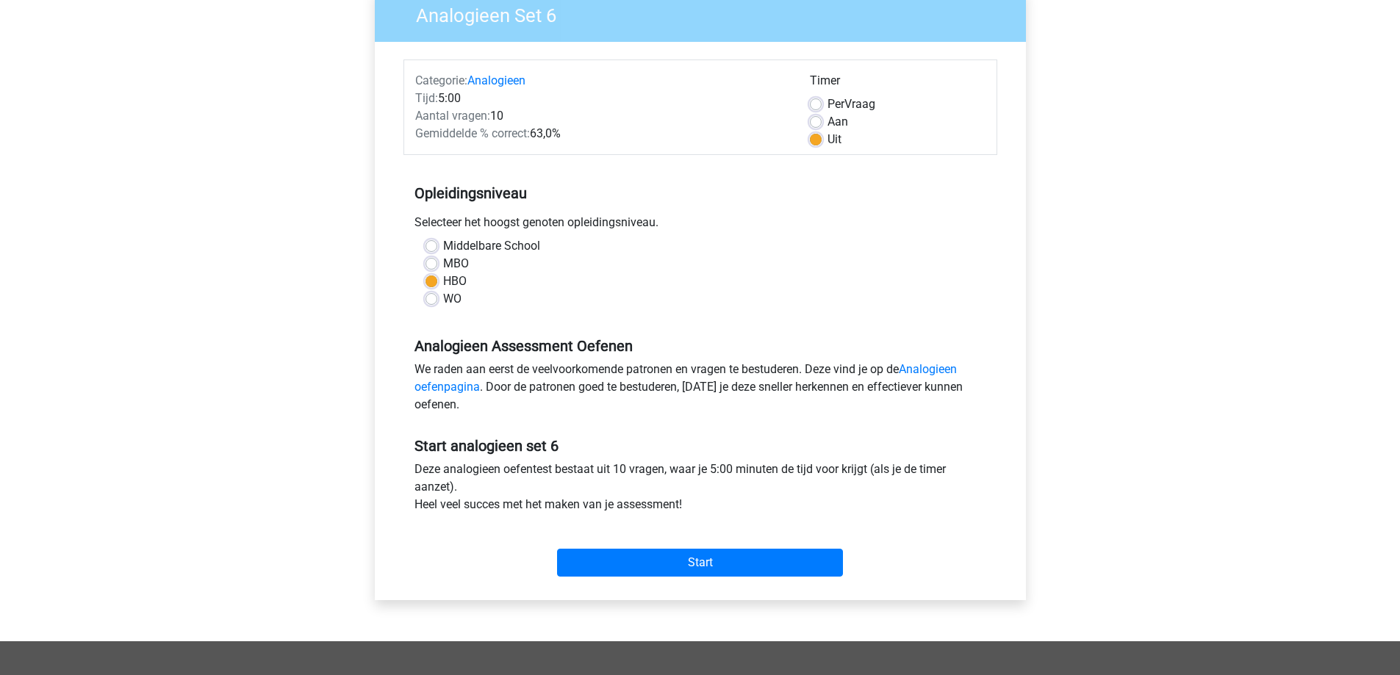
scroll to position [294, 0]
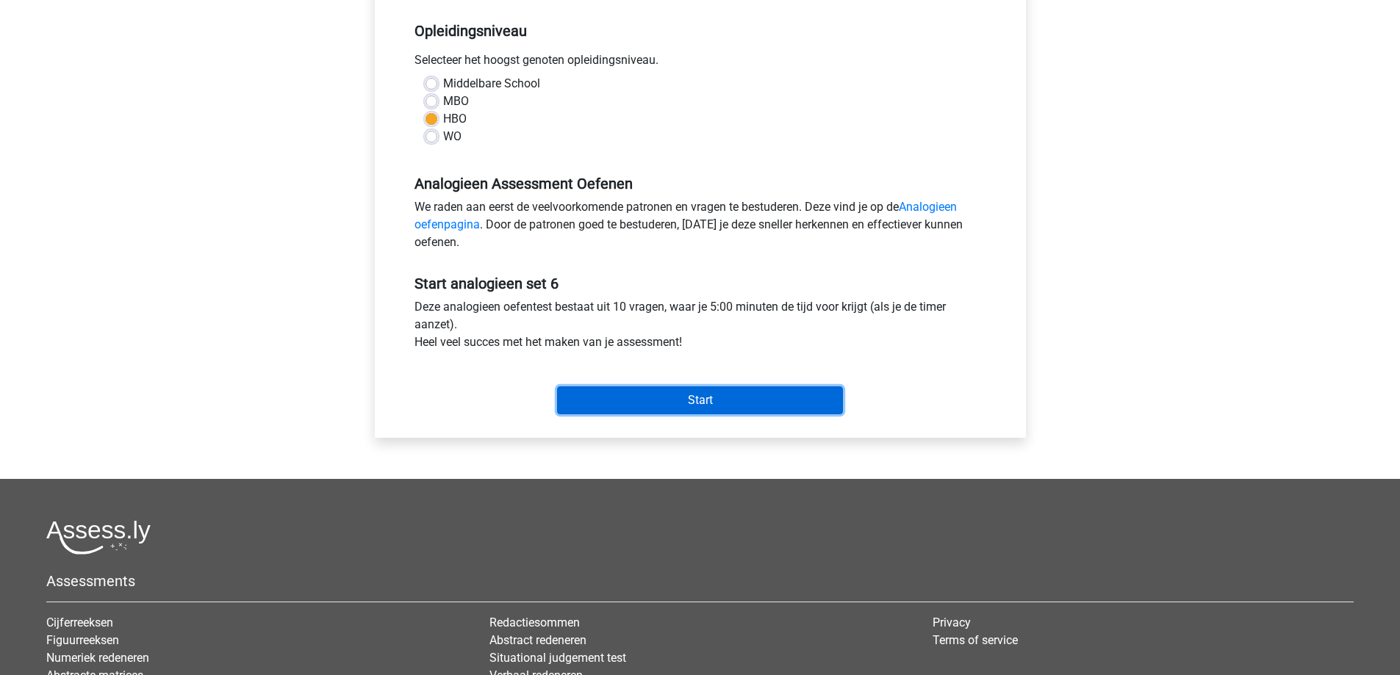
click at [677, 404] on input "Start" at bounding box center [700, 401] width 286 height 28
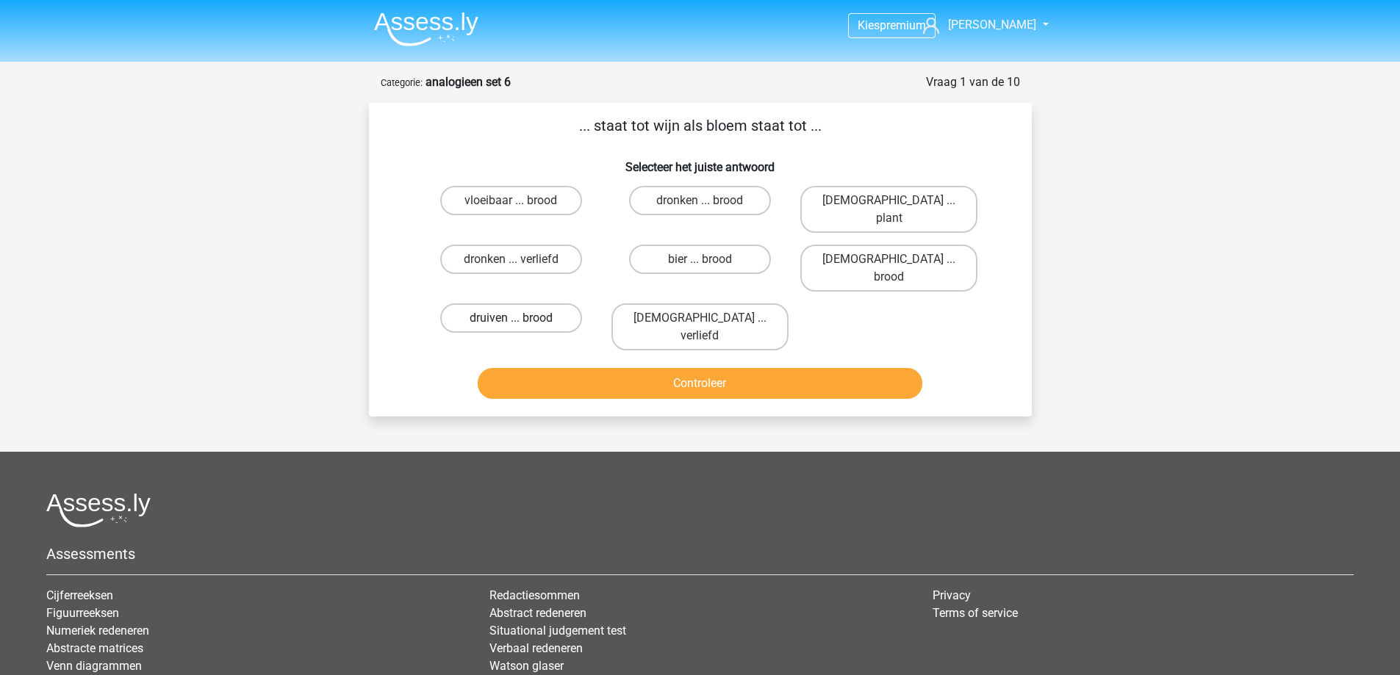
click at [513, 304] on label "druiven ... brood" at bounding box center [511, 318] width 142 height 29
click at [513, 318] on input "druiven ... brood" at bounding box center [516, 323] width 10 height 10
radio input "true"
click at [628, 368] on button "Controleer" at bounding box center [700, 383] width 445 height 31
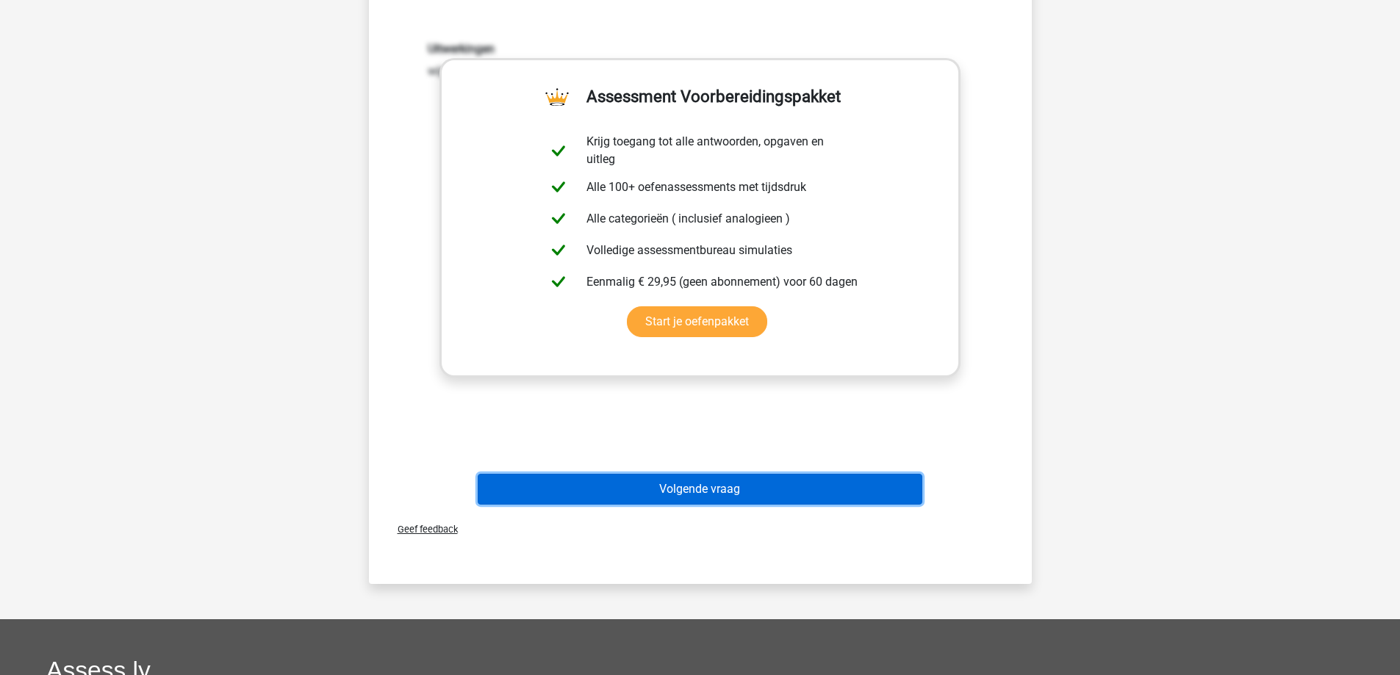
click at [676, 474] on button "Volgende vraag" at bounding box center [700, 489] width 445 height 31
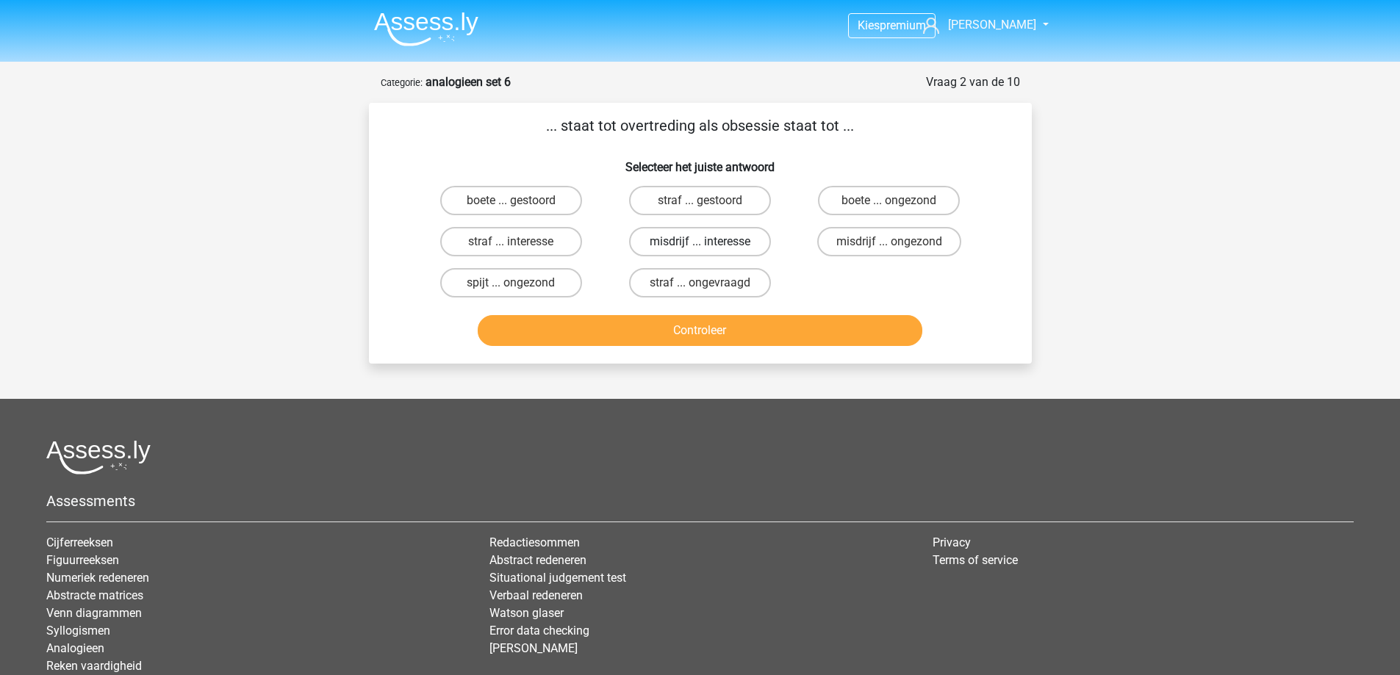
click at [713, 237] on label "misdrijf ... interesse" at bounding box center [700, 241] width 142 height 29
click at [709, 242] on input "misdrijf ... interesse" at bounding box center [705, 247] width 10 height 10
radio input "true"
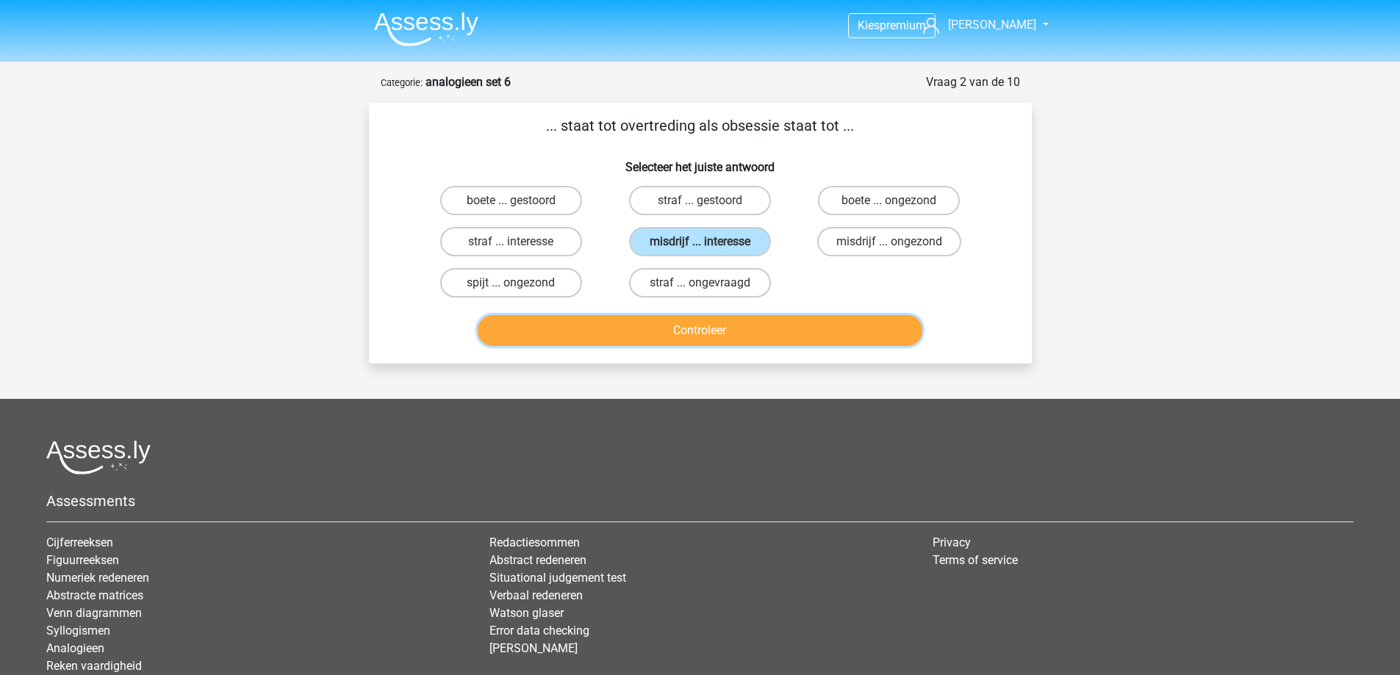
click at [681, 330] on button "Controleer" at bounding box center [700, 330] width 445 height 31
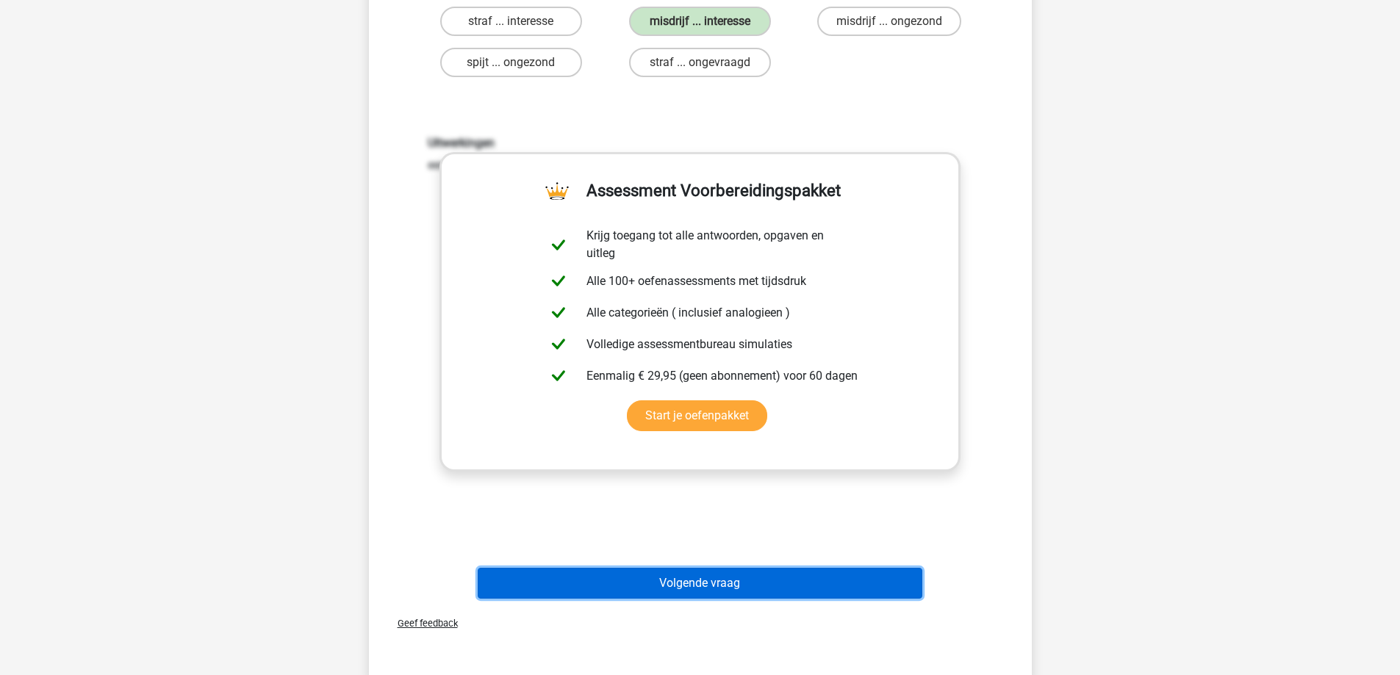
click at [648, 586] on button "Volgende vraag" at bounding box center [700, 583] width 445 height 31
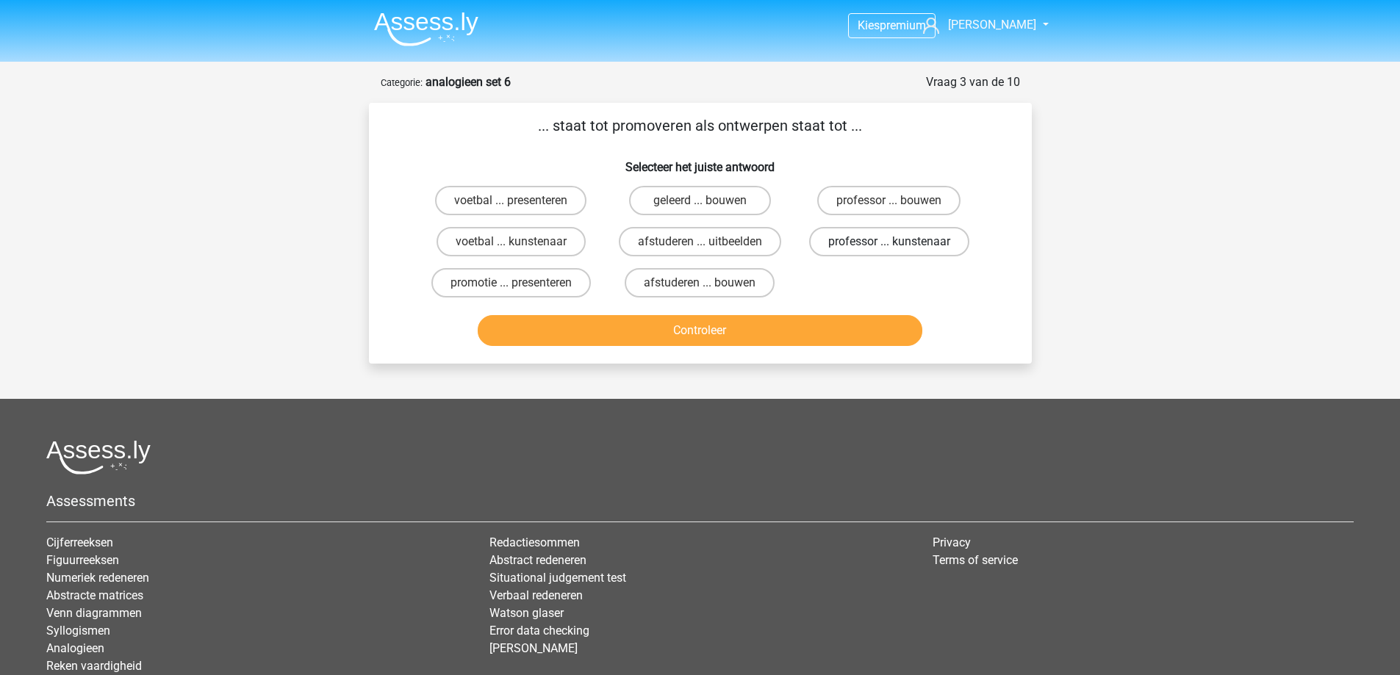
click at [863, 240] on label "professor ... kunstenaar" at bounding box center [889, 241] width 160 height 29
click at [889, 242] on input "professor ... kunstenaar" at bounding box center [894, 247] width 10 height 10
radio input "true"
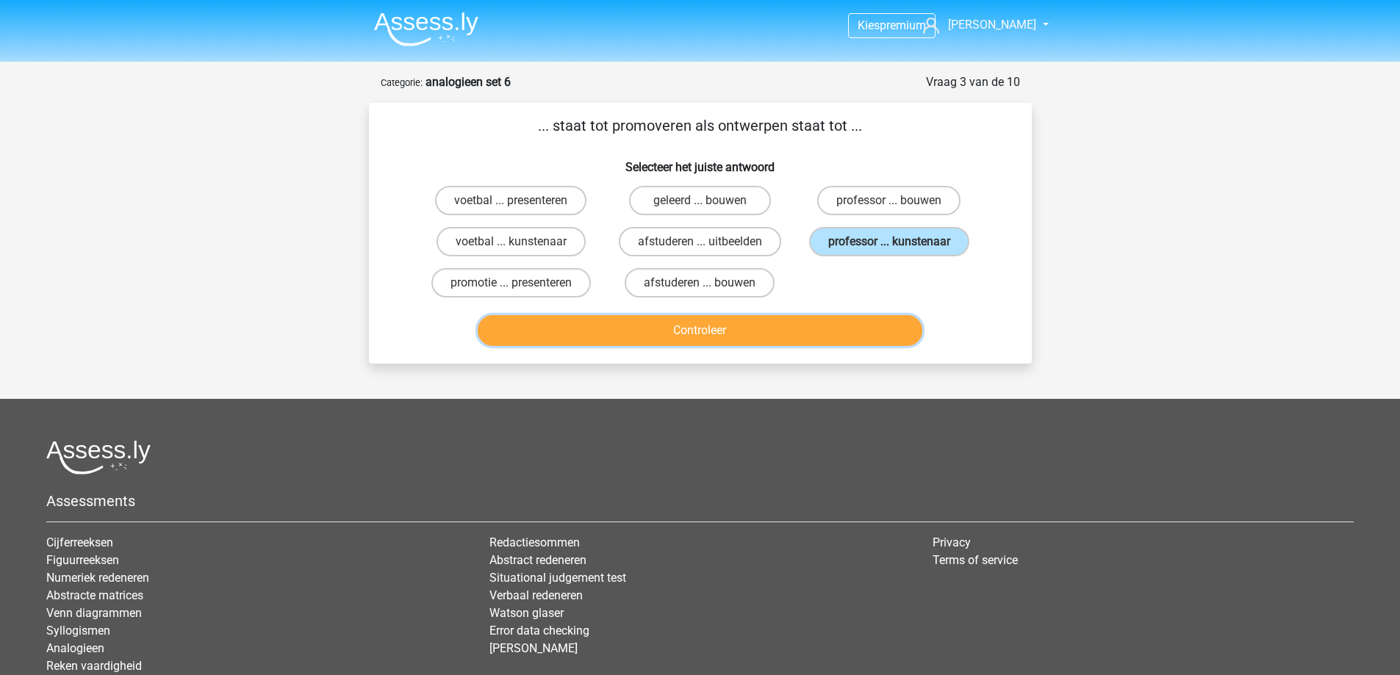
click at [750, 331] on button "Controleer" at bounding box center [700, 330] width 445 height 31
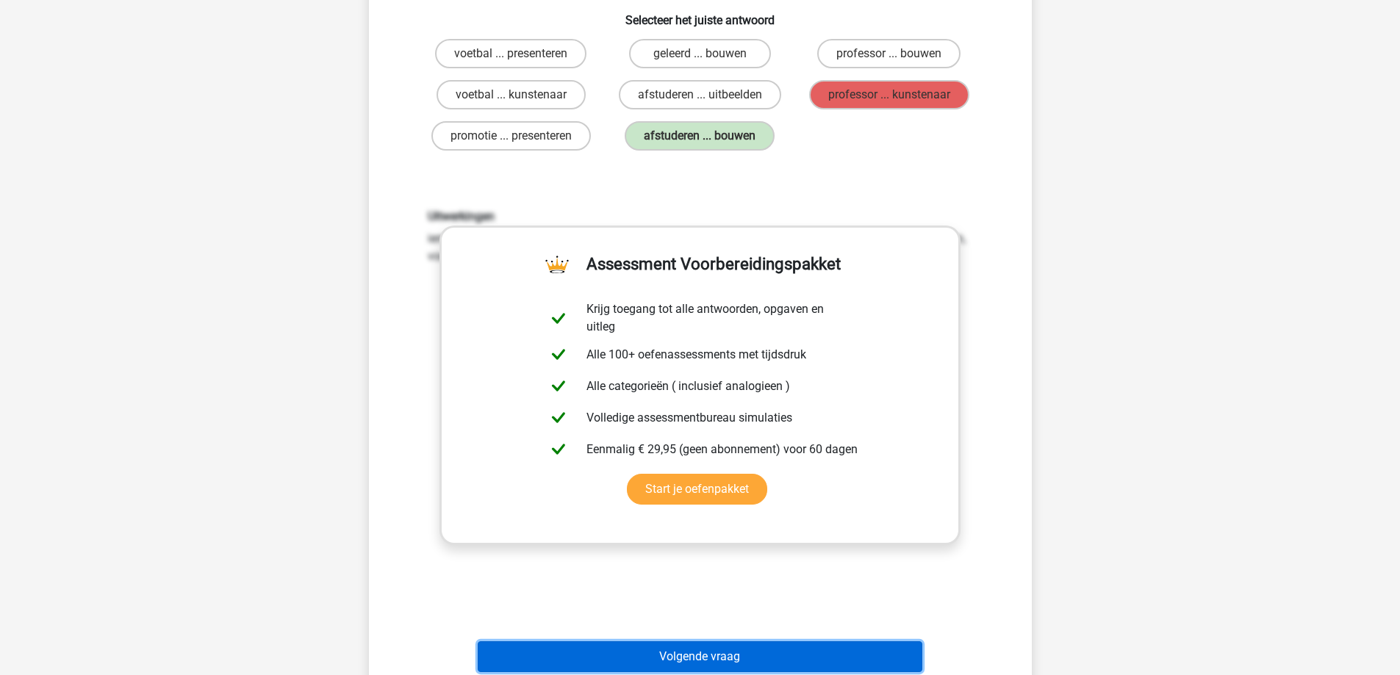
click at [651, 657] on button "Volgende vraag" at bounding box center [700, 657] width 445 height 31
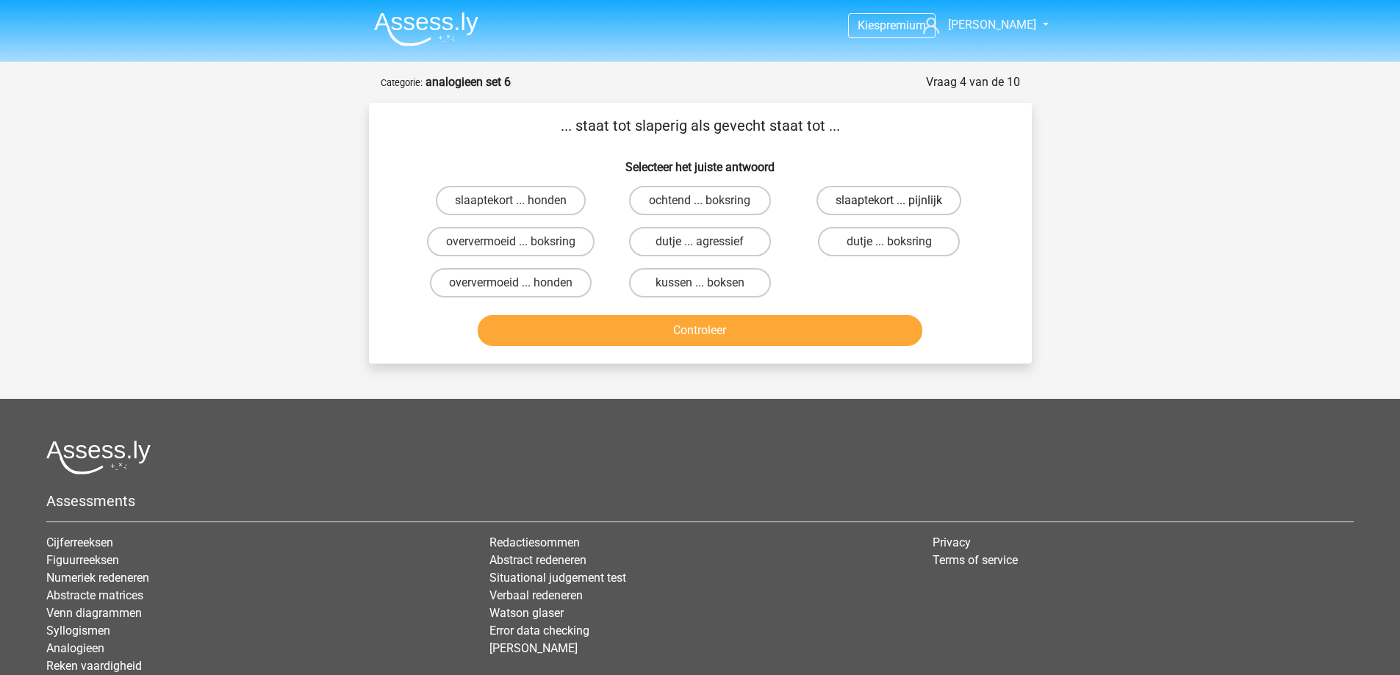
click at [869, 198] on label "slaaptekort ... pijnlijk" at bounding box center [888, 200] width 145 height 29
click at [889, 201] on input "slaaptekort ... pijnlijk" at bounding box center [894, 206] width 10 height 10
radio input "true"
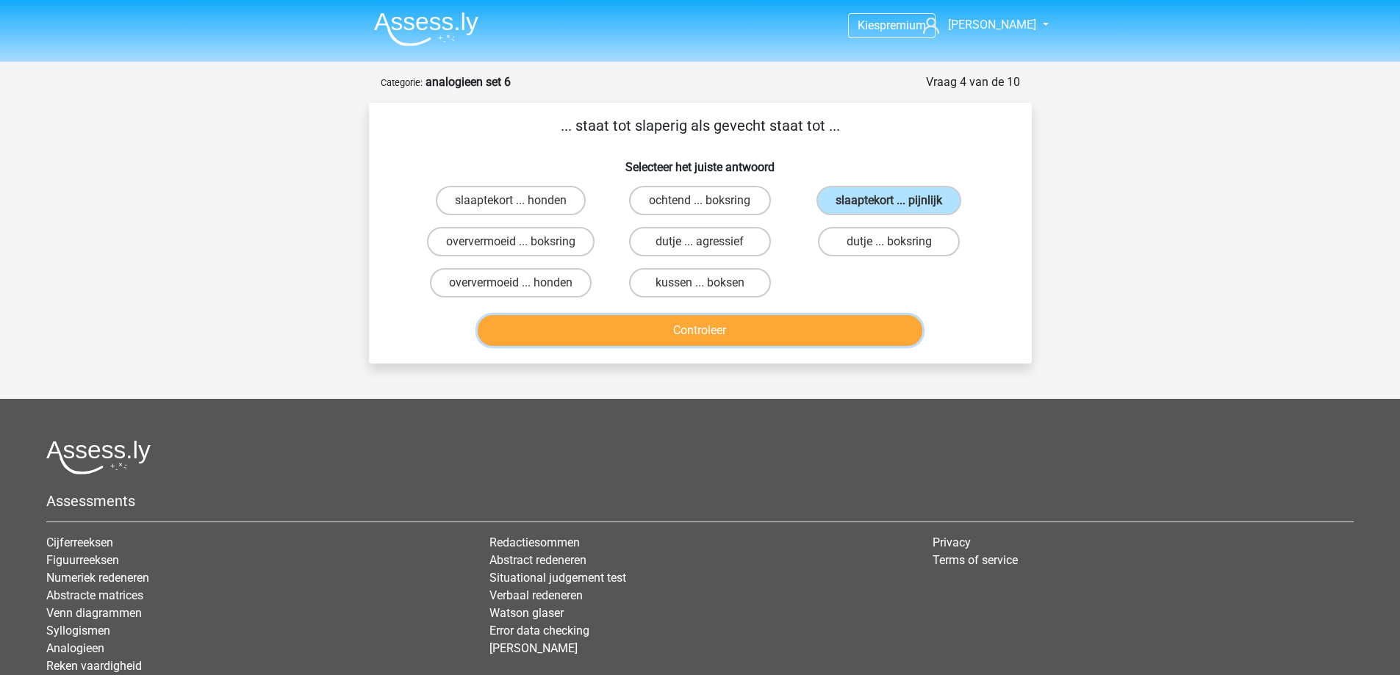
click at [746, 328] on button "Controleer" at bounding box center [700, 330] width 445 height 31
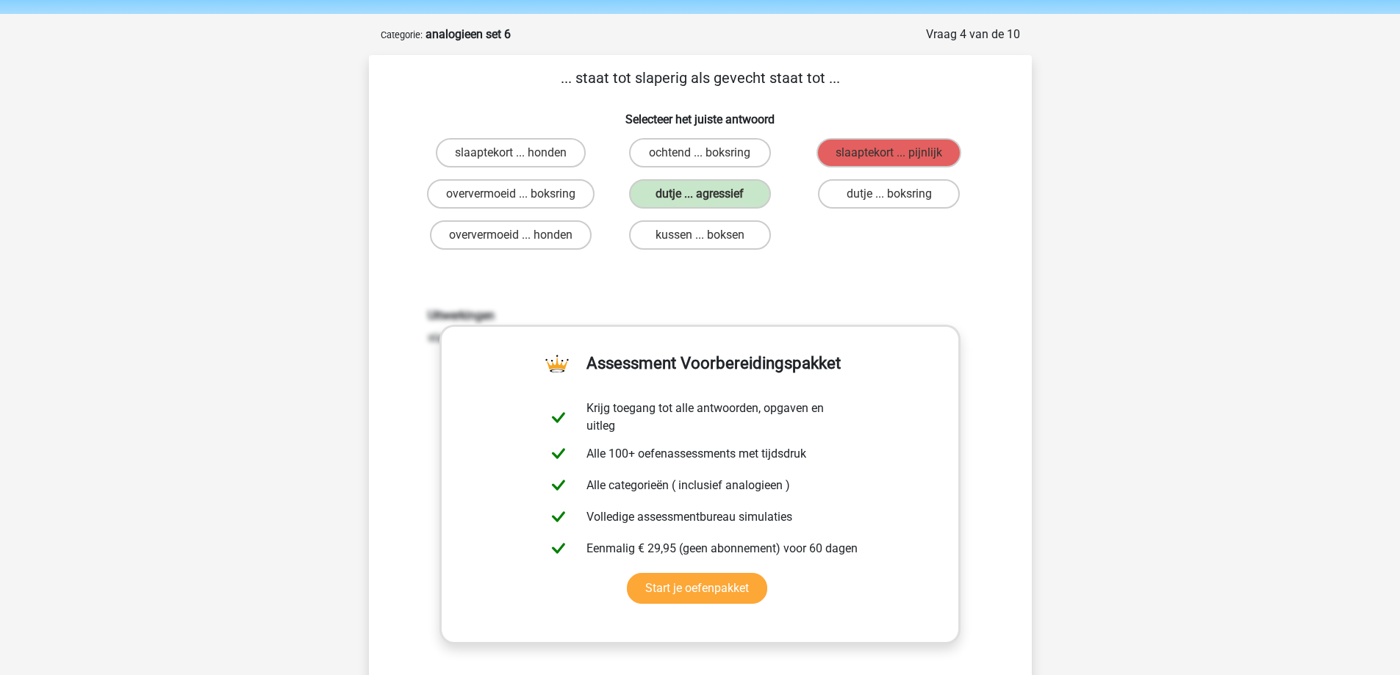
scroll to position [73, 0]
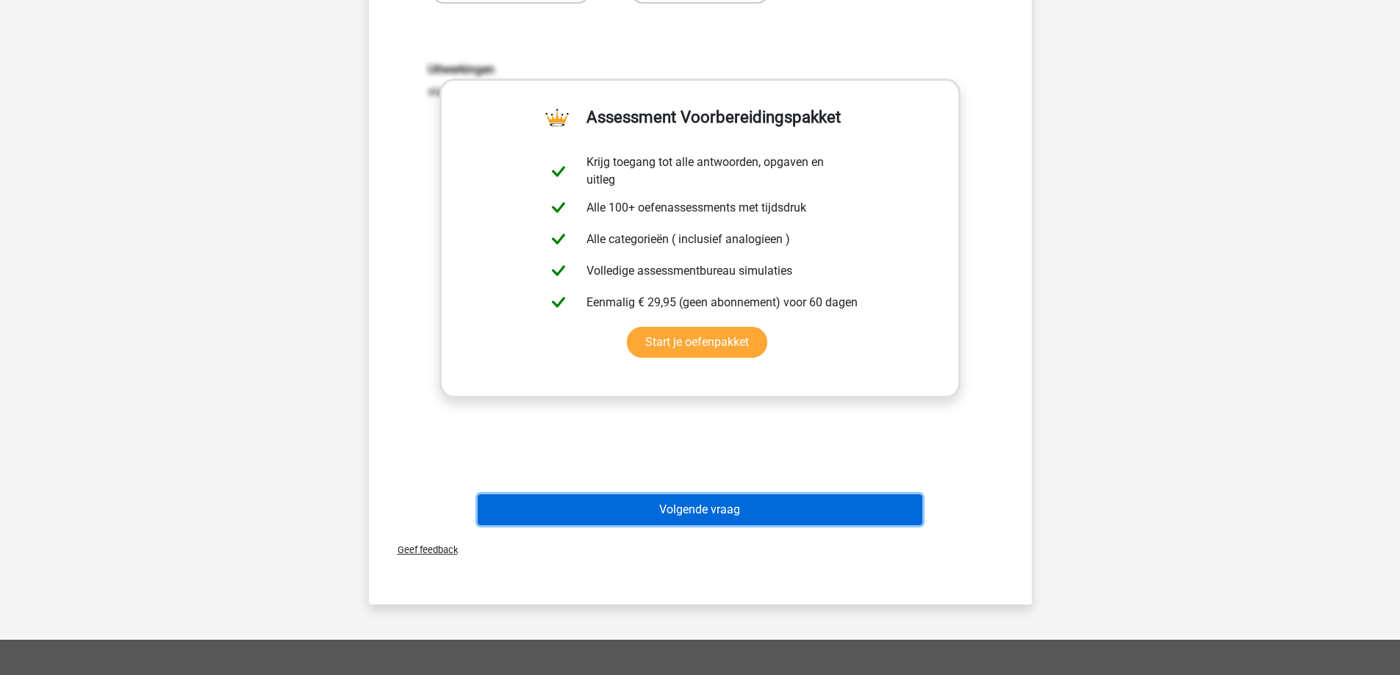
click at [694, 505] on button "Volgende vraag" at bounding box center [700, 510] width 445 height 31
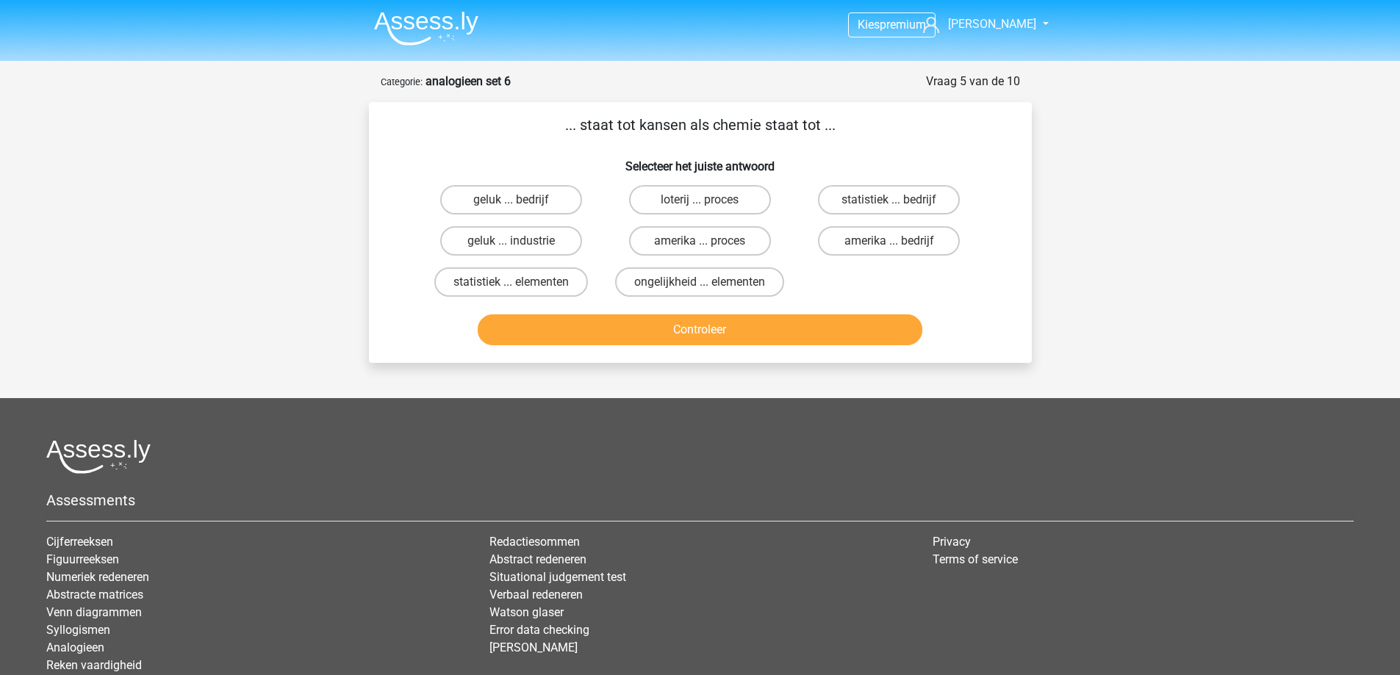
scroll to position [0, 0]
click at [729, 200] on label "loterij ... proces" at bounding box center [700, 200] width 142 height 29
click at [709, 201] on input "loterij ... proces" at bounding box center [705, 206] width 10 height 10
radio input "true"
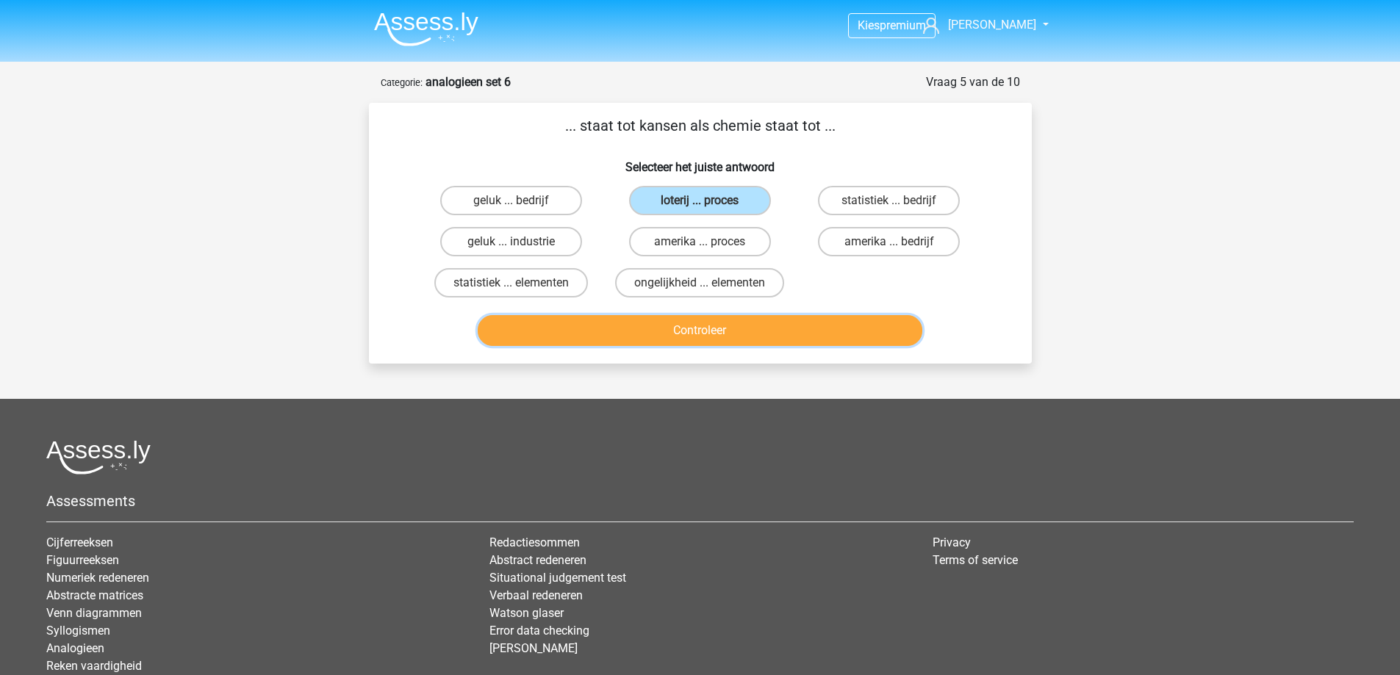
click at [692, 327] on button "Controleer" at bounding box center [700, 330] width 445 height 31
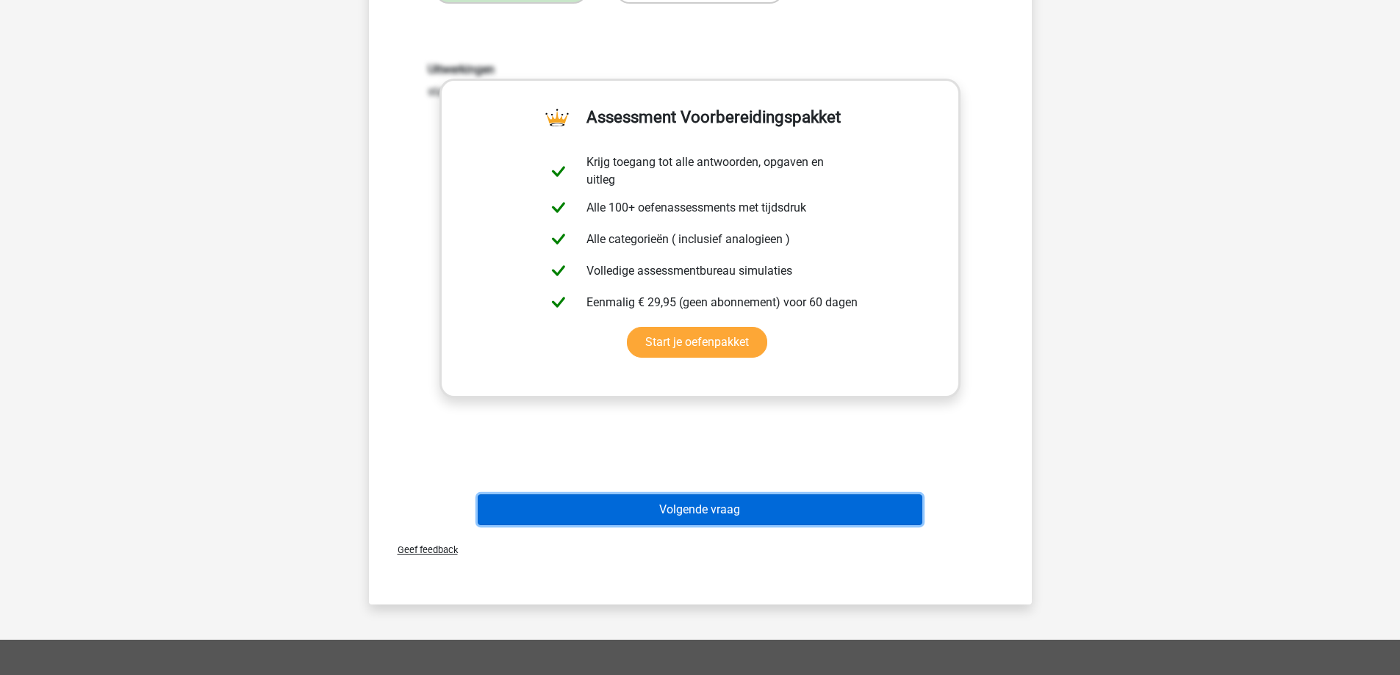
click at [666, 522] on button "Volgende vraag" at bounding box center [700, 510] width 445 height 31
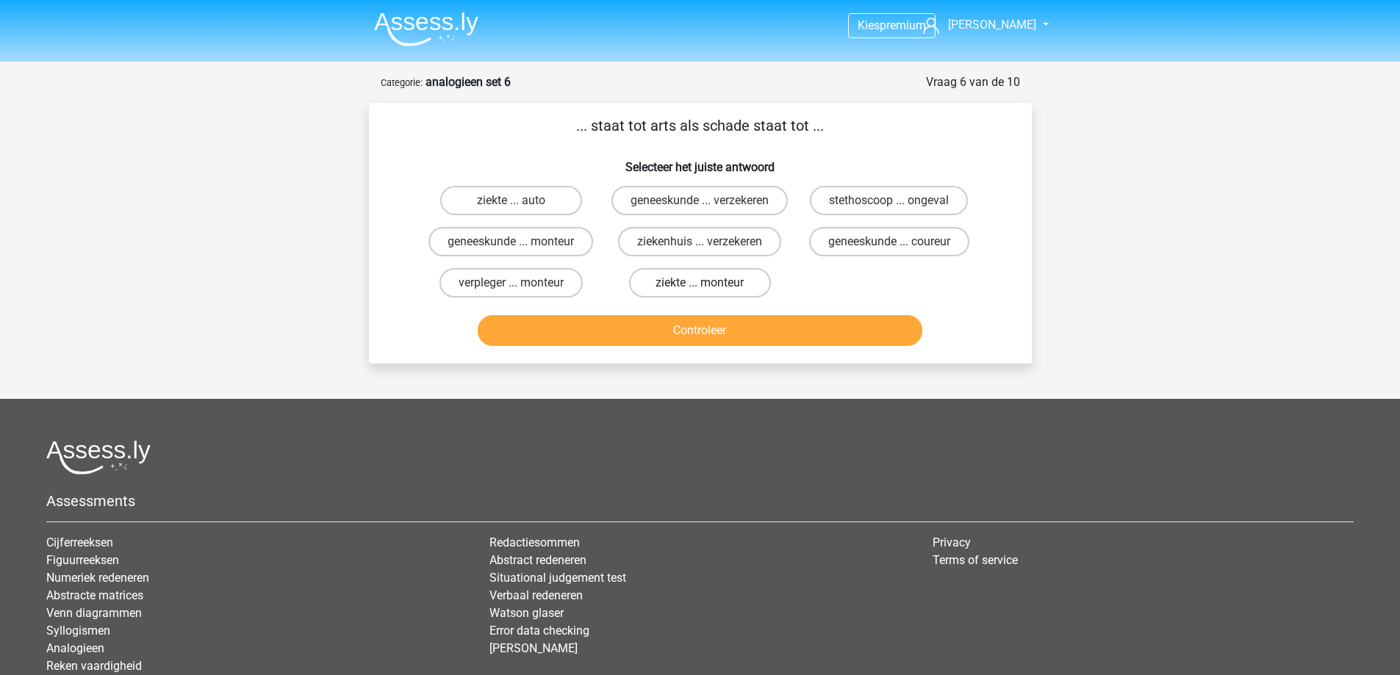
click at [733, 290] on label "ziekte ... monteur" at bounding box center [700, 282] width 142 height 29
click at [709, 290] on input "ziekte ... monteur" at bounding box center [705, 288] width 10 height 10
radio input "true"
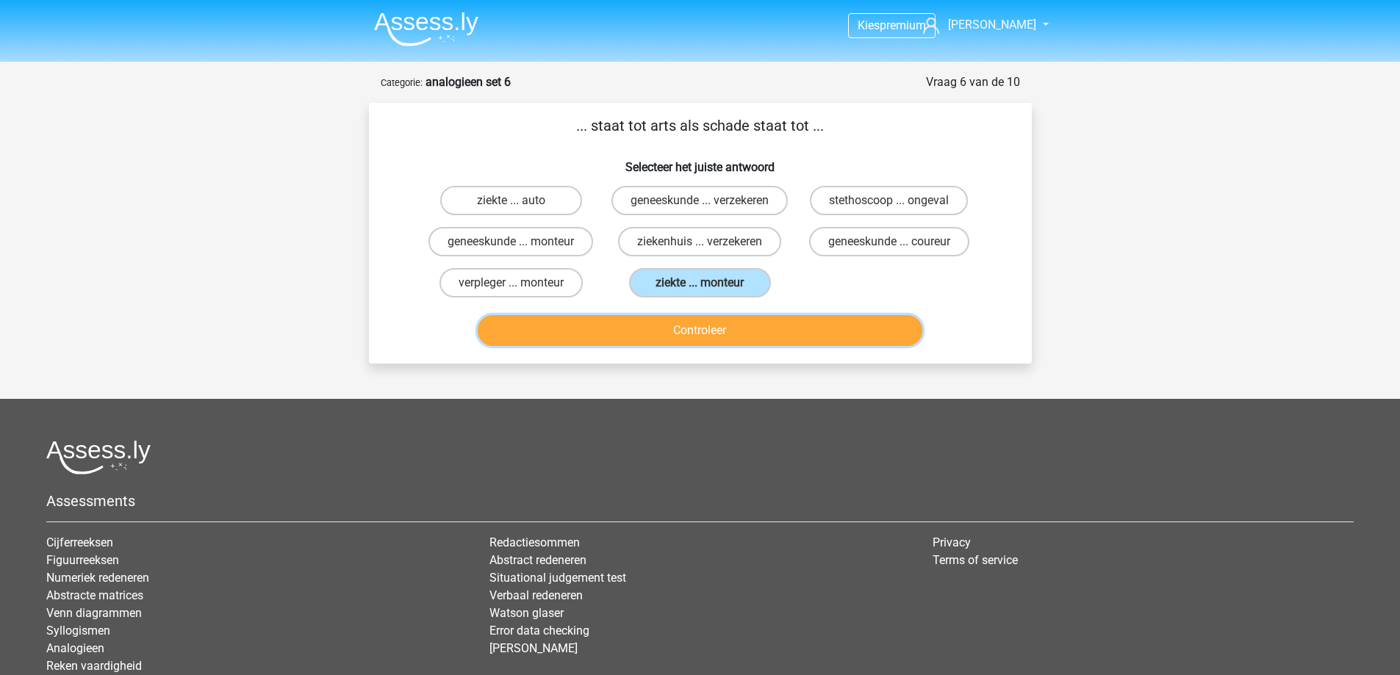
click at [731, 346] on button "Controleer" at bounding box center [700, 330] width 445 height 31
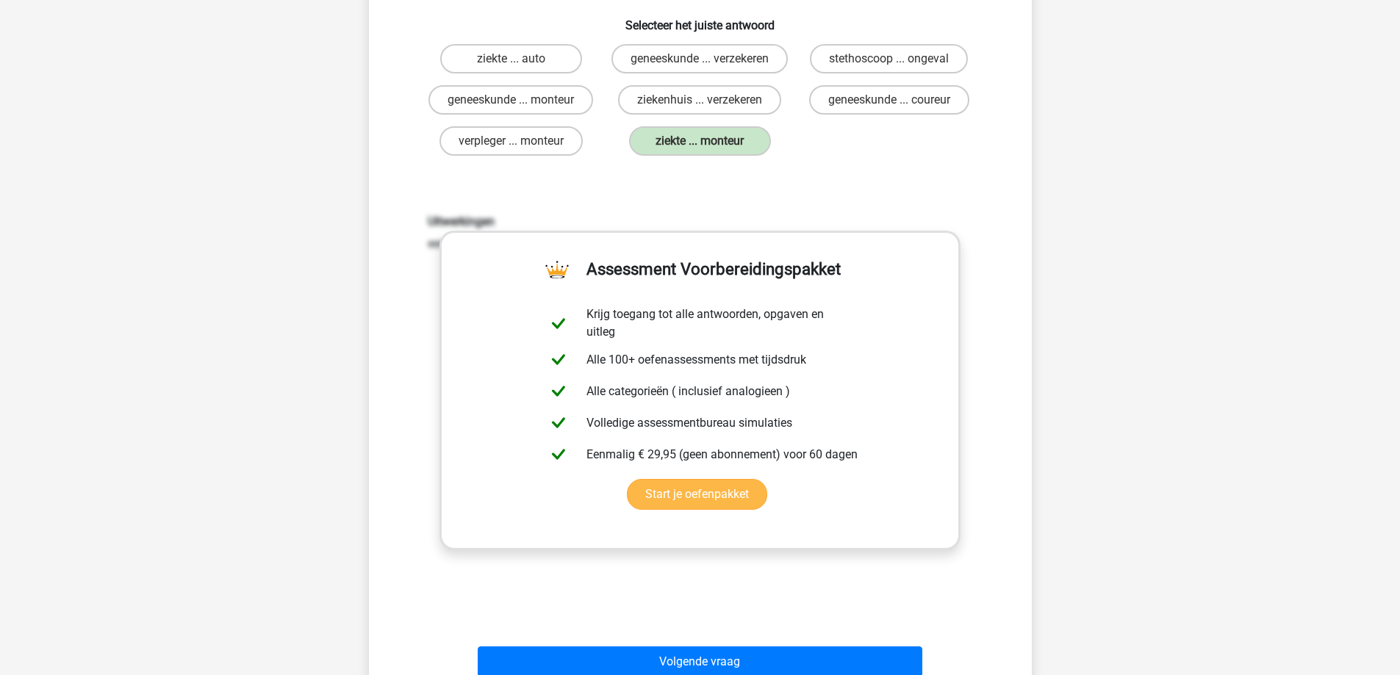
scroll to position [147, 0]
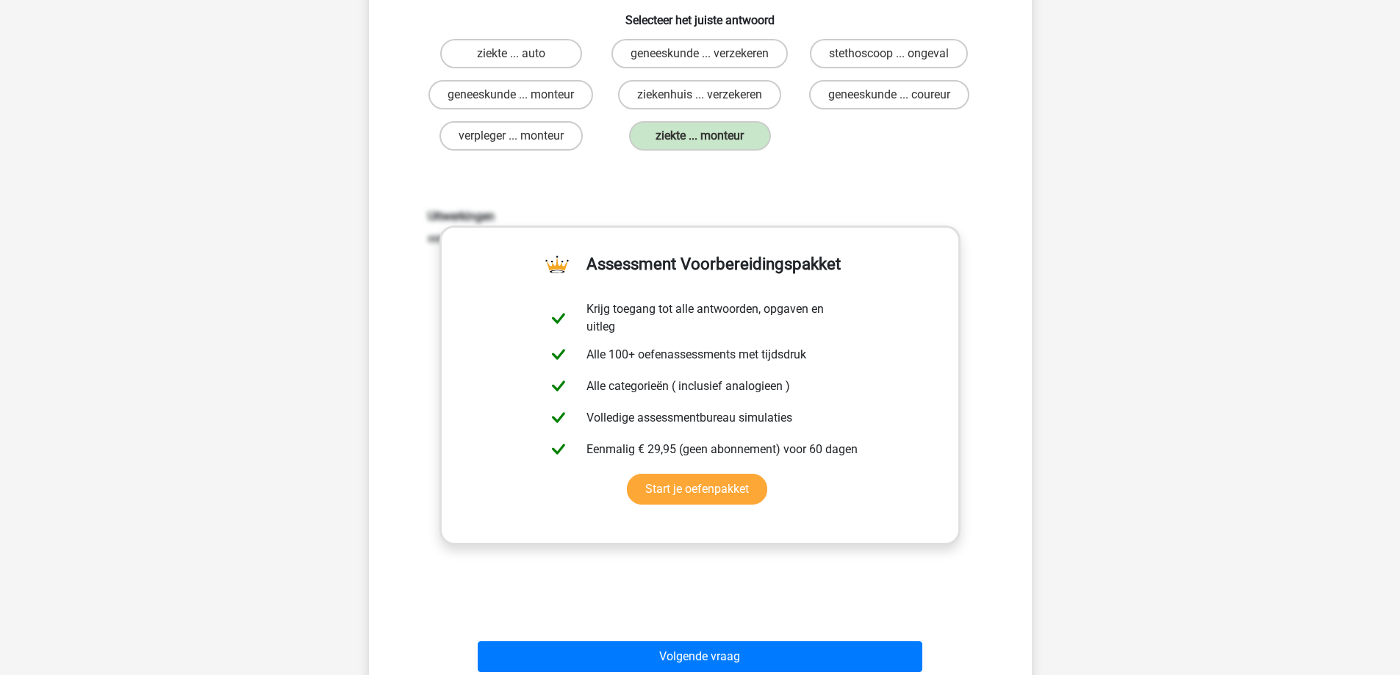
click at [662, 658] on div "Volgende vraag" at bounding box center [700, 654] width 616 height 49
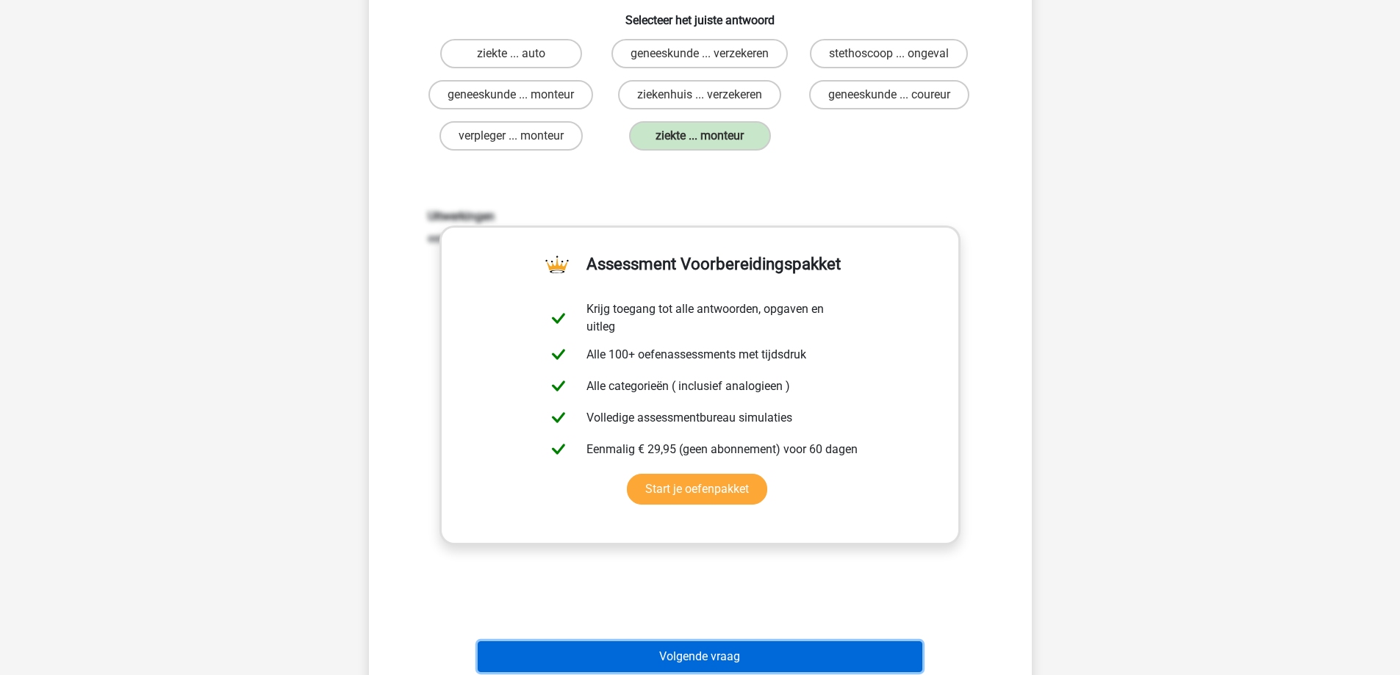
click at [662, 664] on button "Volgende vraag" at bounding box center [700, 657] width 445 height 31
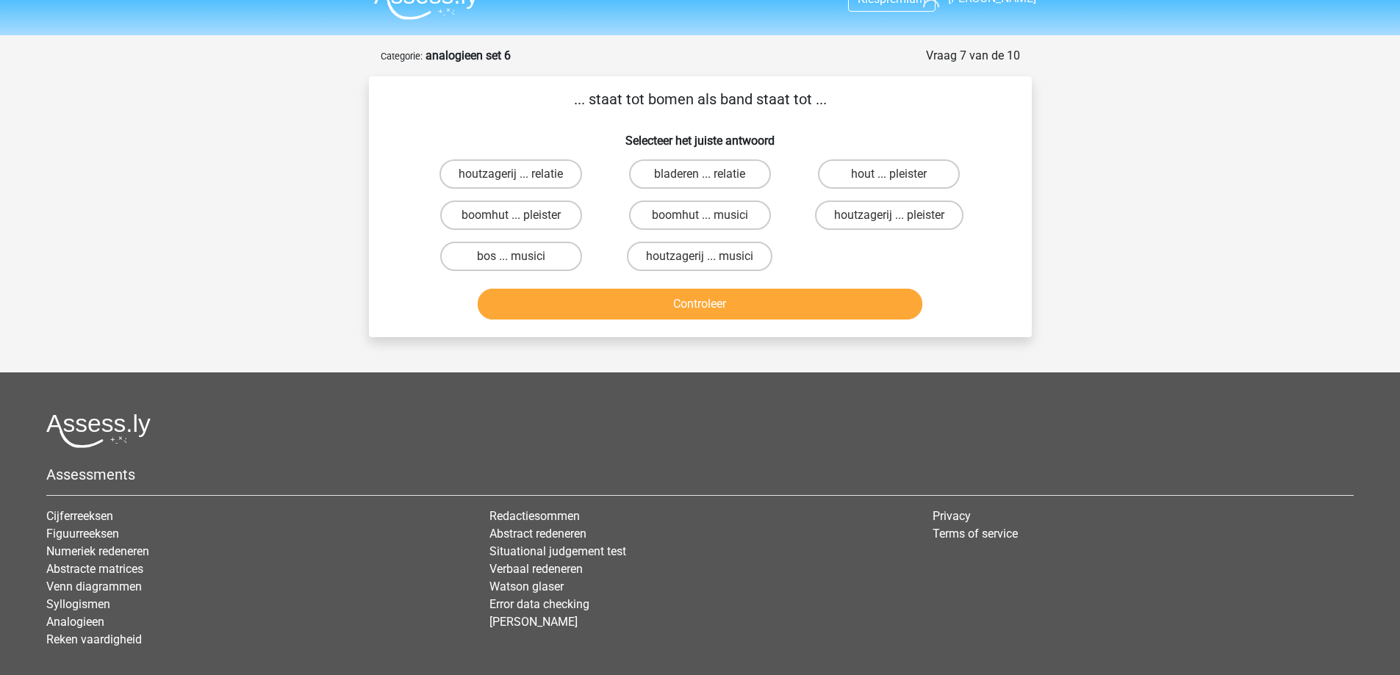
scroll to position [0, 0]
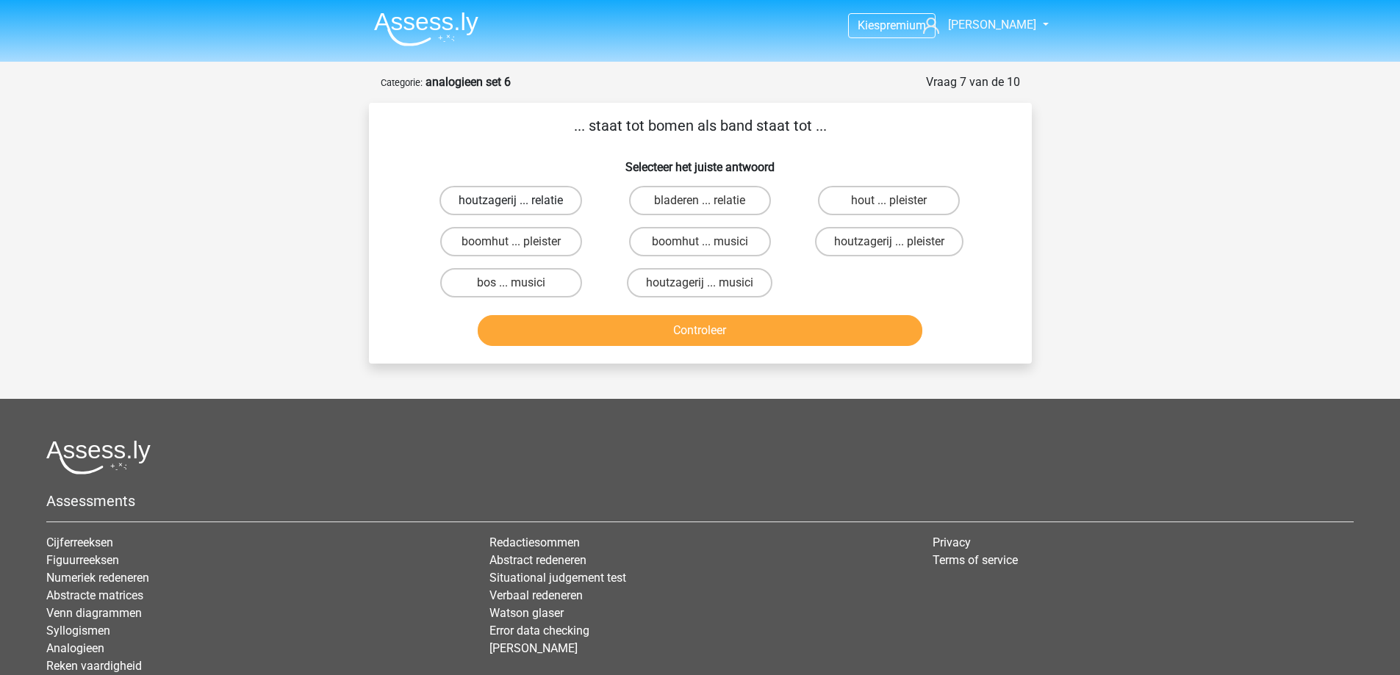
click at [541, 197] on label "houtzagerij ... relatie" at bounding box center [510, 200] width 143 height 29
click at [520, 201] on input "houtzagerij ... relatie" at bounding box center [516, 206] width 10 height 10
radio input "true"
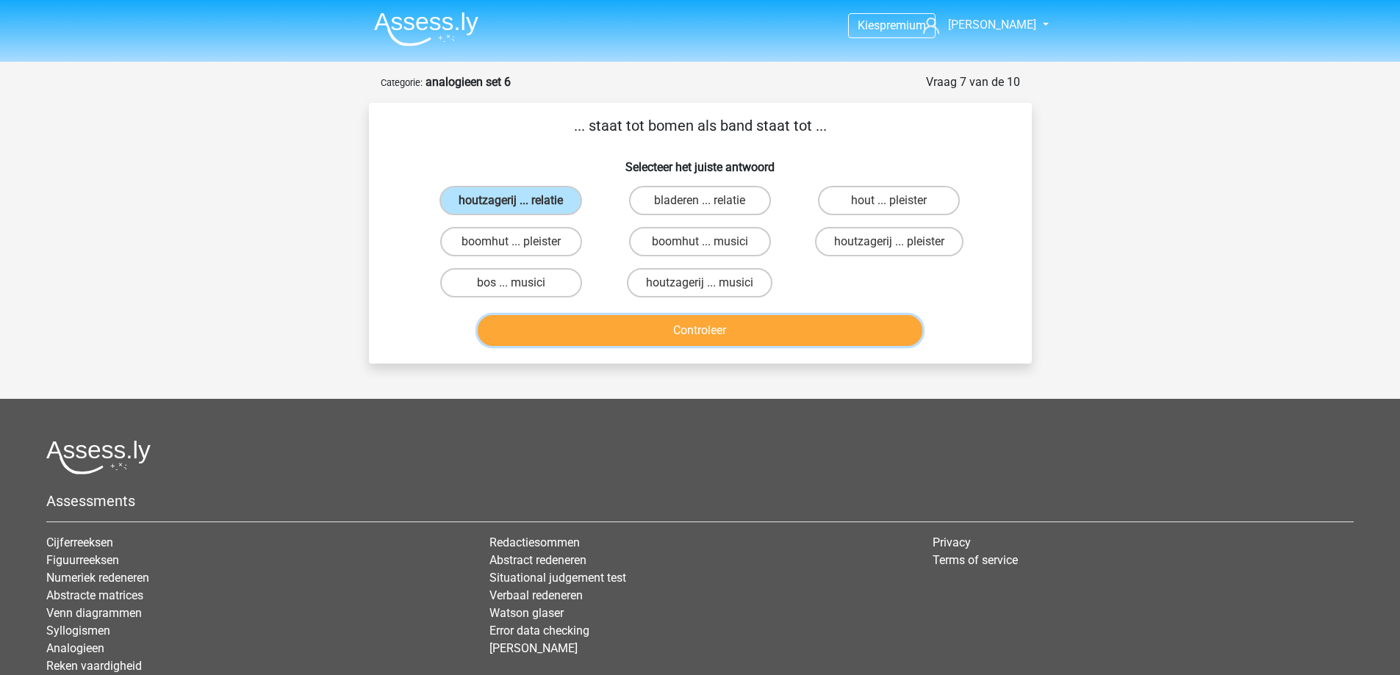
click at [586, 333] on button "Controleer" at bounding box center [700, 330] width 445 height 31
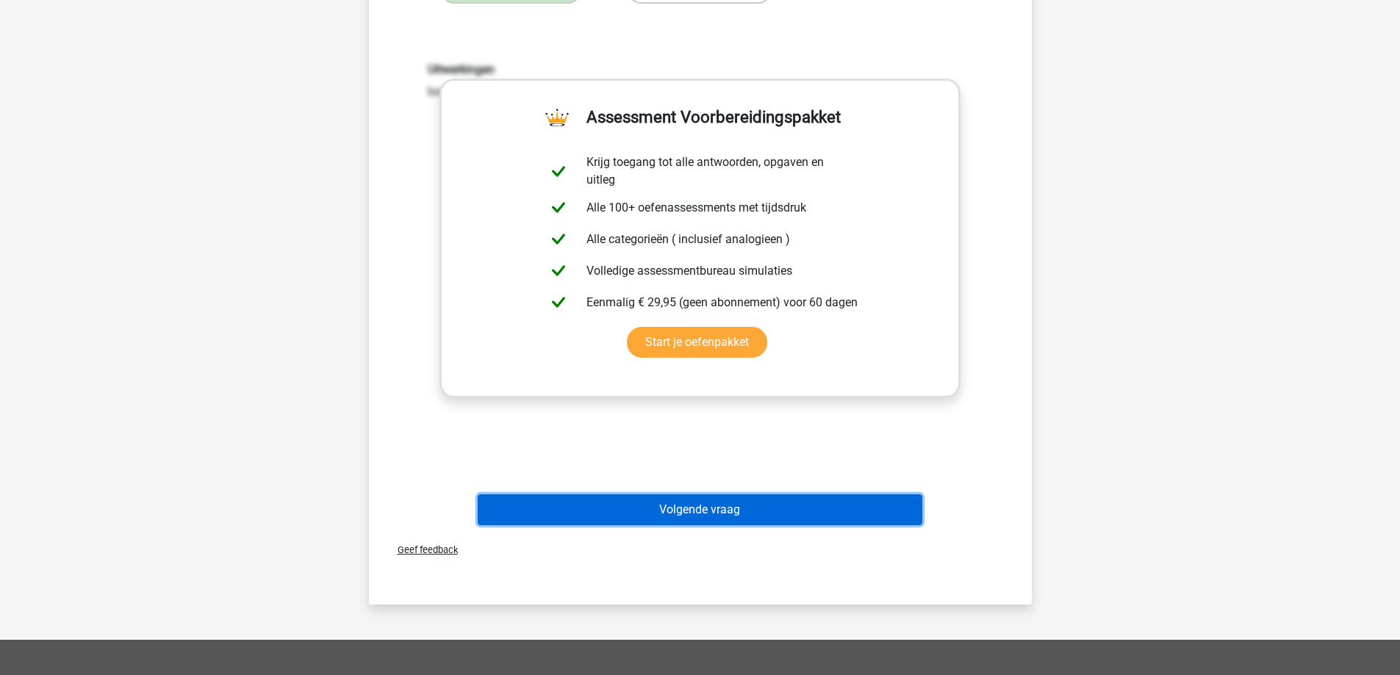
click at [659, 506] on button "Volgende vraag" at bounding box center [700, 510] width 445 height 31
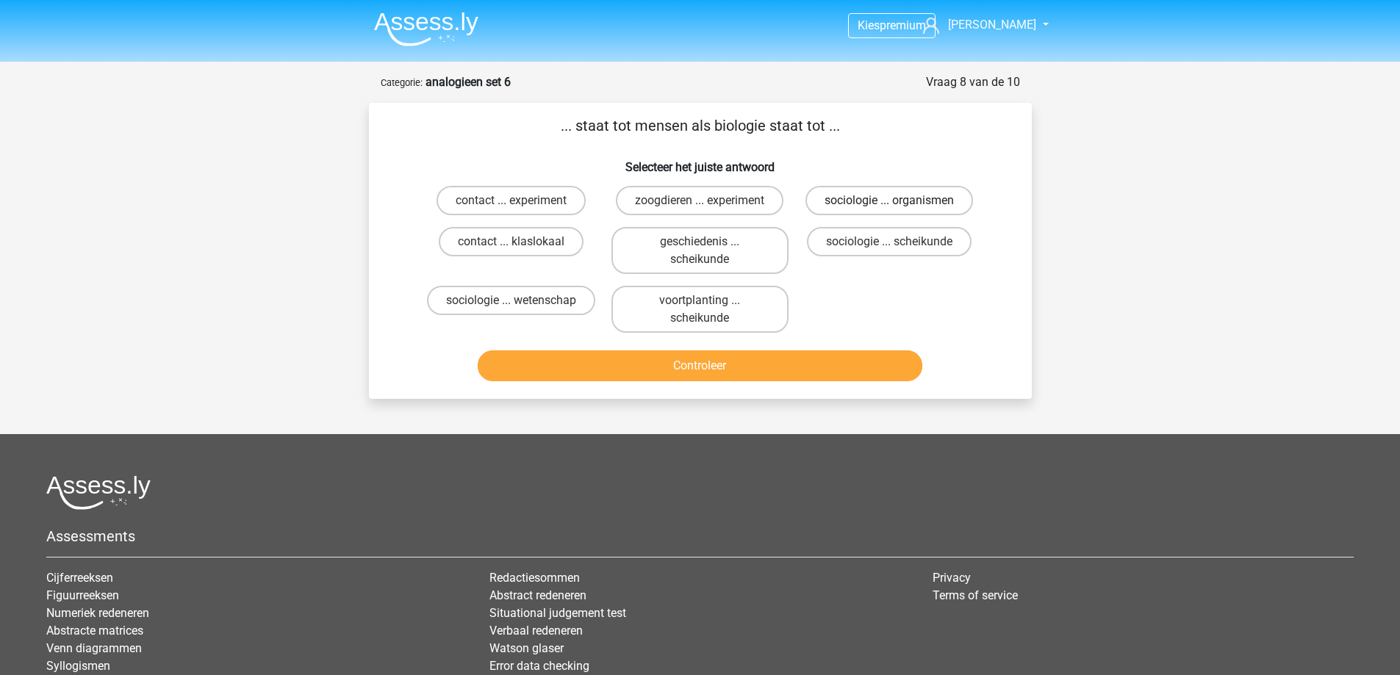
click at [877, 201] on label "sociologie ... organismen" at bounding box center [889, 200] width 168 height 29
click at [889, 201] on input "sociologie ... organismen" at bounding box center [894, 206] width 10 height 10
radio input "true"
click at [784, 361] on button "Controleer" at bounding box center [700, 366] width 445 height 31
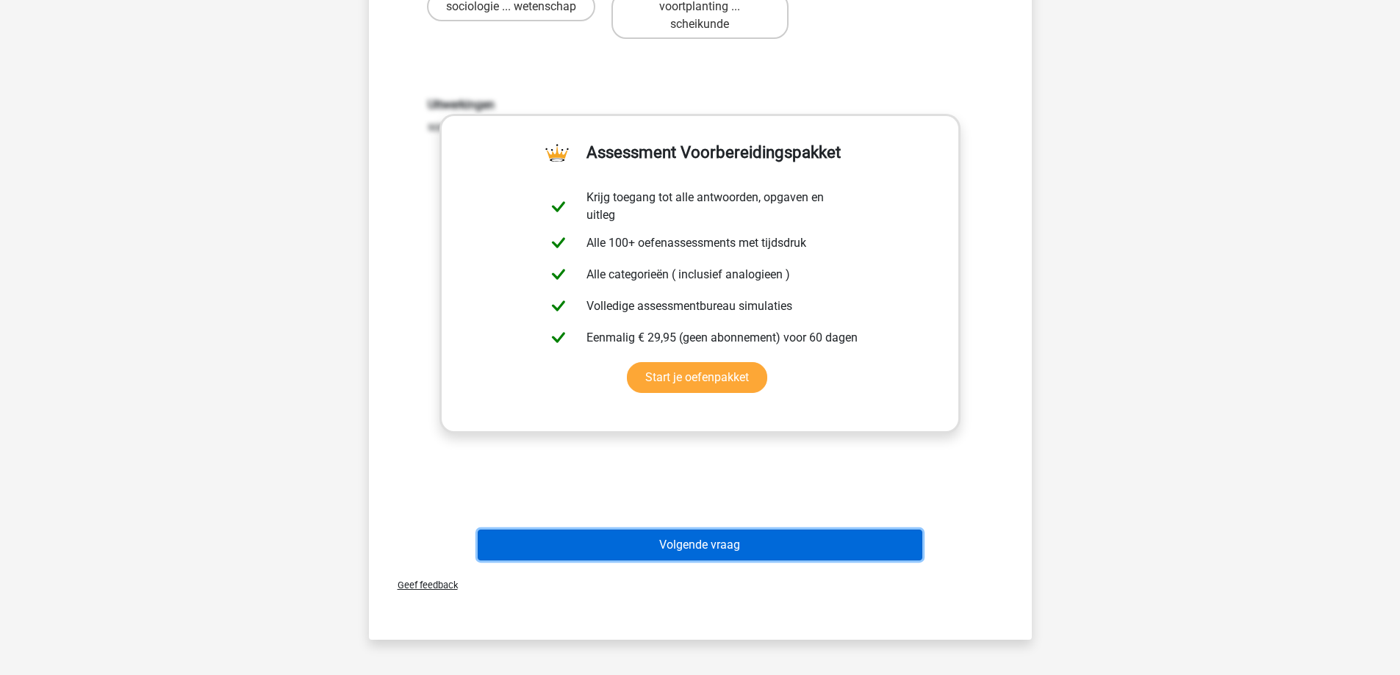
click at [646, 540] on button "Volgende vraag" at bounding box center [700, 545] width 445 height 31
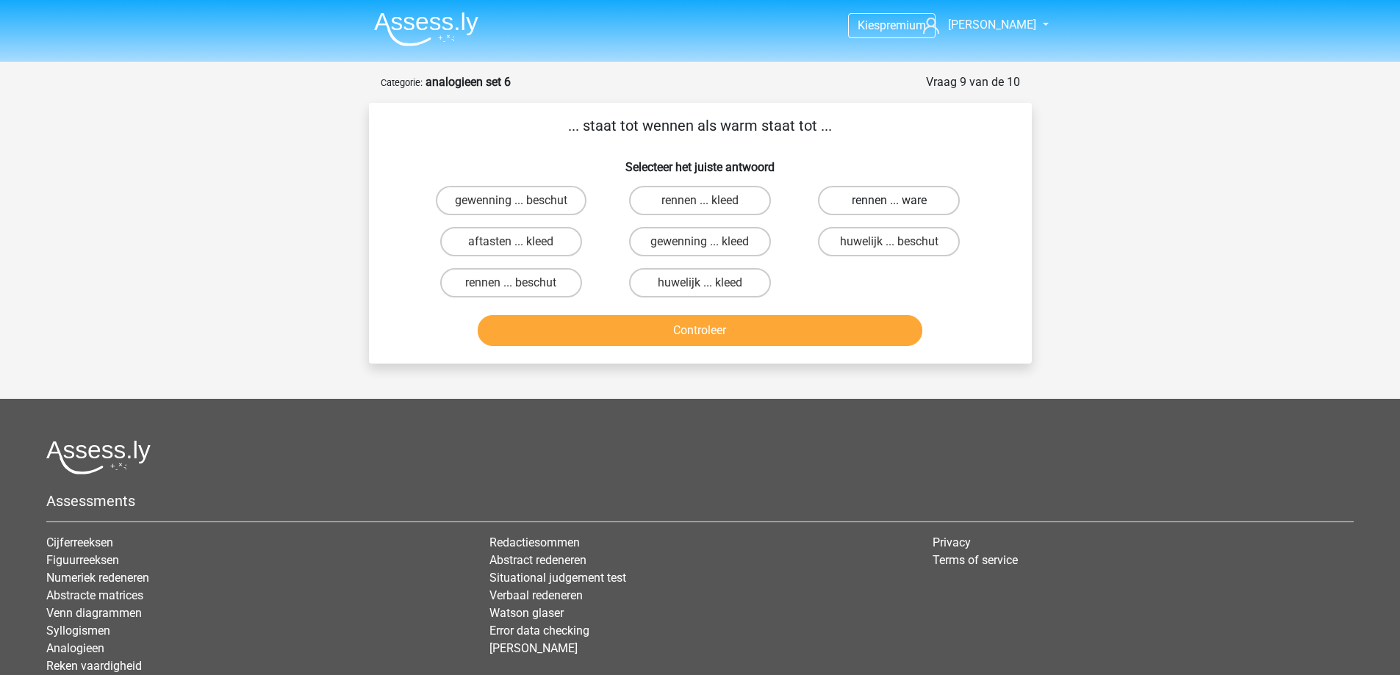
click at [850, 194] on label "rennen ... ware" at bounding box center [889, 200] width 142 height 29
click at [889, 201] on input "rennen ... ware" at bounding box center [894, 206] width 10 height 10
radio input "true"
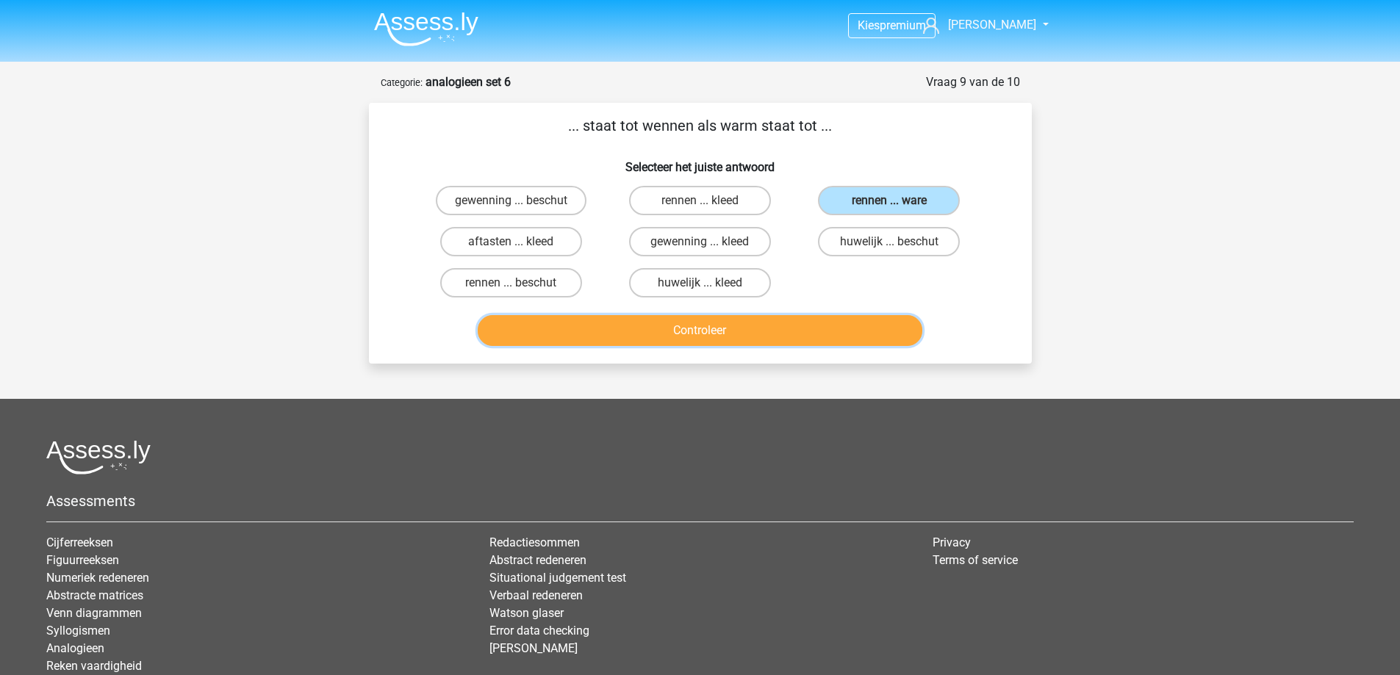
click at [810, 320] on button "Controleer" at bounding box center [700, 330] width 445 height 31
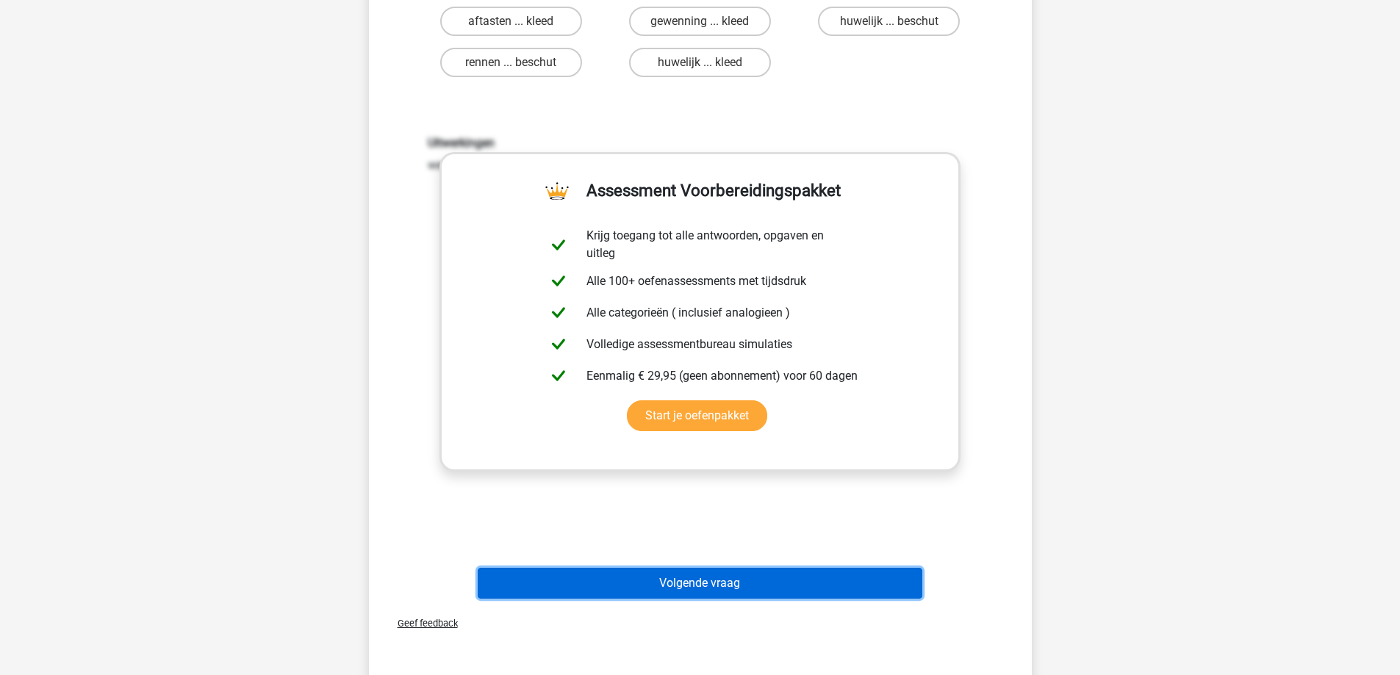
click at [674, 579] on button "Volgende vraag" at bounding box center [700, 583] width 445 height 31
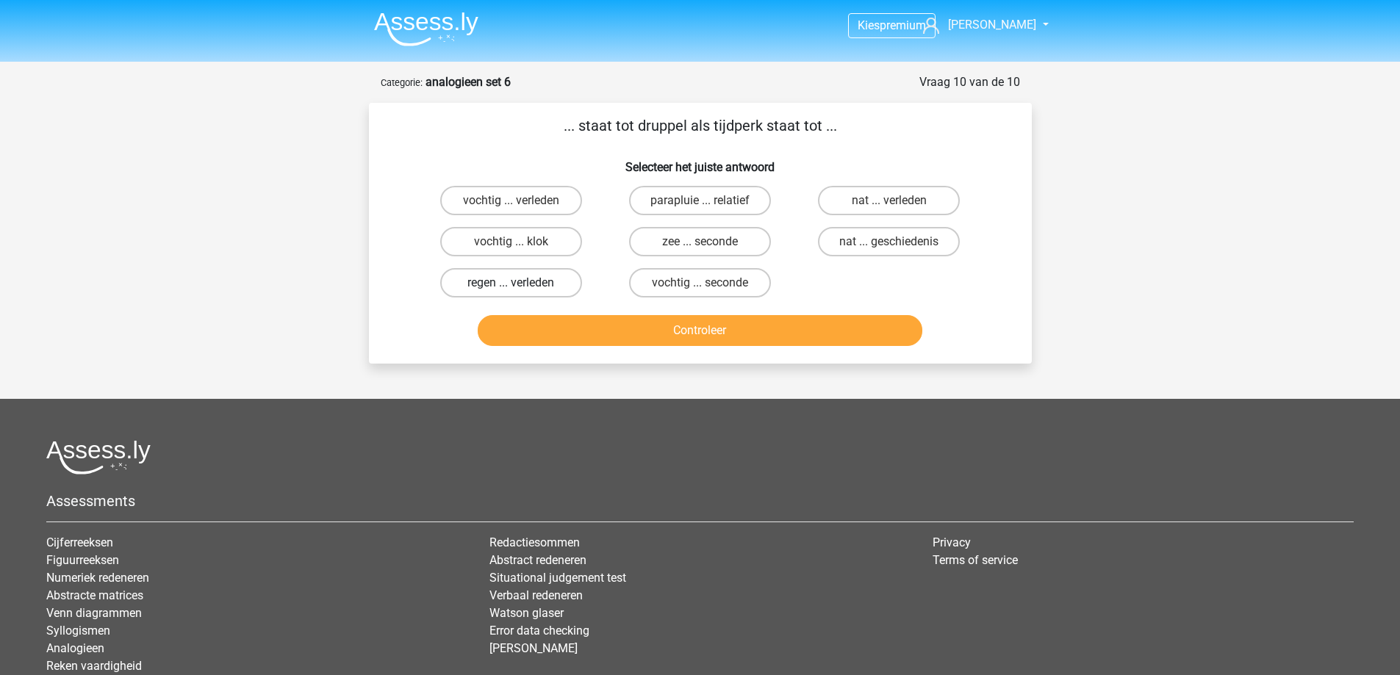
click at [525, 283] on label "regen ... verleden" at bounding box center [511, 282] width 142 height 29
click at [520, 283] on input "regen ... verleden" at bounding box center [516, 288] width 10 height 10
radio input "true"
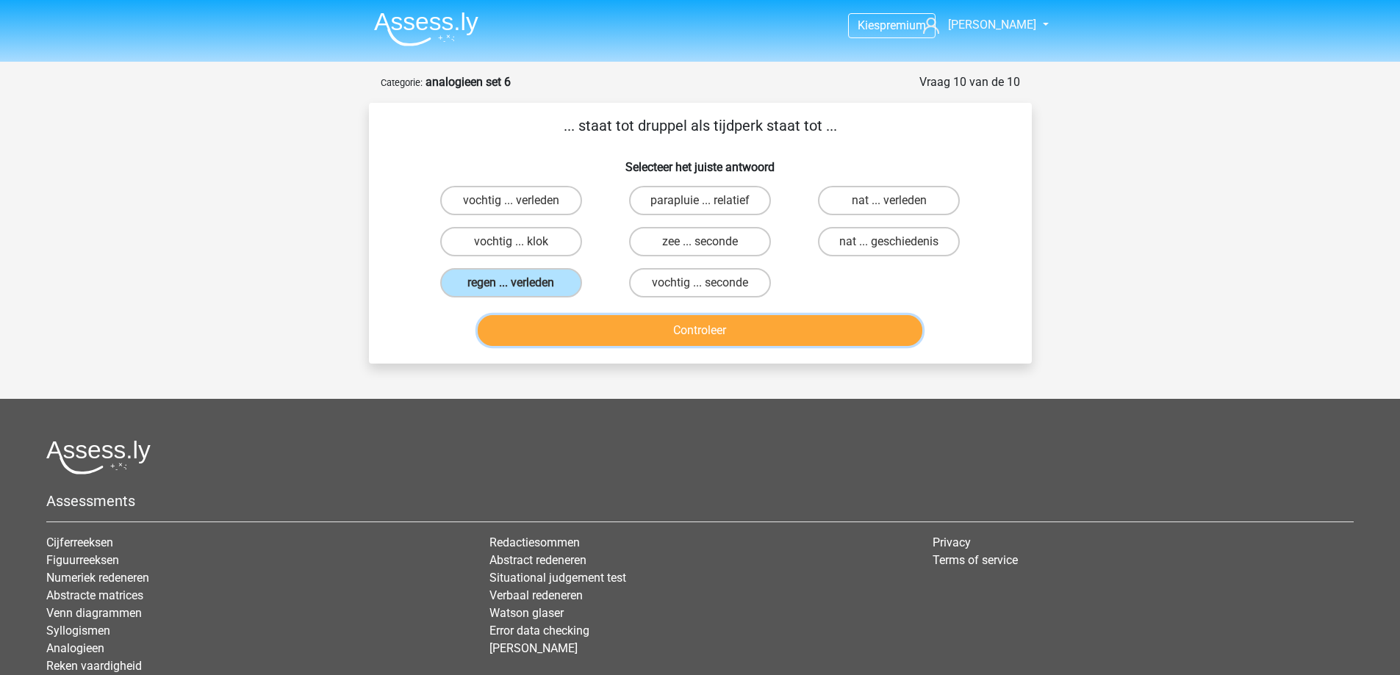
click at [668, 328] on button "Controleer" at bounding box center [700, 330] width 445 height 31
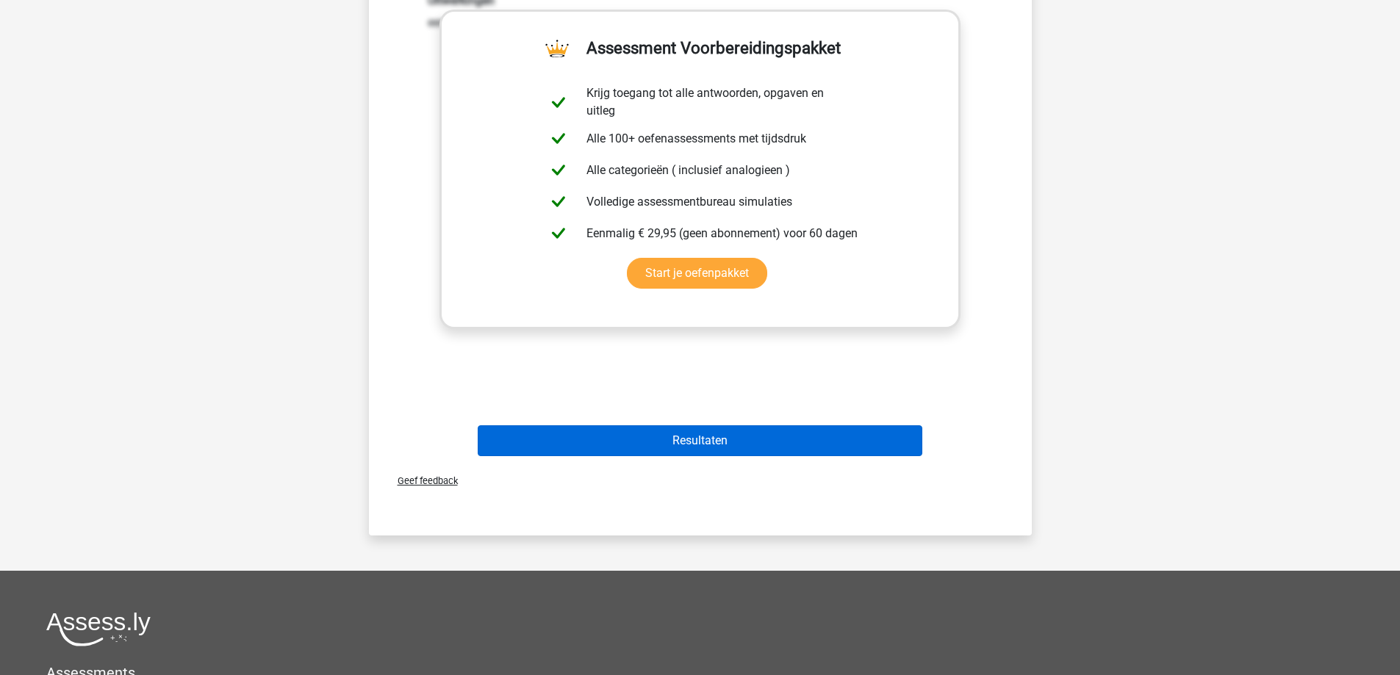
scroll to position [367, 0]
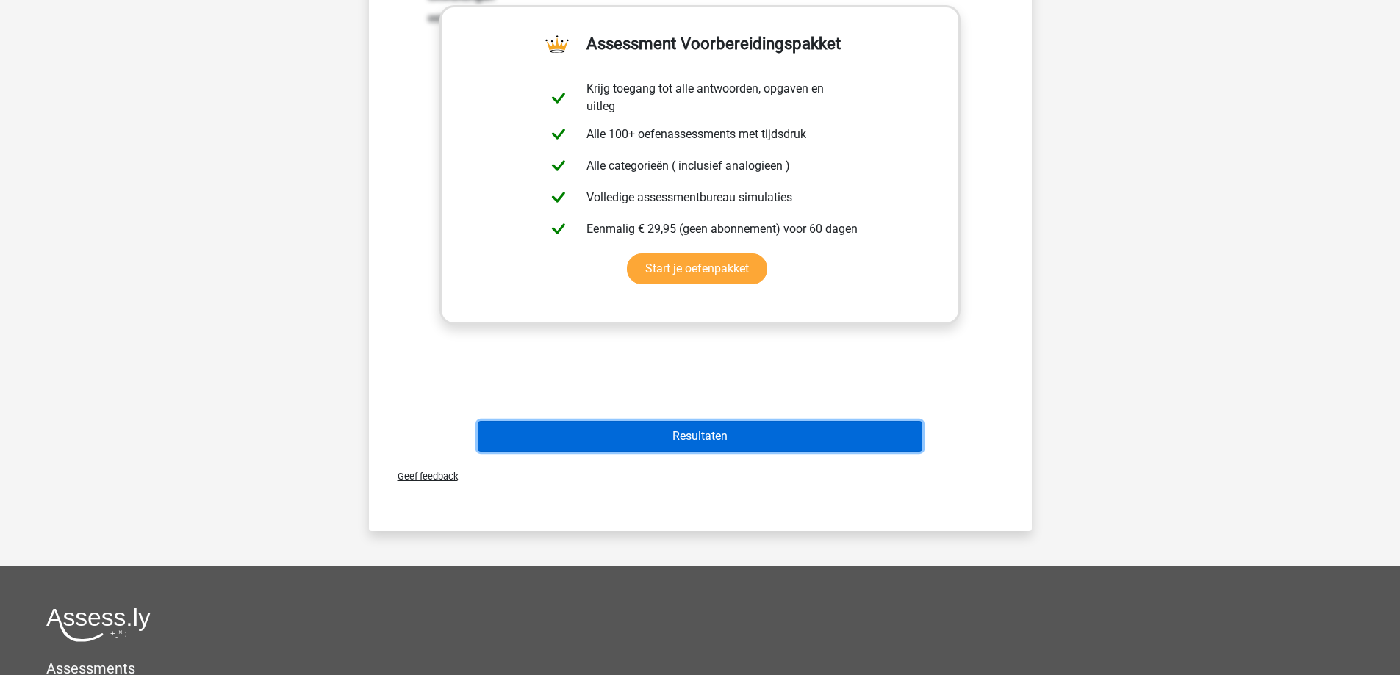
click at [664, 436] on button "Resultaten" at bounding box center [700, 436] width 445 height 31
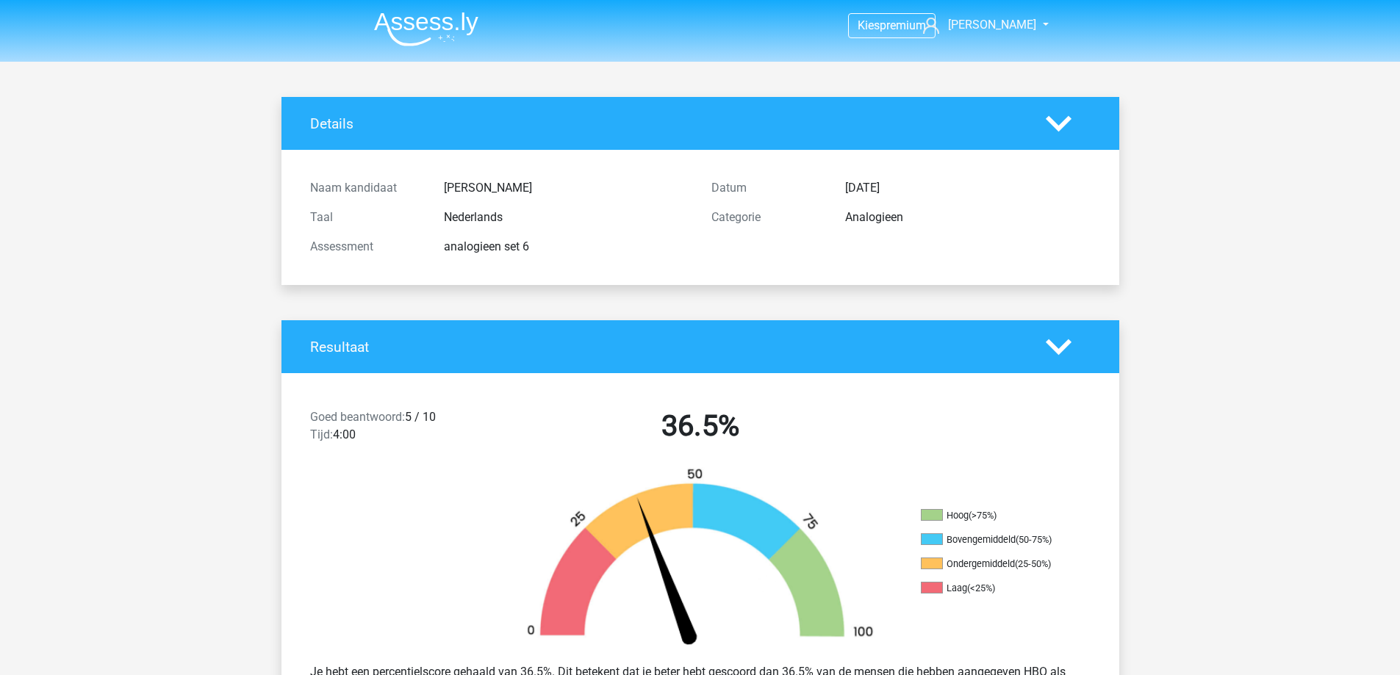
click at [416, 30] on img at bounding box center [426, 29] width 104 height 35
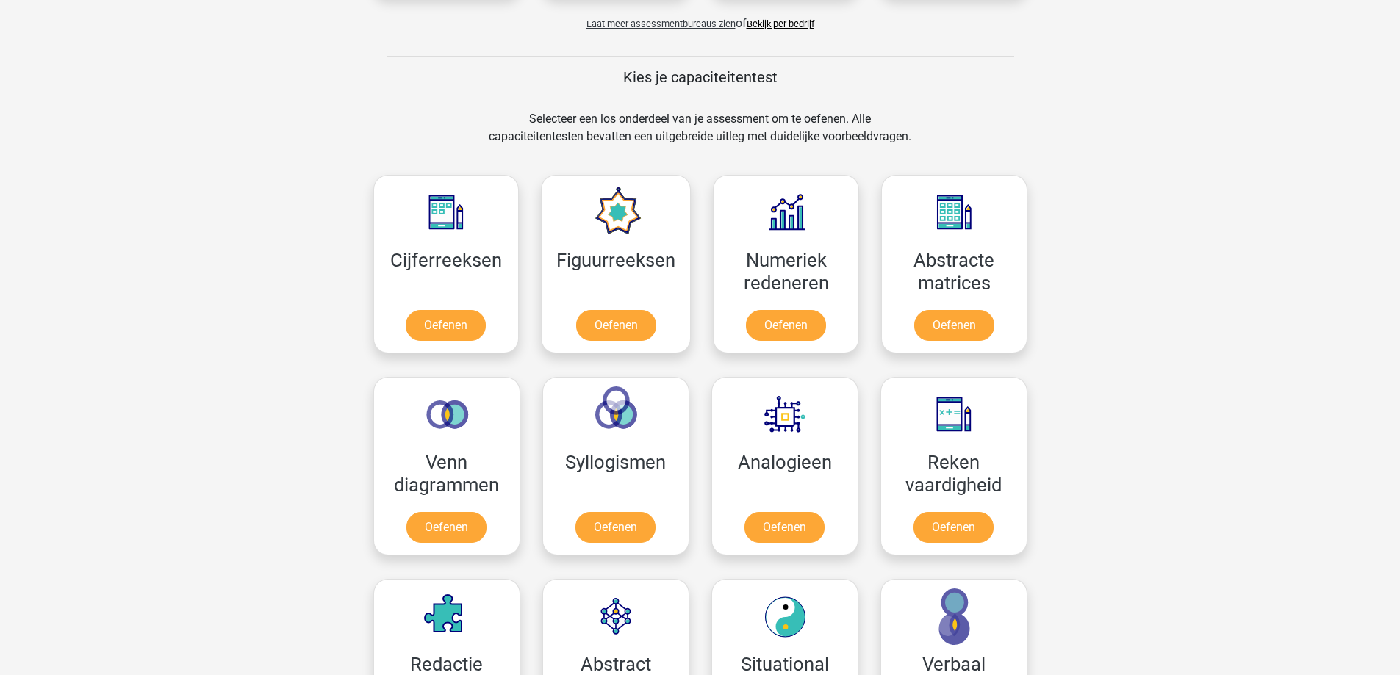
scroll to position [588, 0]
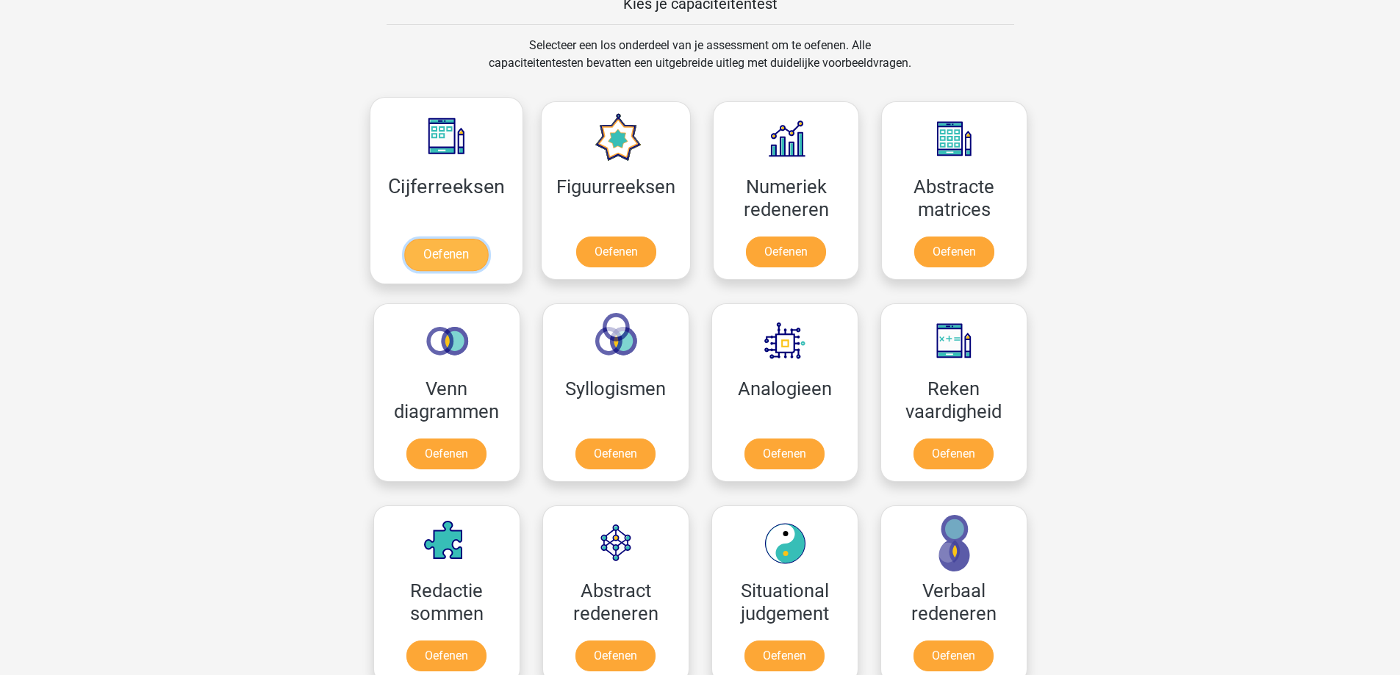
click at [428, 251] on link "Oefenen" at bounding box center [446, 255] width 84 height 32
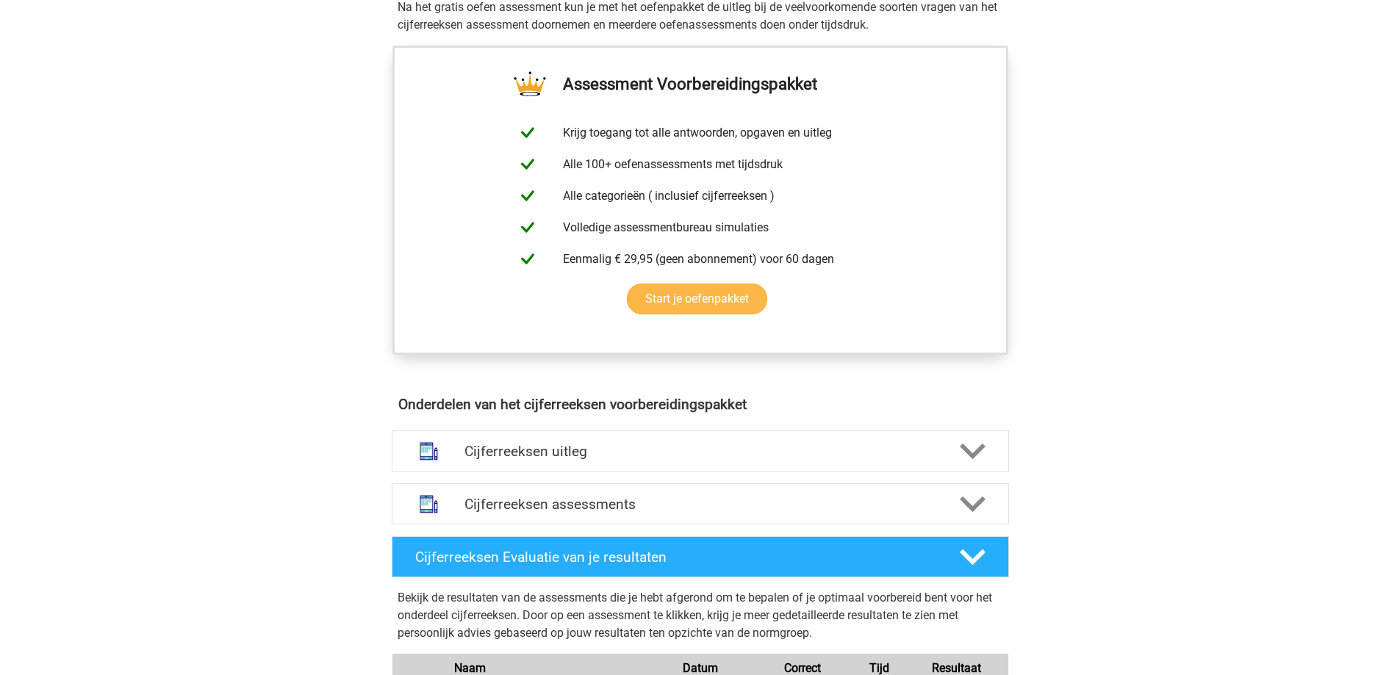
scroll to position [514, 0]
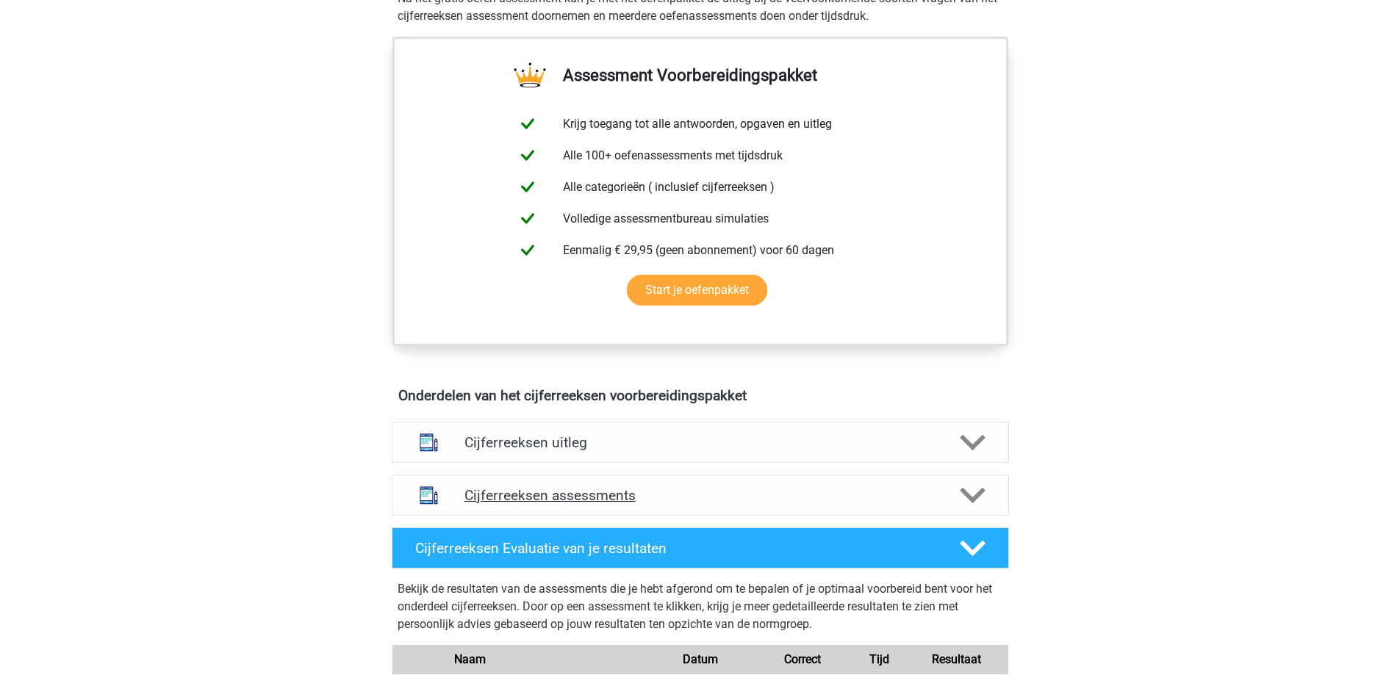
click at [625, 504] on h4 "Cijferreeksen assessments" at bounding box center [700, 495] width 472 height 17
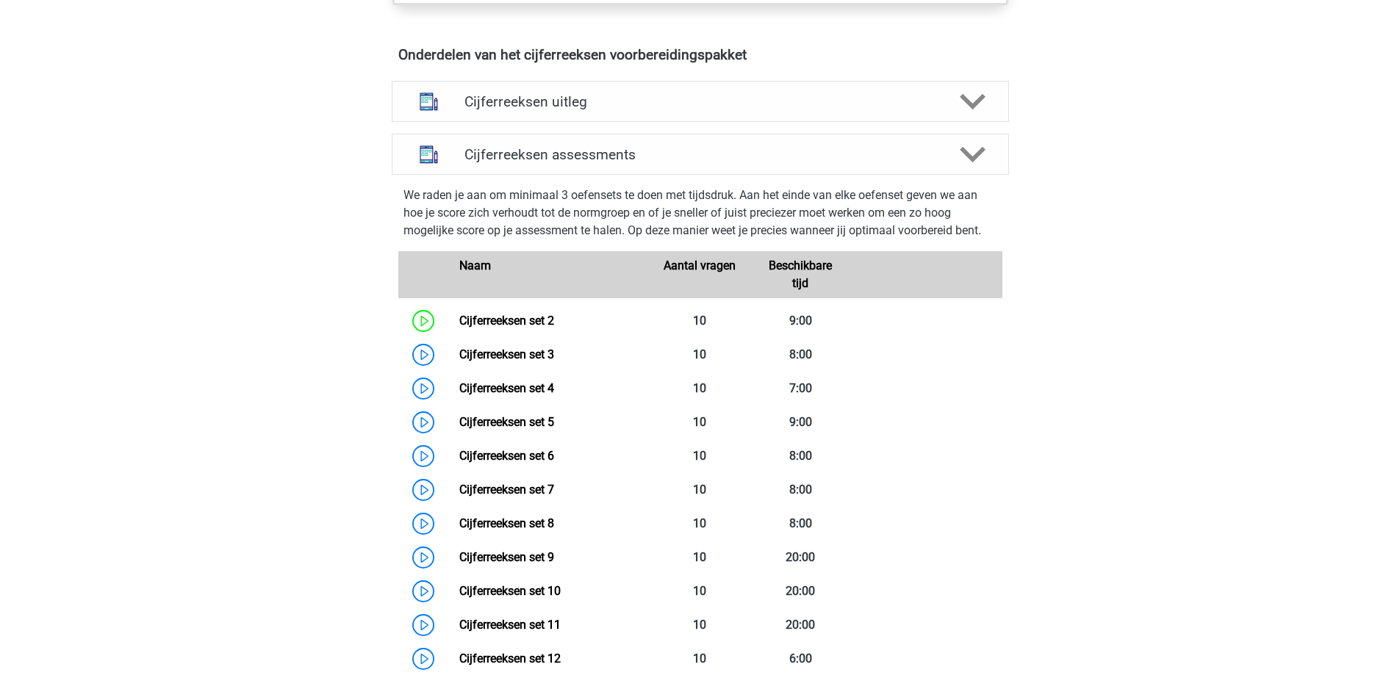
scroll to position [882, 0]
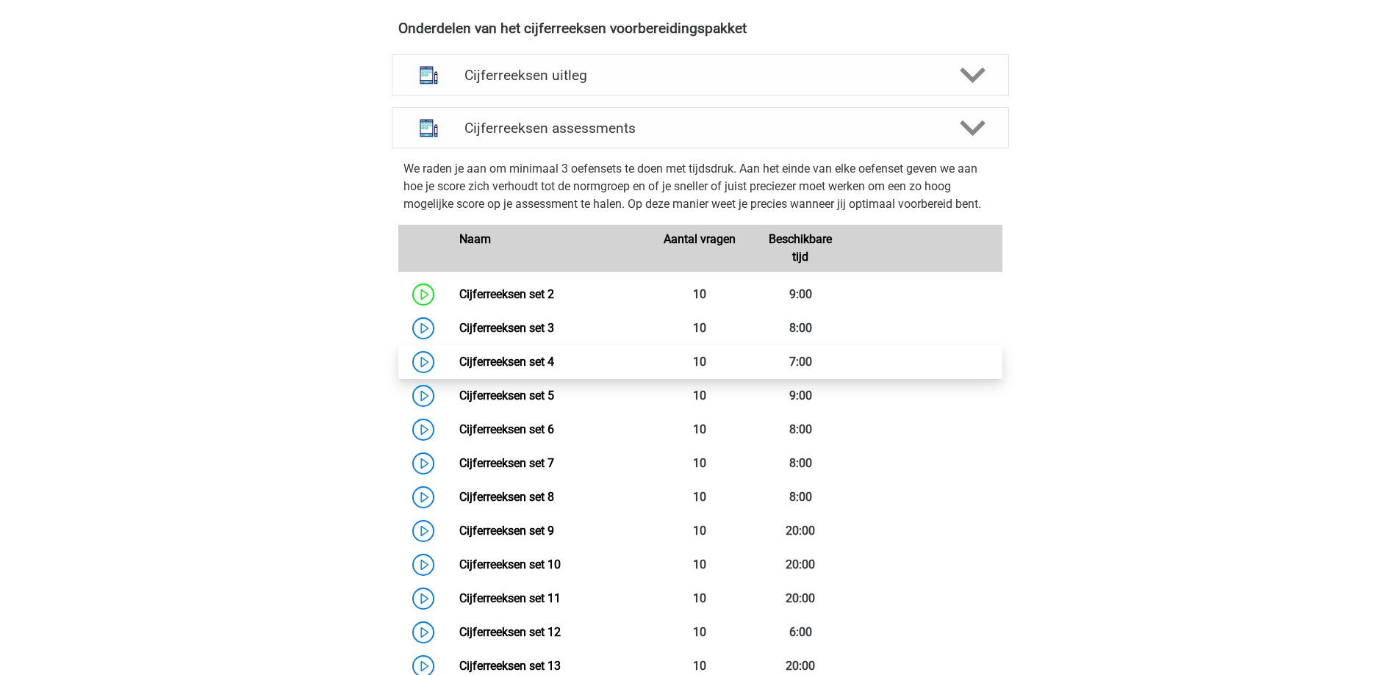
click at [509, 369] on link "Cijferreeksen set 4" at bounding box center [506, 362] width 95 height 14
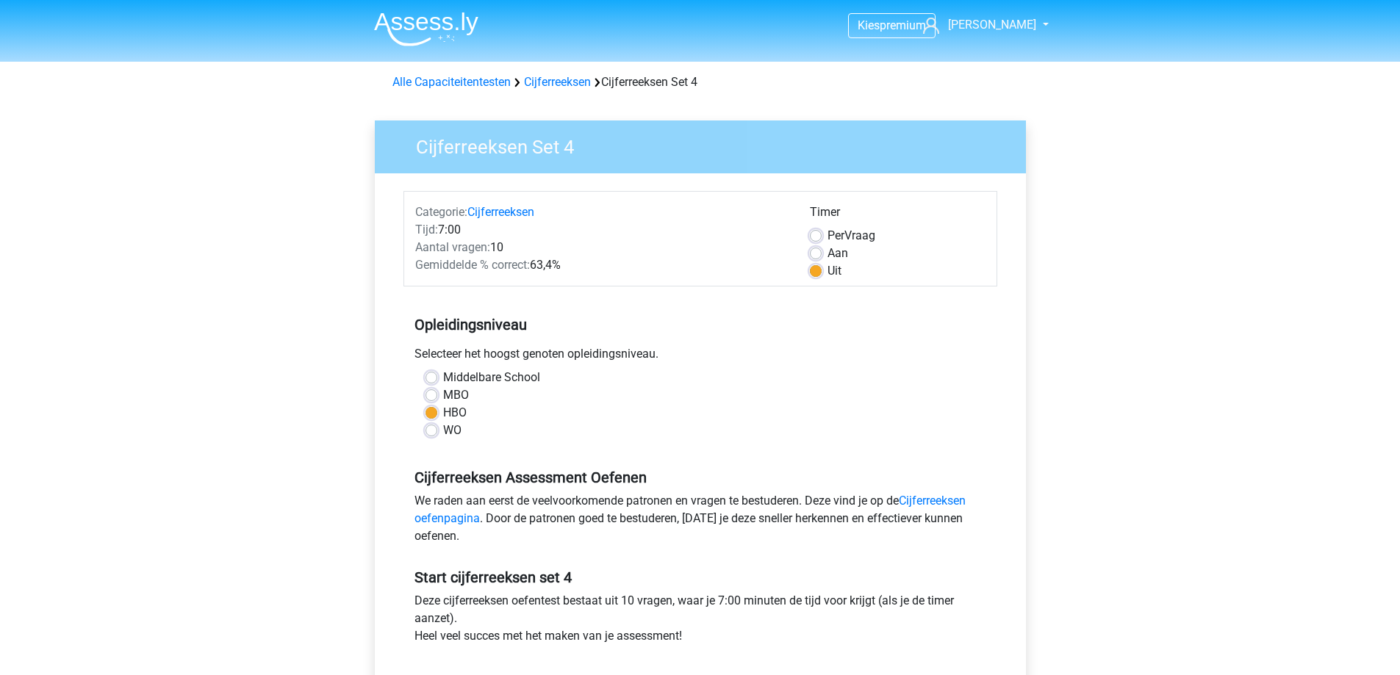
scroll to position [367, 0]
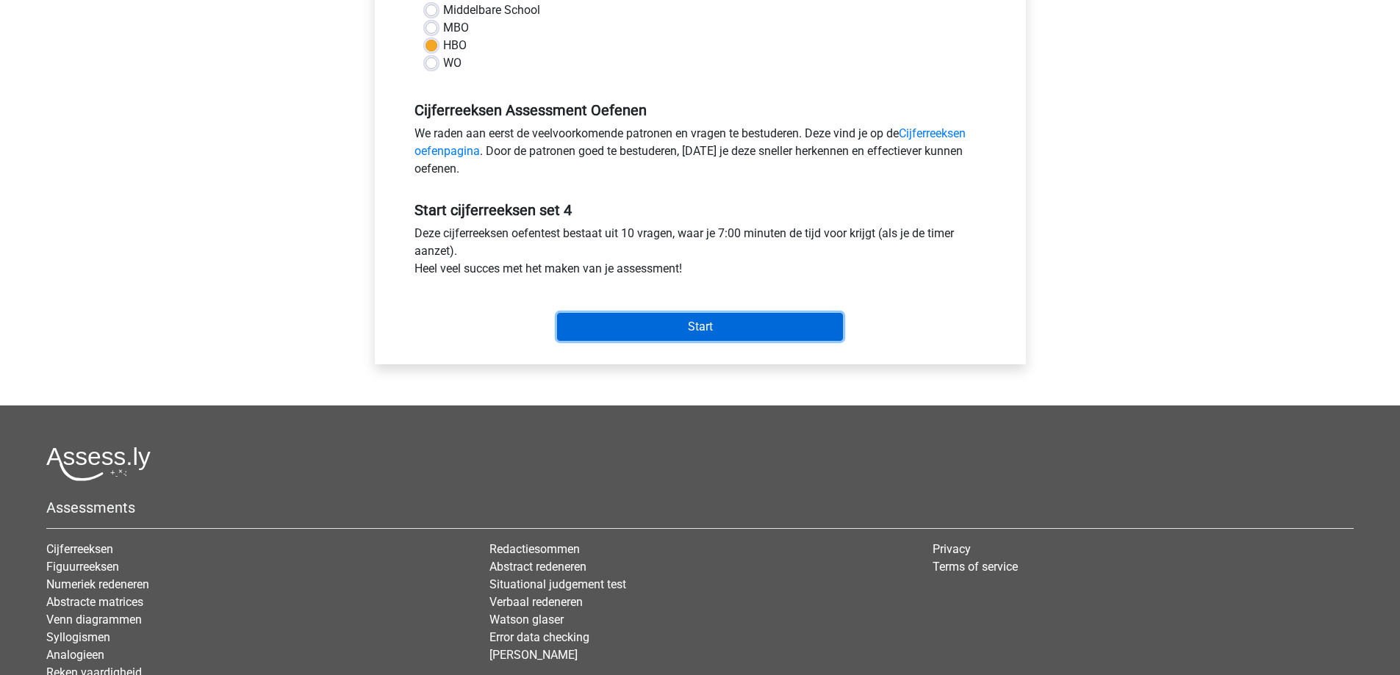
click at [709, 325] on input "Start" at bounding box center [700, 327] width 286 height 28
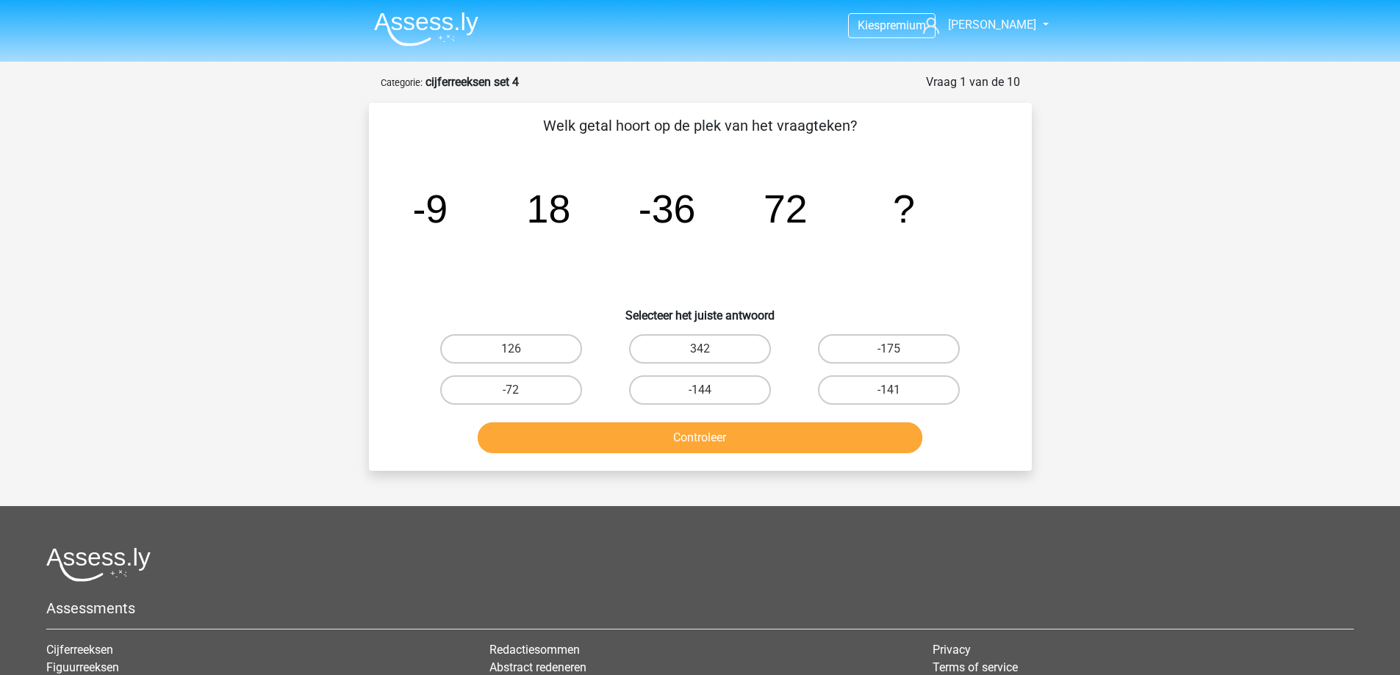
click at [705, 393] on input "-144" at bounding box center [705, 395] width 10 height 10
radio input "true"
click at [710, 428] on button "Controleer" at bounding box center [700, 438] width 445 height 31
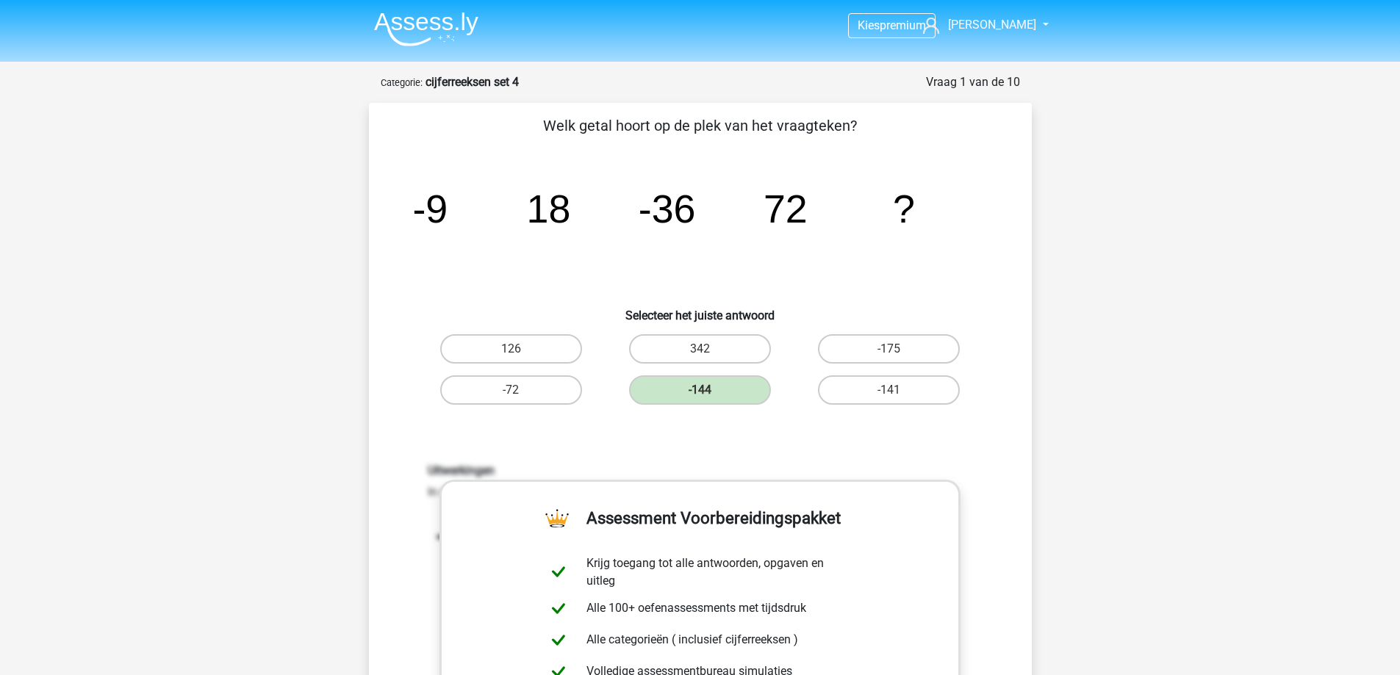
click at [443, 24] on img at bounding box center [426, 29] width 104 height 35
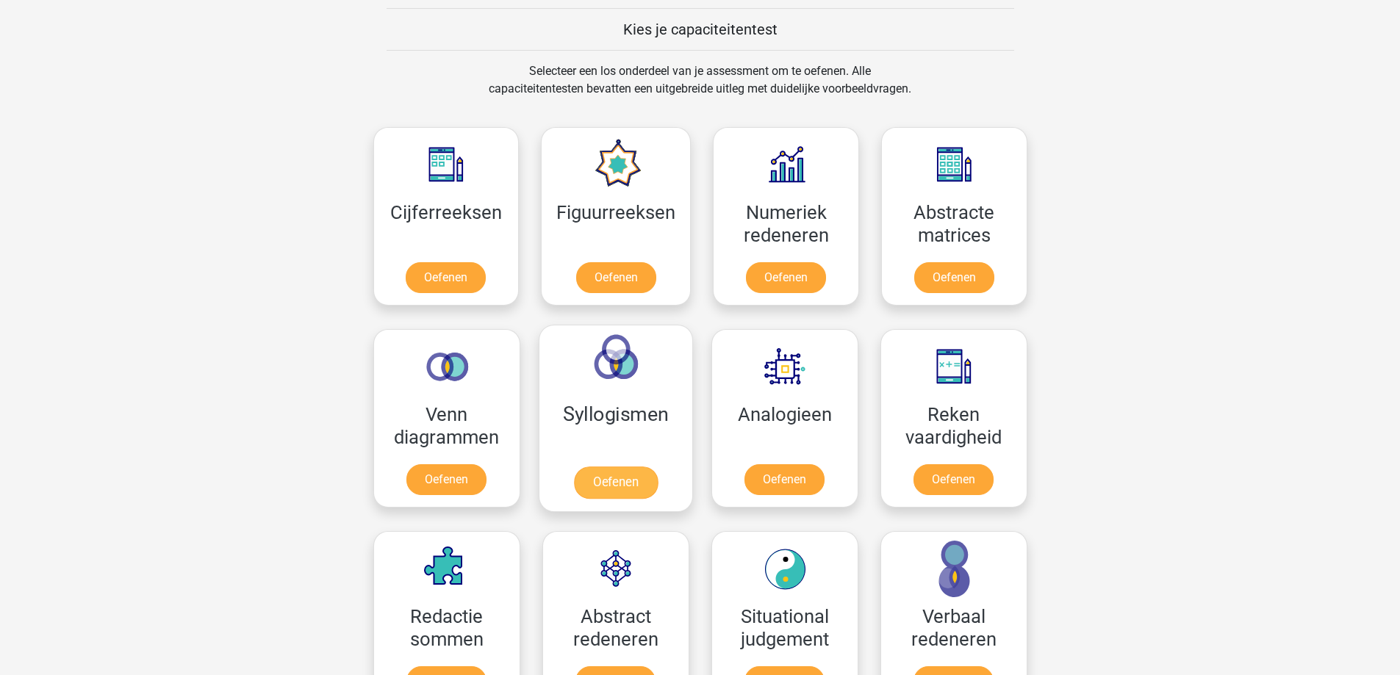
scroll to position [588, 0]
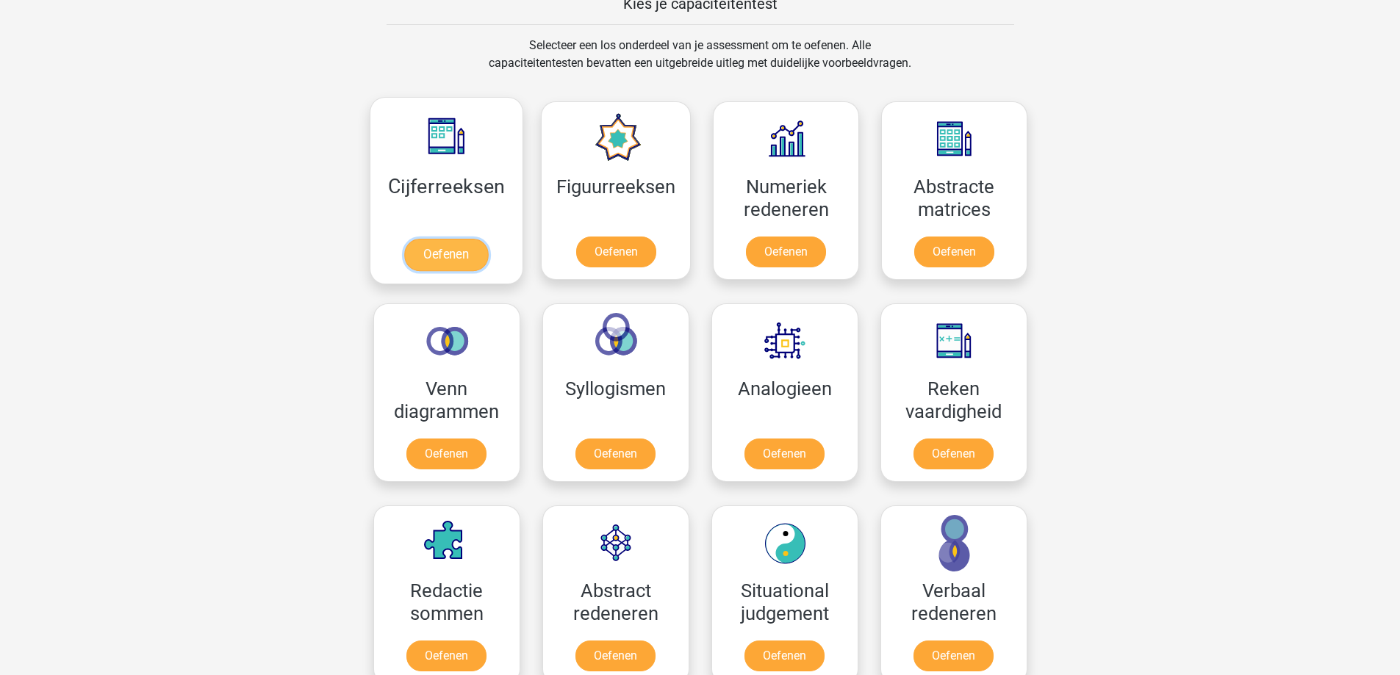
click at [441, 256] on link "Oefenen" at bounding box center [446, 255] width 84 height 32
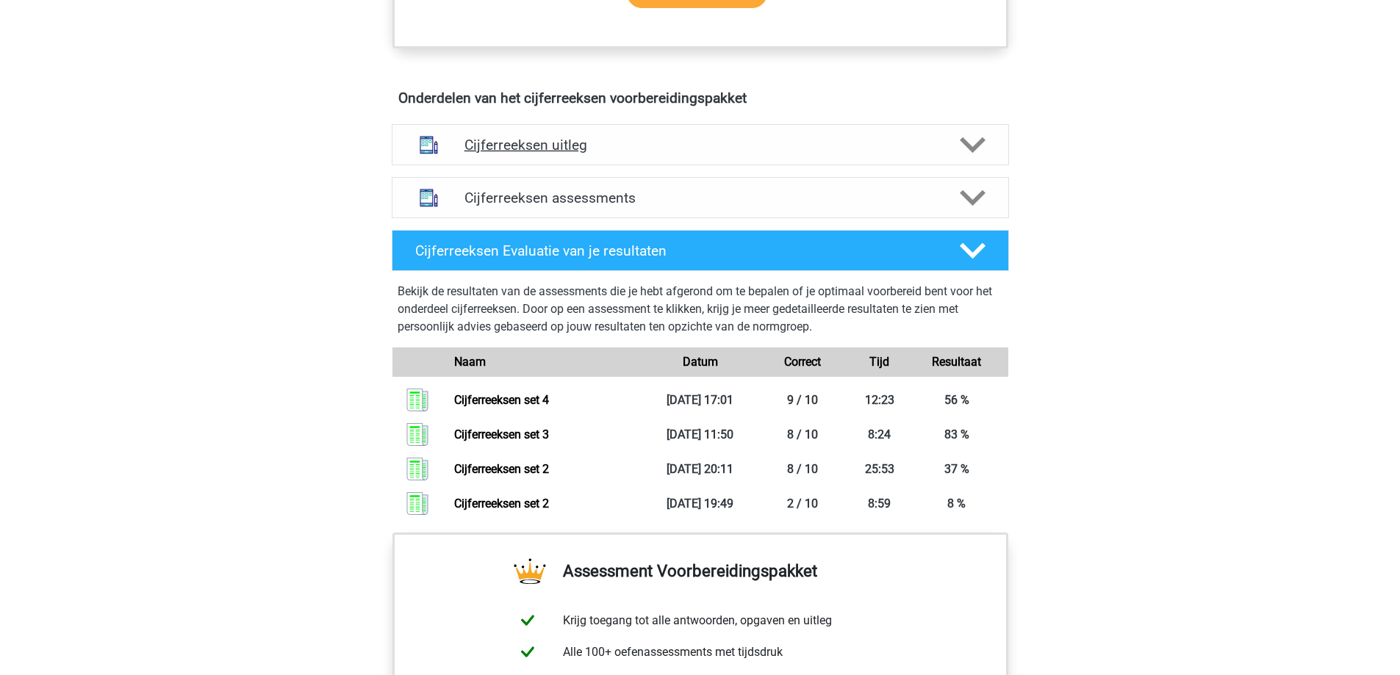
scroll to position [808, 0]
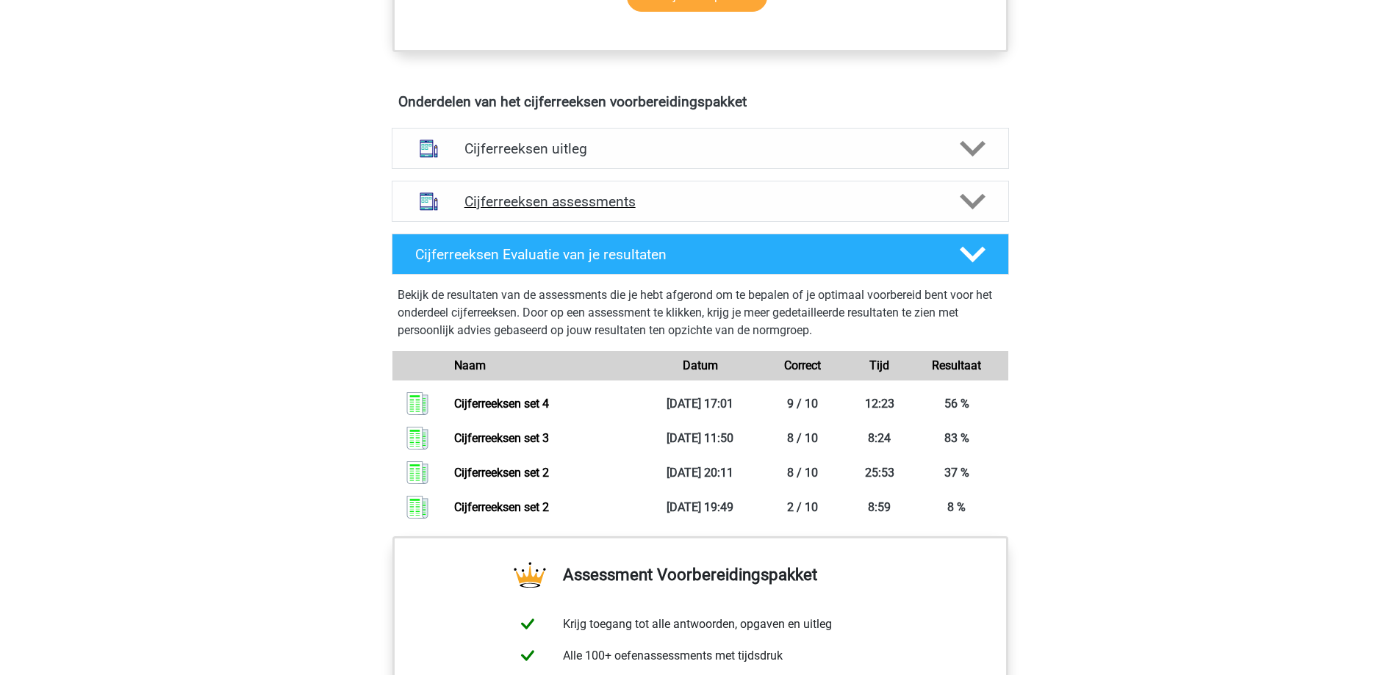
click at [974, 212] on icon at bounding box center [973, 202] width 26 height 26
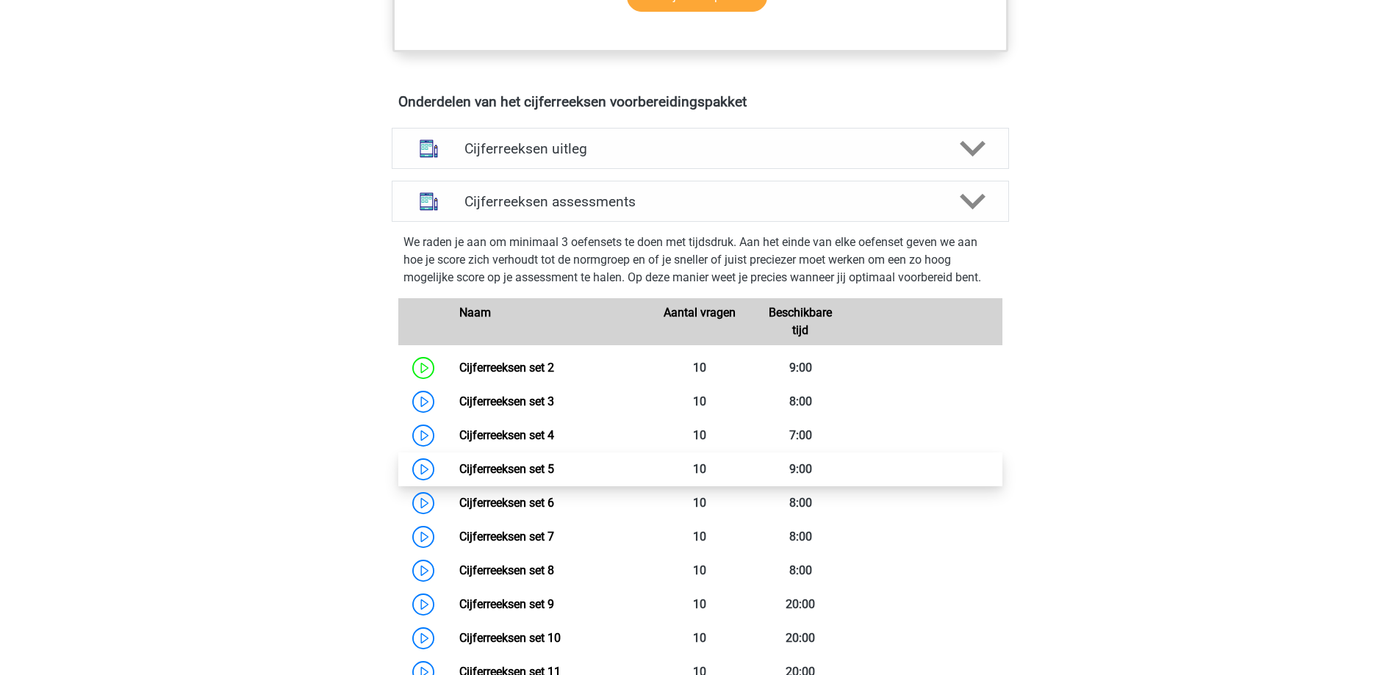
click at [500, 476] on link "Cijferreeksen set 5" at bounding box center [506, 469] width 95 height 14
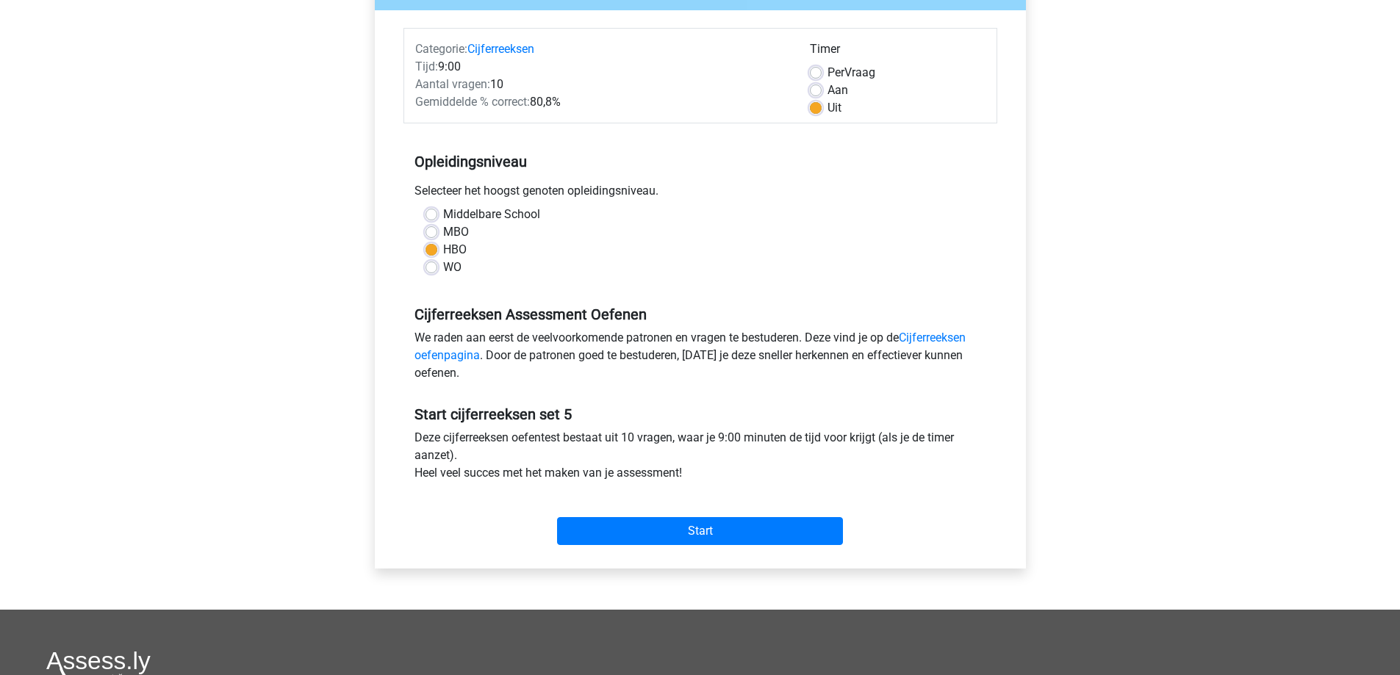
scroll to position [220, 0]
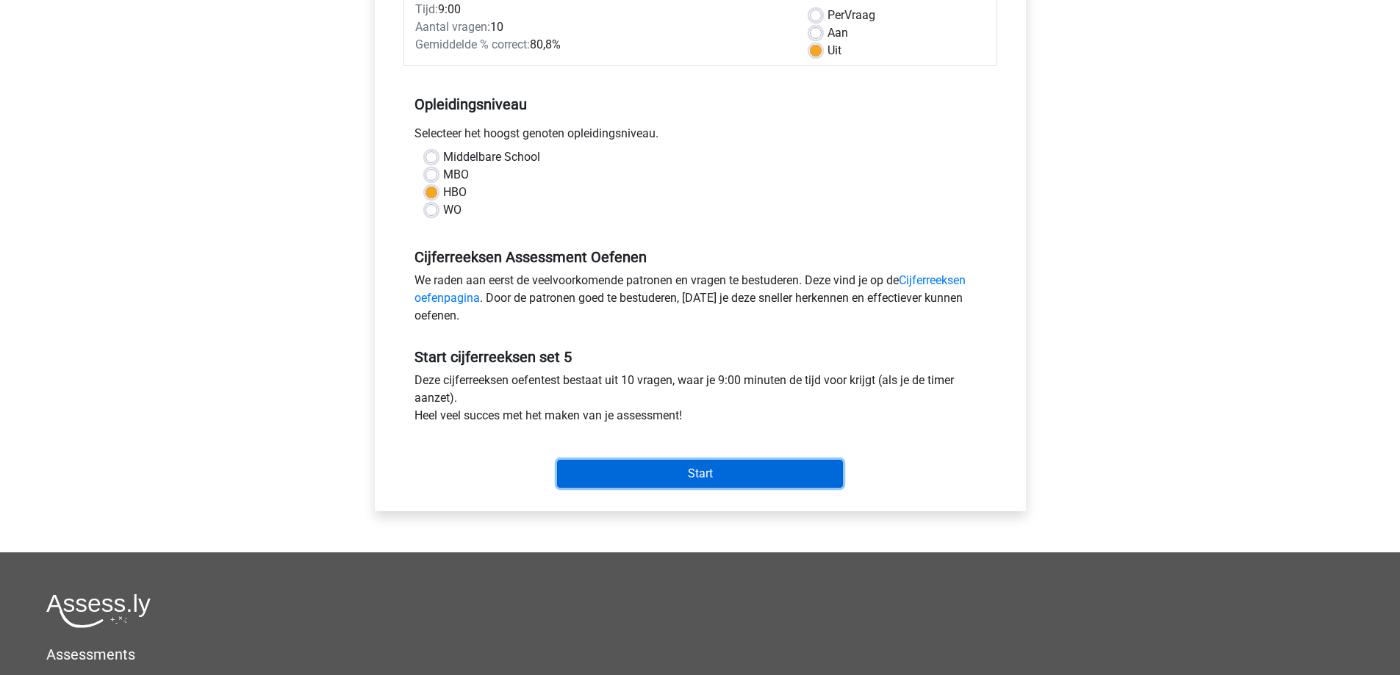
click at [714, 471] on input "Start" at bounding box center [700, 474] width 286 height 28
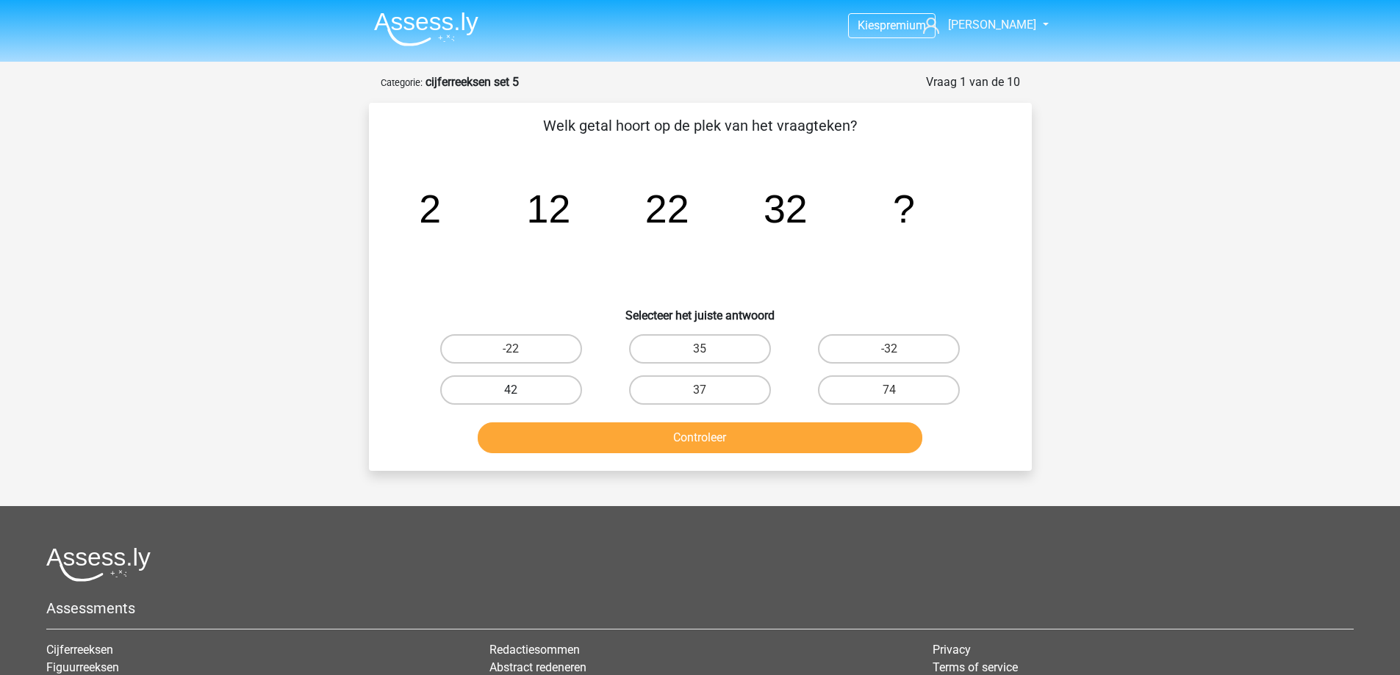
drag, startPoint x: 539, startPoint y: 384, endPoint x: 575, endPoint y: 401, distance: 40.4
click at [540, 385] on label "42" at bounding box center [511, 390] width 142 height 29
click at [520, 390] on input "42" at bounding box center [516, 395] width 10 height 10
radio input "true"
click at [625, 427] on button "Controleer" at bounding box center [700, 438] width 445 height 31
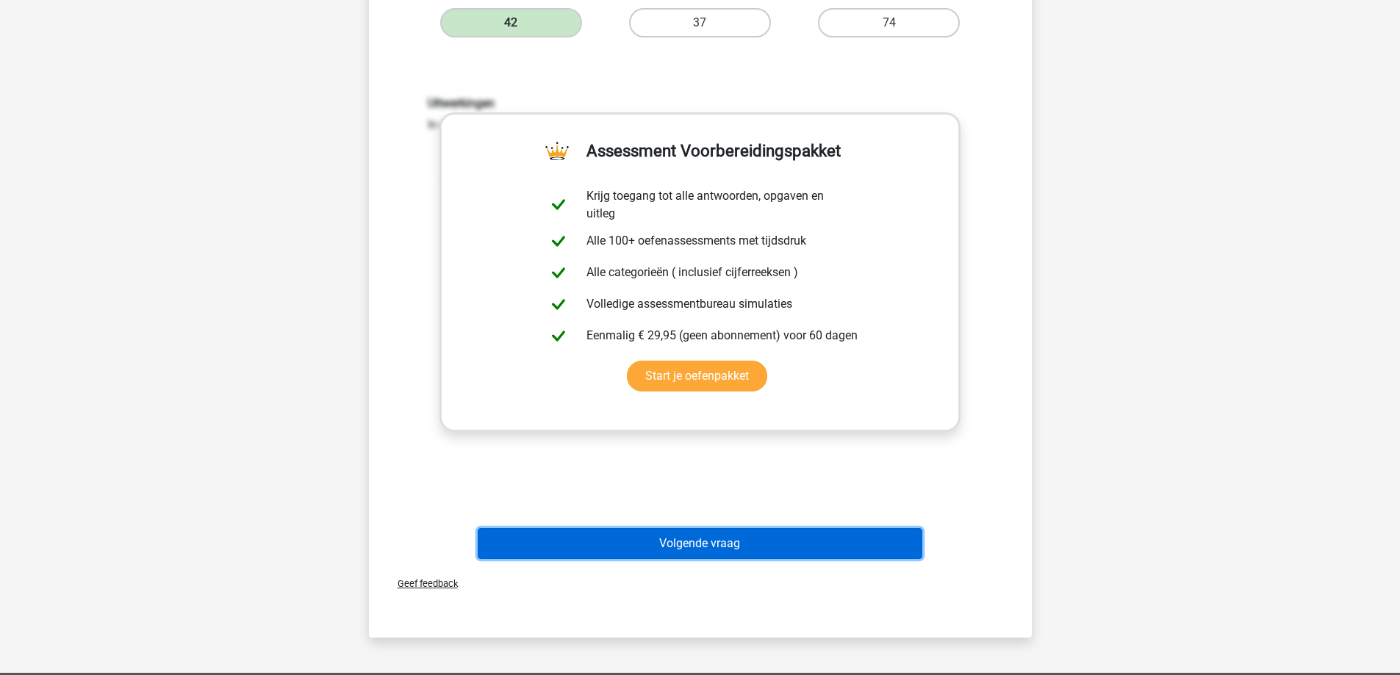
click at [649, 531] on button "Volgende vraag" at bounding box center [700, 543] width 445 height 31
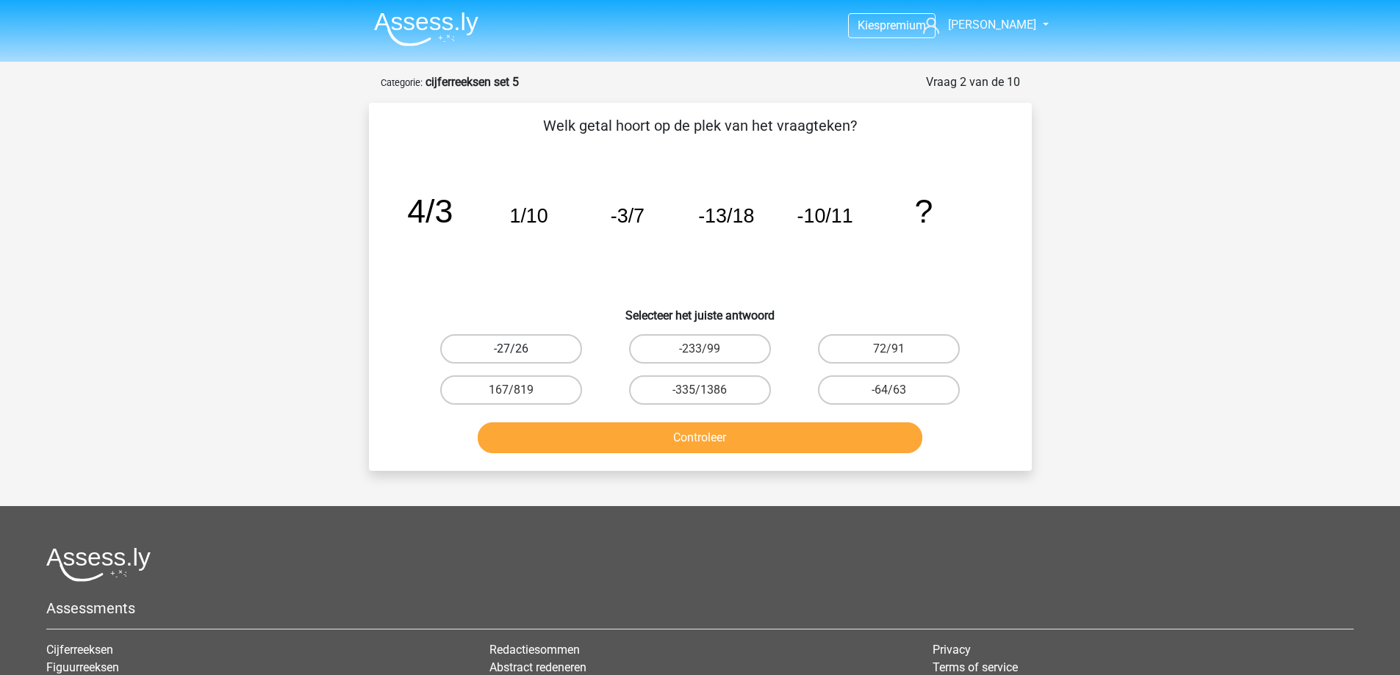
click at [533, 343] on label "-27/26" at bounding box center [511, 348] width 142 height 29
click at [520, 349] on input "-27/26" at bounding box center [516, 354] width 10 height 10
radio input "true"
click at [620, 430] on button "Controleer" at bounding box center [700, 438] width 445 height 31
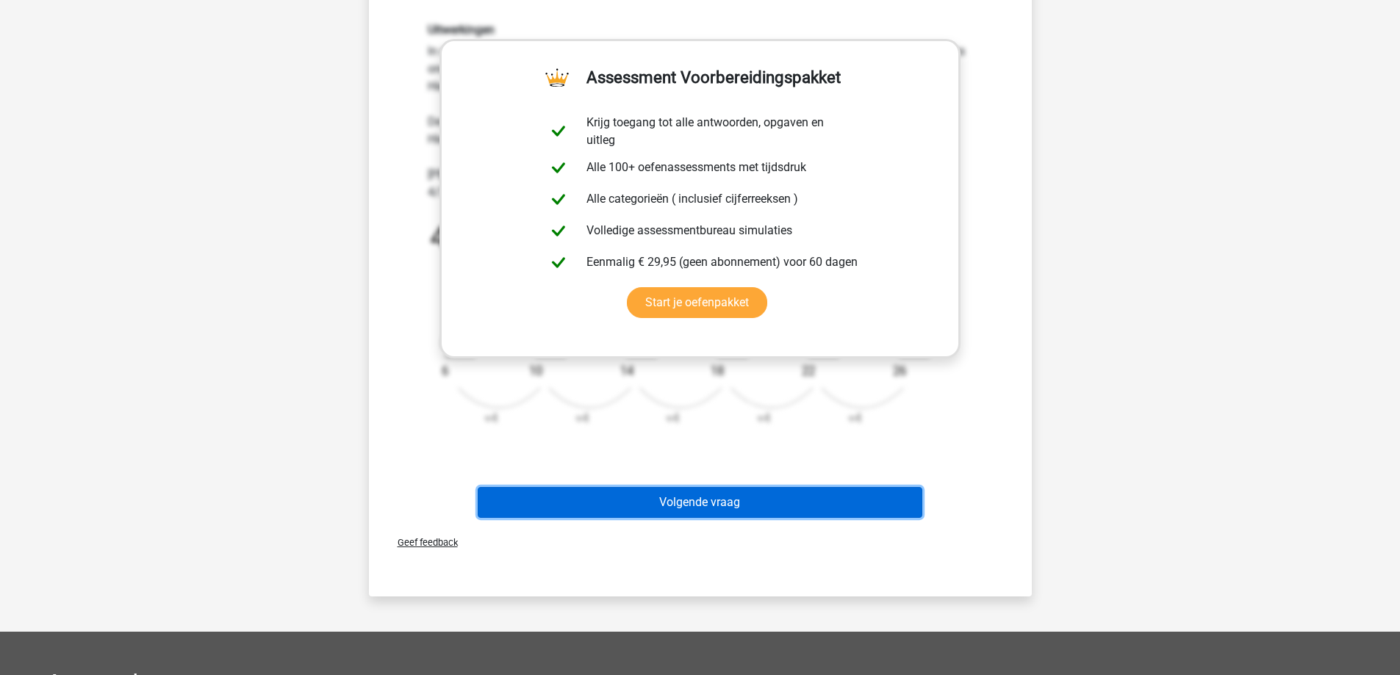
click at [643, 507] on button "Volgende vraag" at bounding box center [700, 502] width 445 height 31
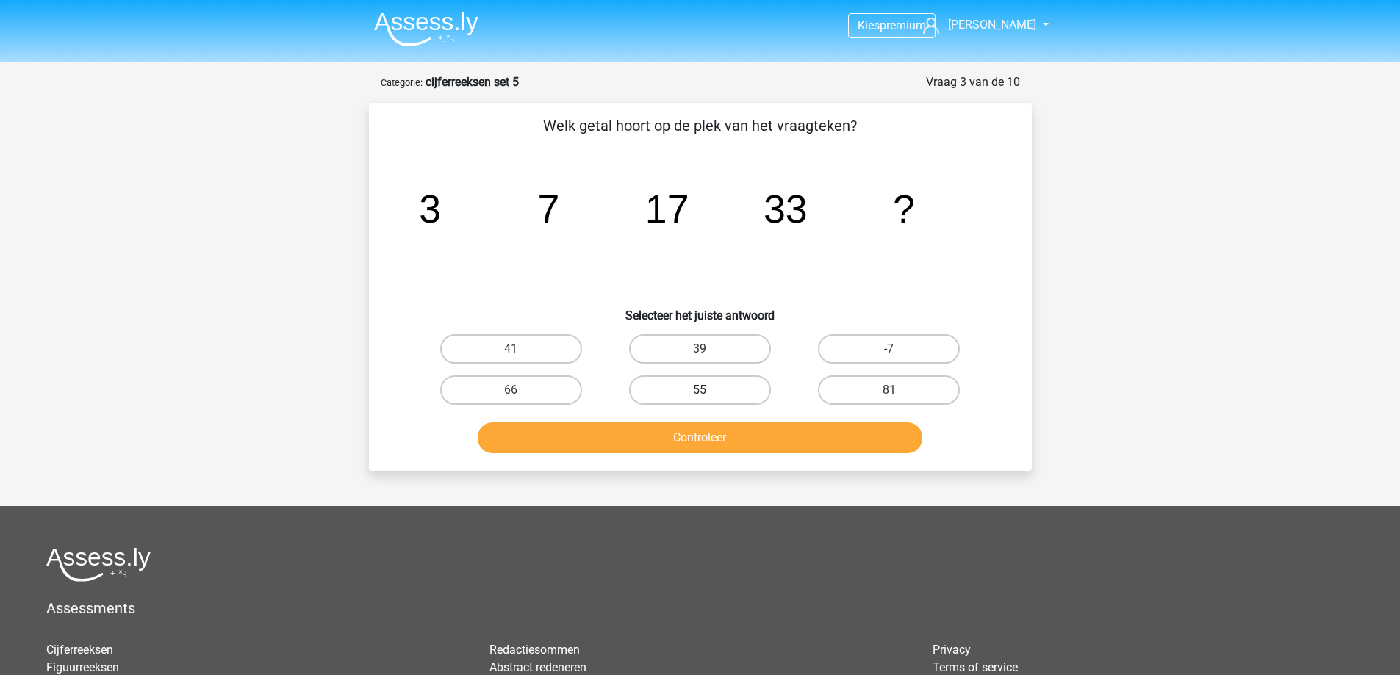
click at [711, 394] on label "55" at bounding box center [700, 390] width 142 height 29
click at [709, 394] on input "55" at bounding box center [705, 395] width 10 height 10
radio input "true"
click at [688, 437] on button "Controleer" at bounding box center [700, 438] width 445 height 31
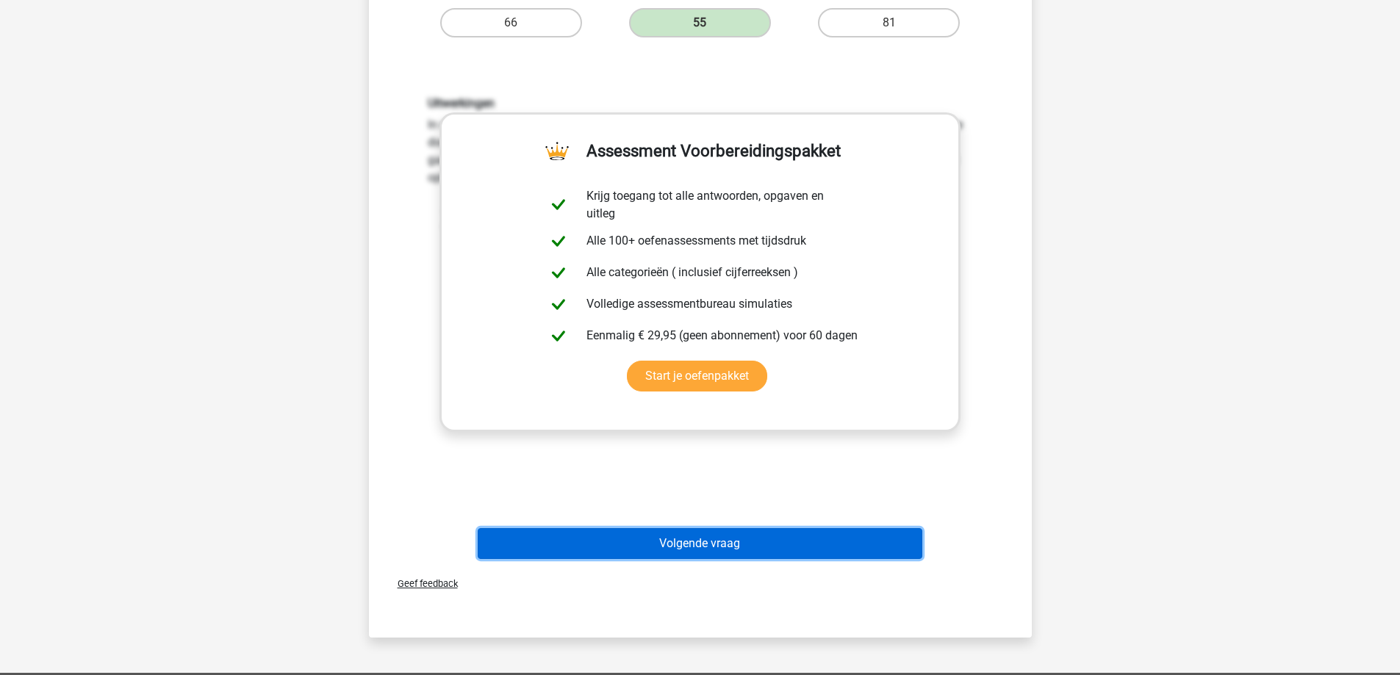
click at [662, 553] on button "Volgende vraag" at bounding box center [700, 543] width 445 height 31
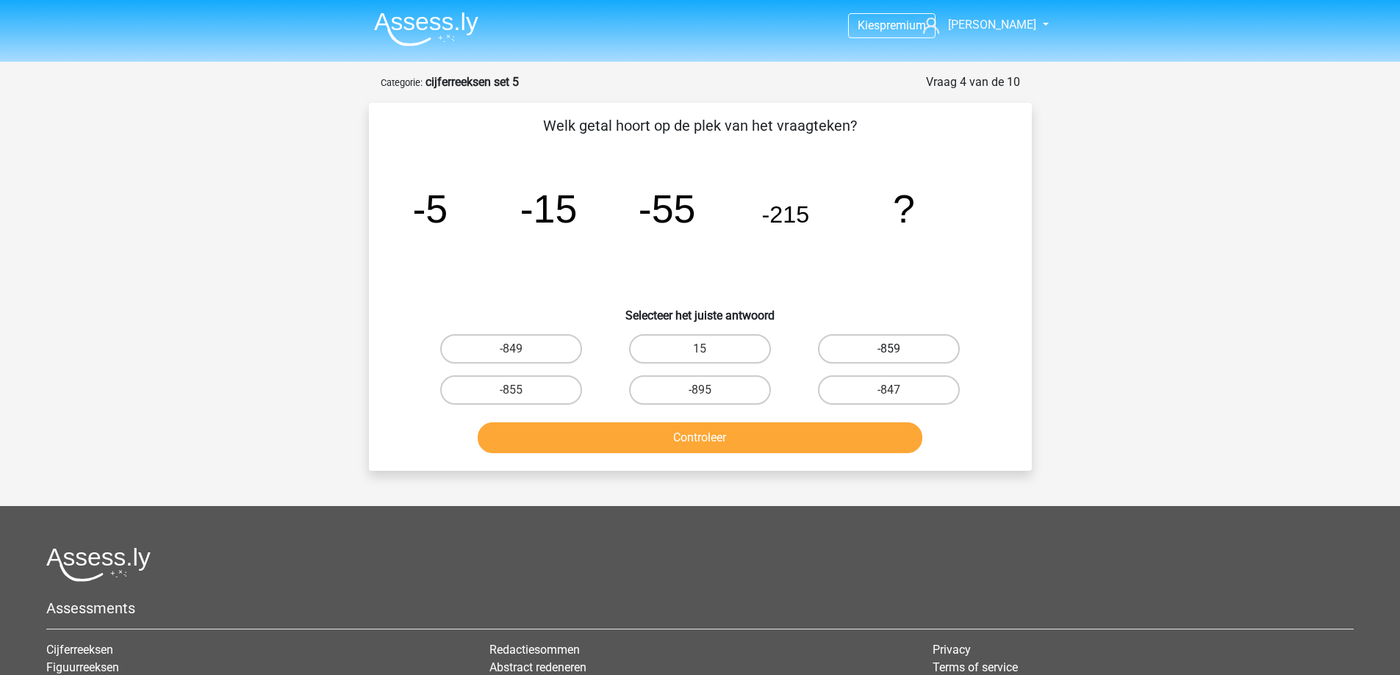
click at [893, 345] on label "-859" at bounding box center [889, 348] width 142 height 29
click at [893, 349] on input "-859" at bounding box center [894, 354] width 10 height 10
radio input "true"
click at [805, 454] on div "Controleer" at bounding box center [700, 441] width 567 height 37
click at [801, 444] on button "Controleer" at bounding box center [700, 438] width 445 height 31
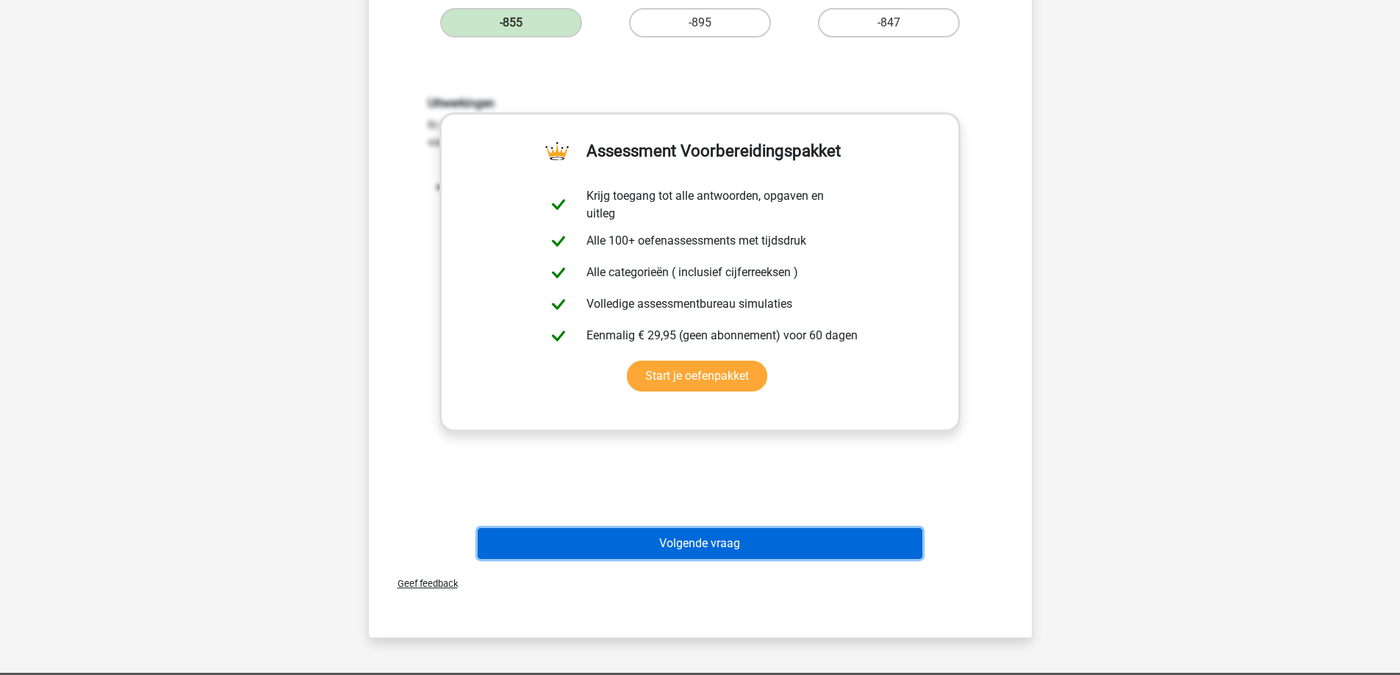
click at [666, 547] on button "Volgende vraag" at bounding box center [700, 543] width 445 height 31
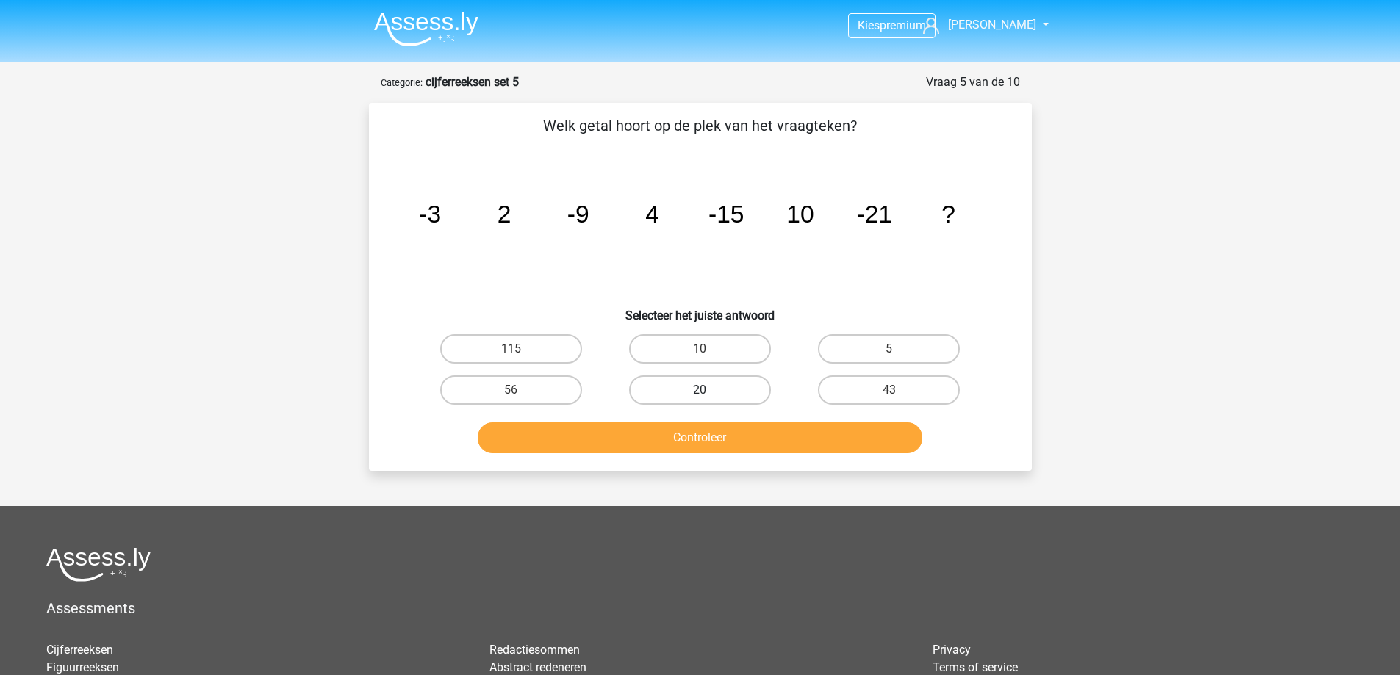
click at [719, 394] on label "20" at bounding box center [700, 390] width 142 height 29
click at [709, 394] on input "20" at bounding box center [705, 395] width 10 height 10
radio input "true"
click at [727, 437] on button "Controleer" at bounding box center [700, 438] width 445 height 31
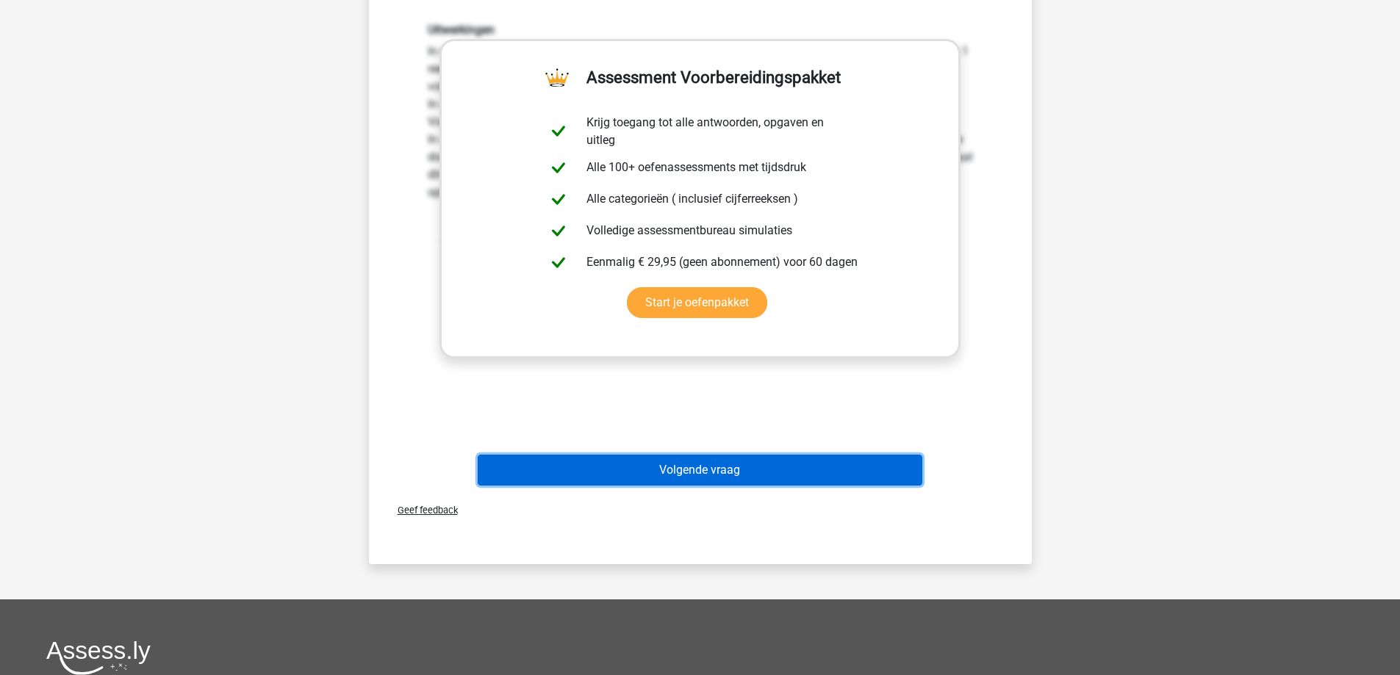
click at [686, 478] on button "Volgende vraag" at bounding box center [700, 470] width 445 height 31
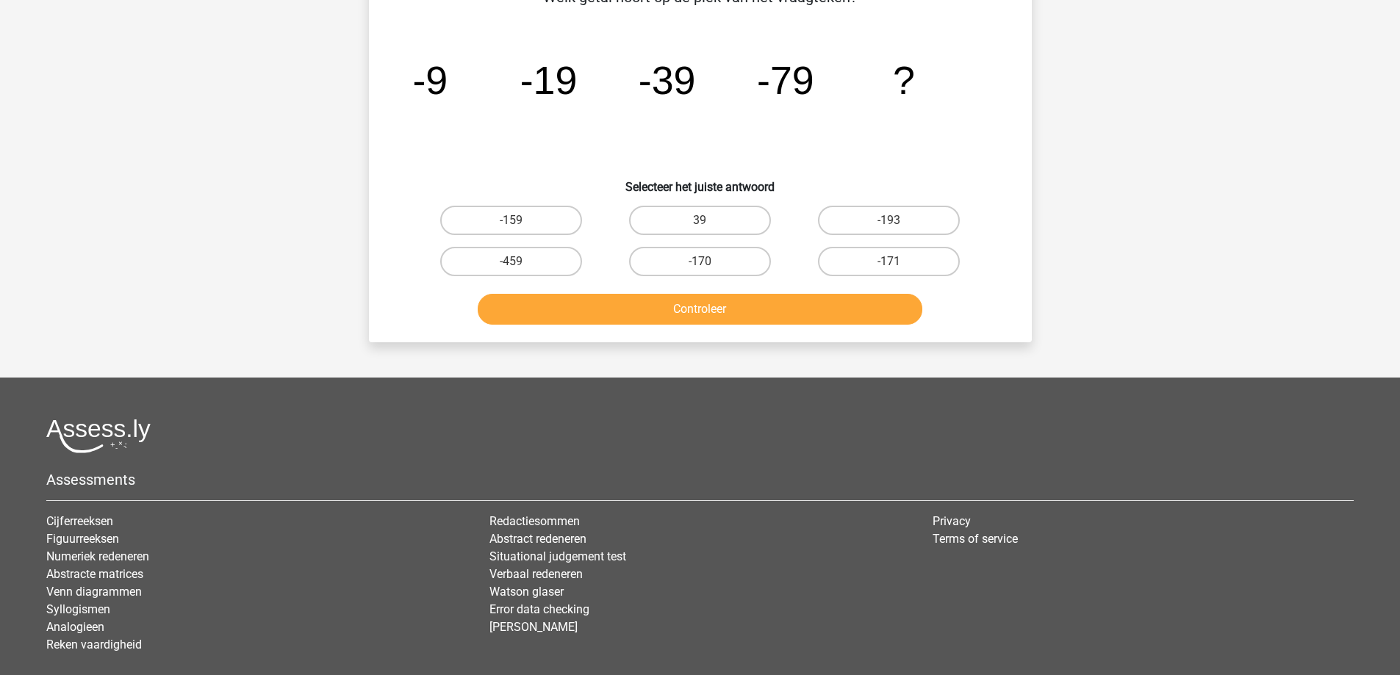
scroll to position [73, 0]
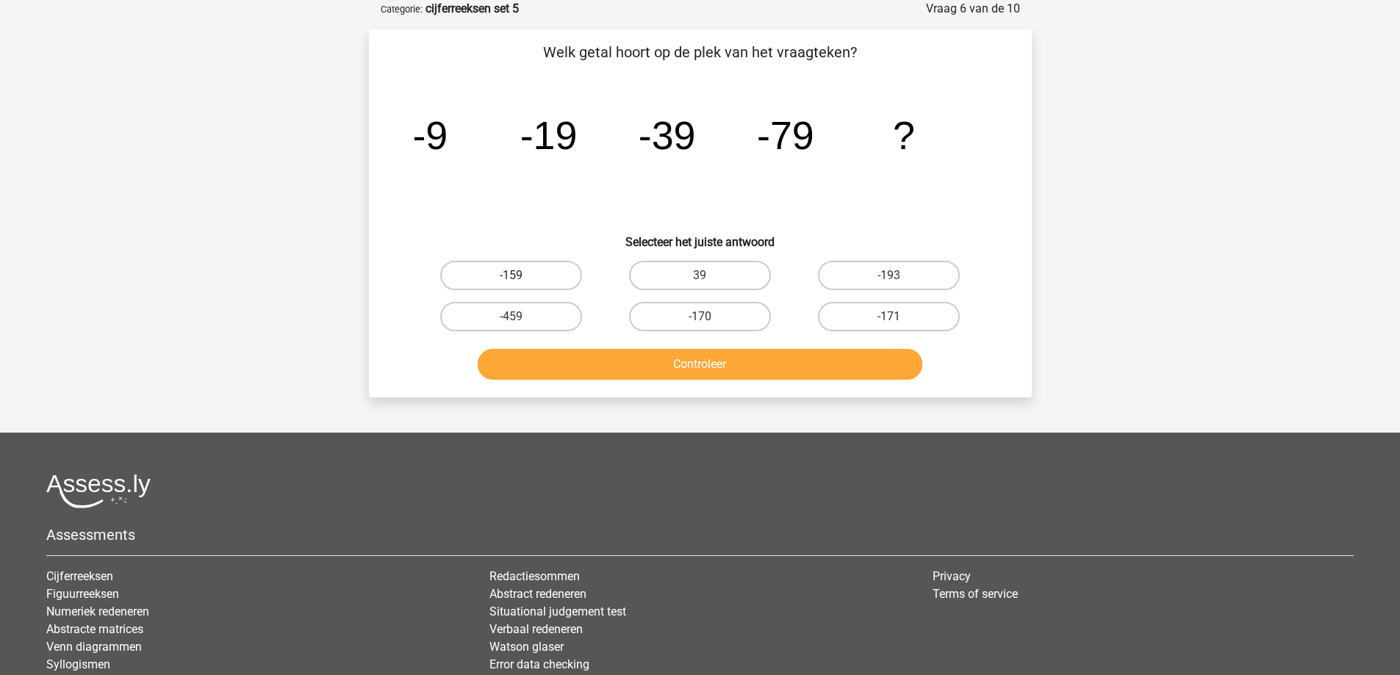
click at [522, 277] on label "-159" at bounding box center [511, 275] width 142 height 29
click at [520, 277] on input "-159" at bounding box center [516, 281] width 10 height 10
radio input "true"
click at [639, 367] on button "Controleer" at bounding box center [700, 364] width 445 height 31
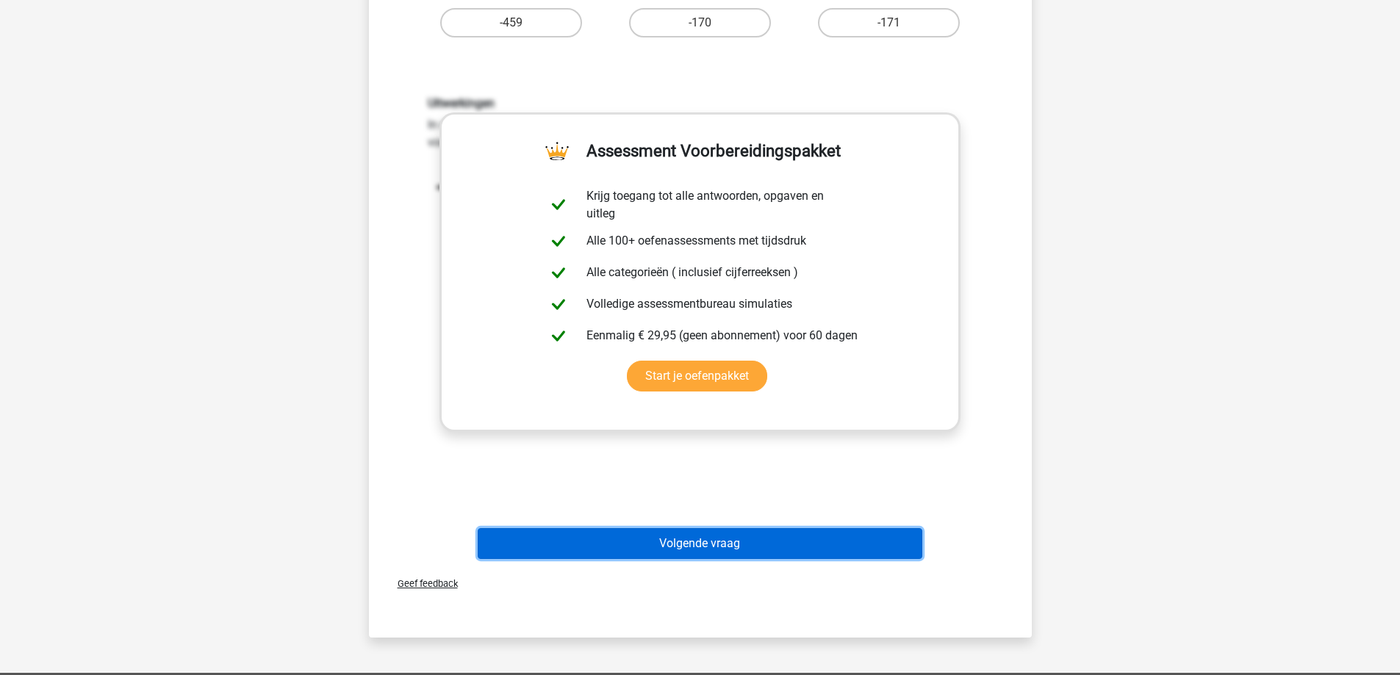
click at [689, 548] on button "Volgende vraag" at bounding box center [700, 543] width 445 height 31
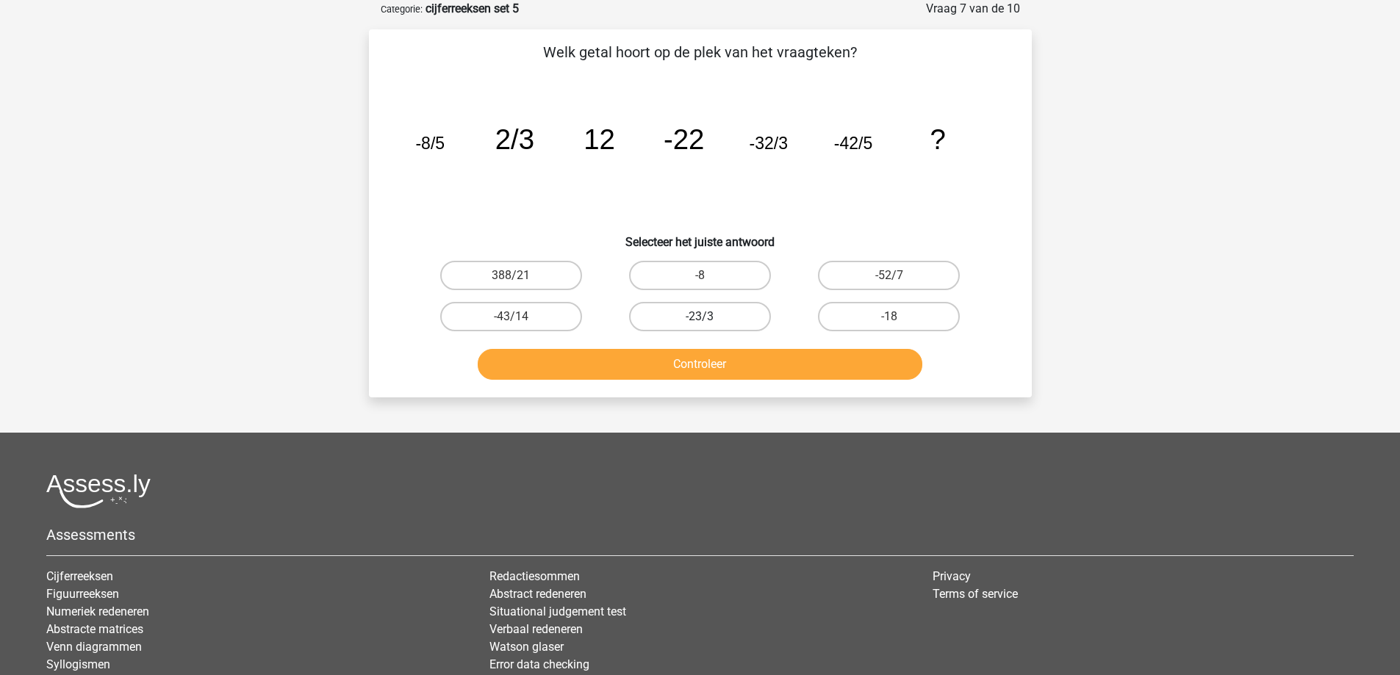
click at [722, 318] on label "-23/3" at bounding box center [700, 316] width 142 height 29
click at [709, 318] on input "-23/3" at bounding box center [705, 322] width 10 height 10
radio input "true"
click at [709, 356] on button "Controleer" at bounding box center [700, 364] width 445 height 31
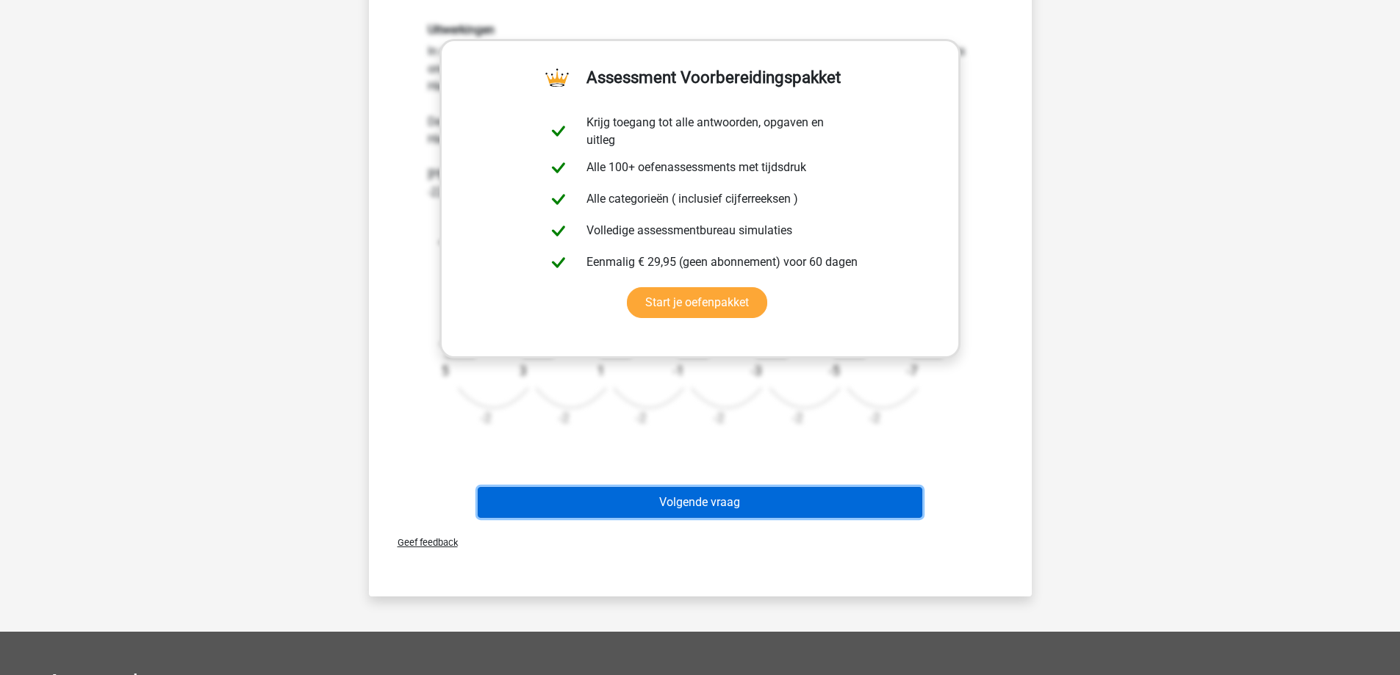
click at [700, 503] on button "Volgende vraag" at bounding box center [700, 502] width 445 height 31
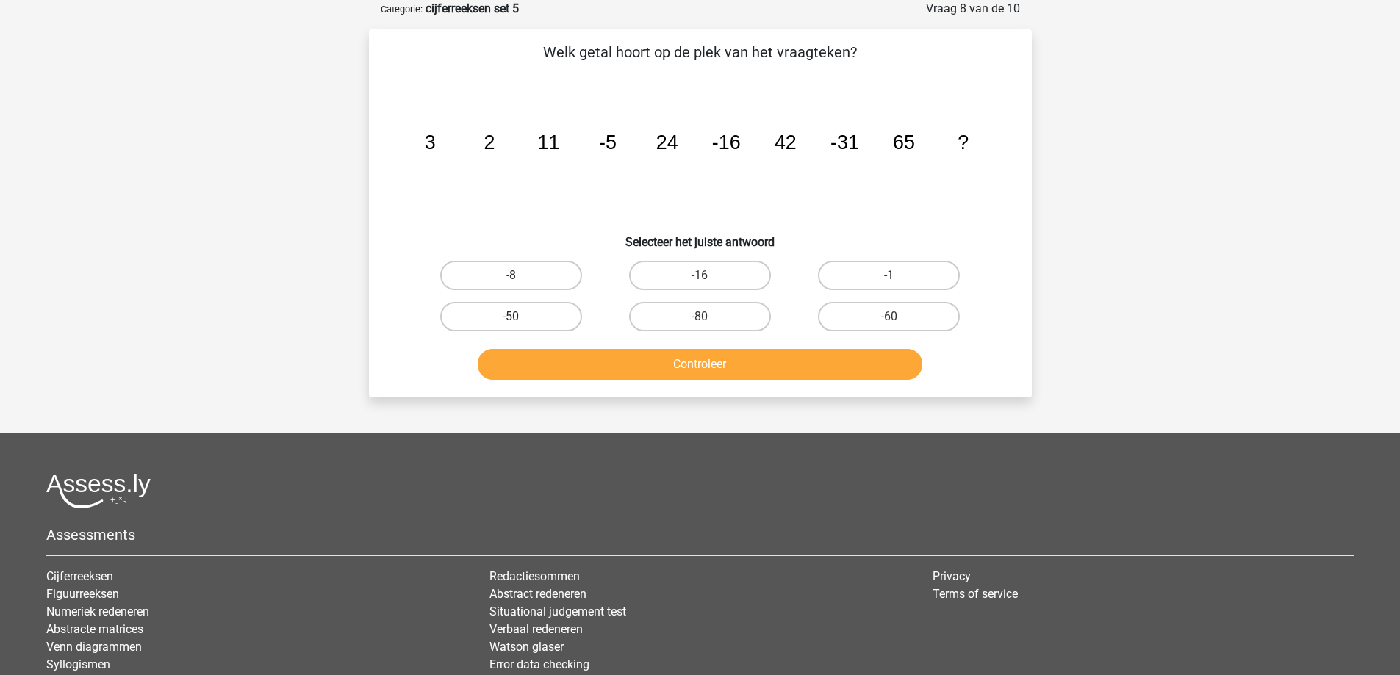
click at [497, 319] on label "-50" at bounding box center [511, 316] width 142 height 29
click at [511, 319] on input "-50" at bounding box center [516, 322] width 10 height 10
radio input "true"
click at [589, 367] on button "Controleer" at bounding box center [700, 364] width 445 height 31
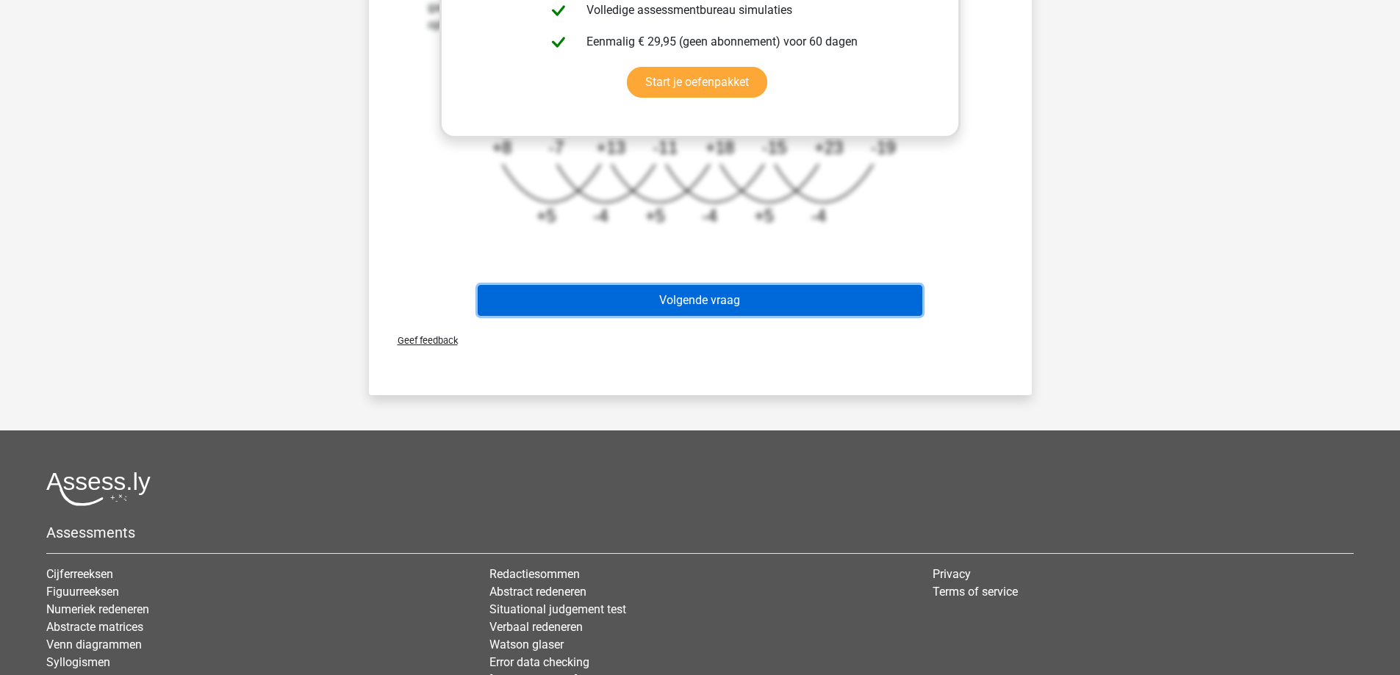
click at [672, 302] on button "Volgende vraag" at bounding box center [700, 300] width 445 height 31
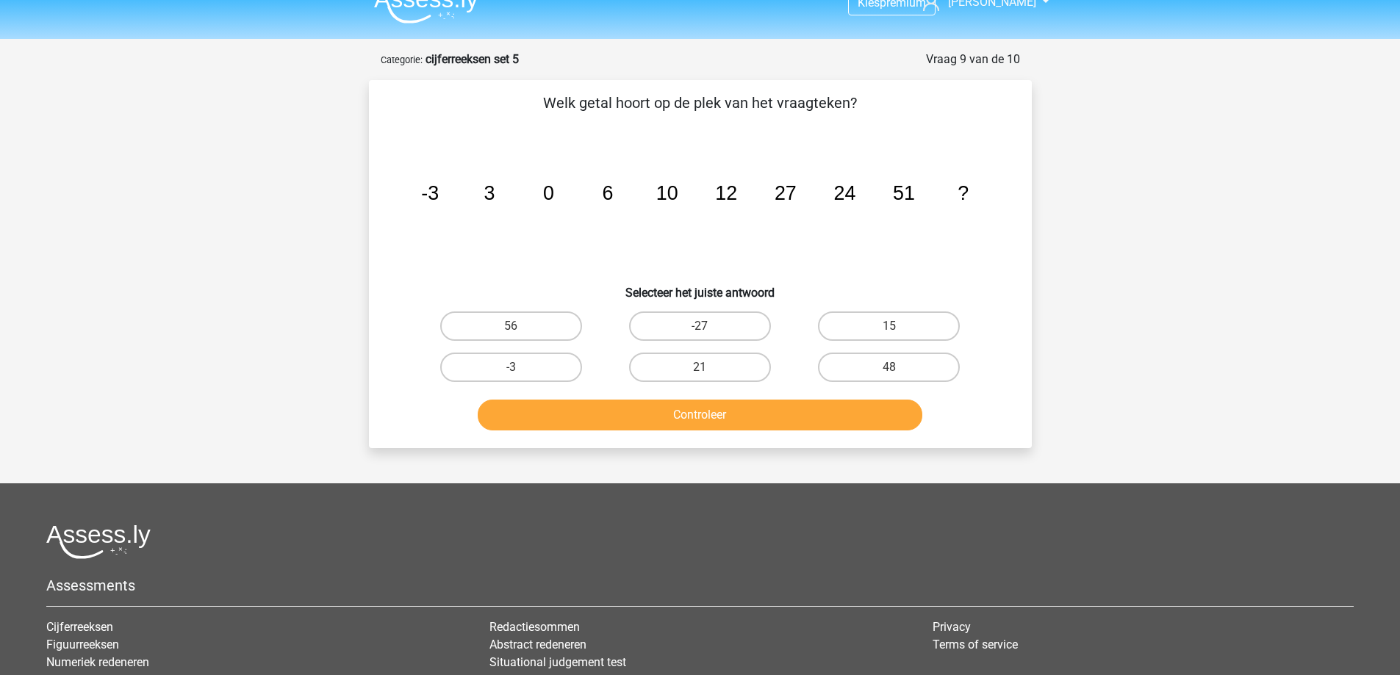
scroll to position [0, 0]
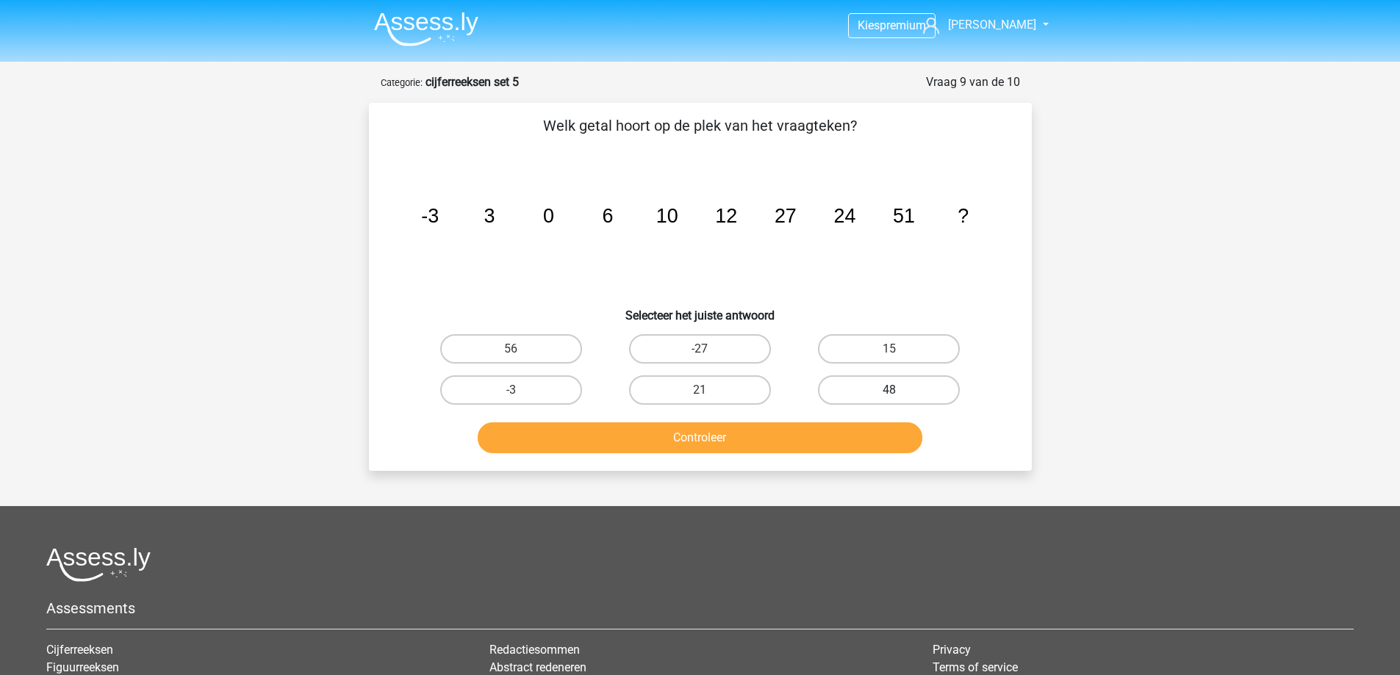
click at [876, 393] on label "48" at bounding box center [889, 390] width 142 height 29
click at [889, 393] on input "48" at bounding box center [894, 395] width 10 height 10
radio input "true"
click at [849, 436] on button "Controleer" at bounding box center [700, 438] width 445 height 31
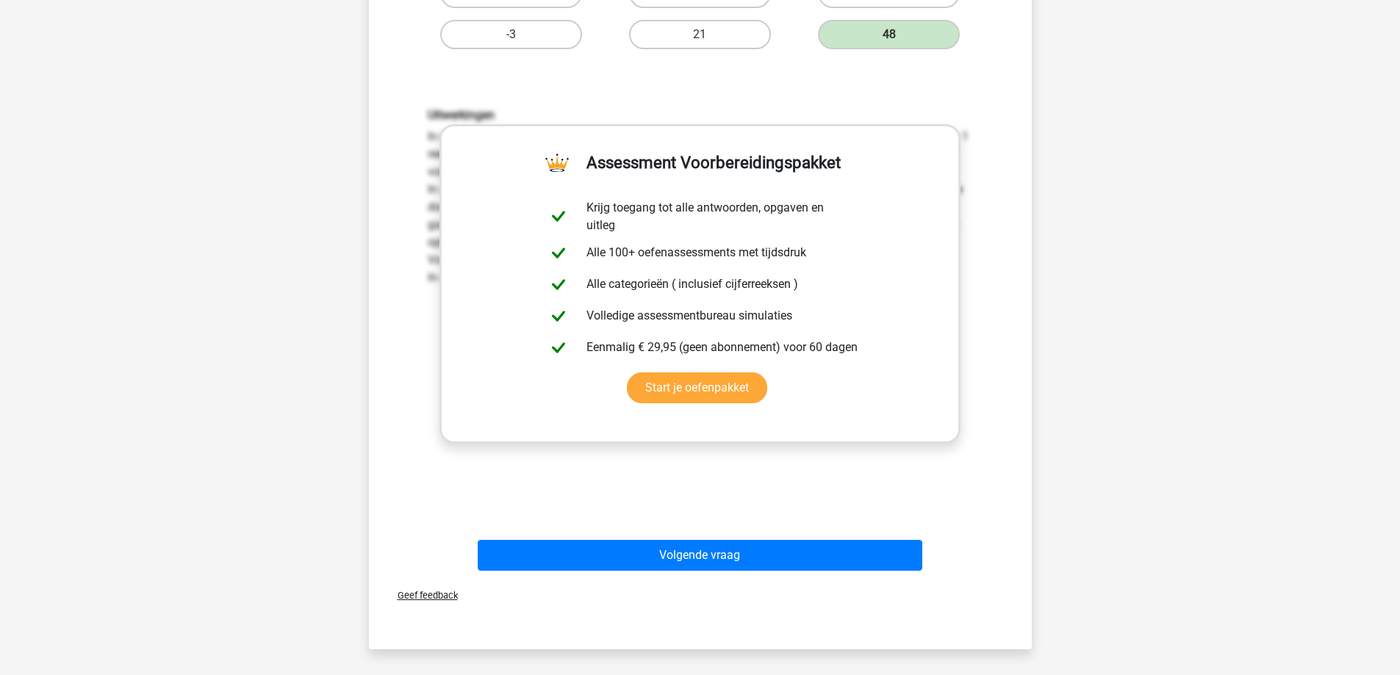
scroll to position [514, 0]
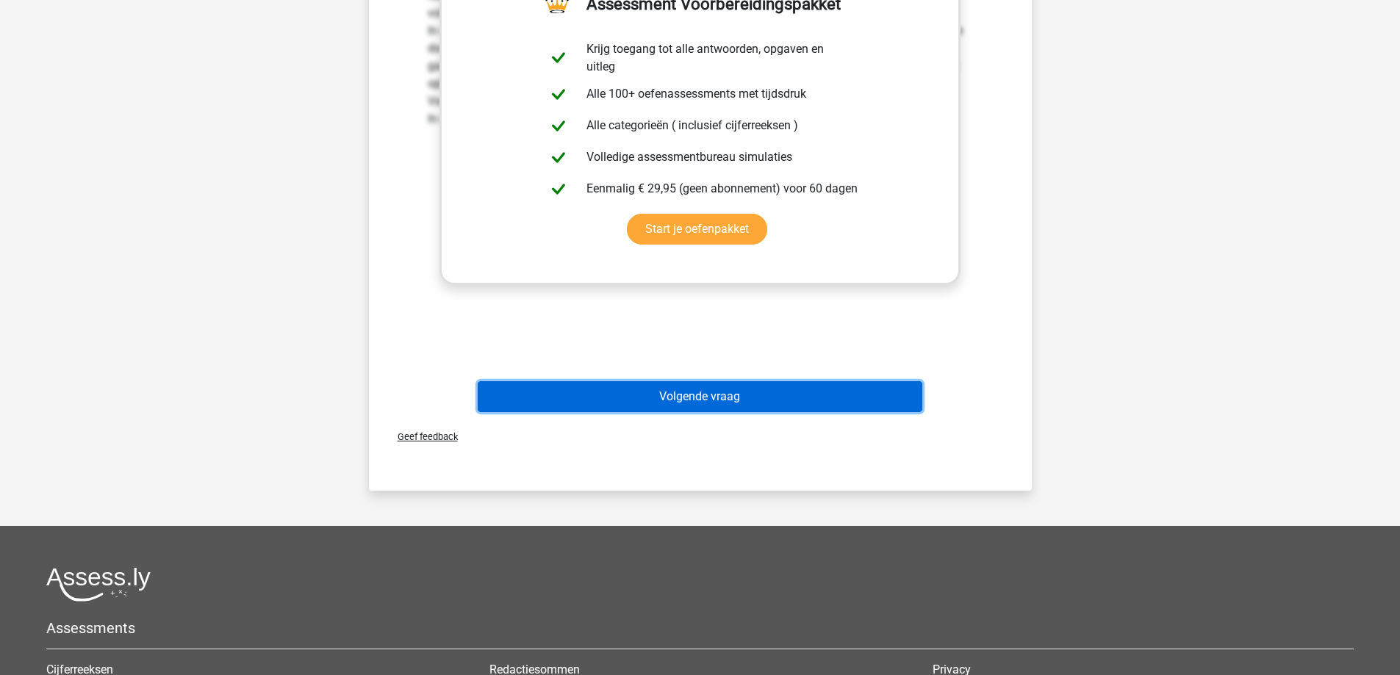
click at [724, 392] on button "Volgende vraag" at bounding box center [700, 396] width 445 height 31
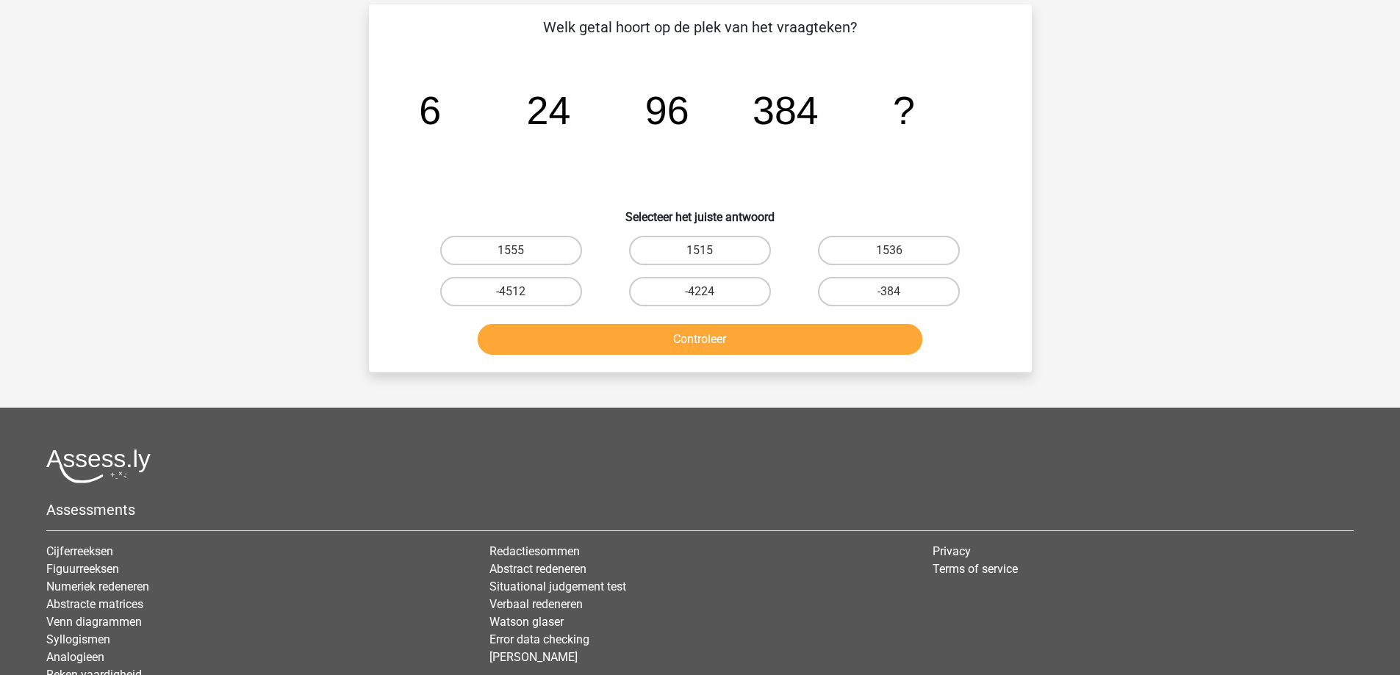
scroll to position [73, 0]
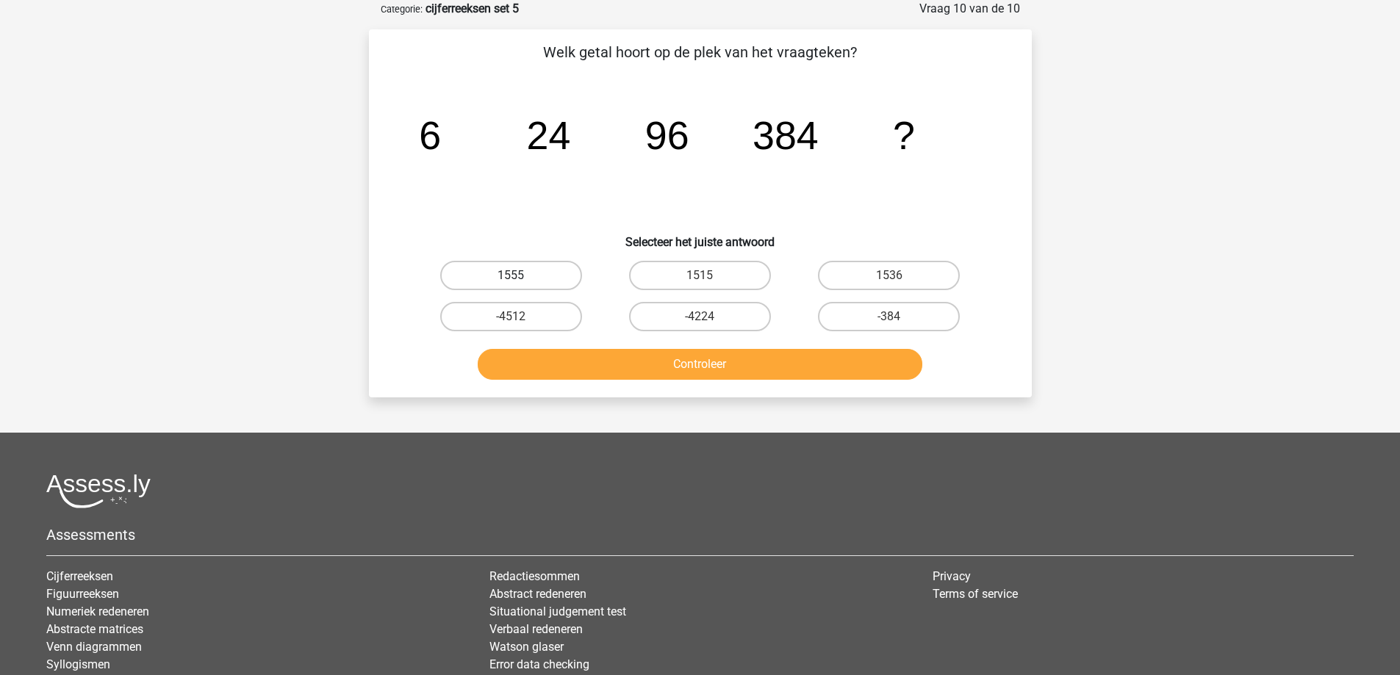
drag, startPoint x: 536, startPoint y: 272, endPoint x: 545, endPoint y: 287, distance: 16.8
click at [538, 274] on label "1555" at bounding box center [511, 275] width 142 height 29
click at [520, 276] on input "1555" at bounding box center [516, 281] width 10 height 10
radio input "true"
drag, startPoint x: 590, startPoint y: 345, endPoint x: 591, endPoint y: 355, distance: 9.6
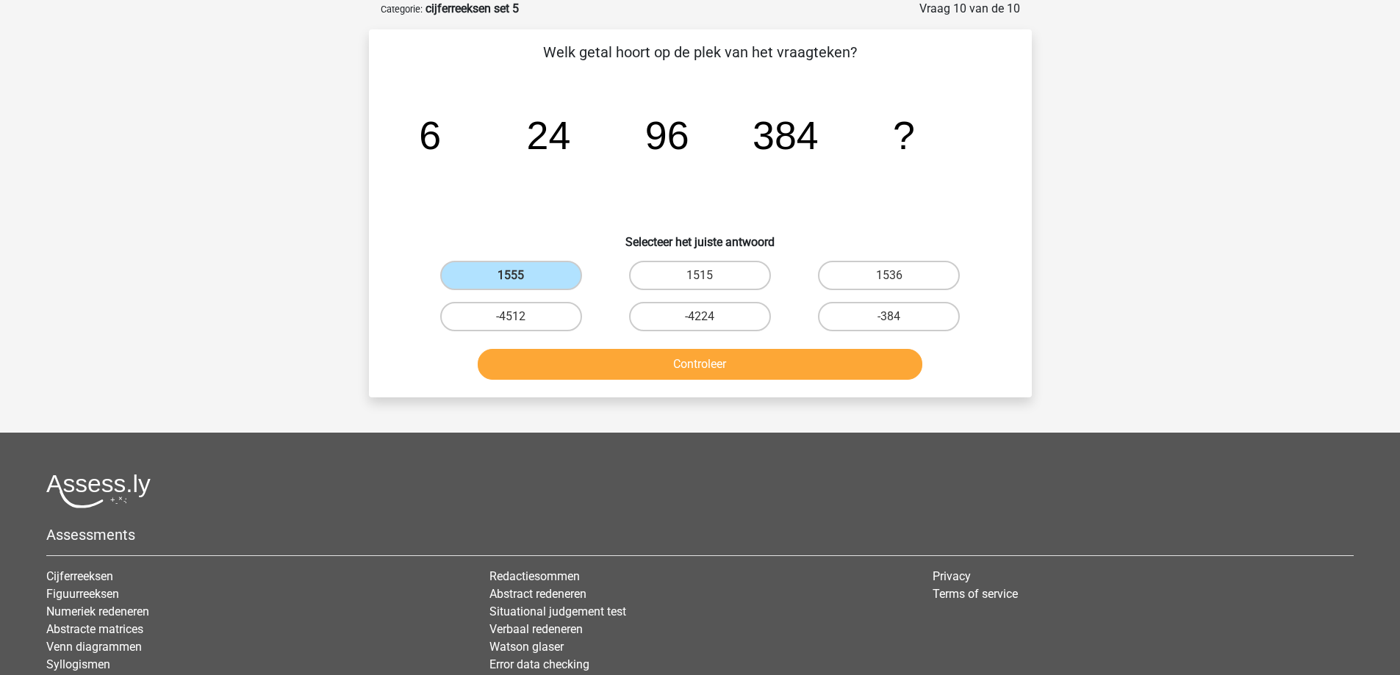
click at [590, 347] on div "Controleer" at bounding box center [700, 361] width 616 height 49
click at [591, 371] on button "Controleer" at bounding box center [700, 364] width 445 height 31
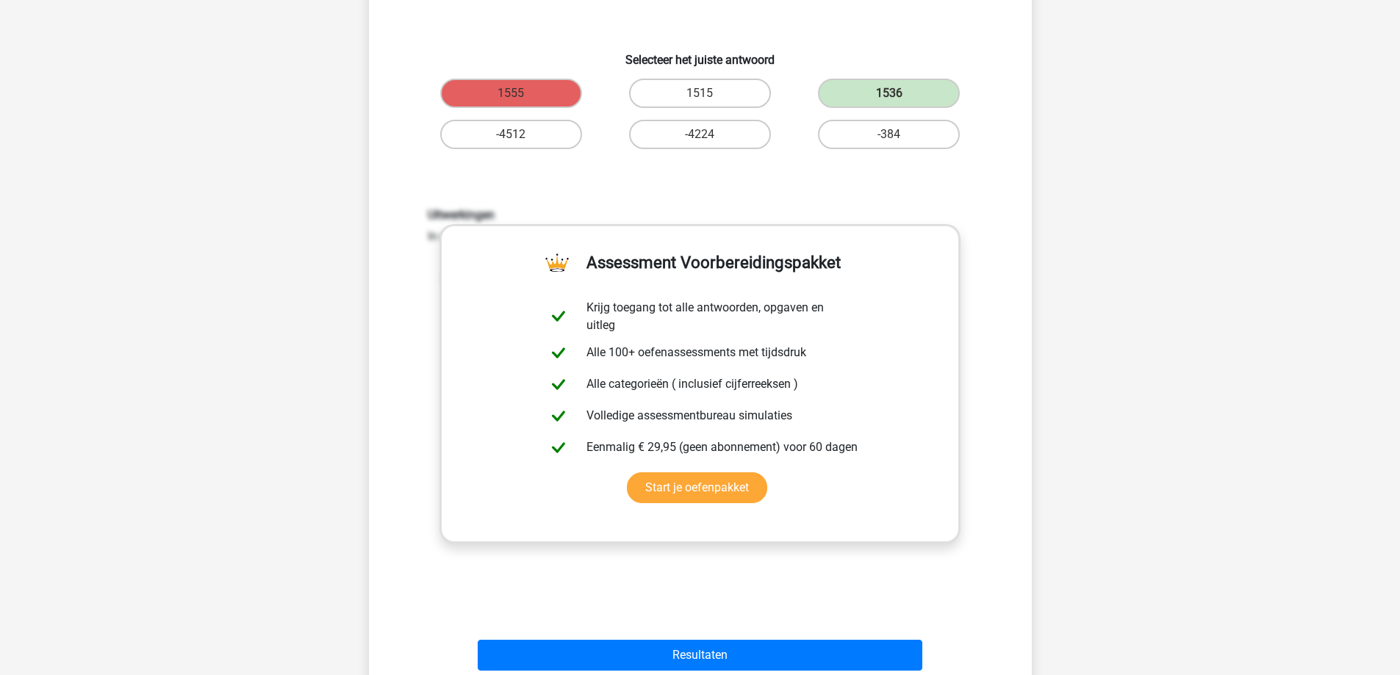
scroll to position [367, 0]
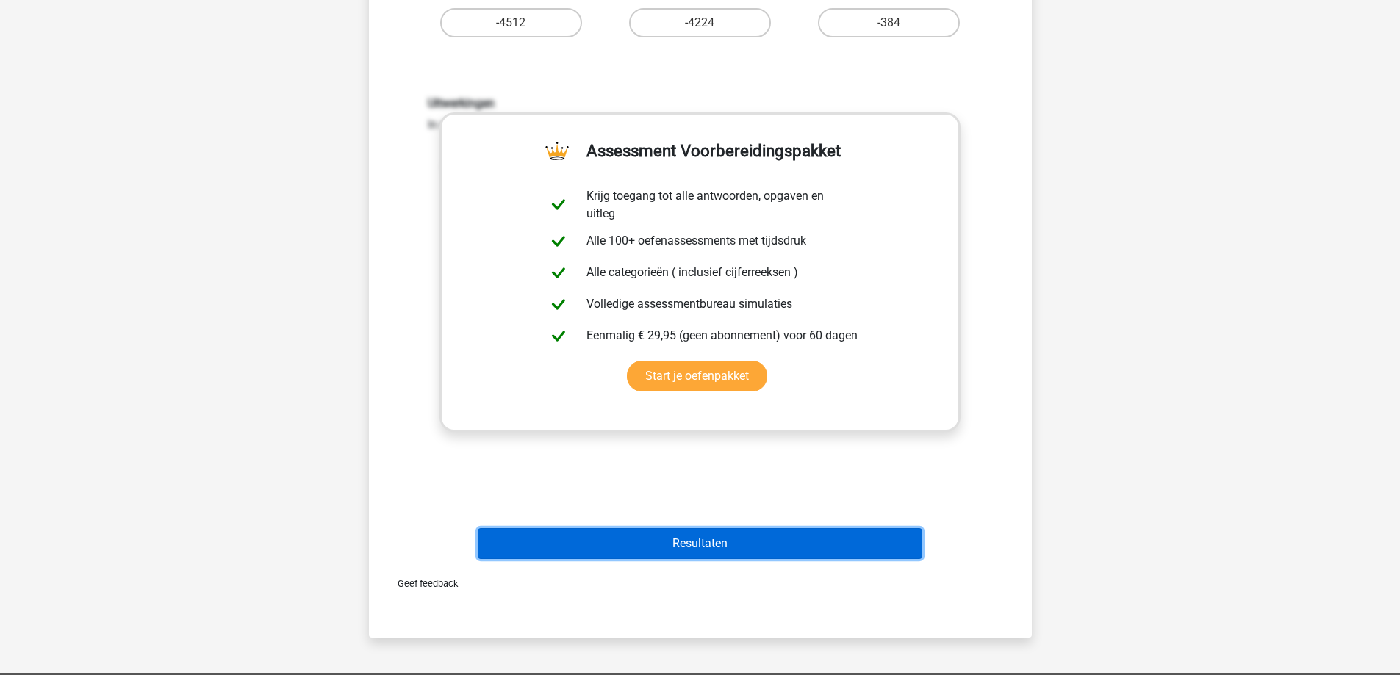
click at [667, 557] on button "Resultaten" at bounding box center [700, 543] width 445 height 31
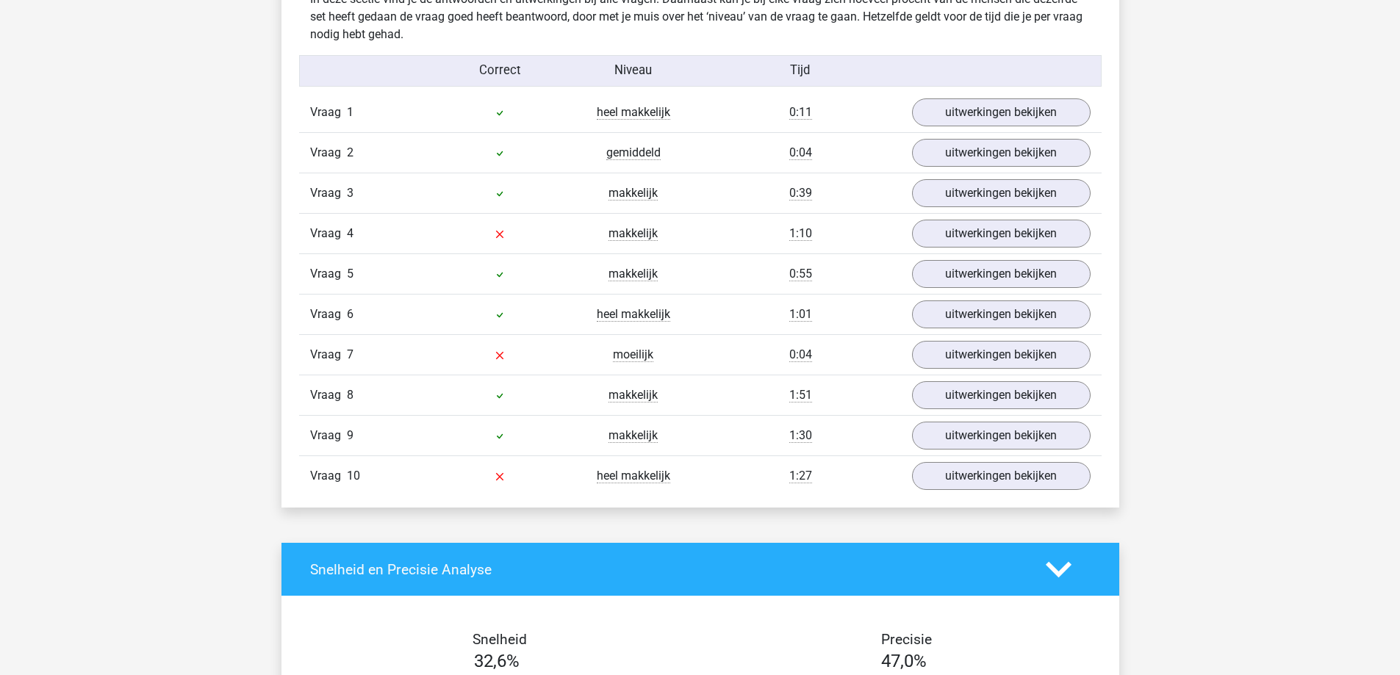
scroll to position [1176, 0]
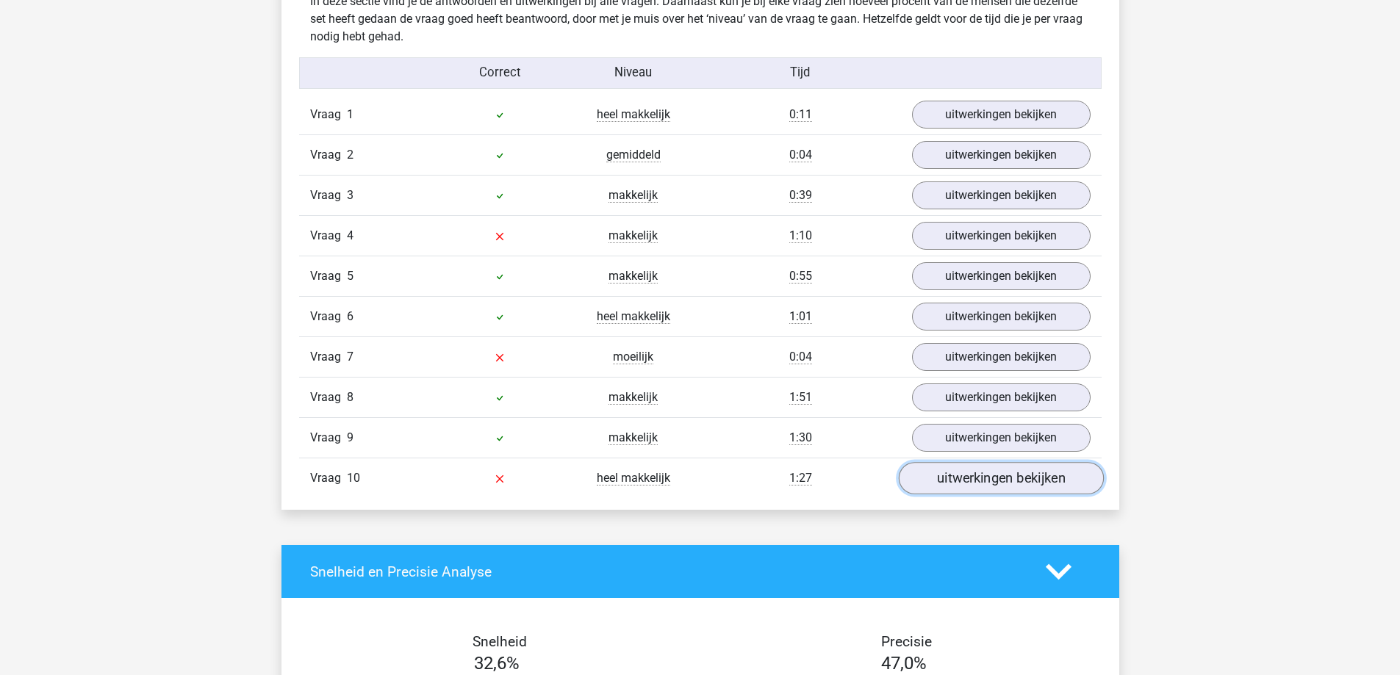
click at [1027, 483] on link "uitwerkingen bekijken" at bounding box center [1000, 479] width 205 height 32
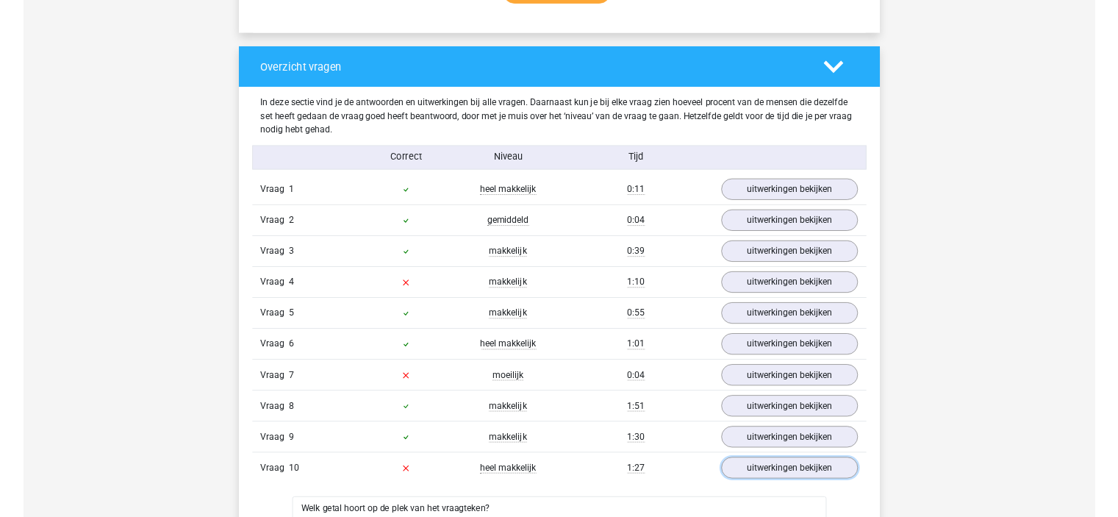
scroll to position [1029, 0]
